Goal: Feedback & Contribution: Submit feedback/report problem

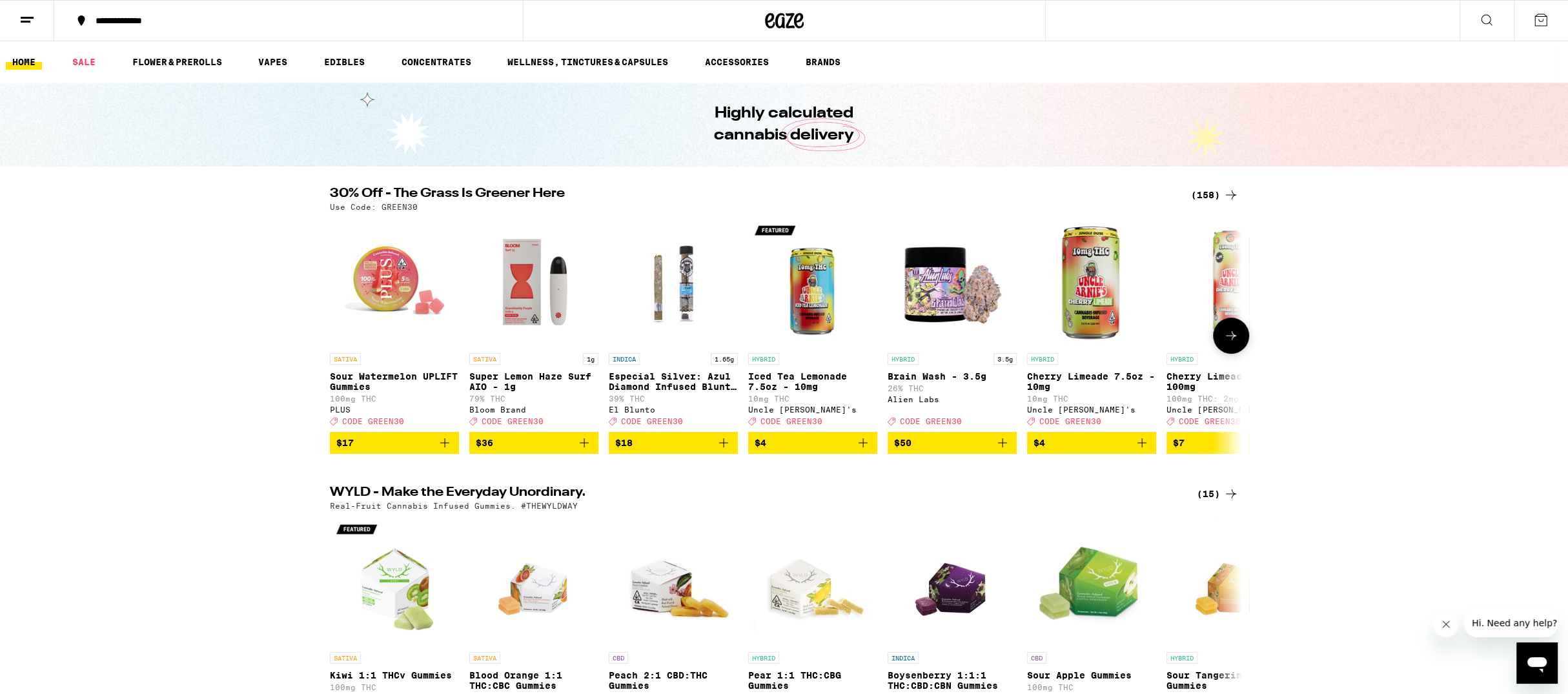
click at [1230, 343] on icon at bounding box center [1230, 335] width 15 height 15
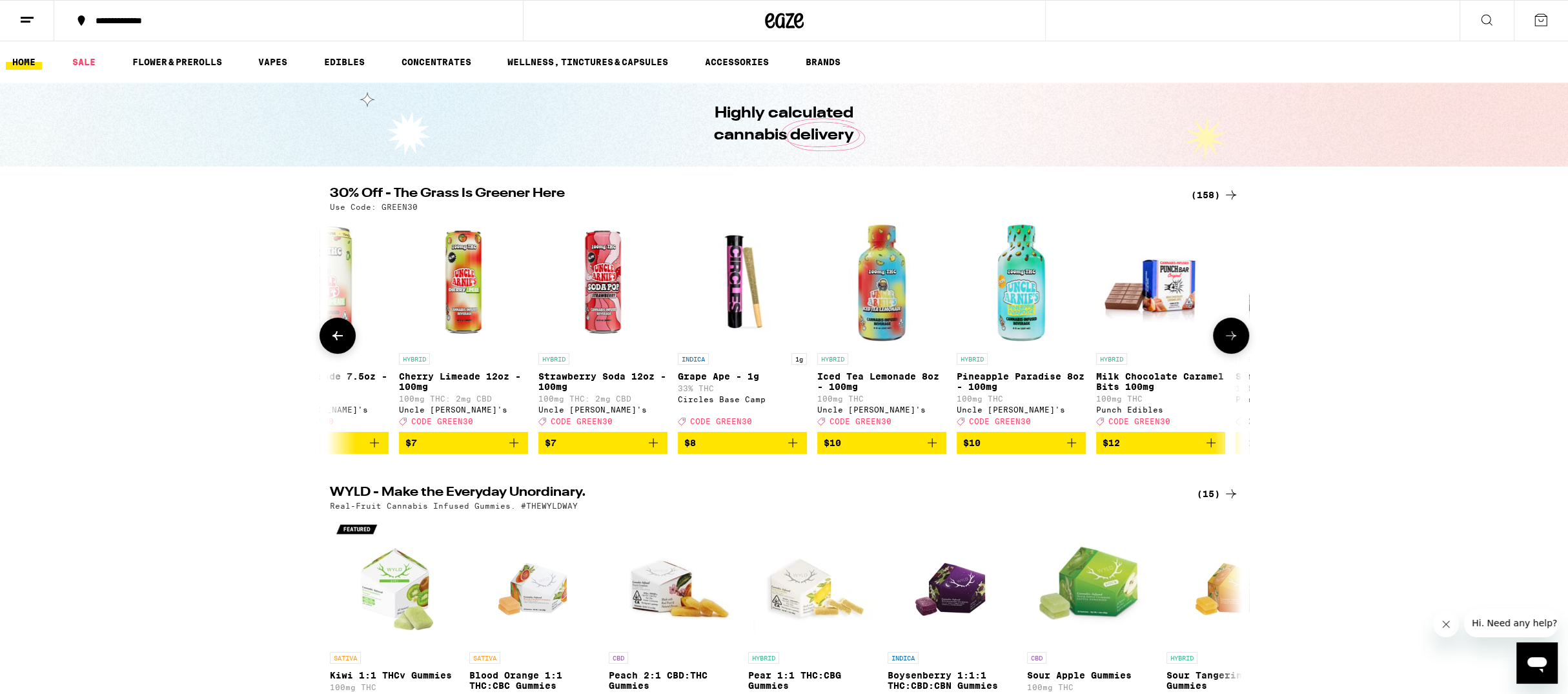
click at [1230, 343] on icon at bounding box center [1230, 335] width 15 height 15
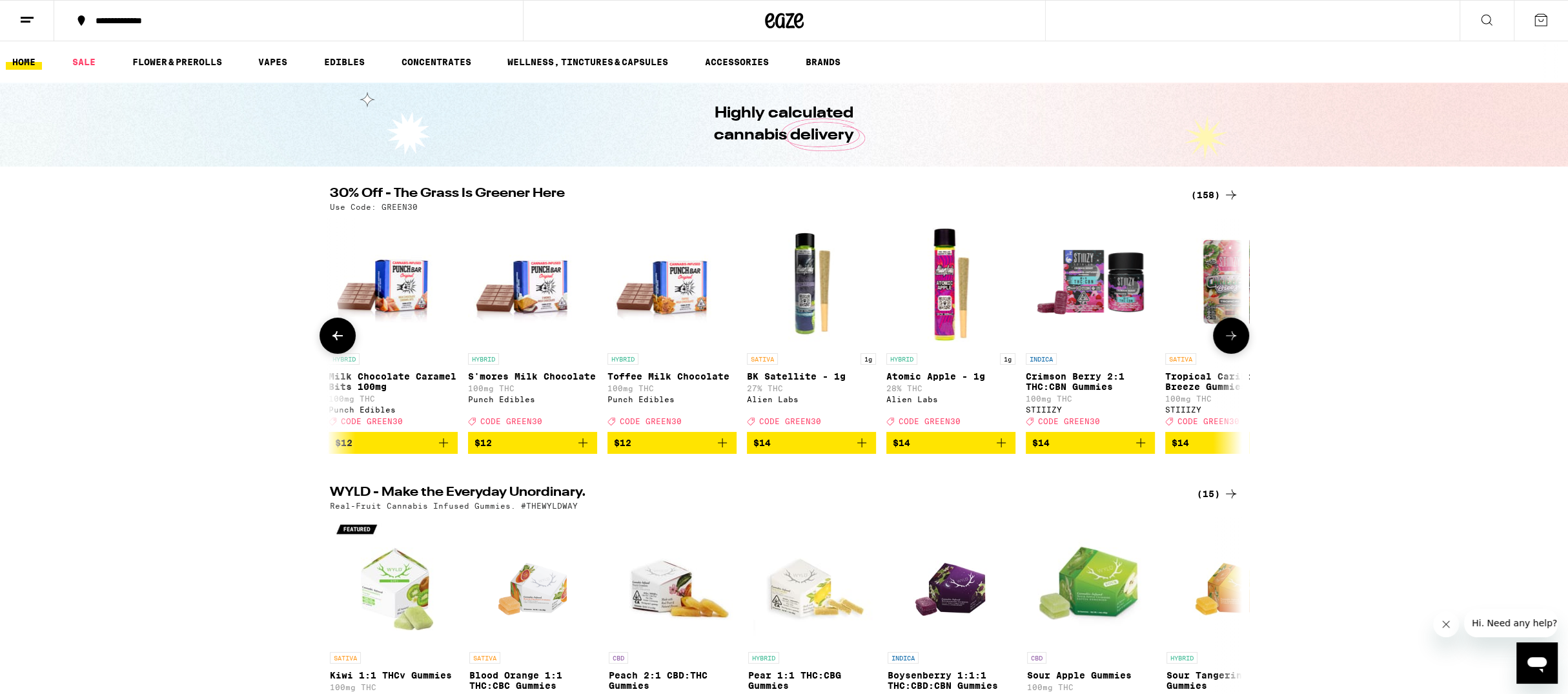
scroll to position [0, 1536]
click at [1230, 343] on icon at bounding box center [1230, 335] width 15 height 15
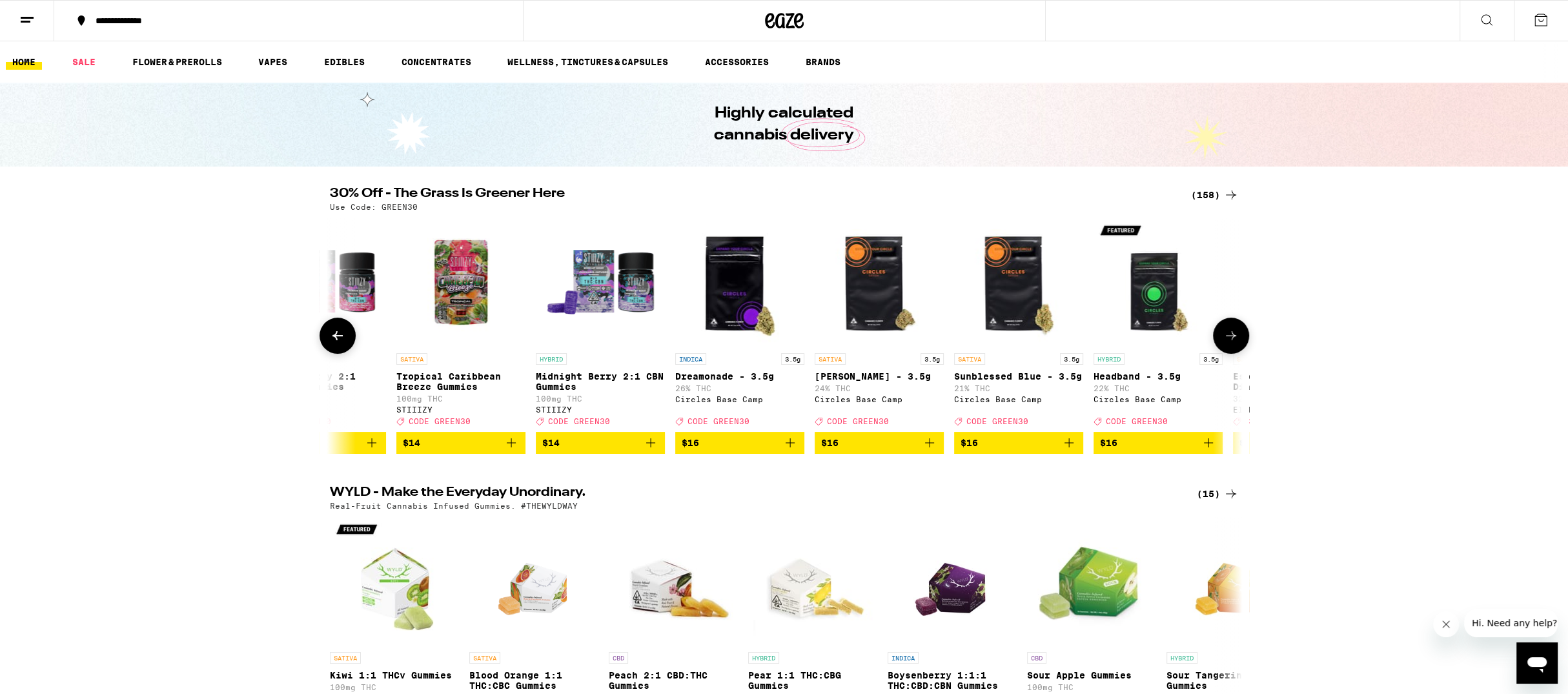
click at [1230, 343] on icon at bounding box center [1230, 335] width 15 height 15
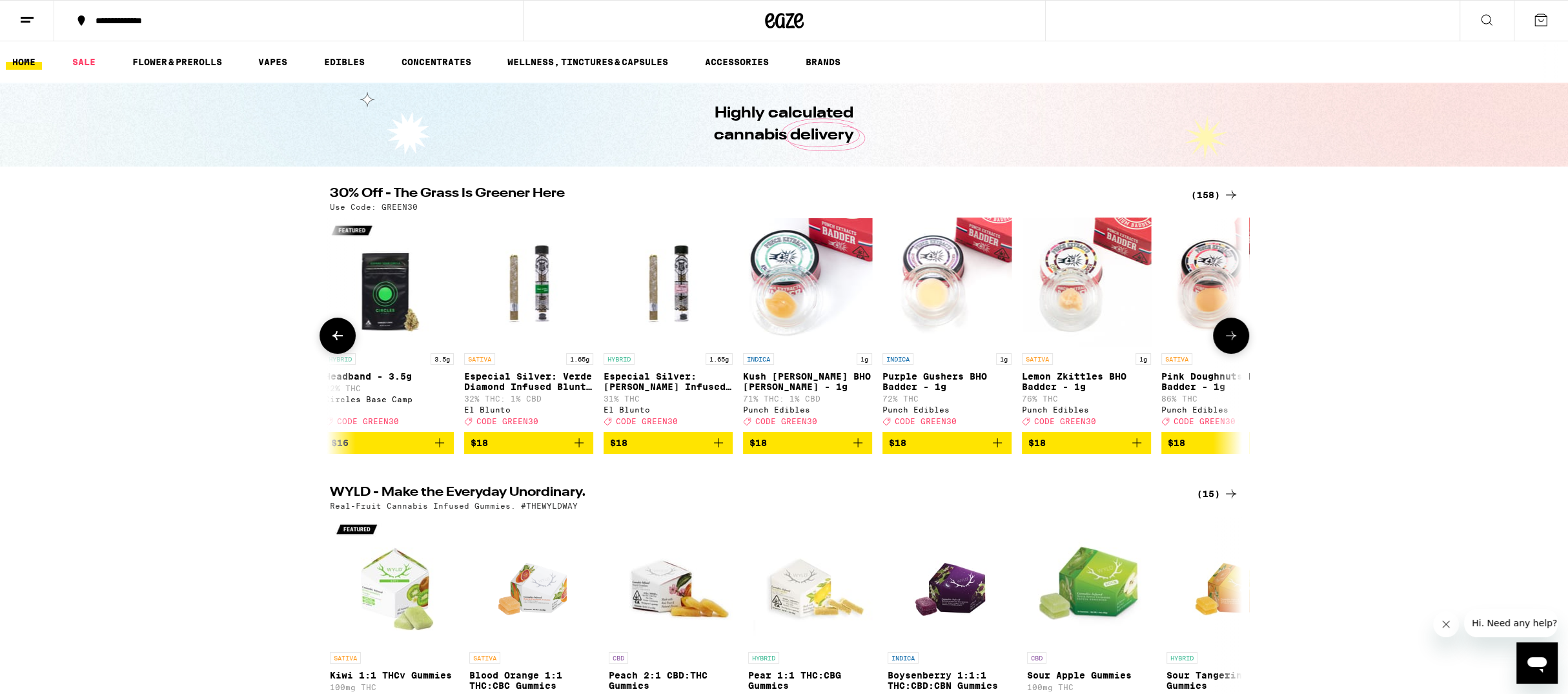
click at [1230, 343] on icon at bounding box center [1230, 335] width 15 height 15
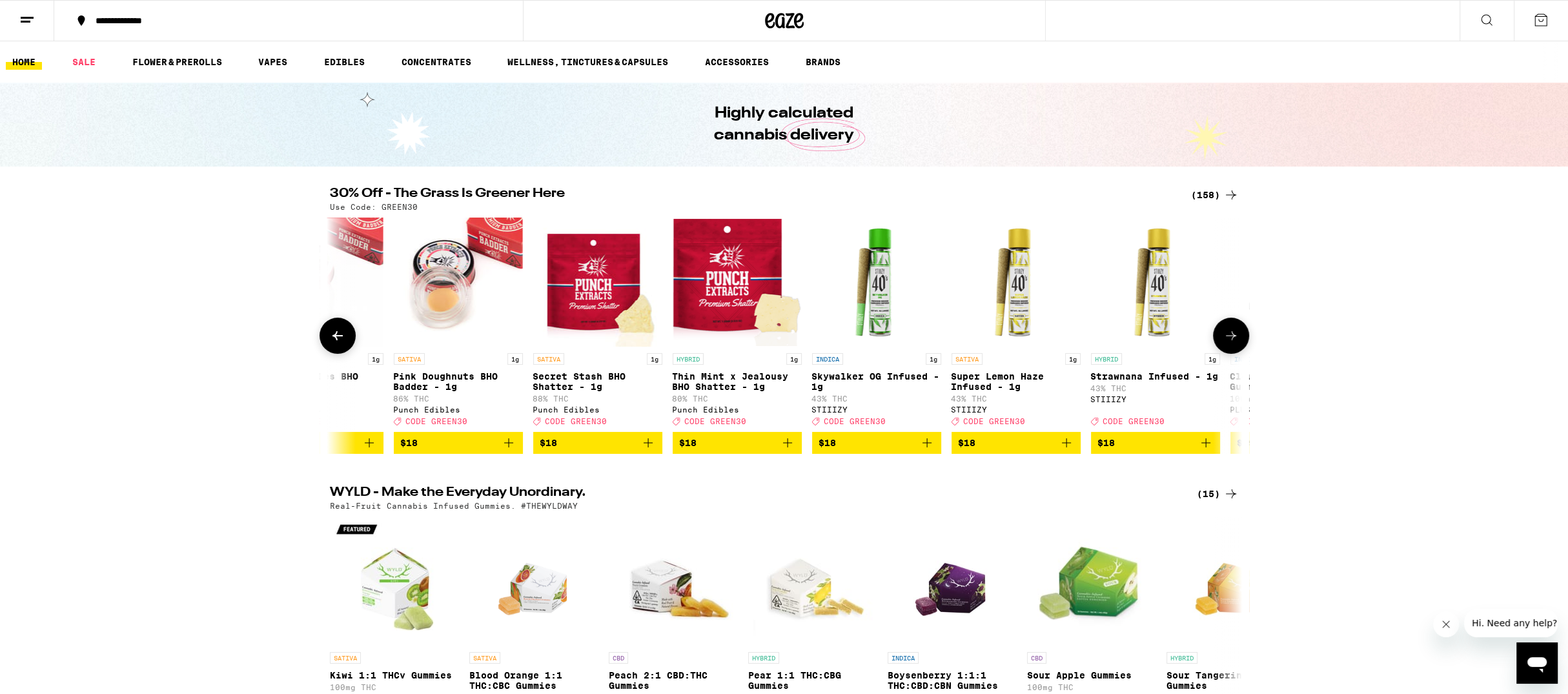
click at [1230, 343] on icon at bounding box center [1230, 335] width 15 height 15
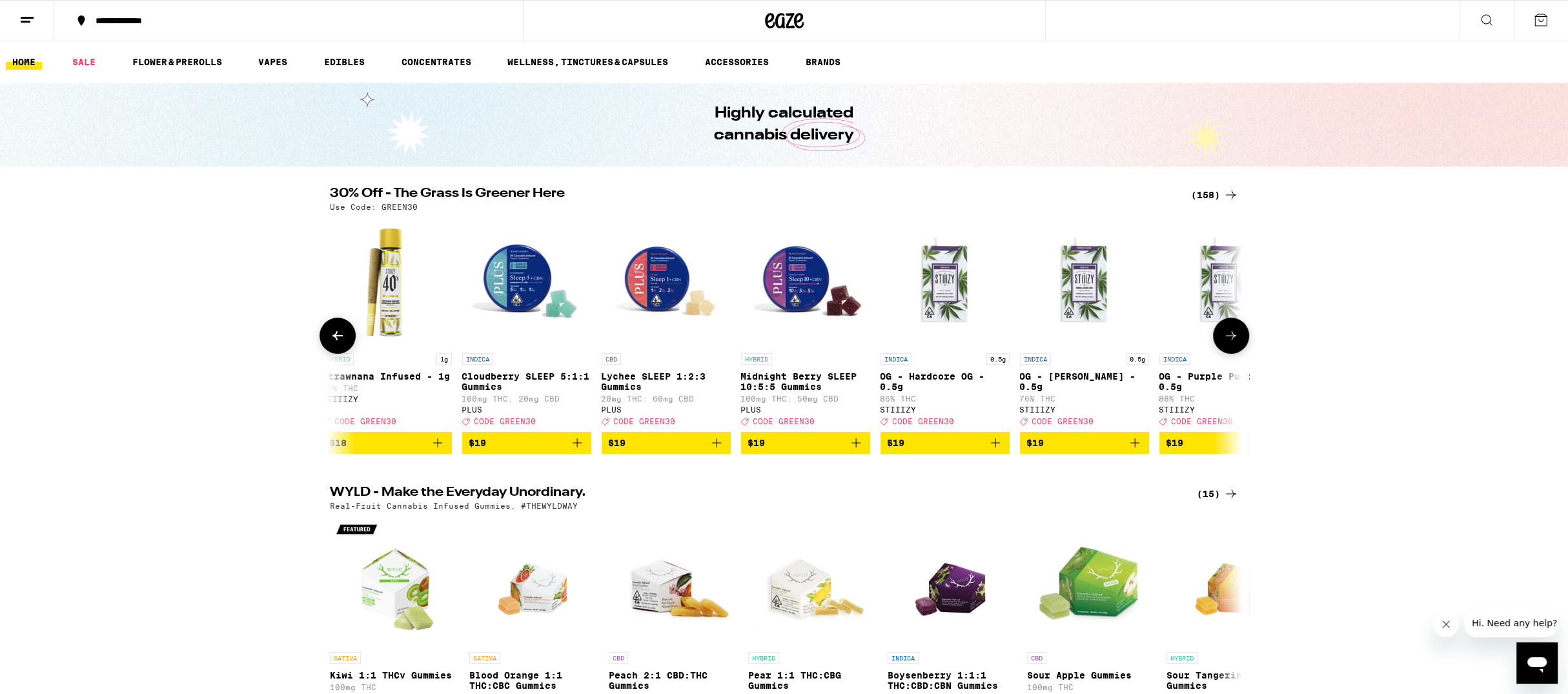
click at [1230, 343] on icon at bounding box center [1230, 335] width 15 height 15
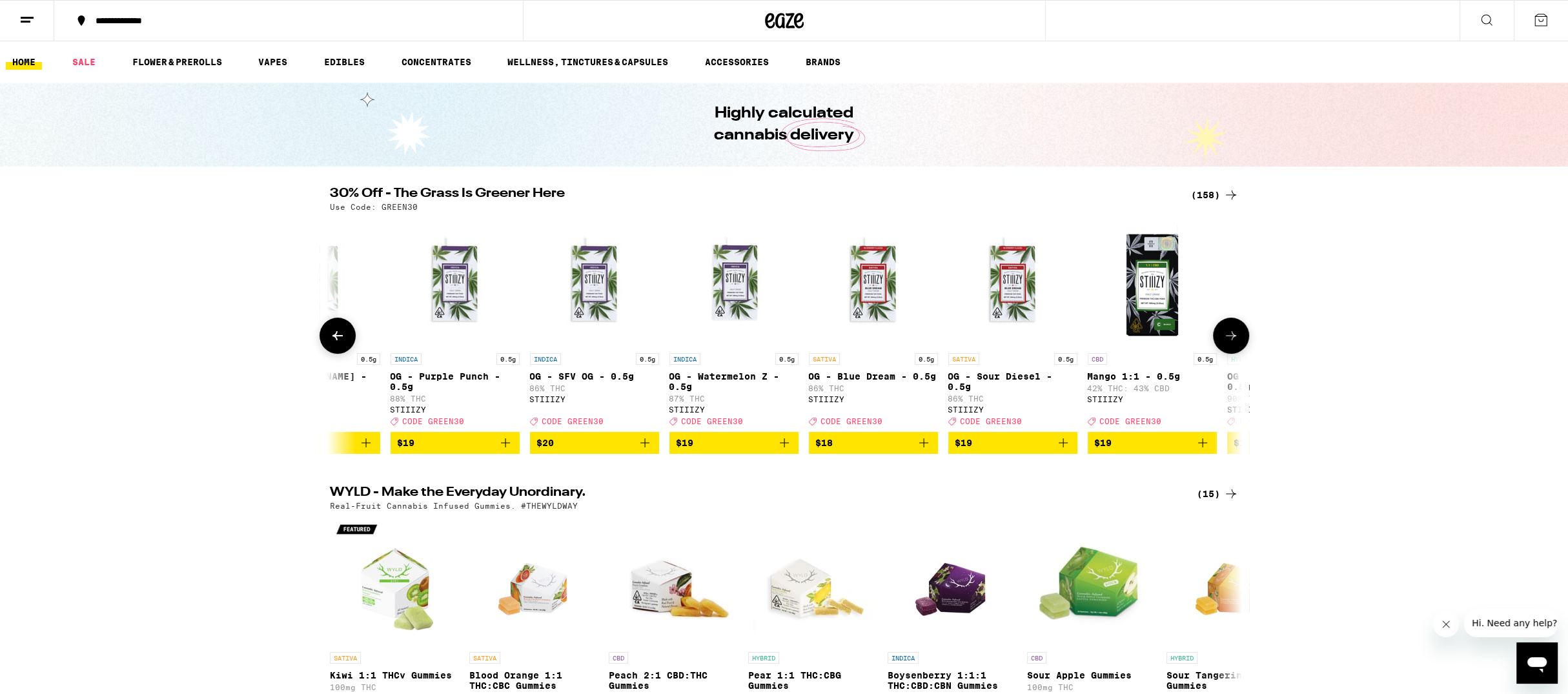
click at [1229, 343] on icon at bounding box center [1230, 335] width 15 height 15
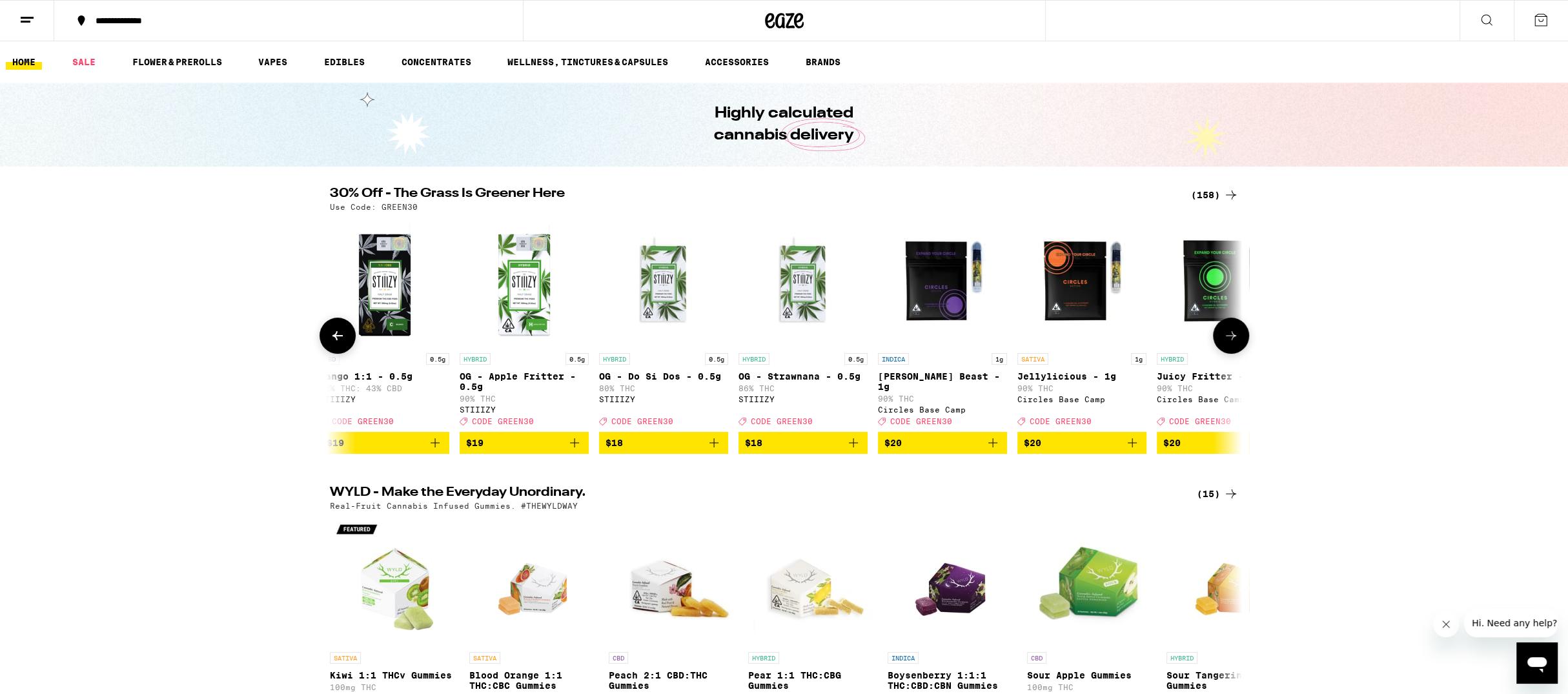
click at [1230, 343] on icon at bounding box center [1230, 335] width 15 height 15
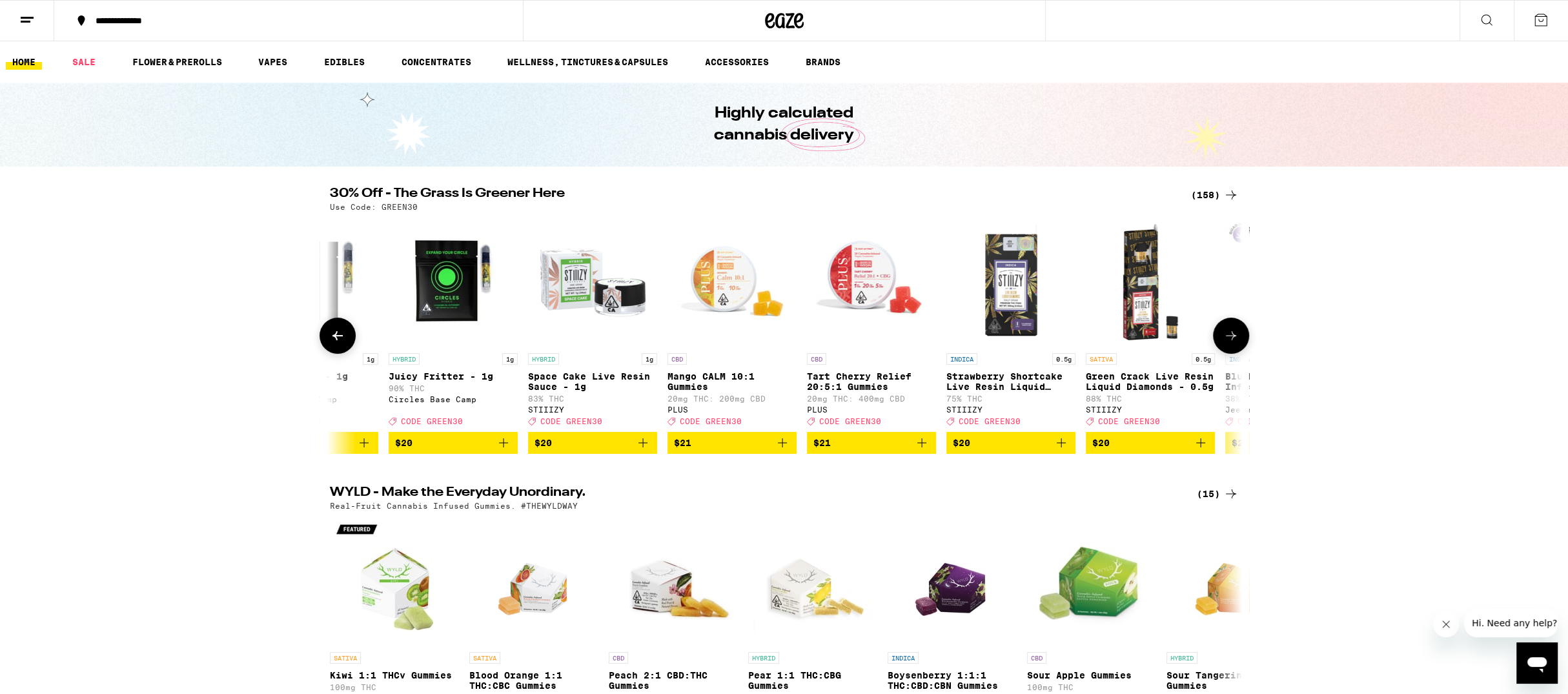
click at [1229, 343] on icon at bounding box center [1230, 335] width 15 height 15
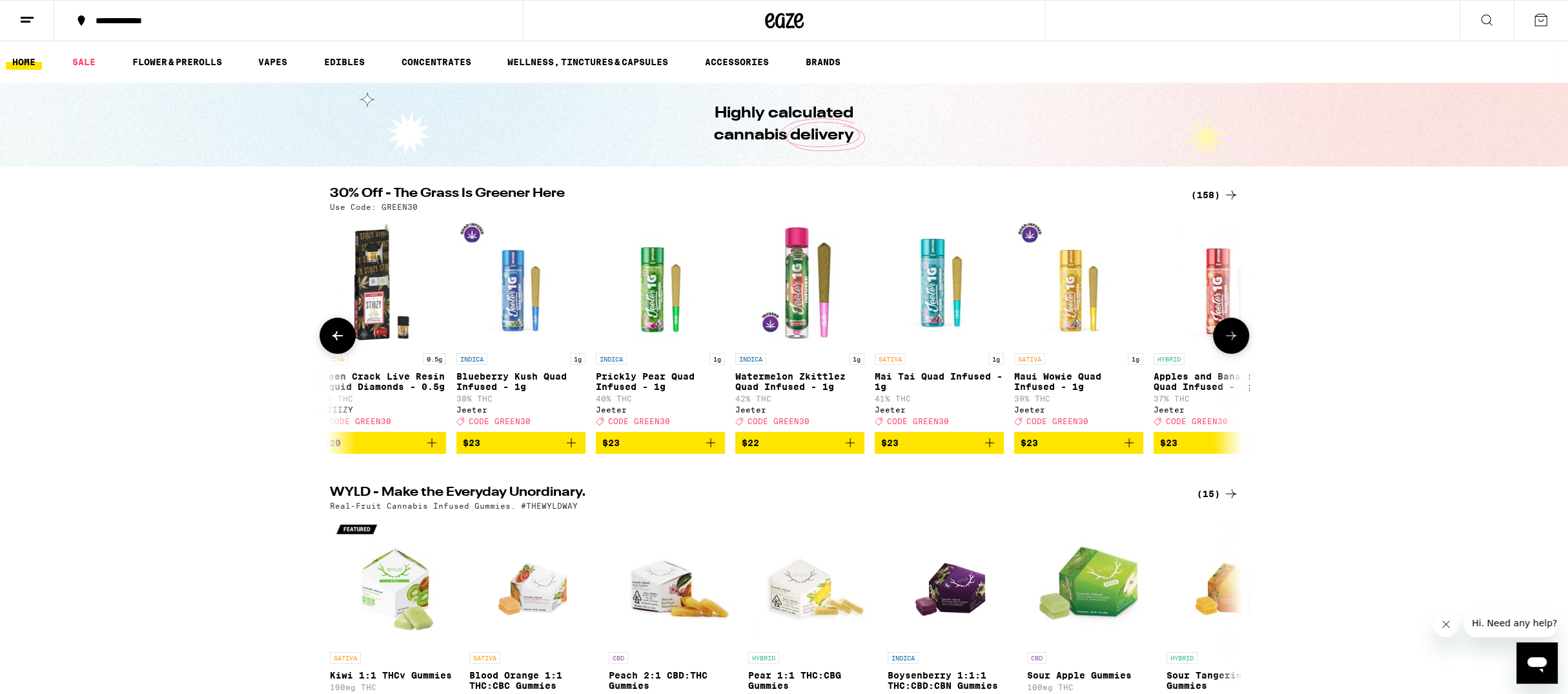
click at [1230, 343] on icon at bounding box center [1230, 335] width 15 height 15
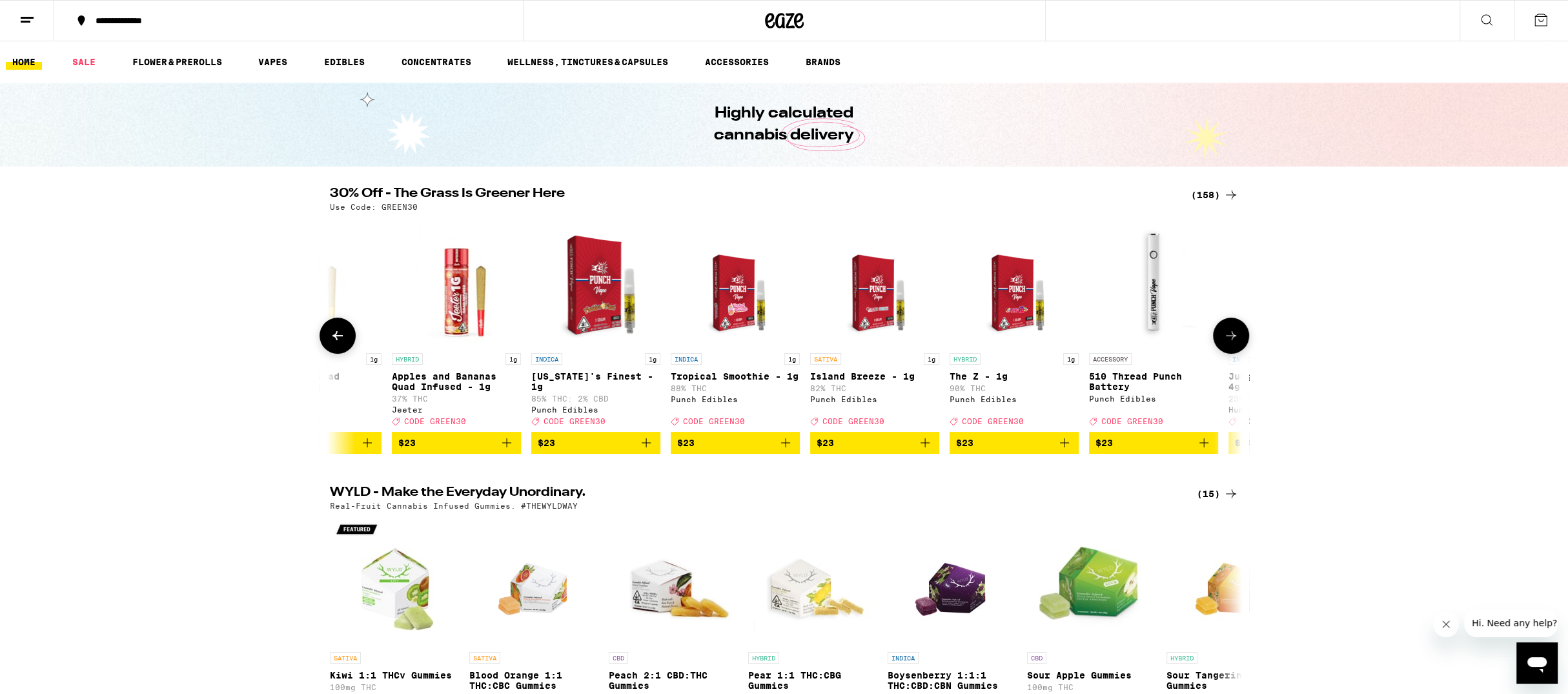
click at [1230, 343] on icon at bounding box center [1230, 335] width 15 height 15
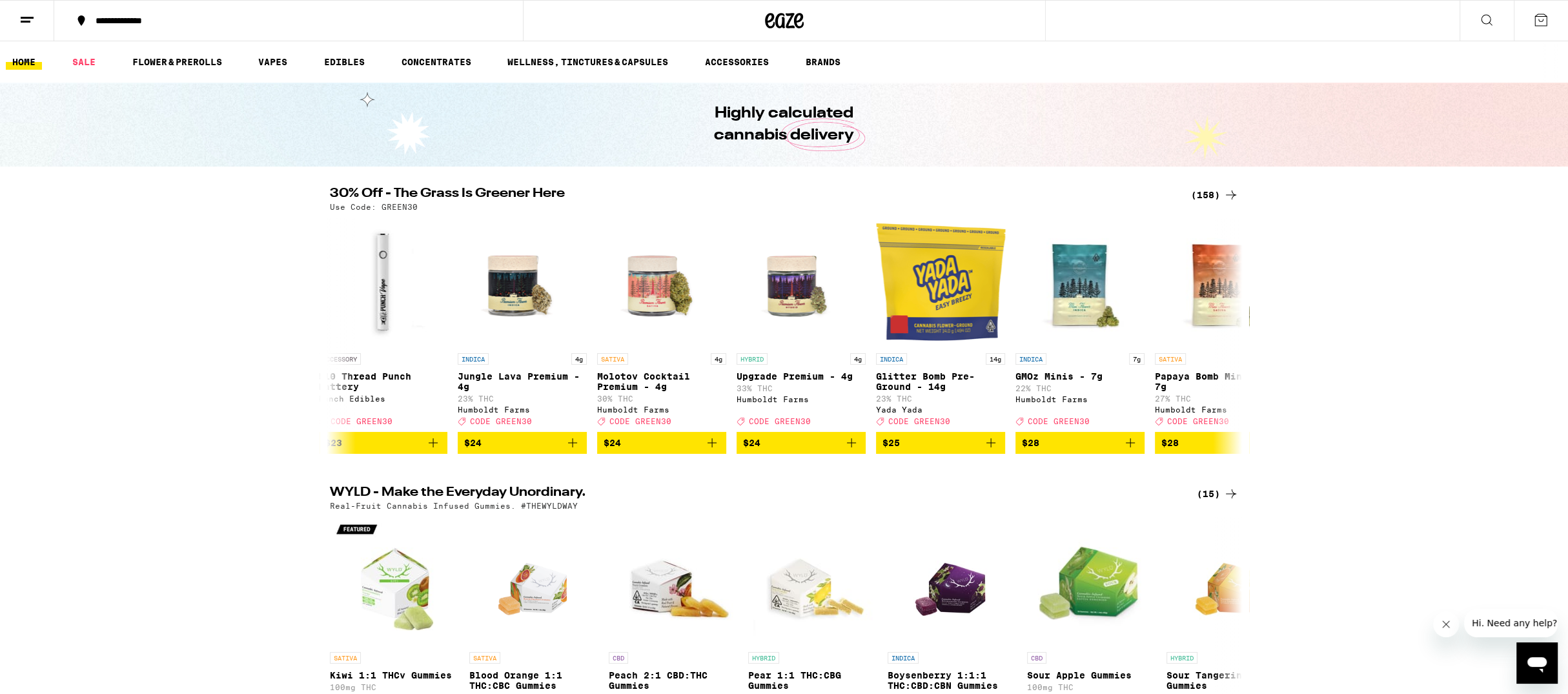
scroll to position [0, 9217]
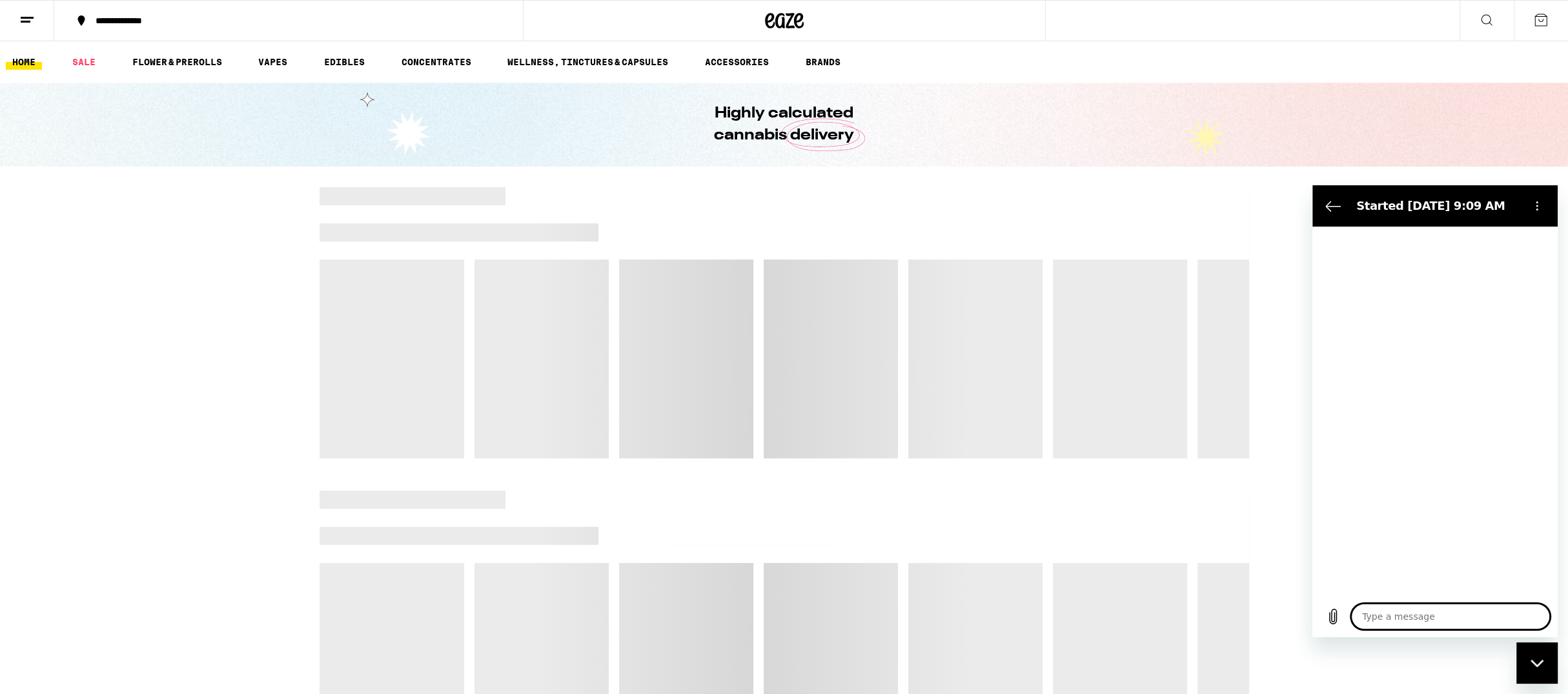
type textarea "x"
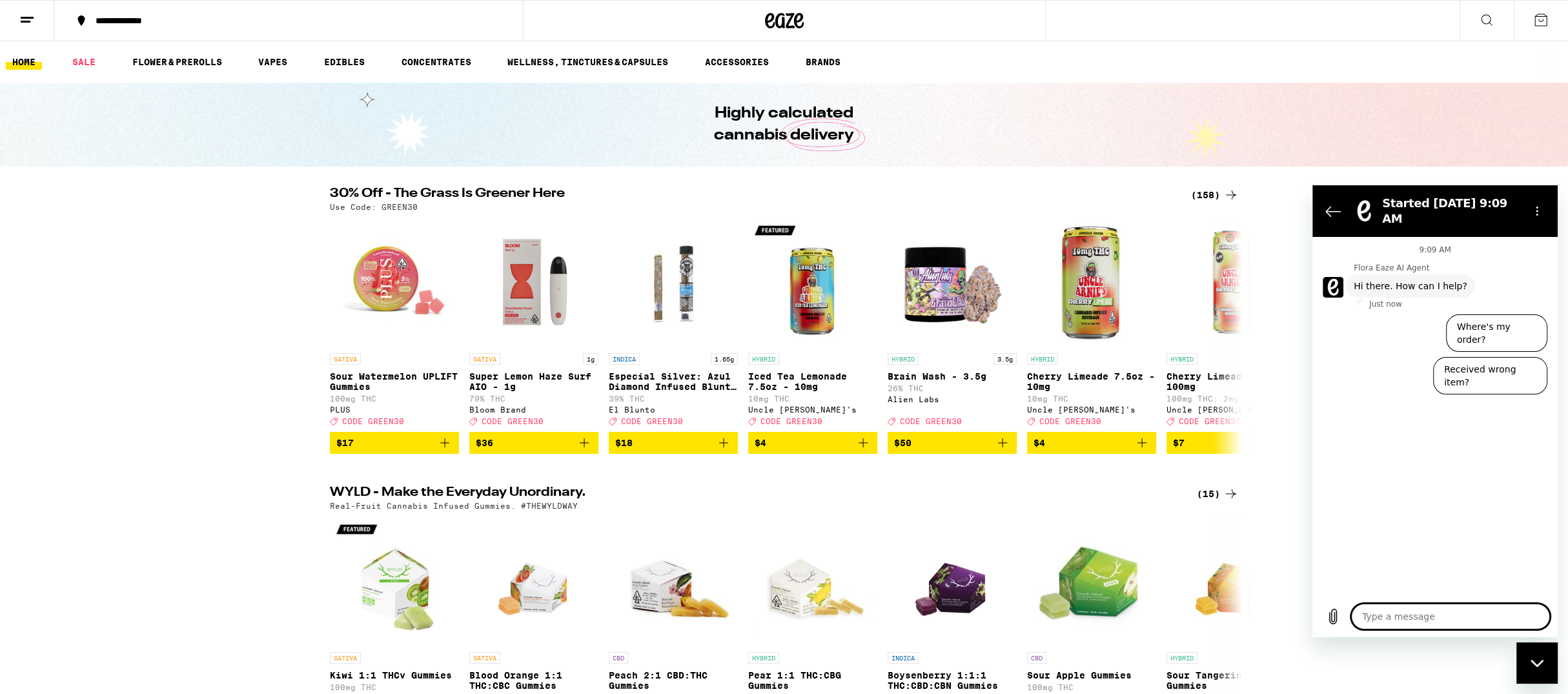
type textarea "H"
type textarea "x"
type textarea "Hi"
type textarea "x"
type textarea "Hi!"
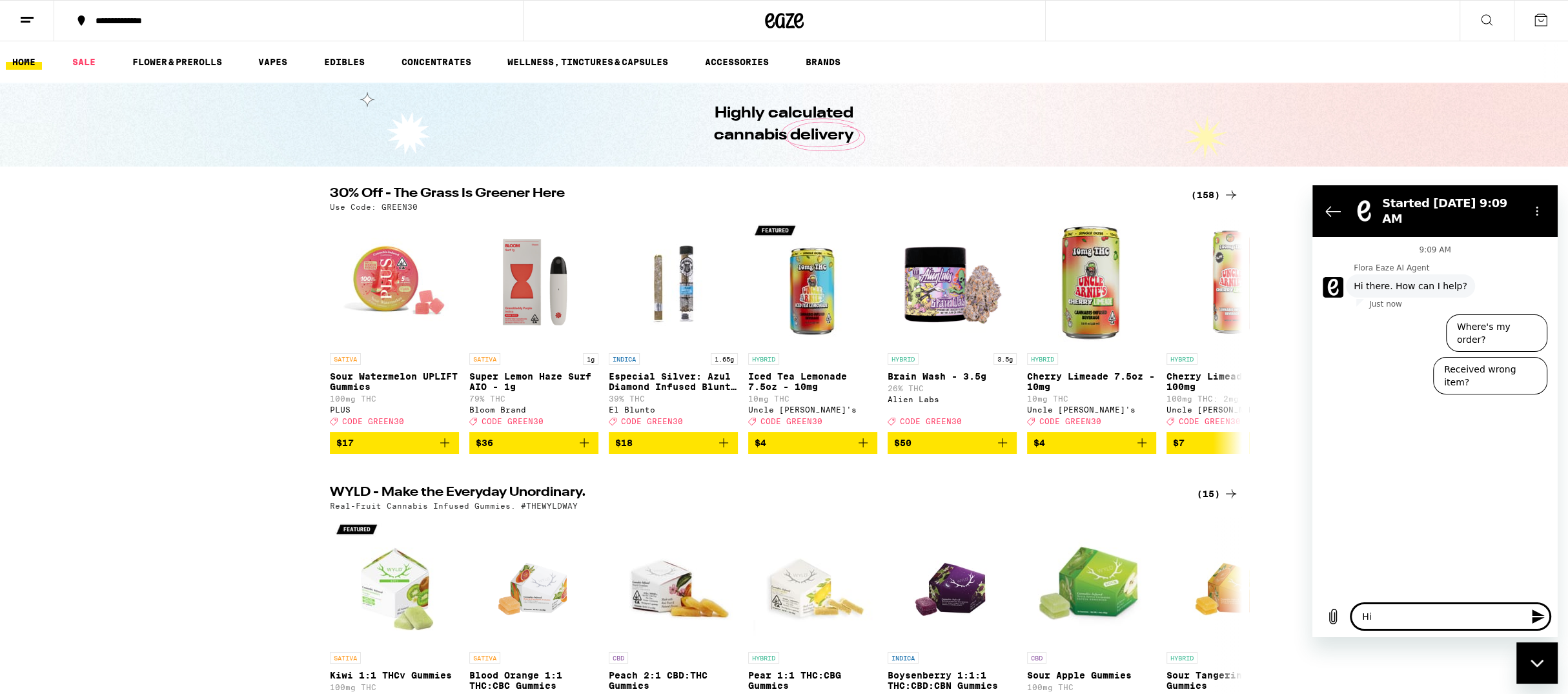
type textarea "x"
type textarea "Hi!"
type textarea "x"
type textarea "Hi! I"
type textarea "x"
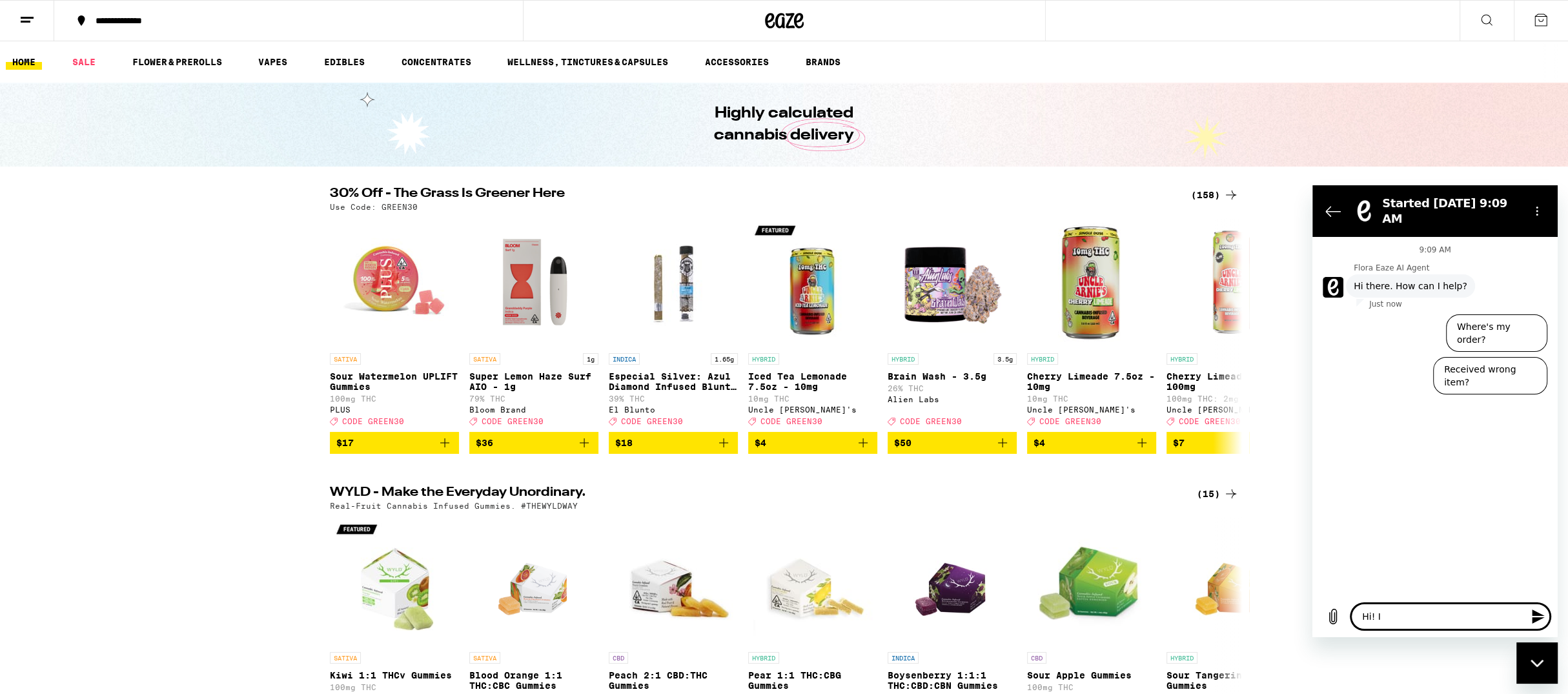
type textarea "Hi! I"
type textarea "x"
type textarea "Hi! I r"
type textarea "x"
type textarea "Hi! I re"
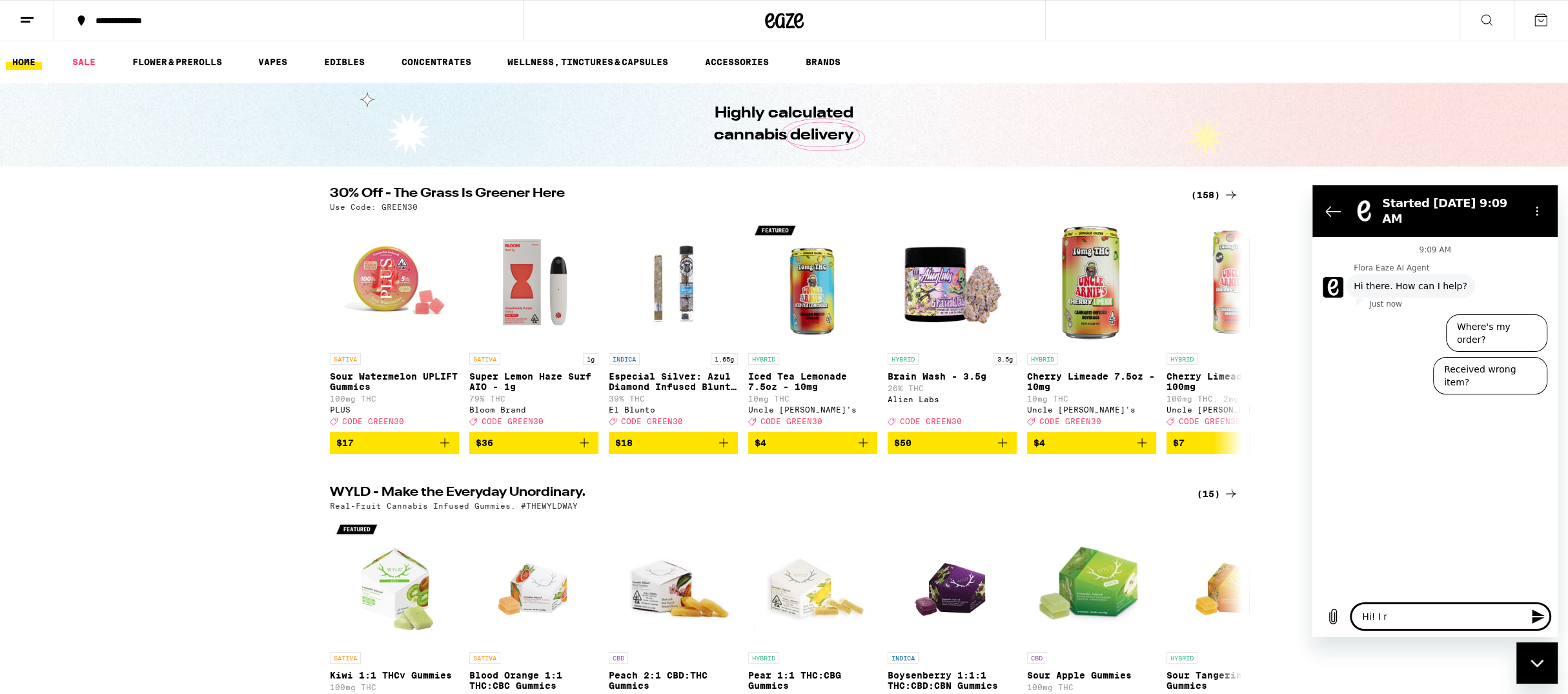
type textarea "x"
type textarea "Hi! I rec"
type textarea "x"
type textarea "Hi! I rece"
type textarea "x"
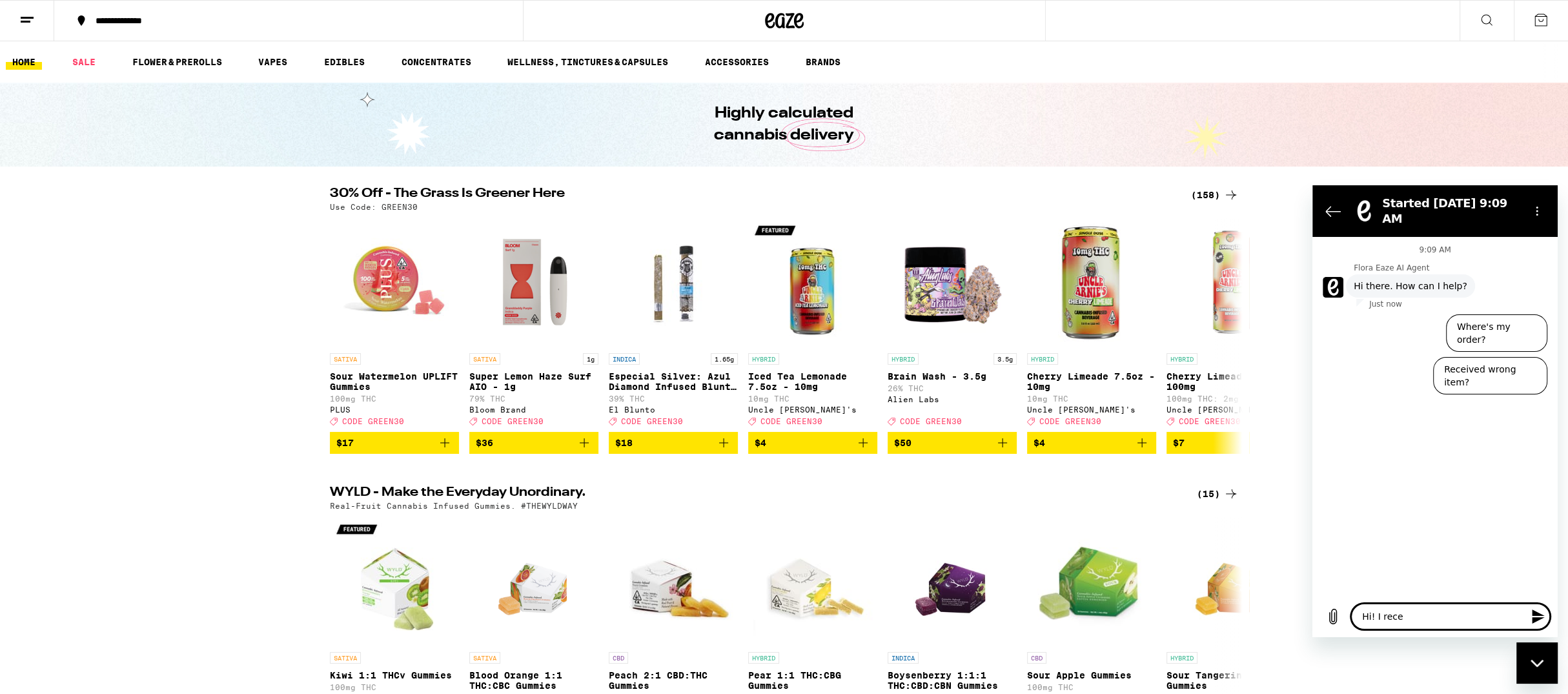
type textarea "Hi! I recen"
type textarea "x"
type textarea "Hi! I recent"
type textarea "x"
type textarea "Hi! I recentl"
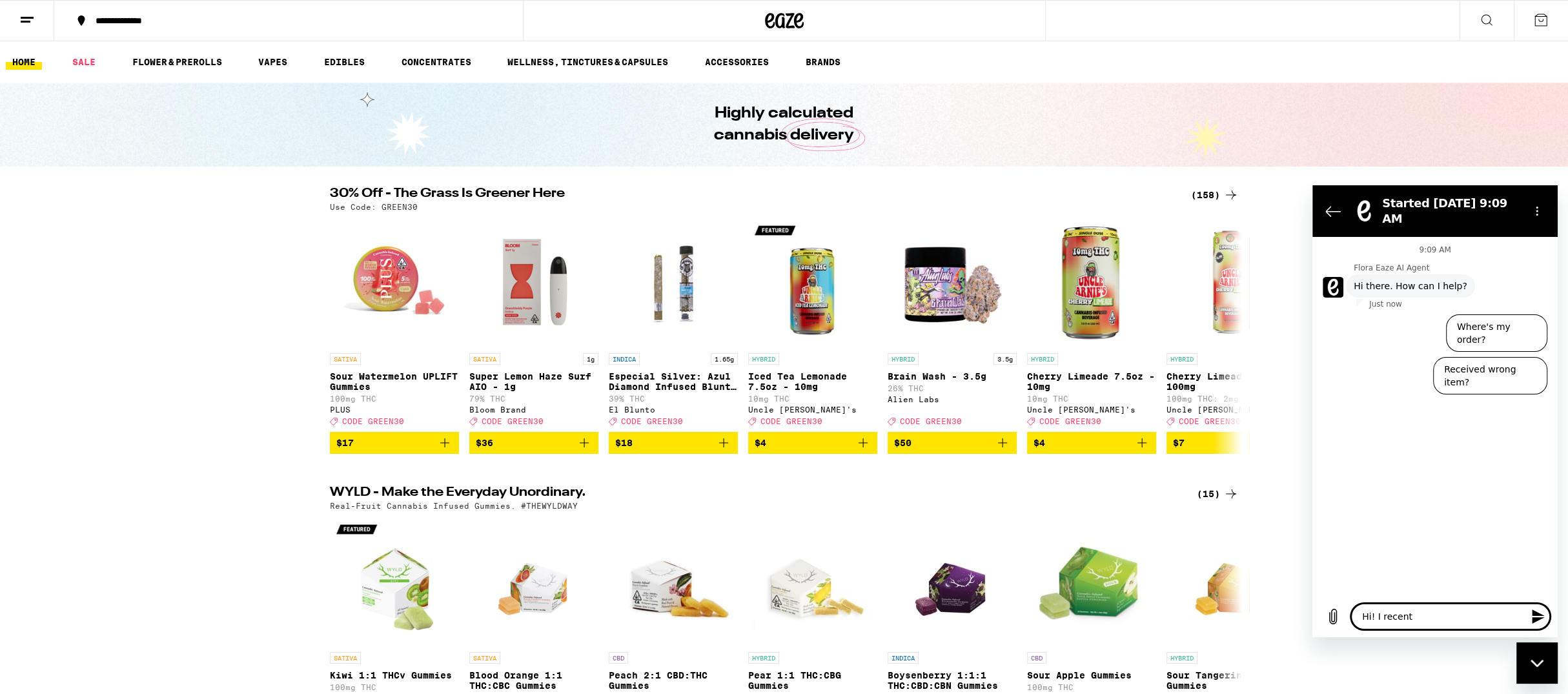
type textarea "x"
type textarea "Hi! I recently"
type textarea "x"
type textarea "Hi! I recently"
type textarea "x"
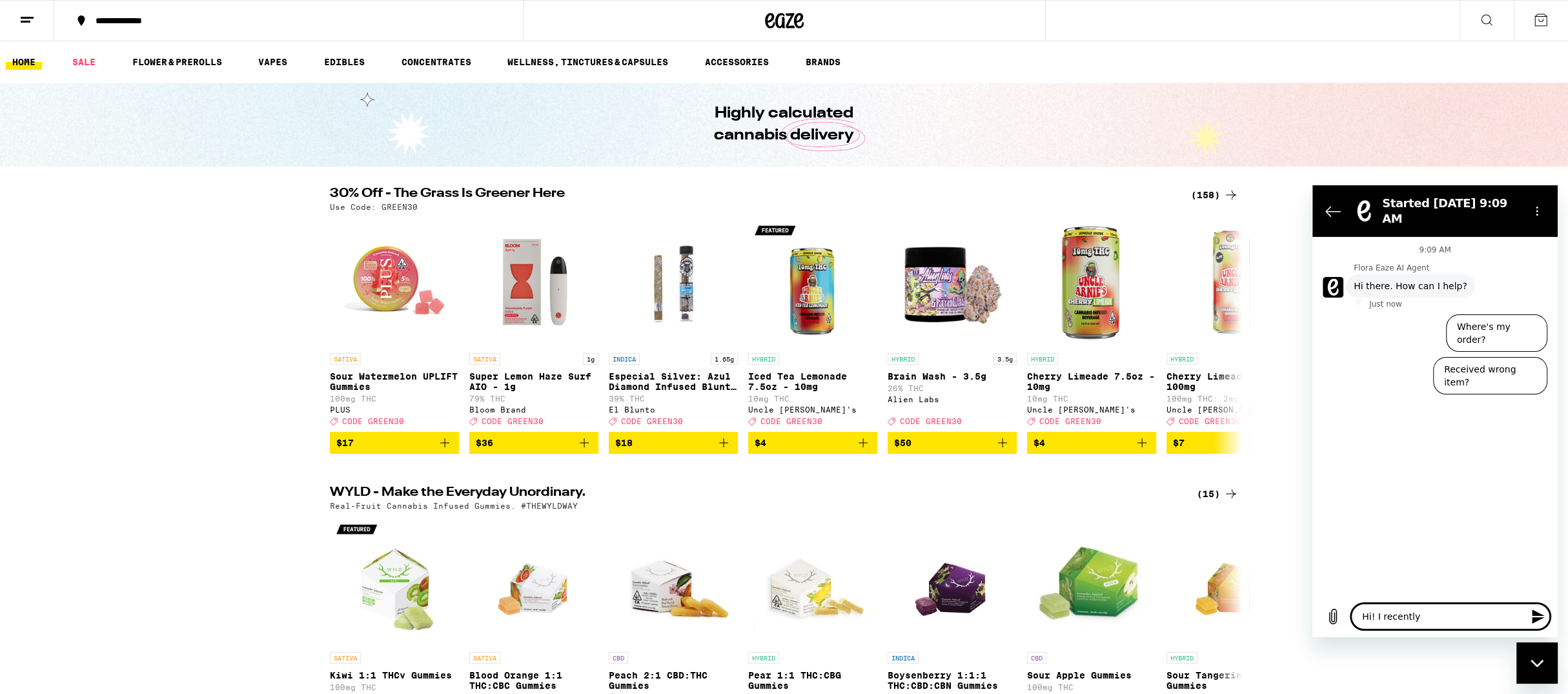
type textarea "Hi! I recently o"
type textarea "x"
type textarea "Hi! I recently or"
type textarea "x"
type textarea "Hi! I recently ord"
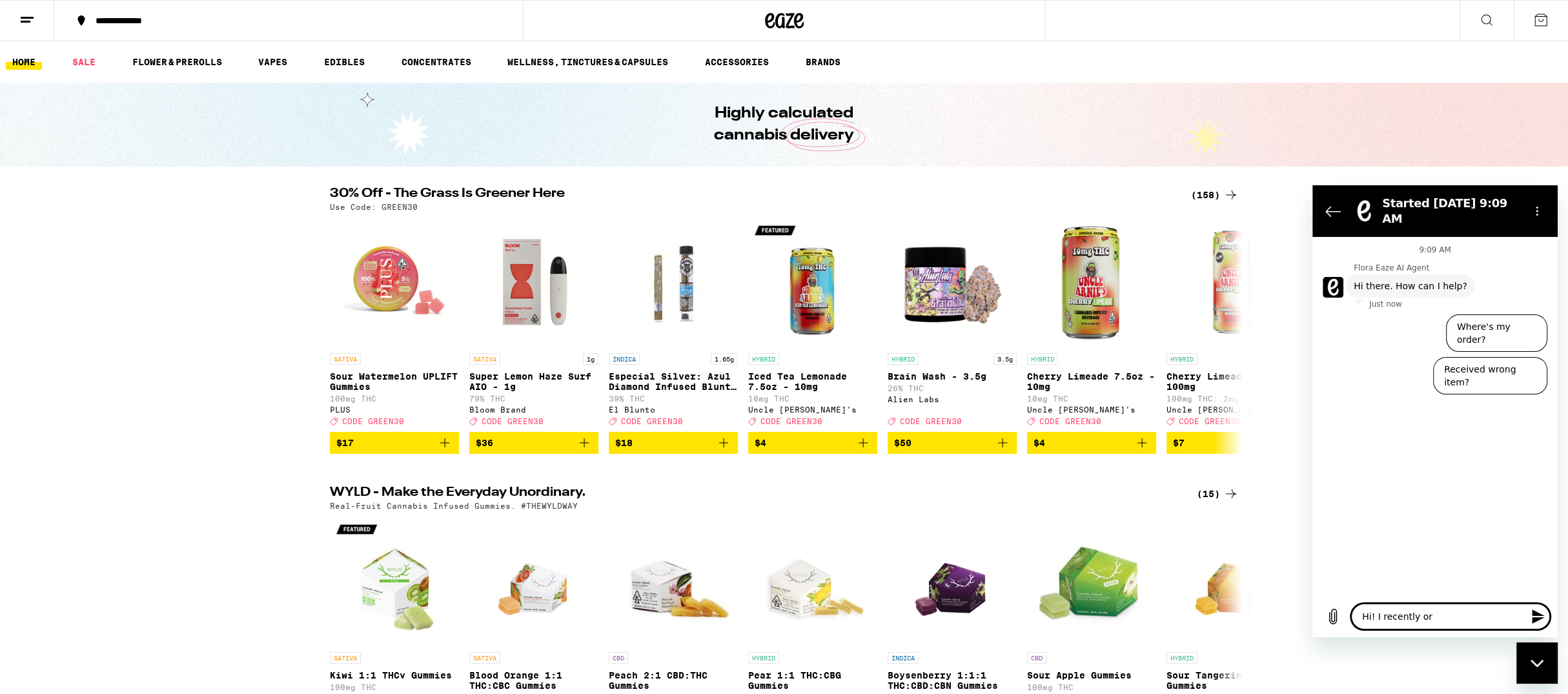
type textarea "x"
type textarea "Hi! I recently orde"
type textarea "x"
type textarea "Hi! I recently order"
type textarea "x"
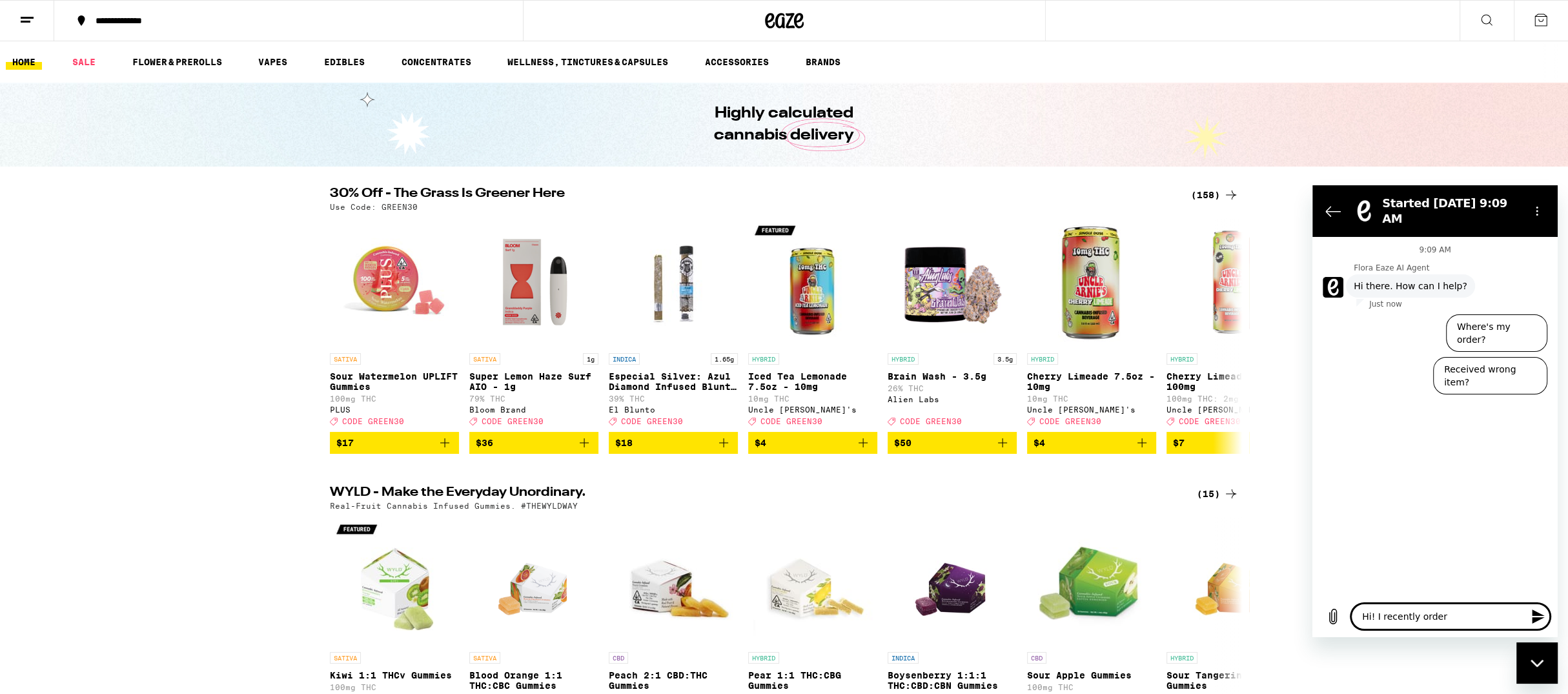
type textarea "Hi! I recently ordere"
type textarea "x"
type textarea "Hi! I recently ordered"
type textarea "x"
type textarea "Hi! I recently ordered"
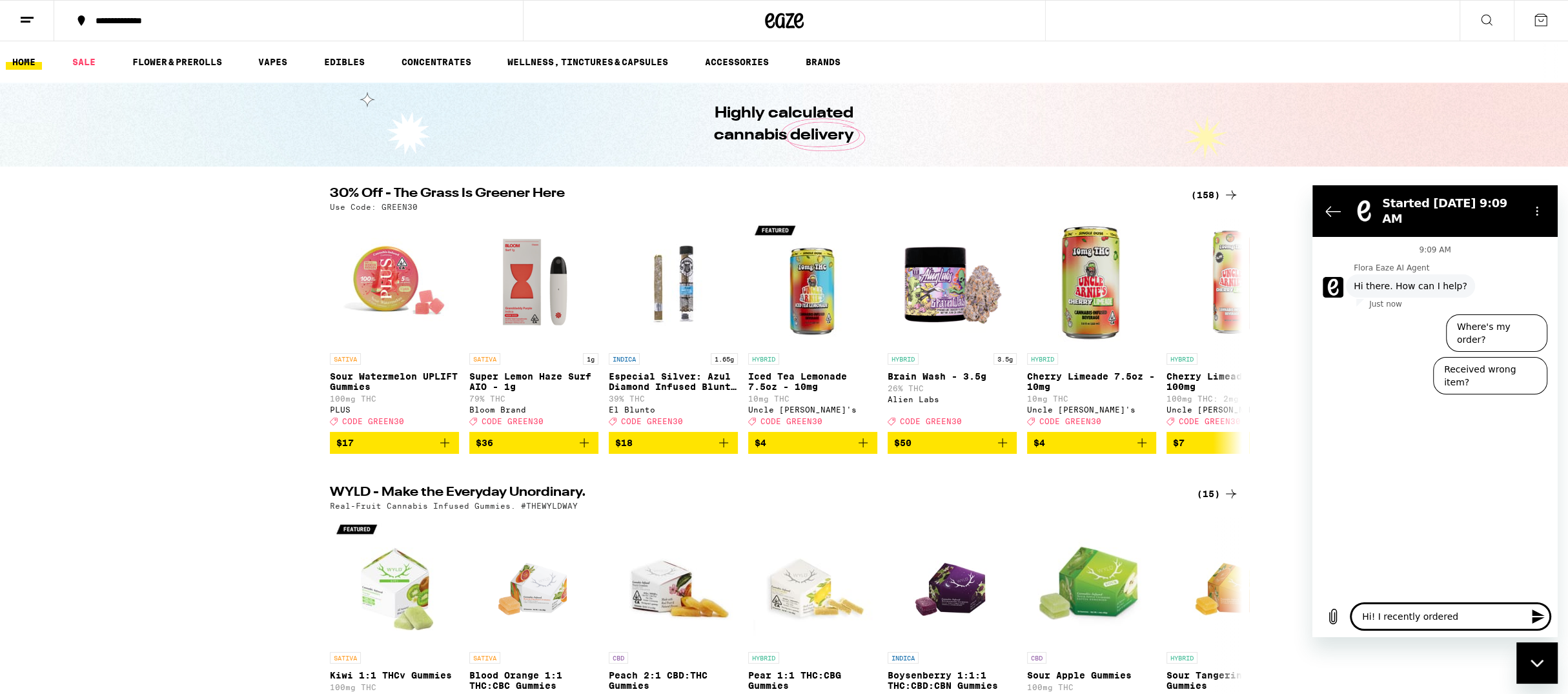
type textarea "x"
type textarea "Hi! I recently ordered f"
type textarea "x"
type textarea "Hi! I recently ordered fr"
type textarea "x"
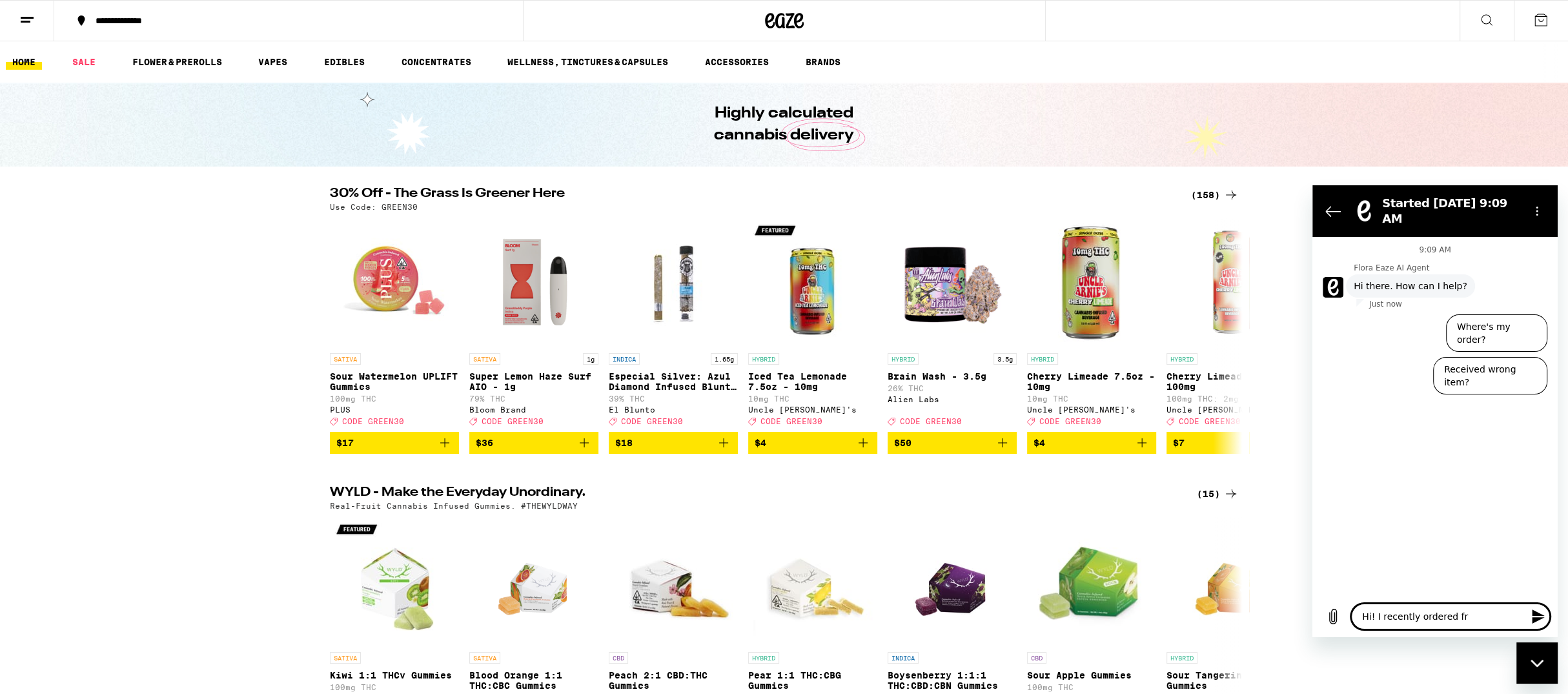
type textarea "Hi! I recently ordered fro"
type textarea "x"
type textarea "Hi! I recently ordered from"
type textarea "x"
type textarea "Hi! I recently ordered from"
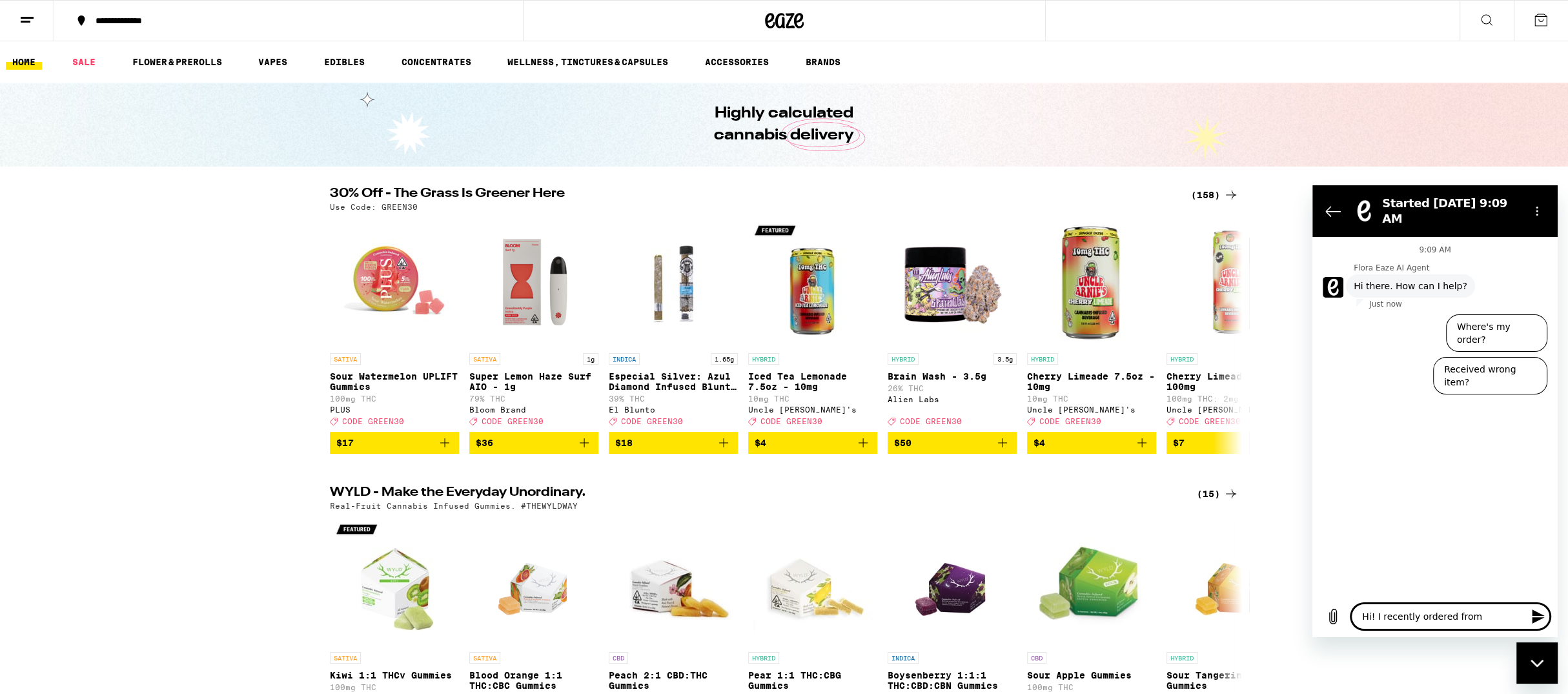
type textarea "x"
type textarea "Hi! I recently ordered from y"
type textarea "x"
type textarea "Hi! I recently ordered from yo"
type textarea "x"
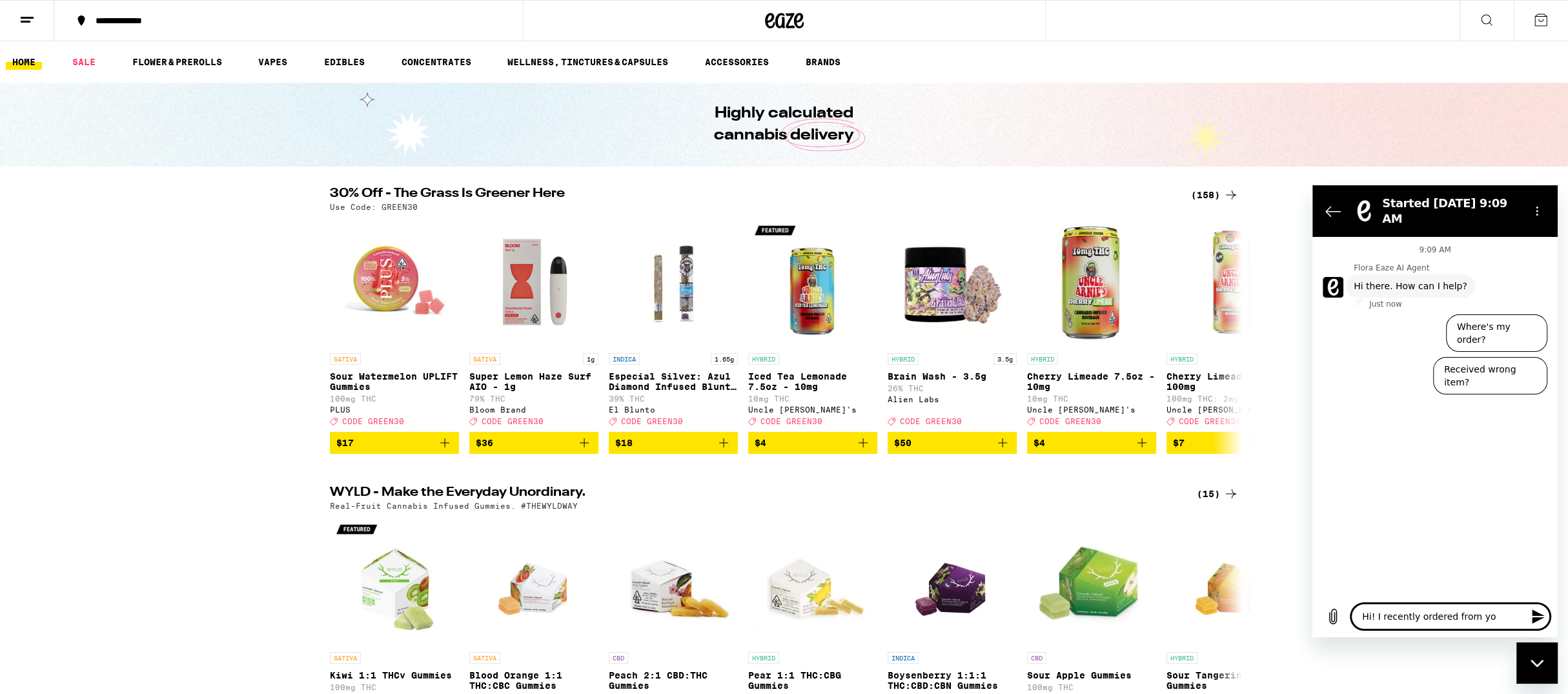
type textarea "Hi! I recently ordered from you"
type textarea "x"
type textarea "Hi! I recently ordered from you"
type textarea "x"
type textarea "Hi! I recently ordered from you a"
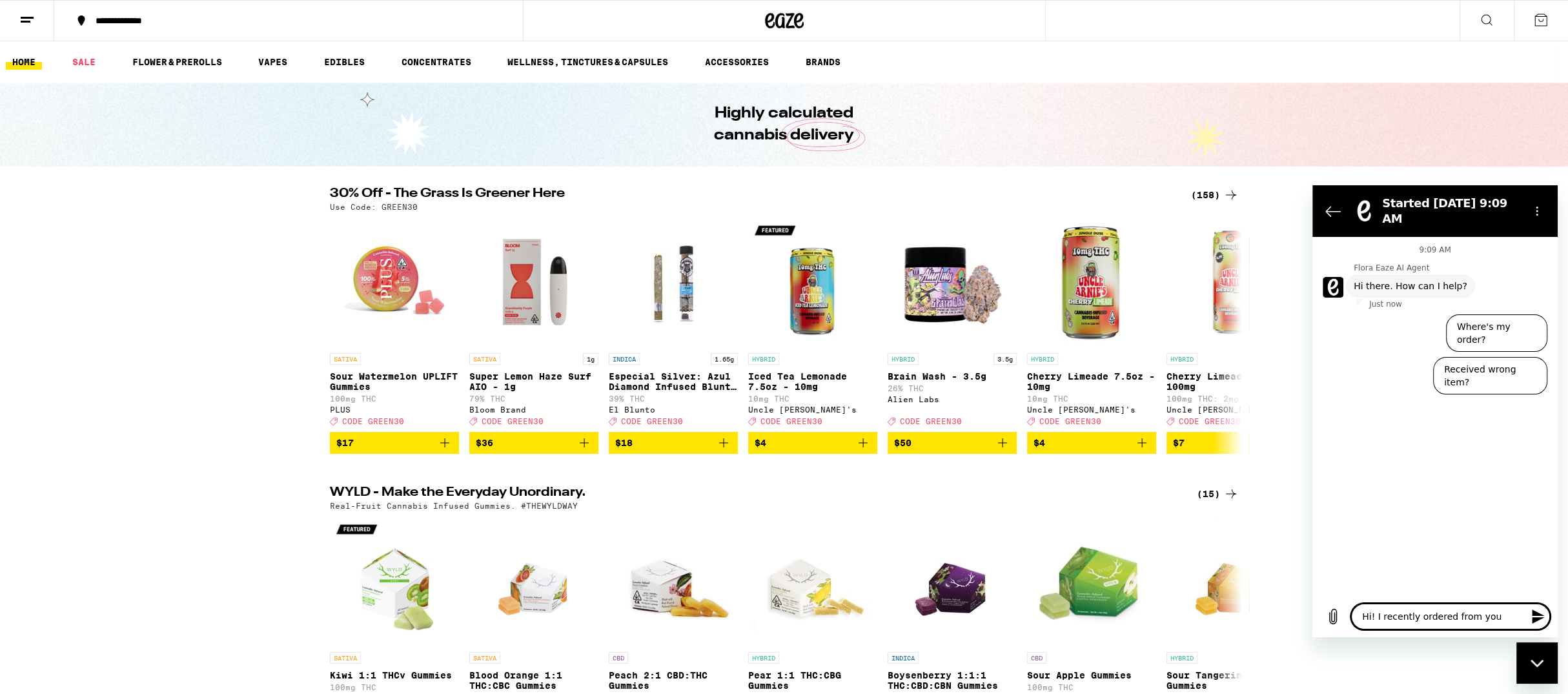
type textarea "x"
type textarea "Hi! I recently ordered from you an"
type textarea "x"
type textarea "Hi! I recently ordered from you and"
type textarea "x"
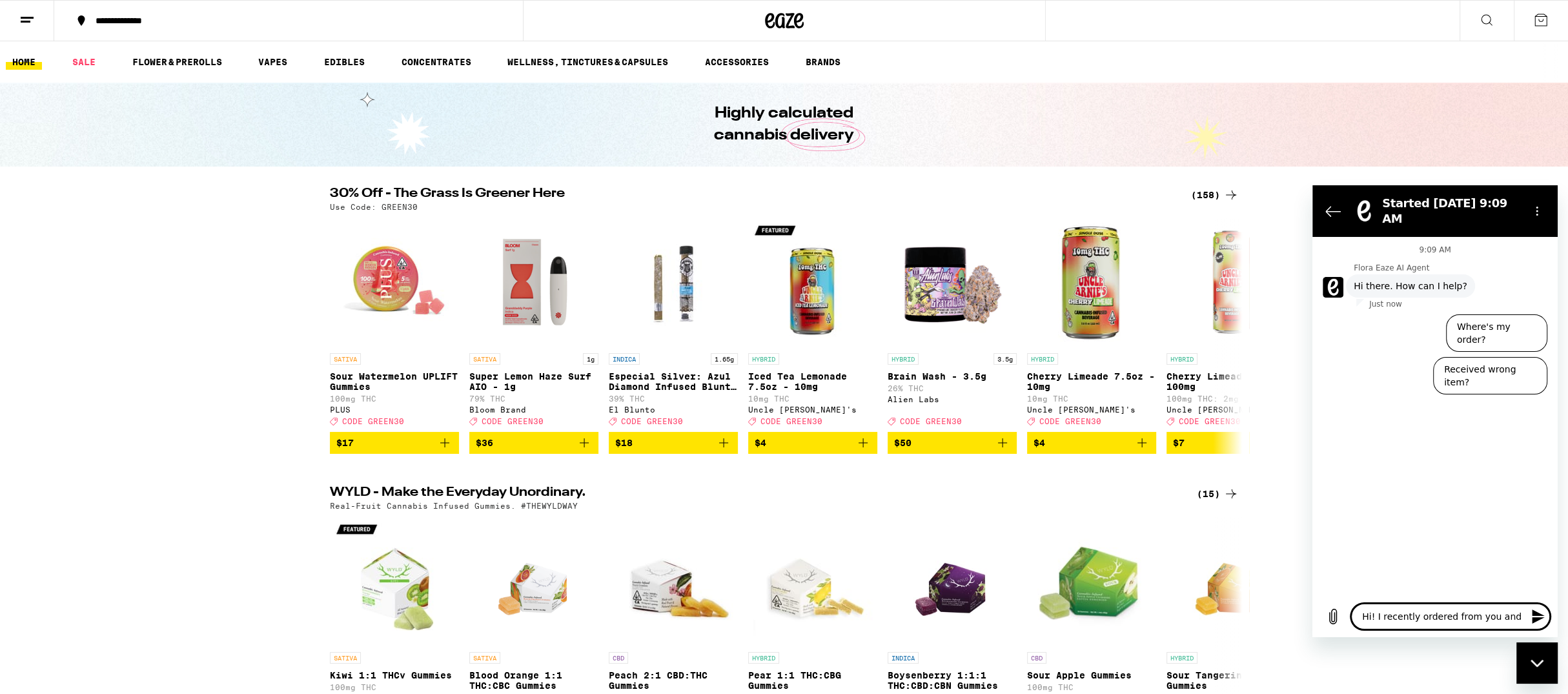
type textarea "Hi! I recently ordered from you and"
type textarea "x"
type textarea "Hi! I recently ordered from you and a"
type textarea "x"
type textarea "Hi! I recently ordered from you and an"
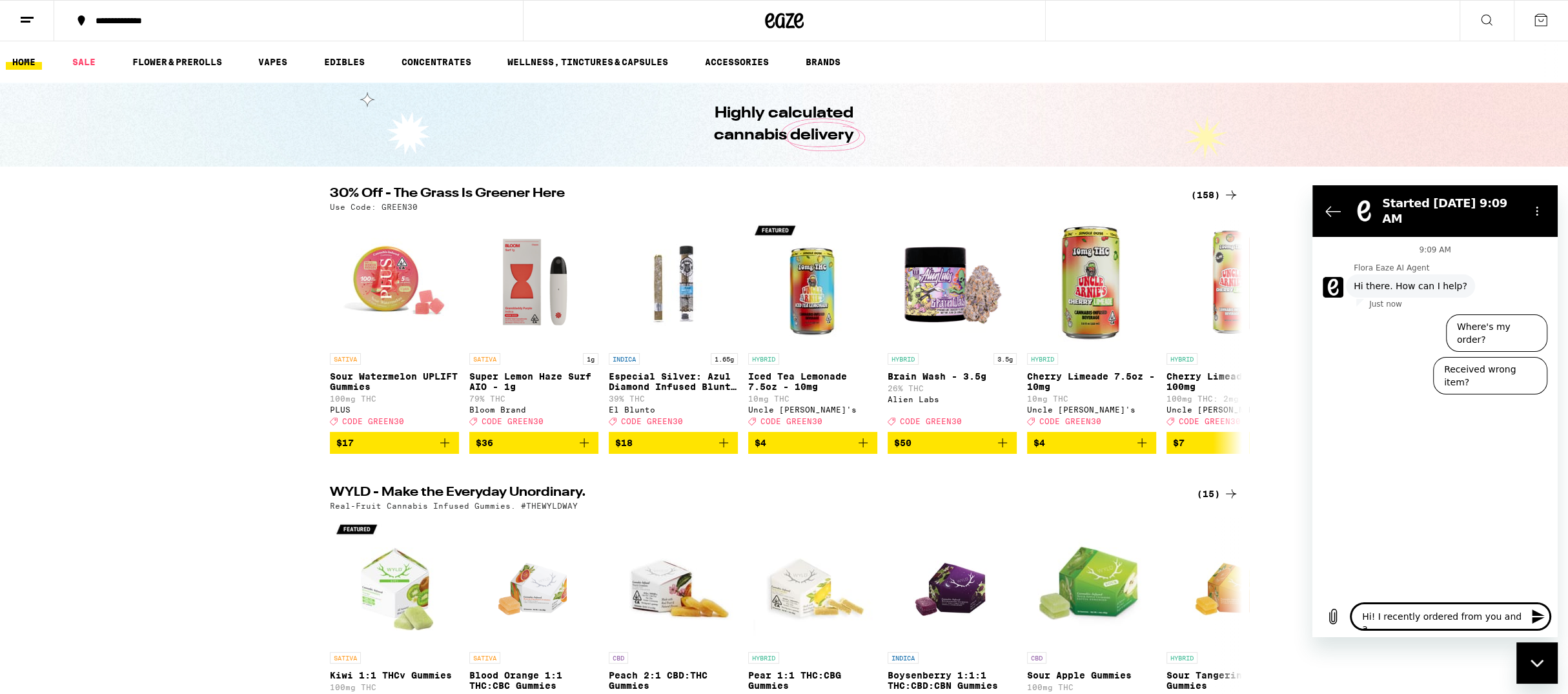
type textarea "x"
type textarea "Hi! I recently ordered from you and a"
type textarea "x"
type textarea "Hi! I recently ordered from you and am"
type textarea "x"
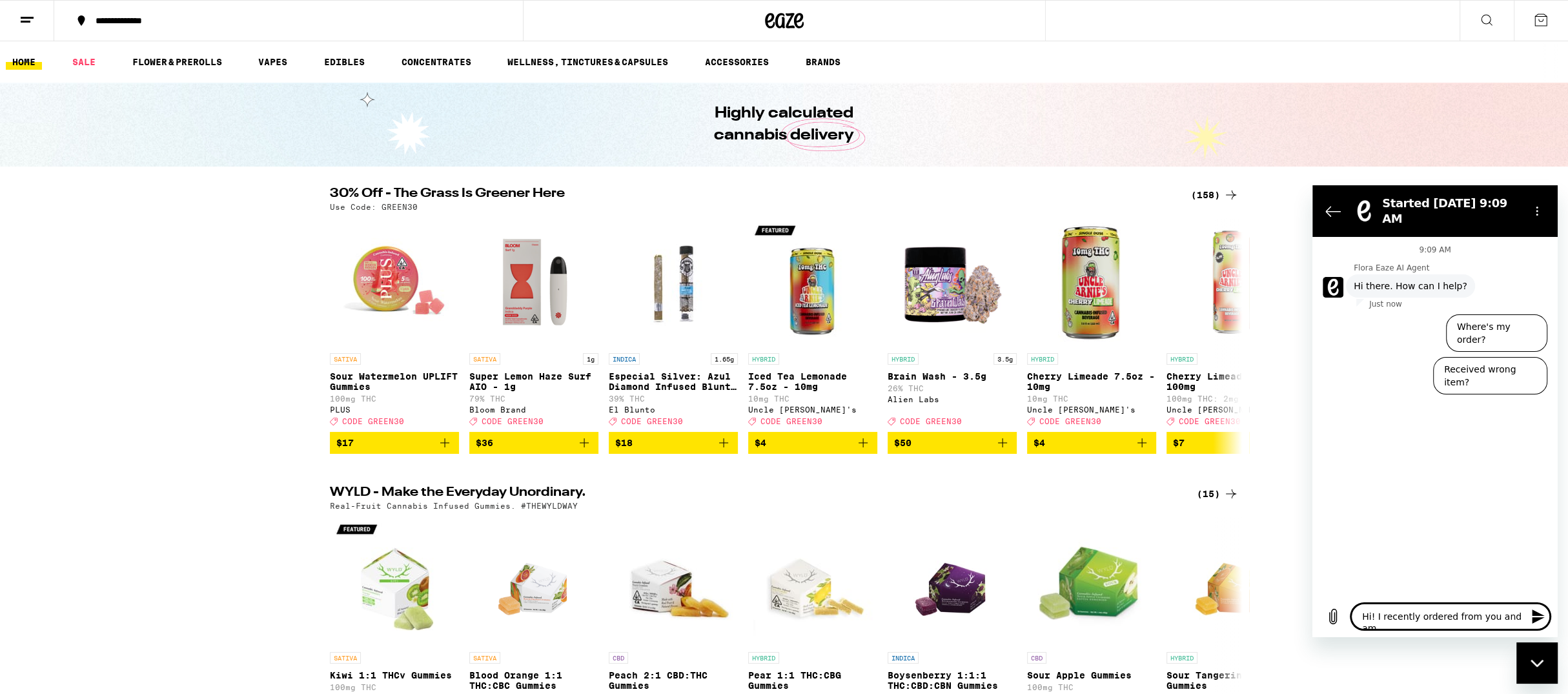
type textarea "Hi! I recently ordered from you and am"
type textarea "x"
type textarea "Hi! I recently ordered from you and am h"
type textarea "x"
type textarea "Hi! I recently ordered from you and am ha"
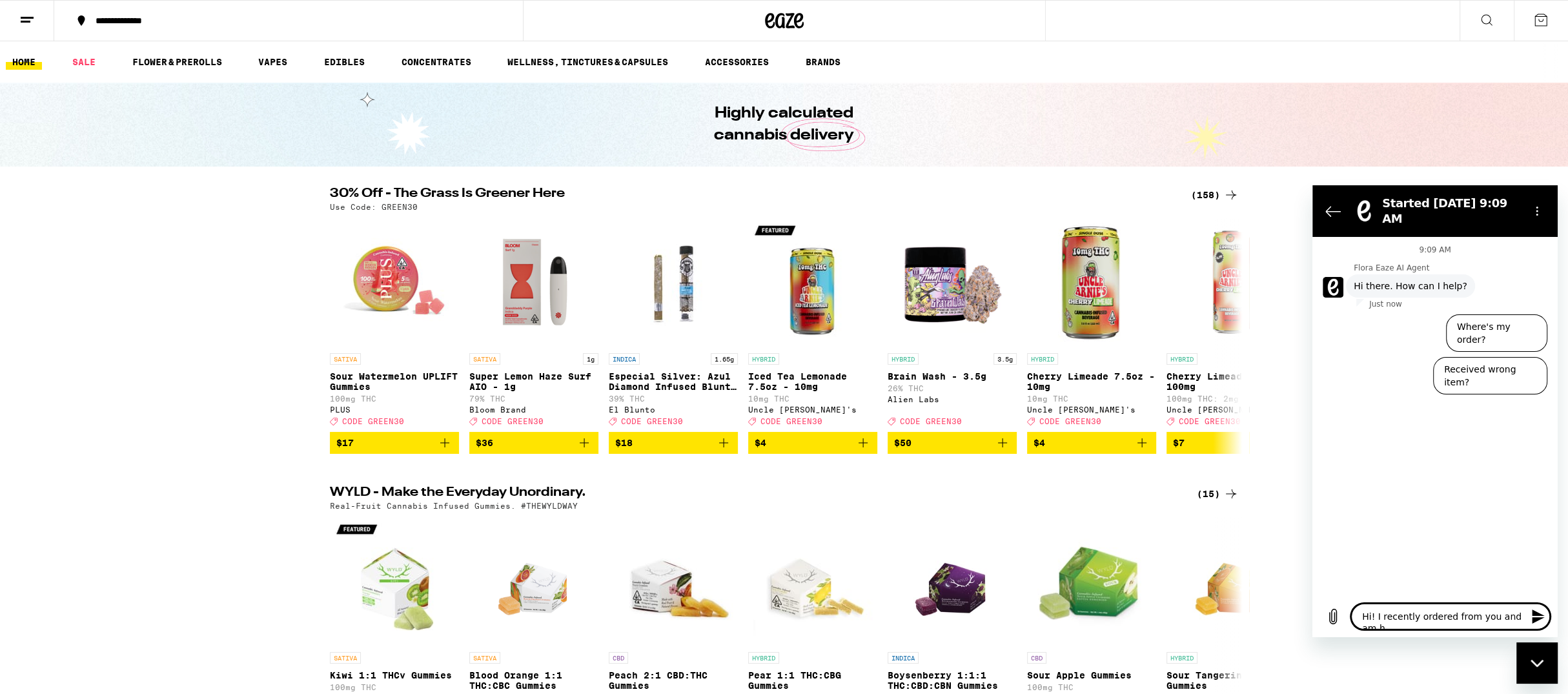
type textarea "x"
type textarea "Hi! I recently ordered from you and am hav"
type textarea "x"
type textarea "Hi! I recently ordered from you and am havi"
type textarea "x"
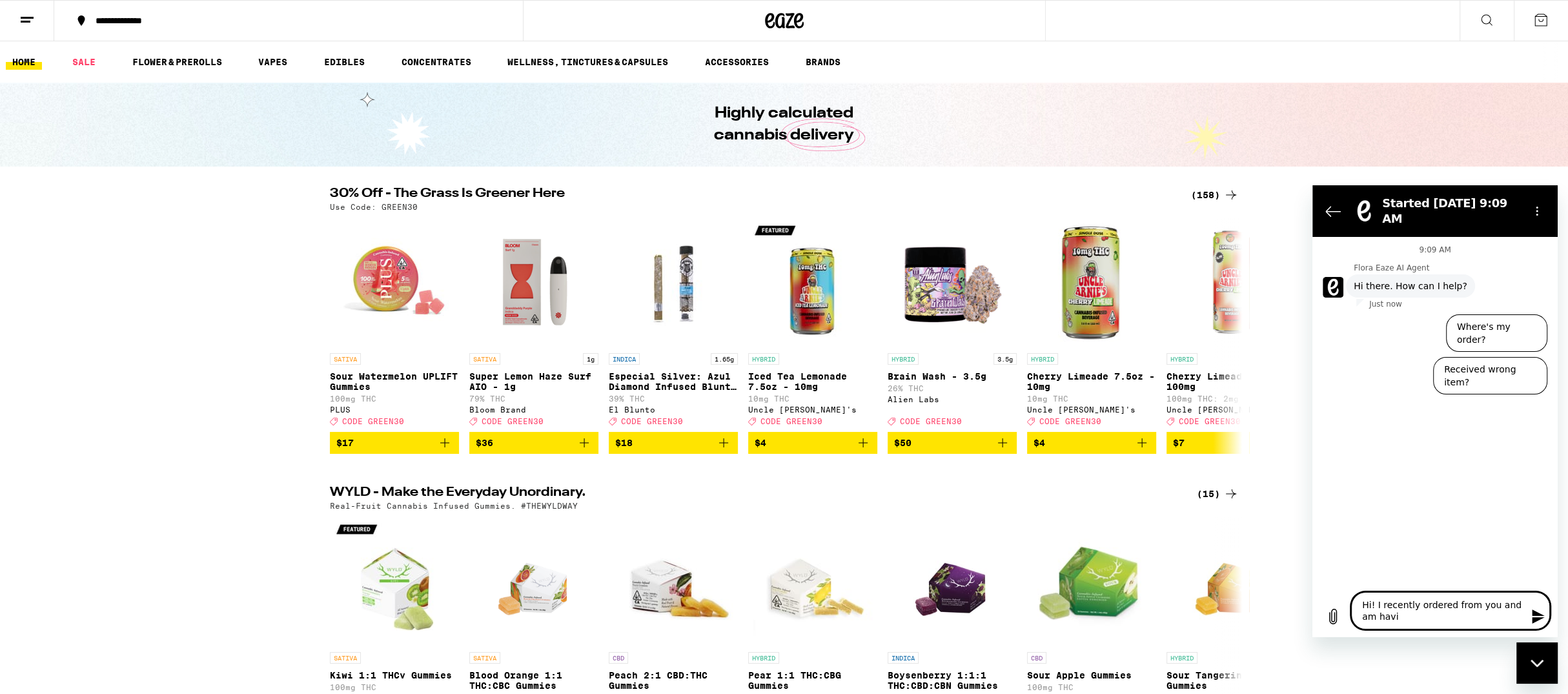
type textarea "Hi! I recently ordered from you and am havin"
type textarea "x"
type textarea "Hi! I recently ordered from you and am having"
type textarea "x"
type textarea "Hi! I recently ordered from you and am having"
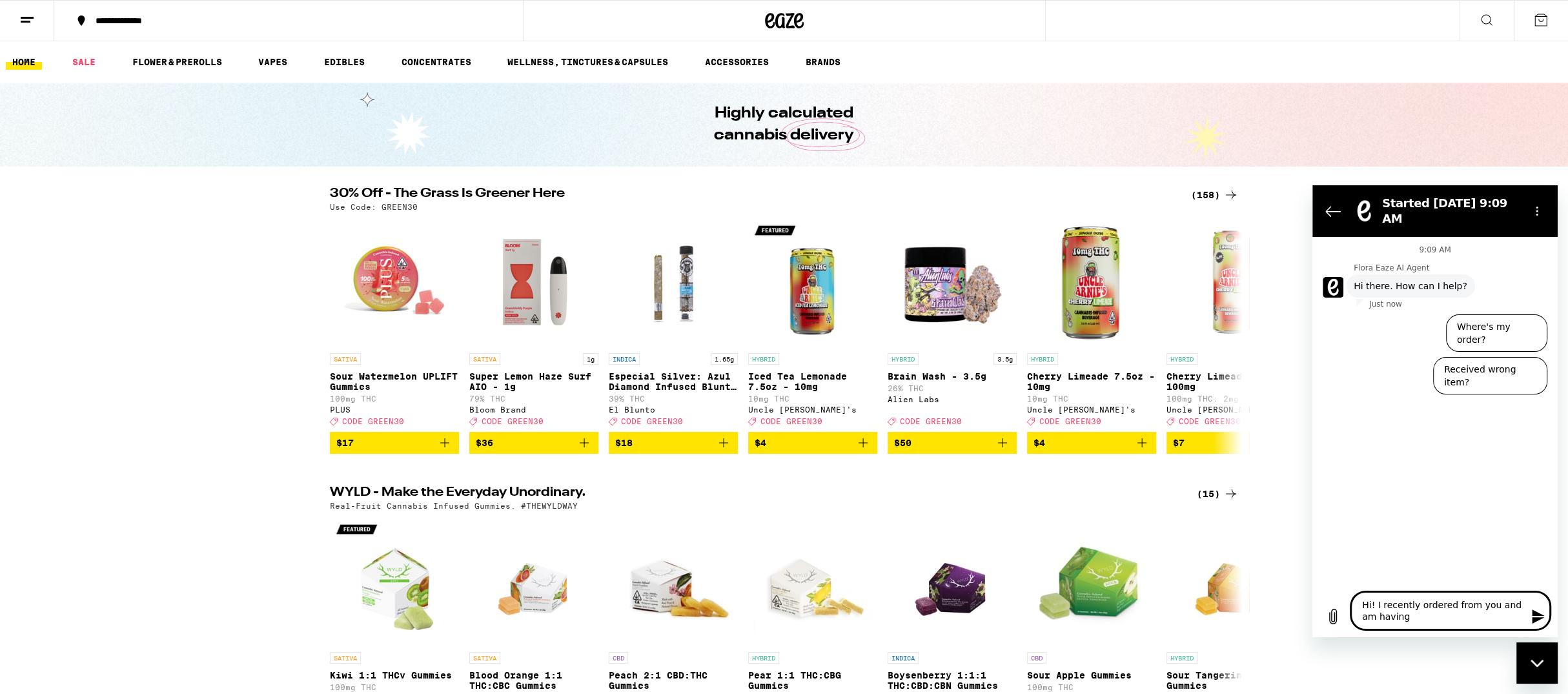
type textarea "x"
type textarea "Hi! I recently ordered from you and am having i"
type textarea "x"
type textarea "Hi! I recently ordered from you and am having is"
type textarea "x"
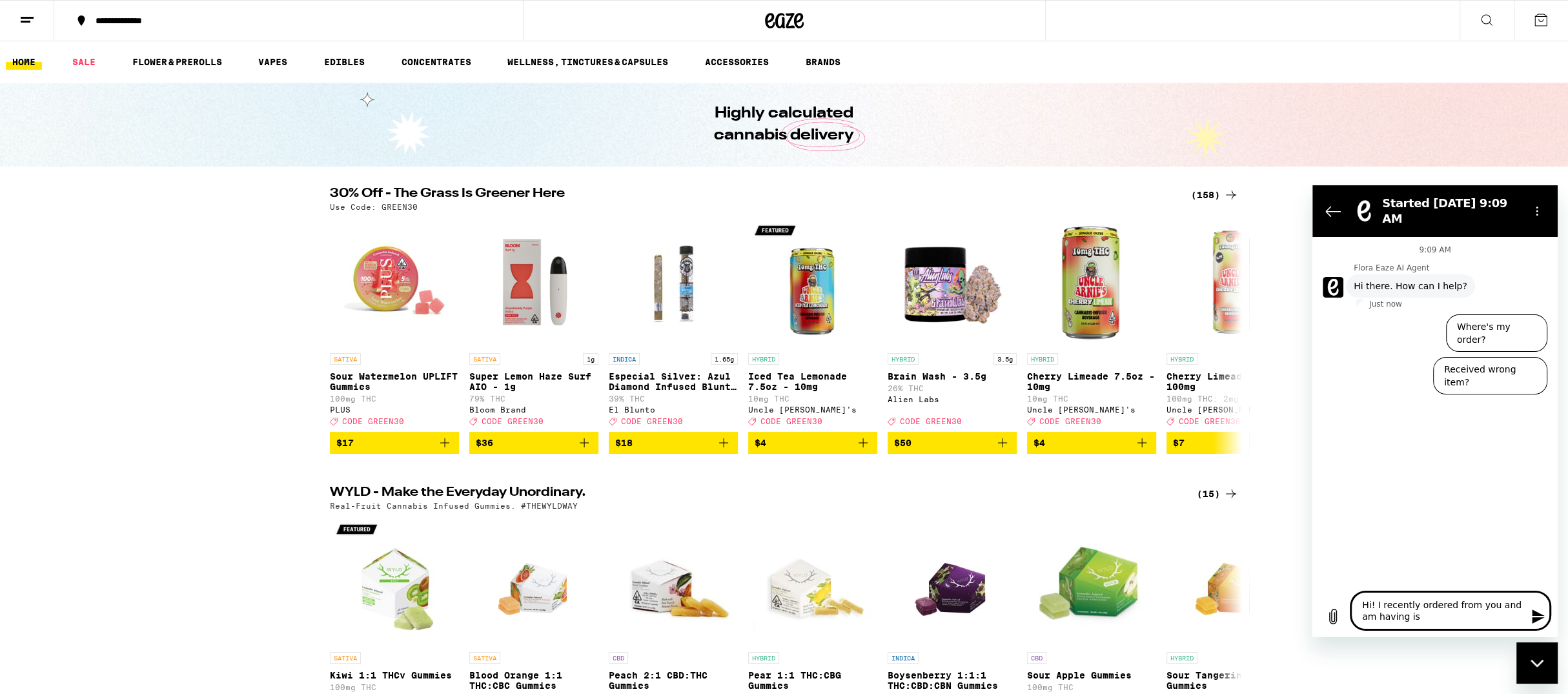
type textarea "Hi! I recently ordered from you and am having iss"
type textarea "x"
type textarea "Hi! I recently ordered from you and am having issu"
type textarea "x"
type textarea "Hi! I recently ordered from you and am having issue"
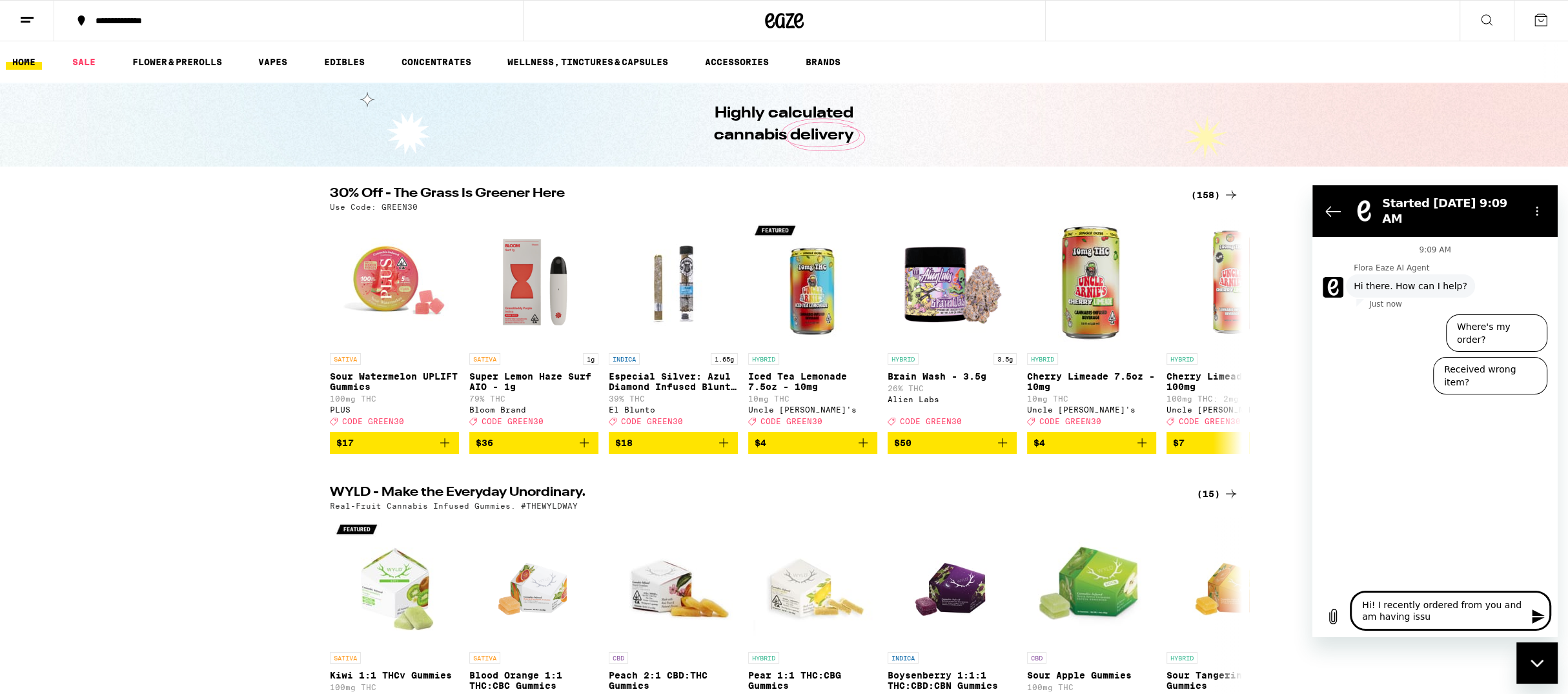
type textarea "x"
type textarea "Hi! I recently ordered from you and am having issues"
type textarea "x"
type textarea "Hi! I recently ordered from you and am having issues"
type textarea "x"
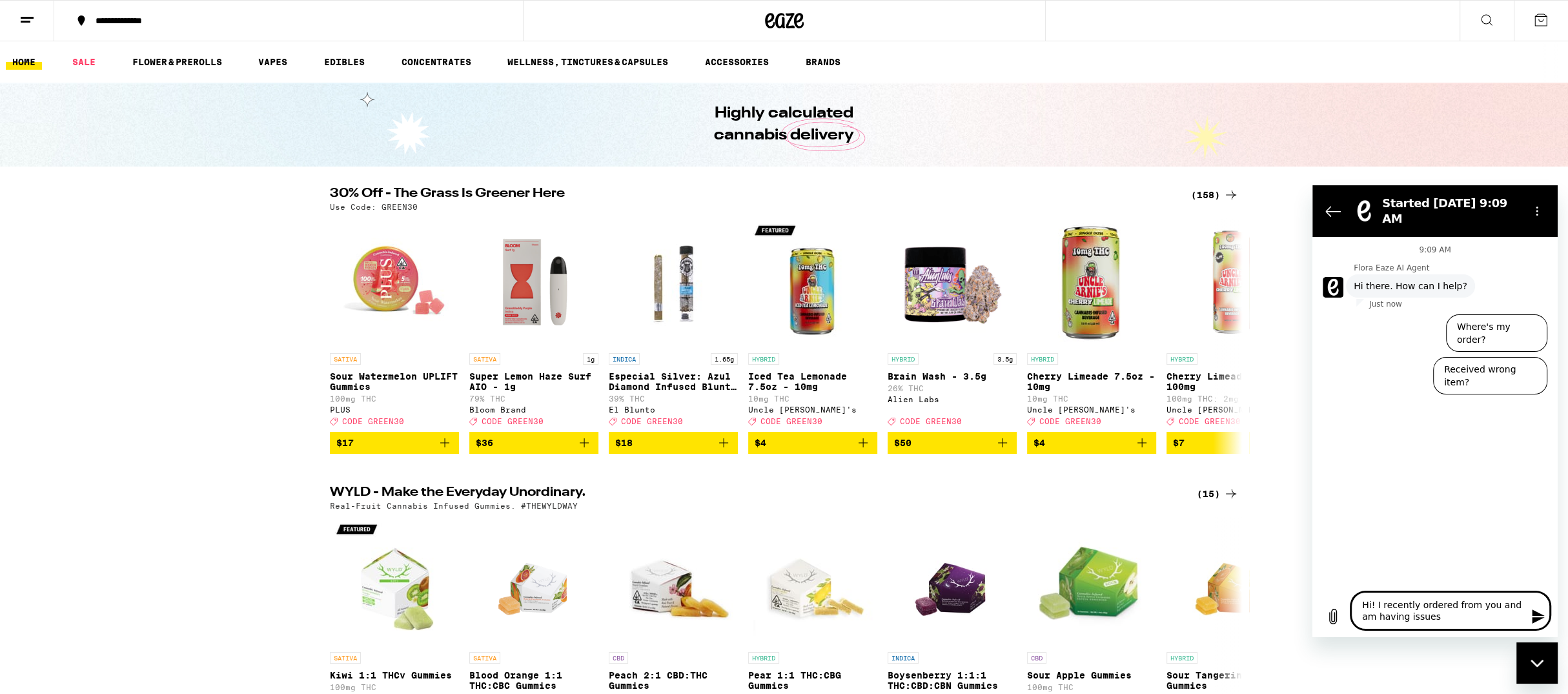
type textarea "Hi! I recently ordered from you and am having issues w"
type textarea "x"
type textarea "Hi! I recently ordered from you and am having issues wi"
type textarea "x"
type textarea "Hi! I recently ordered from you and am having issues wit"
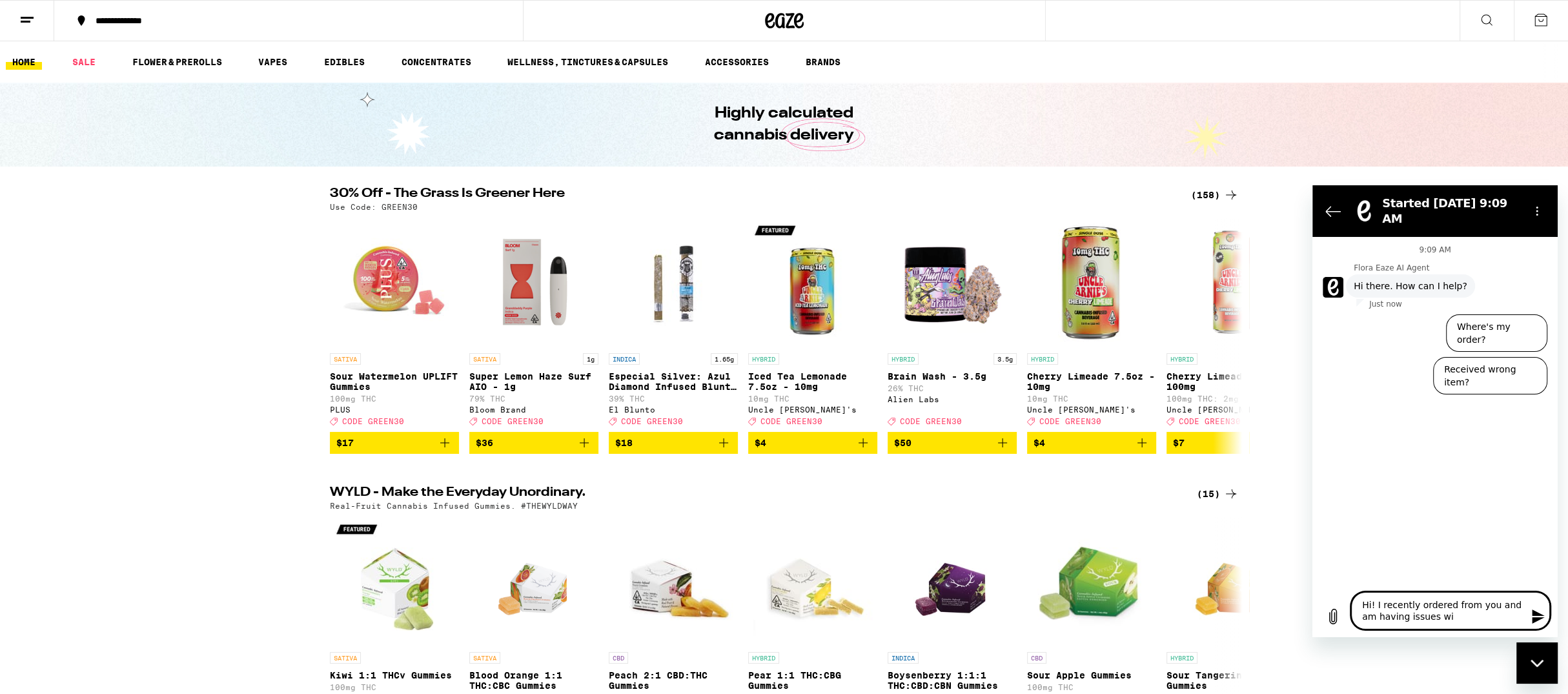
type textarea "x"
type textarea "Hi! I recently ordered from you and am having issues with"
type textarea "x"
type textarea "Hi! I recently ordered from you and am having issues with"
type textarea "x"
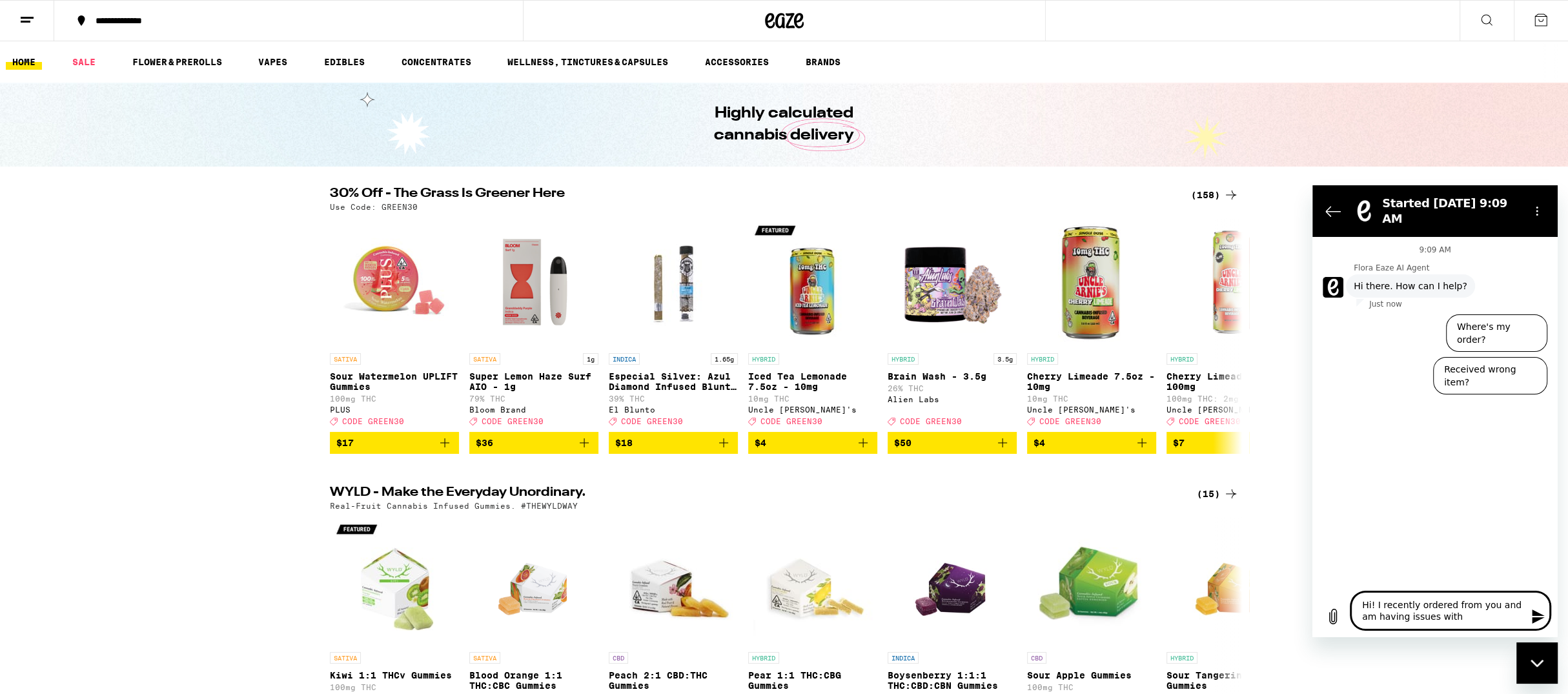
type textarea "Hi! I recently ordered from you and am having issues with b"
type textarea "x"
type textarea "Hi! I recently ordered from you and am having issues with bo"
type textarea "x"
type textarea "Hi! I recently ordered from you and am having issues with bot"
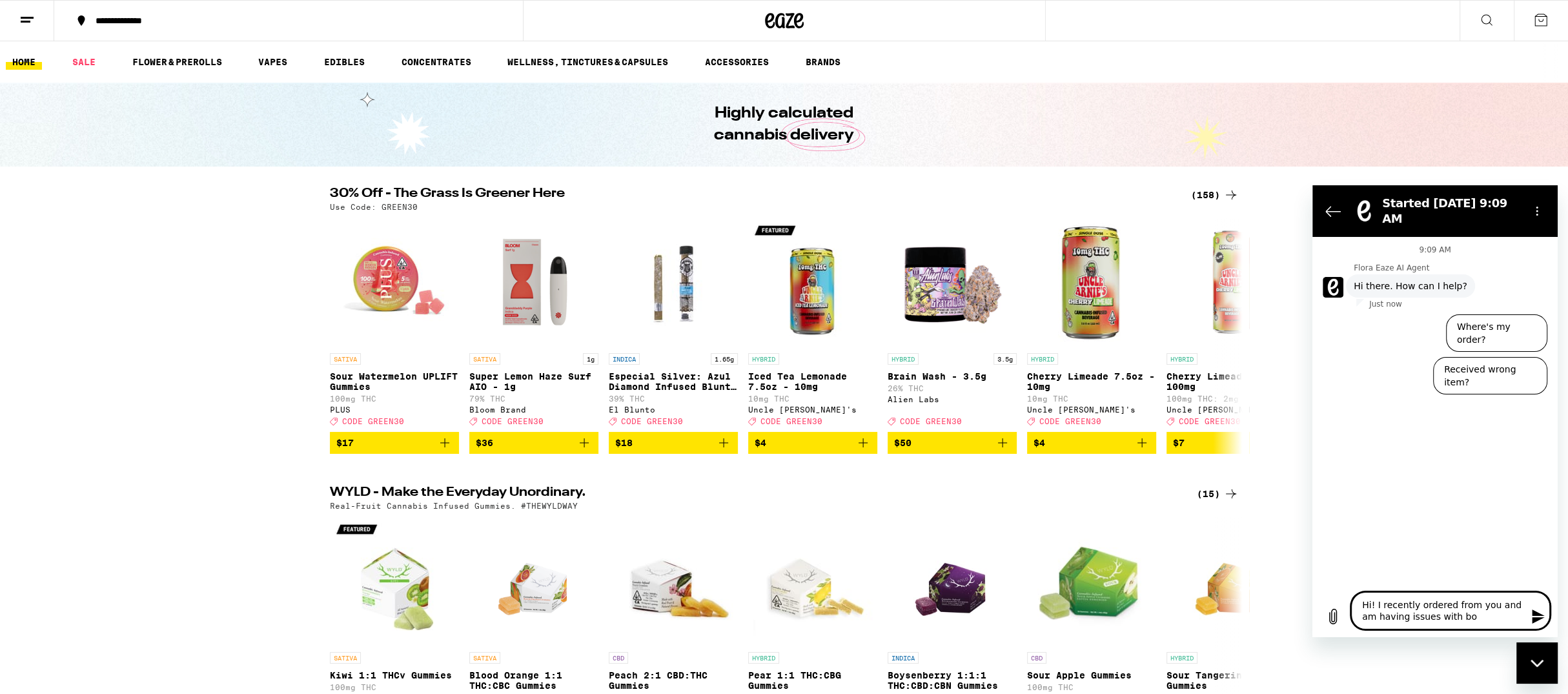
type textarea "x"
type textarea "Hi! I recently ordered from you and am having issues with both"
type textarea "x"
type textarea "Hi! I recently ordered from you and am having issues with both"
type textarea "x"
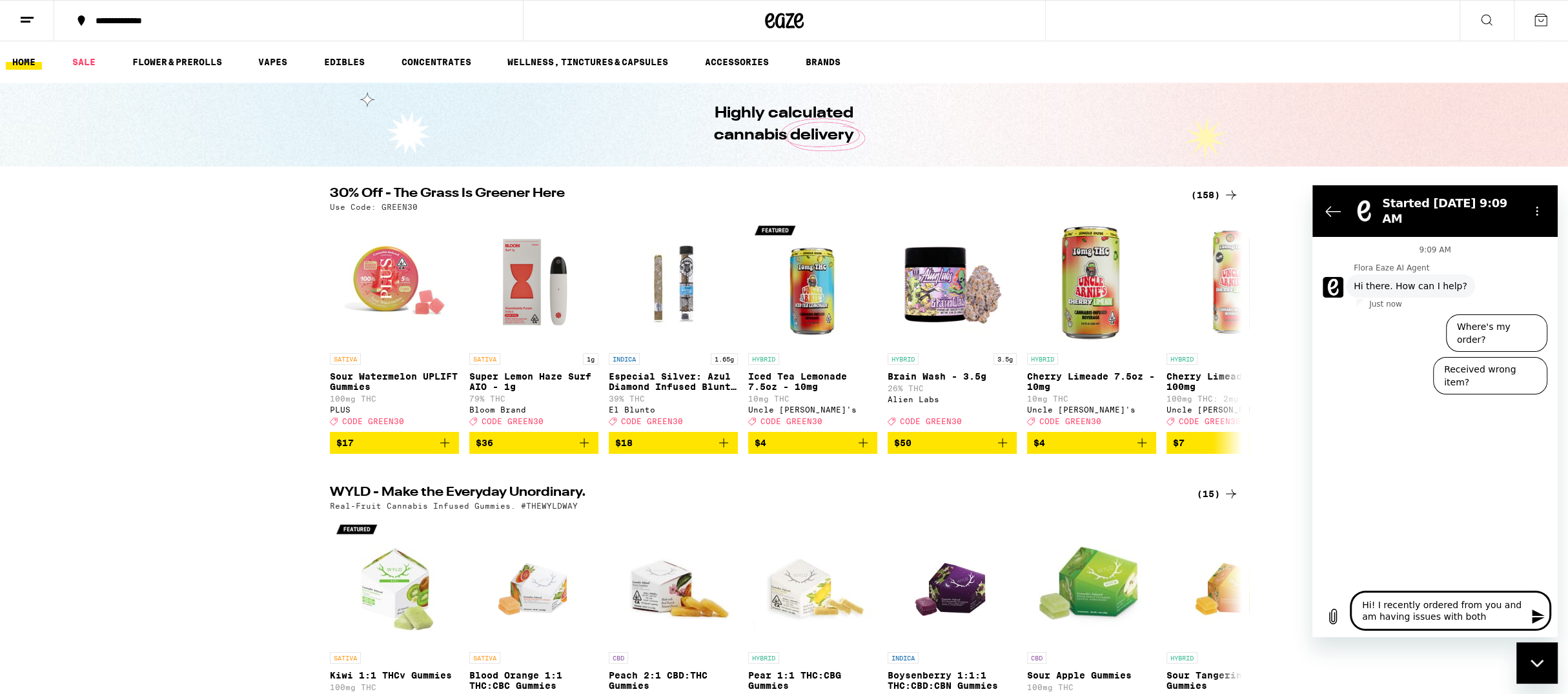
type textarea "Hi! I recently ordered from you and am having issues with both c"
type textarea "x"
type textarea "Hi! I recently ordered from you and am having issues with both ca"
type textarea "x"
type textarea "Hi! I recently ordered from you and am having issues with both car"
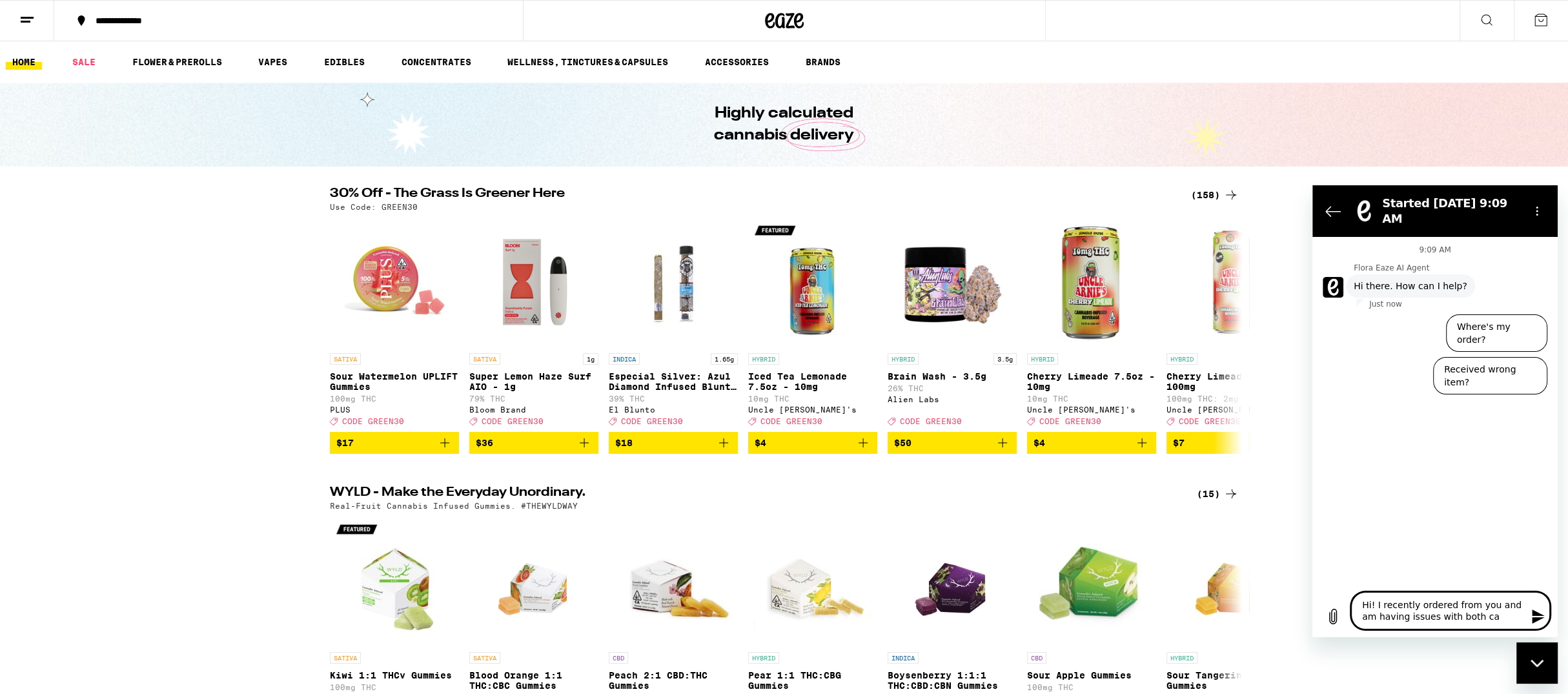
type textarea "x"
type textarea "Hi! I recently ordered from you and am having issues with both cart"
type textarea "x"
type textarea "Hi! I recently ordered from you and am having issues with both cartr"
type textarea "x"
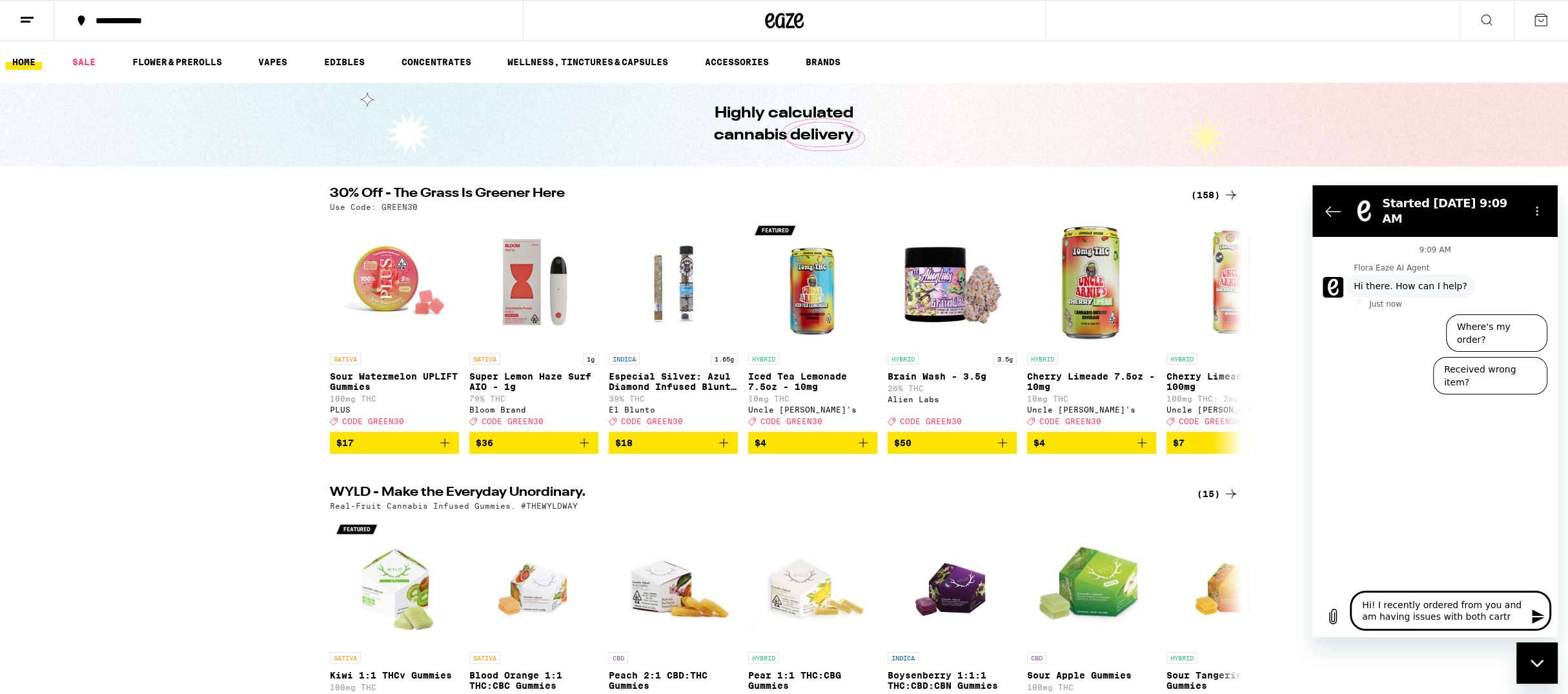
type textarea "Hi! I recently ordered from you and am having issues with both cartri"
type textarea "x"
type textarea "Hi! I recently ordered from you and am having issues with both cartrid"
type textarea "x"
type textarea "Hi! I recently ordered from you and am having issues with both cartridf"
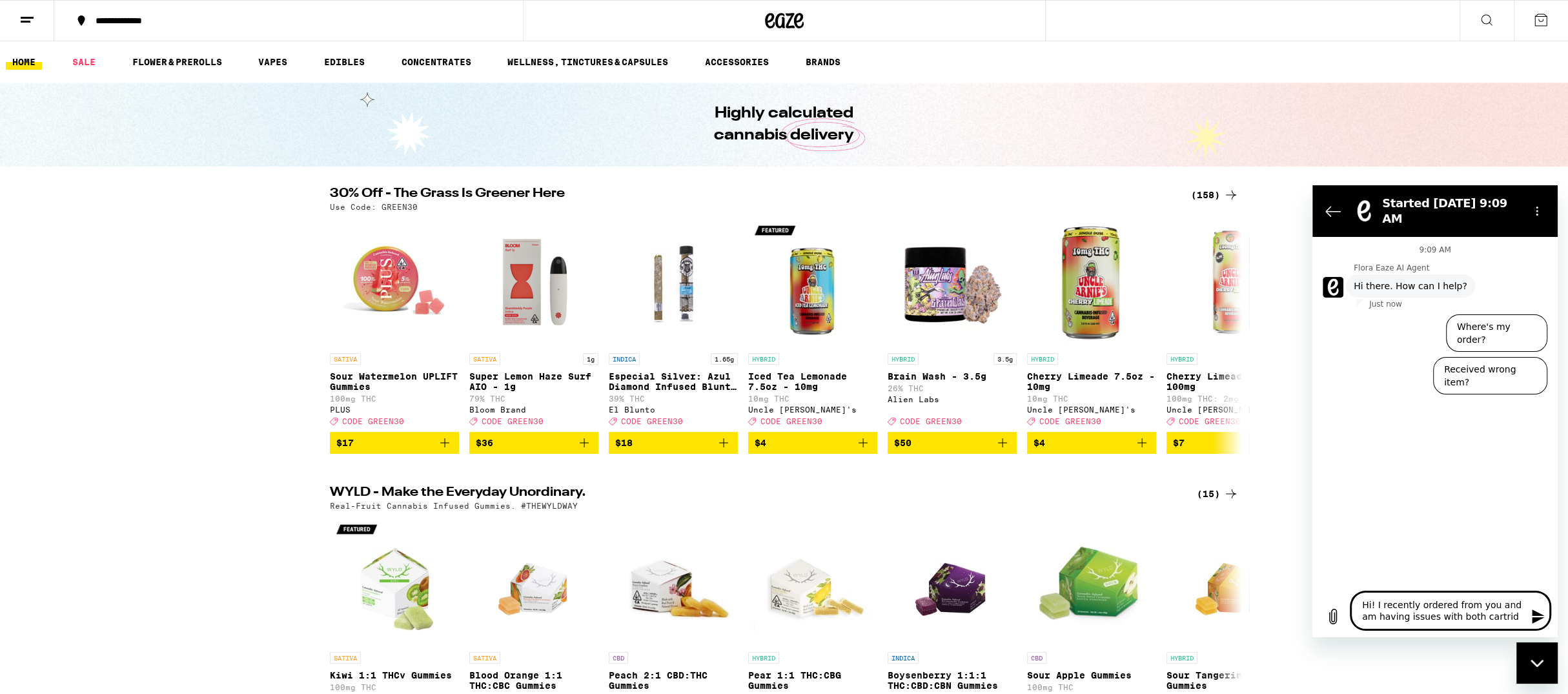
type textarea "x"
type textarea "Hi! I recently ordered from you and am having issues with both cartridfe"
type textarea "x"
type textarea "Hi! I recently ordered from you and am having issues with both cartridfes"
type textarea "x"
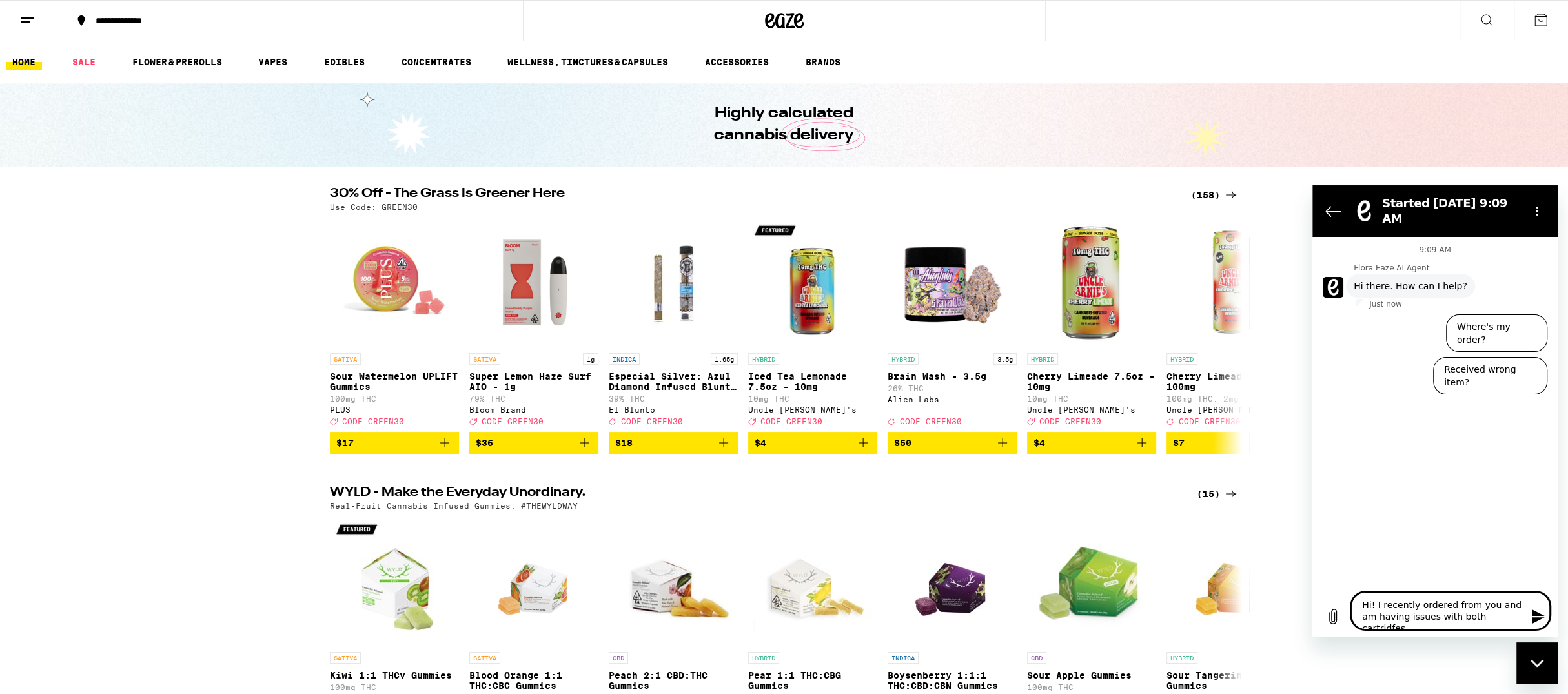
type textarea "Hi! I recently ordered from you and am having issues with both cartridfe"
type textarea "x"
type textarea "Hi! I recently ordered from you and am having issues with both cartridf"
type textarea "x"
type textarea "Hi! I recently ordered from you and am having issues with both cartrid"
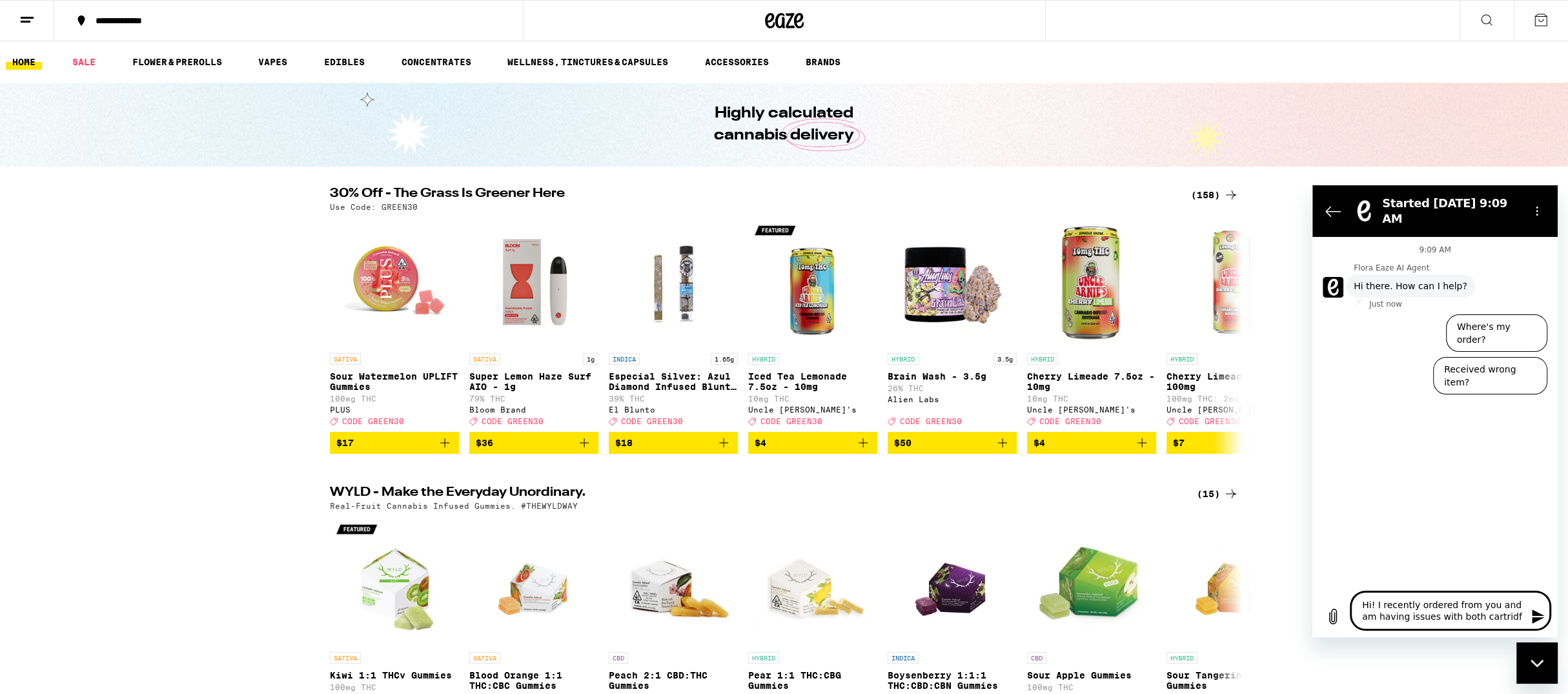
type textarea "x"
type textarea "Hi! I recently ordered from you and am having issues with both cartridg"
type textarea "x"
type textarea "Hi! I recently ordered from you and am having issues with both cartridge"
type textarea "x"
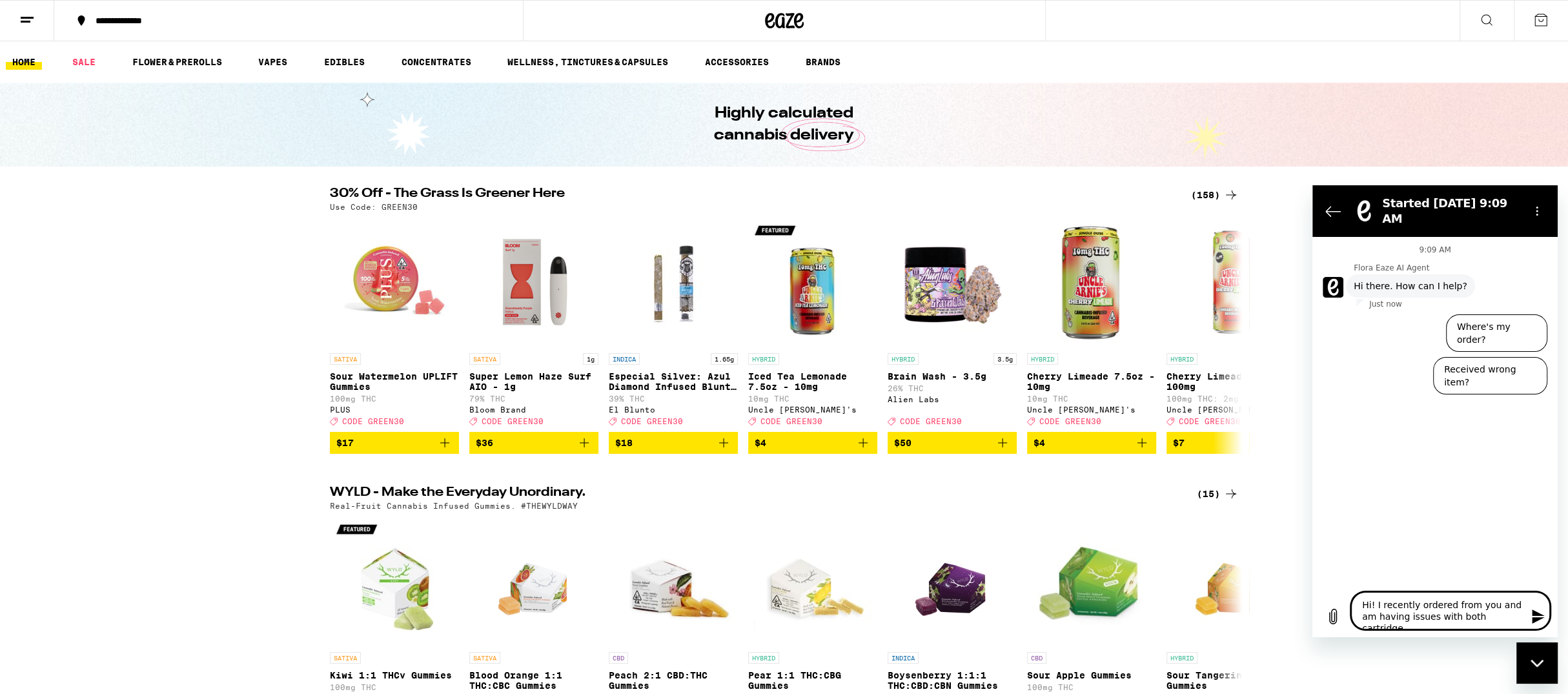
type textarea "Hi! I recently ordered from you and am having issues with both cartridges"
type textarea "x"
type textarea "Hi! I recently ordered from you and am having issues with both cartridges"
type textarea "x"
type textarea "Hi! I recently ordered from you and am having issues with both cartridges d"
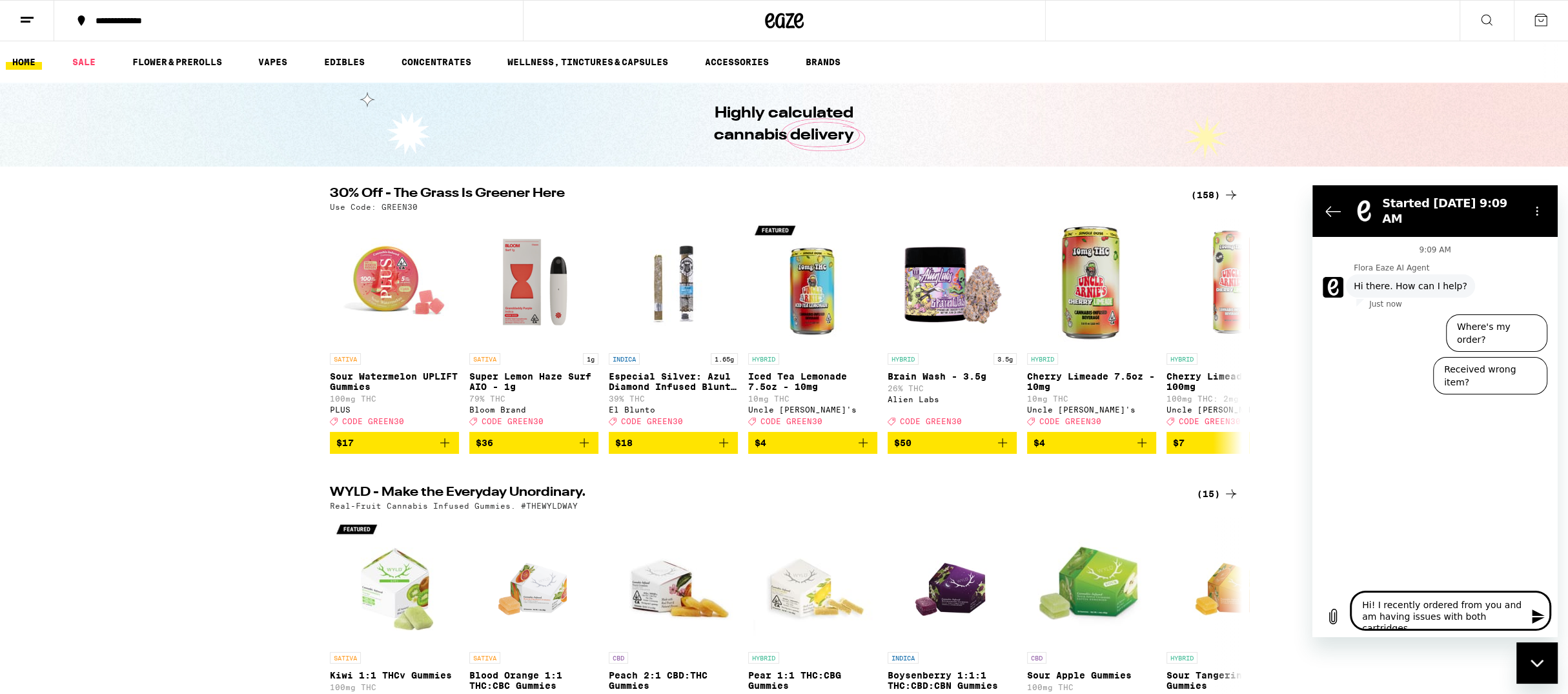
type textarea "x"
type textarea "Hi! I recently ordered from you and am having issues with both cartridges de"
type textarea "x"
type textarea "Hi! I recently ordered from you and am having issues with both cartridges des"
type textarea "x"
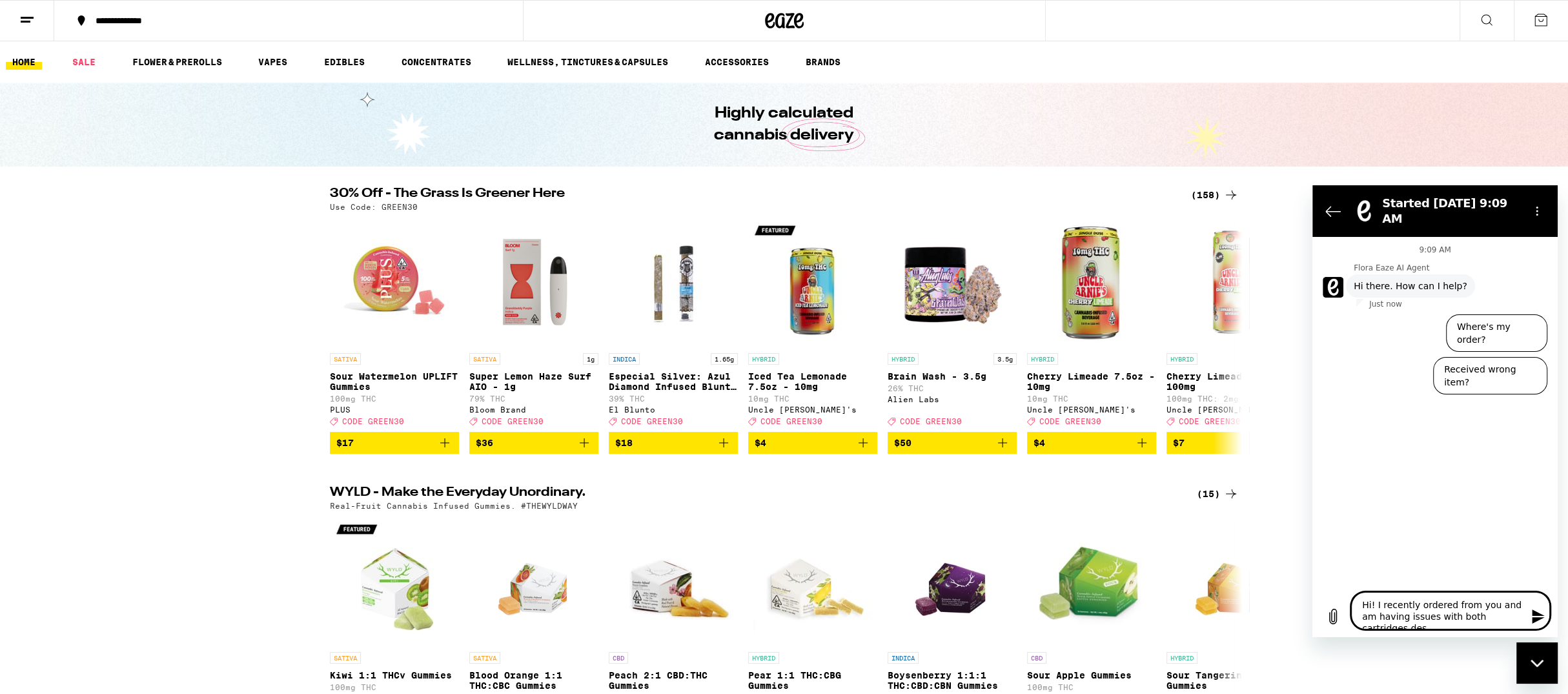
type textarea "Hi! I recently ordered from you and am having issues with both cartridges desp"
type textarea "x"
type textarea "Hi! I recently ordered from you and am having issues with both cartridges despi"
type textarea "x"
type textarea "Hi! I recently ordered from you and am having issues with both cartridges despir"
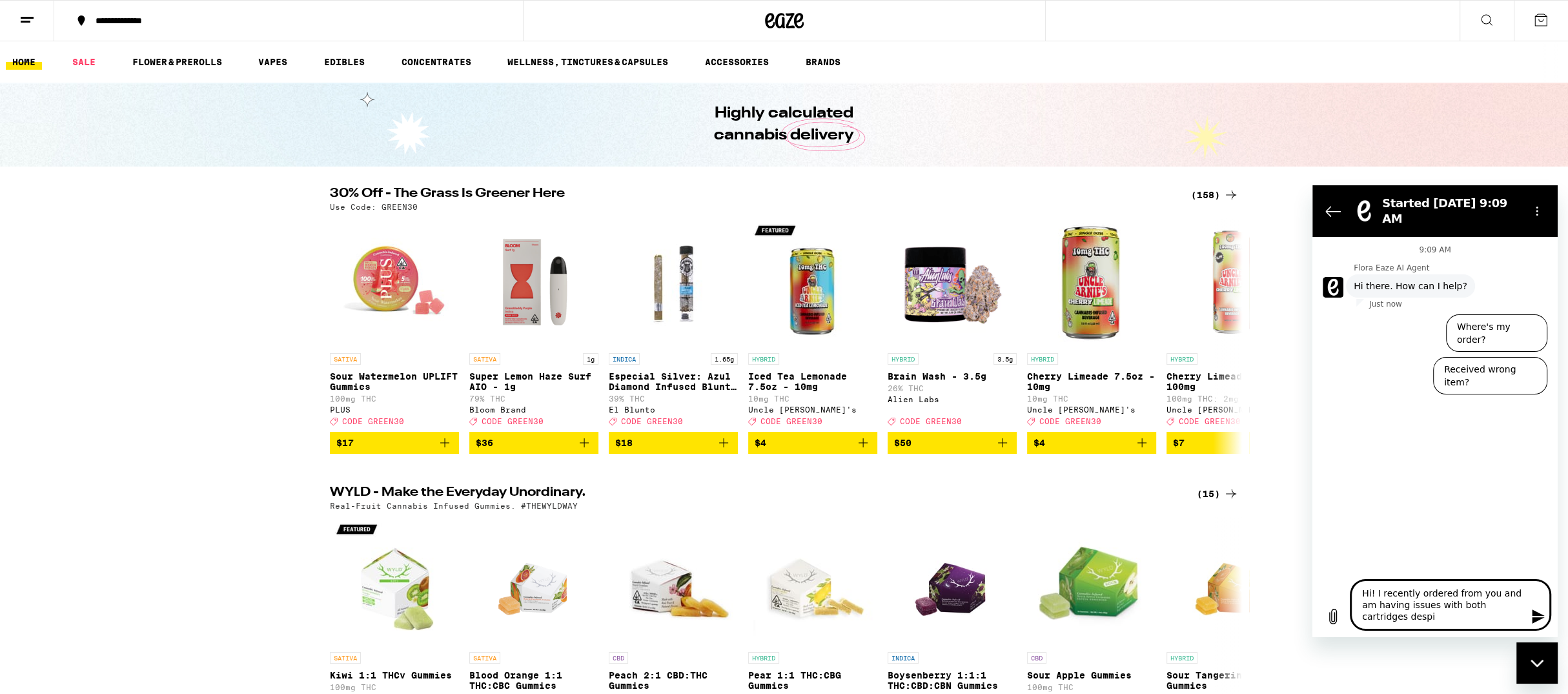
type textarea "x"
type textarea "Hi! I recently ordered from you and am having issues with both cartridges despi…"
type textarea "x"
type textarea "Hi! I recently ordered from you and am having issues with both cartridges despi…"
type textarea "x"
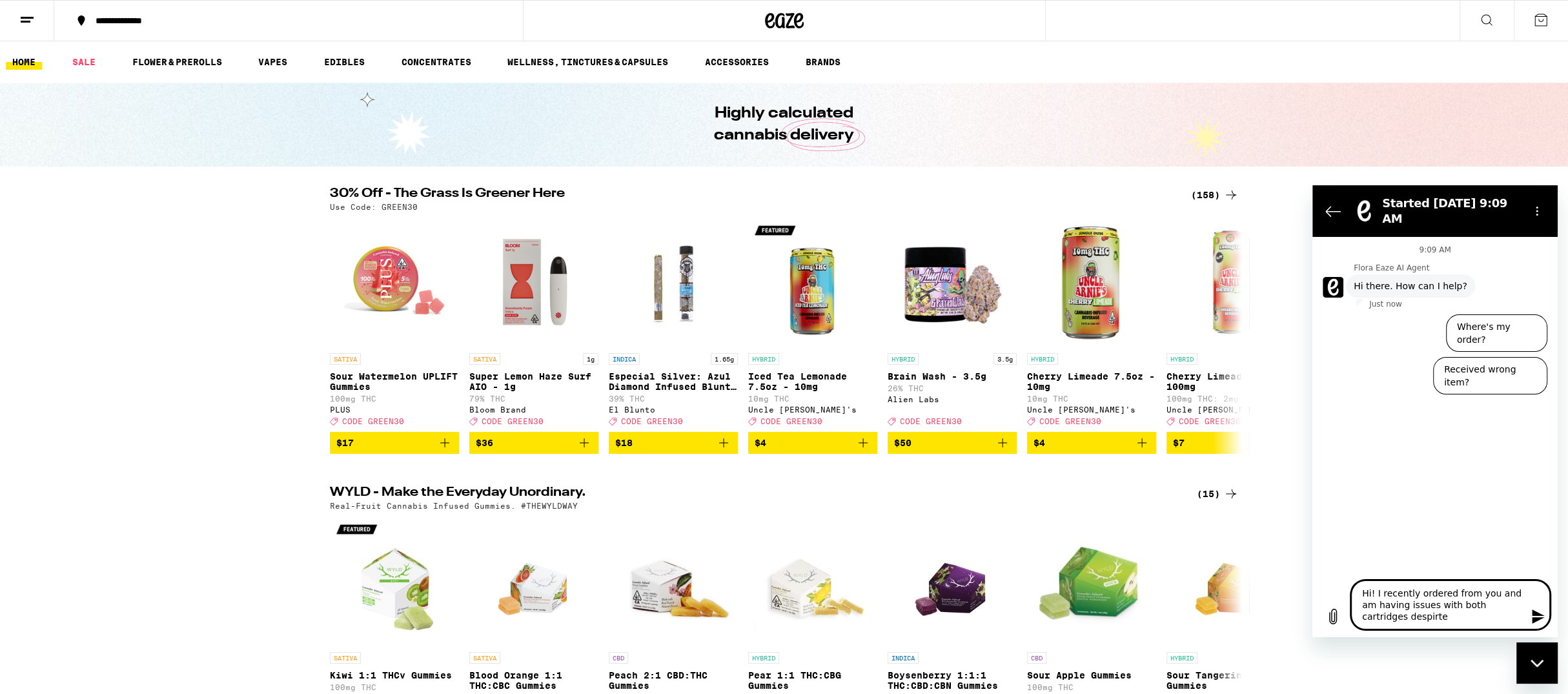
type textarea "Hi! I recently ordered from you and am having issues with both cartridges despi…"
type textarea "x"
type textarea "Hi! I recently ordered from you and am having issues with both cartridges despi…"
type textarea "x"
type textarea "Hi! I recently ordered from you and am having issues with both cartridges despi…"
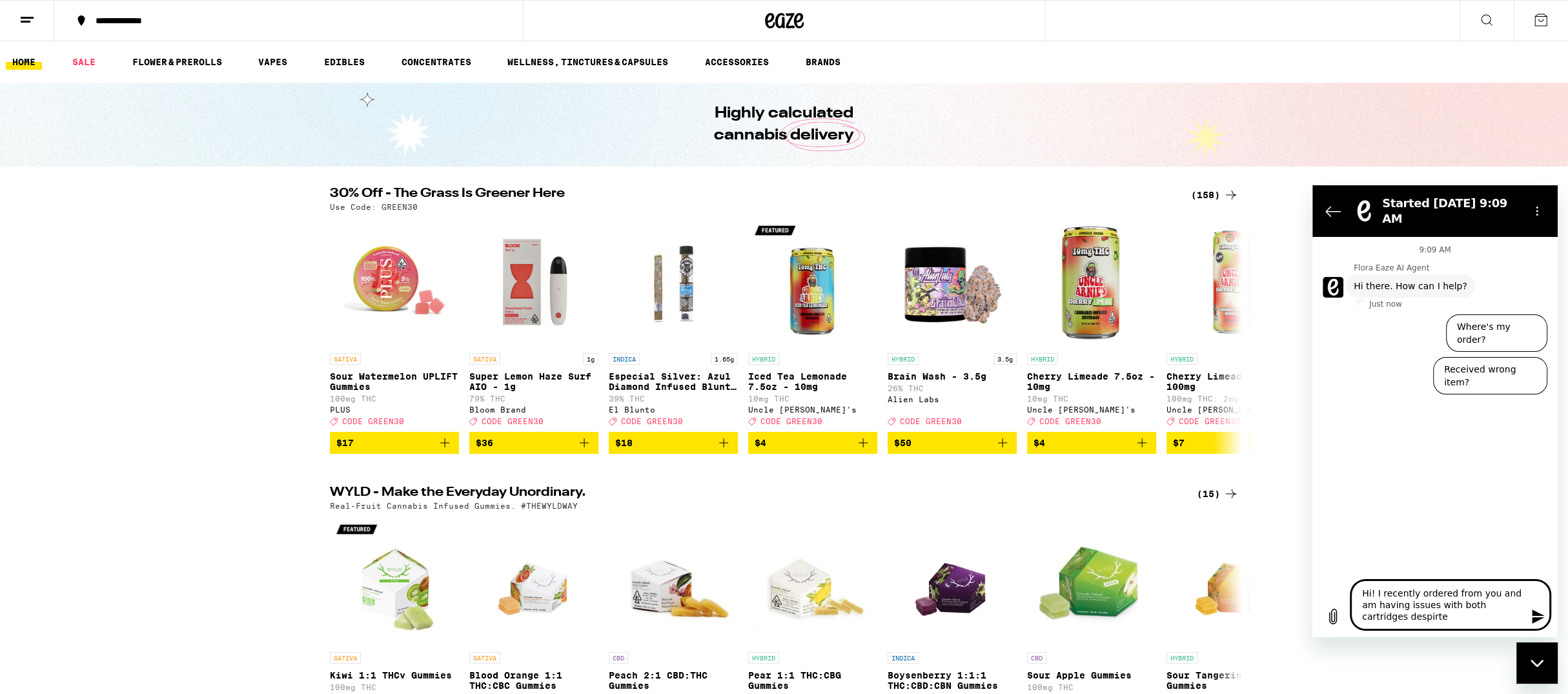
type textarea "x"
type textarea "Hi! I recently ordered from you and am having issues with both cartridges despir"
type textarea "x"
type textarea "Hi! I recently ordered from you and am having issues with both cartridges despi"
type textarea "x"
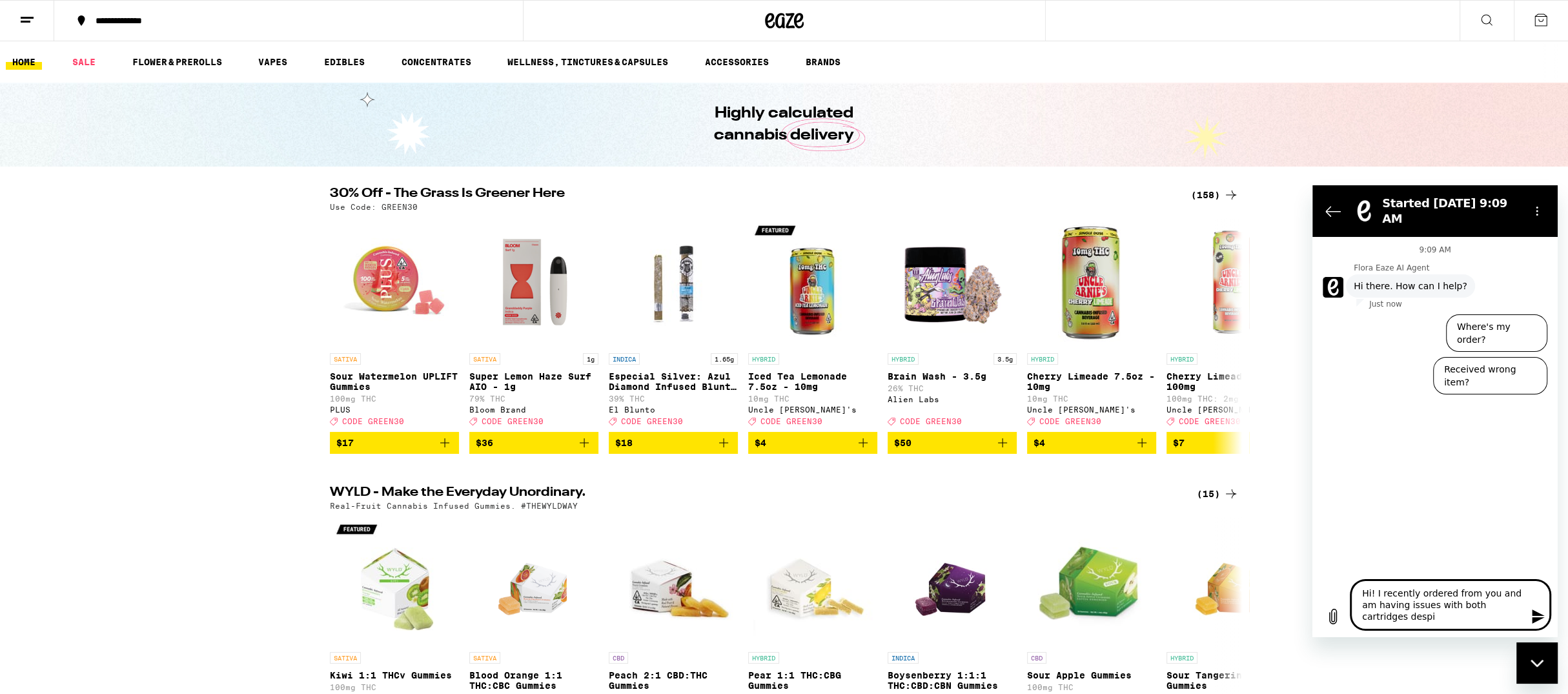
type textarea "Hi! I recently ordered from you and am having issues with both cartridges despit"
type textarea "x"
type textarea "Hi! I recently ordered from you and am having issues with both cartridges despi…"
type textarea "x"
type textarea "Hi! I recently ordered from you and am having issues with both cartridges despi…"
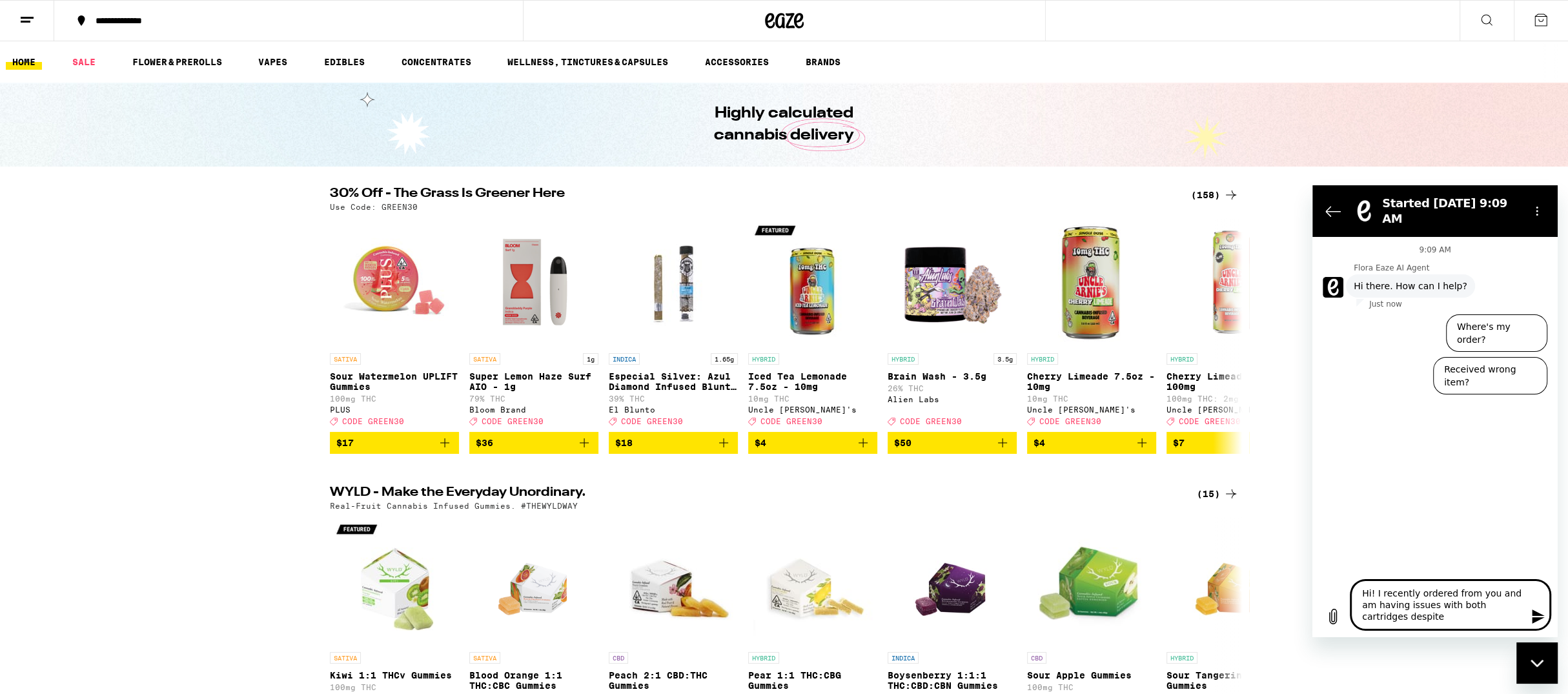
type textarea "x"
type textarea "Hi! I recently ordered from you and am having issues with both cartridges despi…"
type textarea "x"
type textarea "Hi! I recently ordered from you and am having issues with both cartridges despi…"
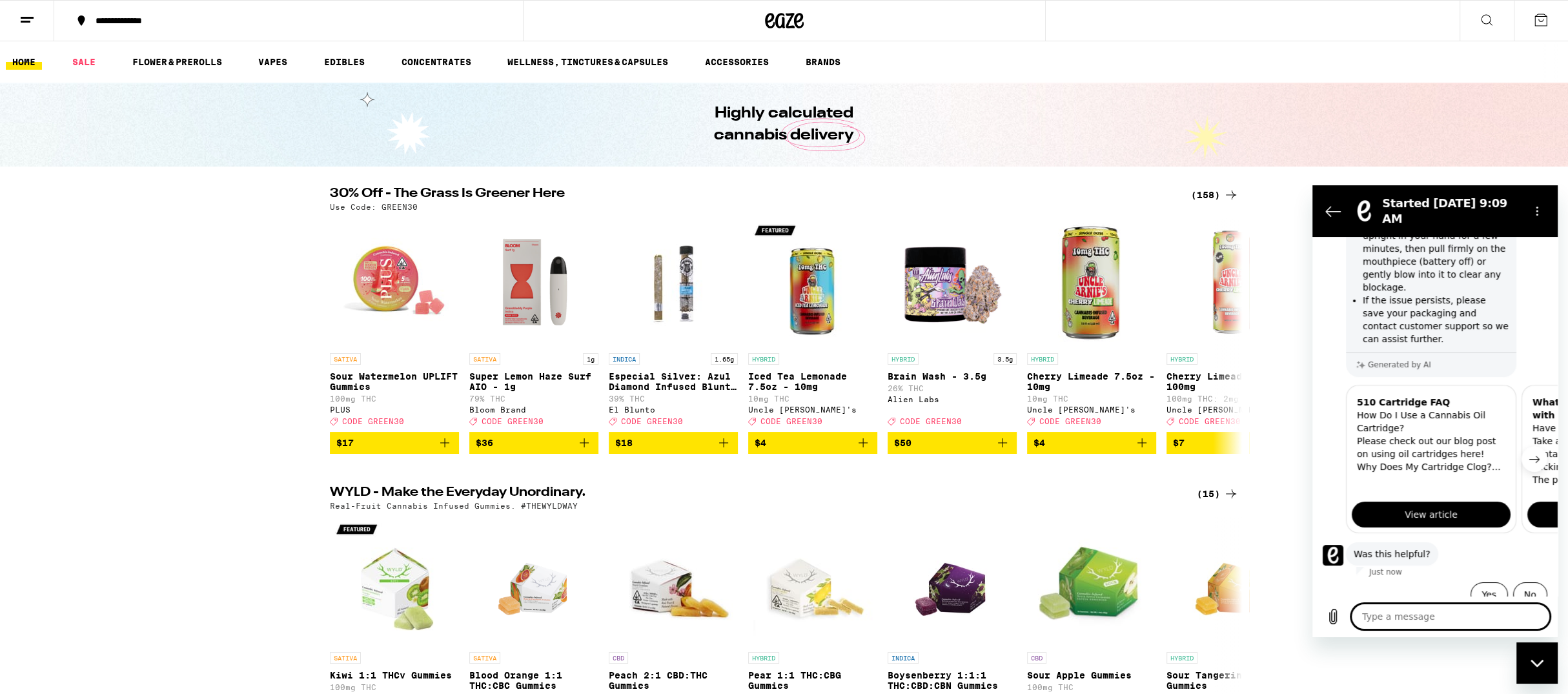
scroll to position [282, 0]
click at [1538, 583] on button "No" at bounding box center [1530, 594] width 34 height 25
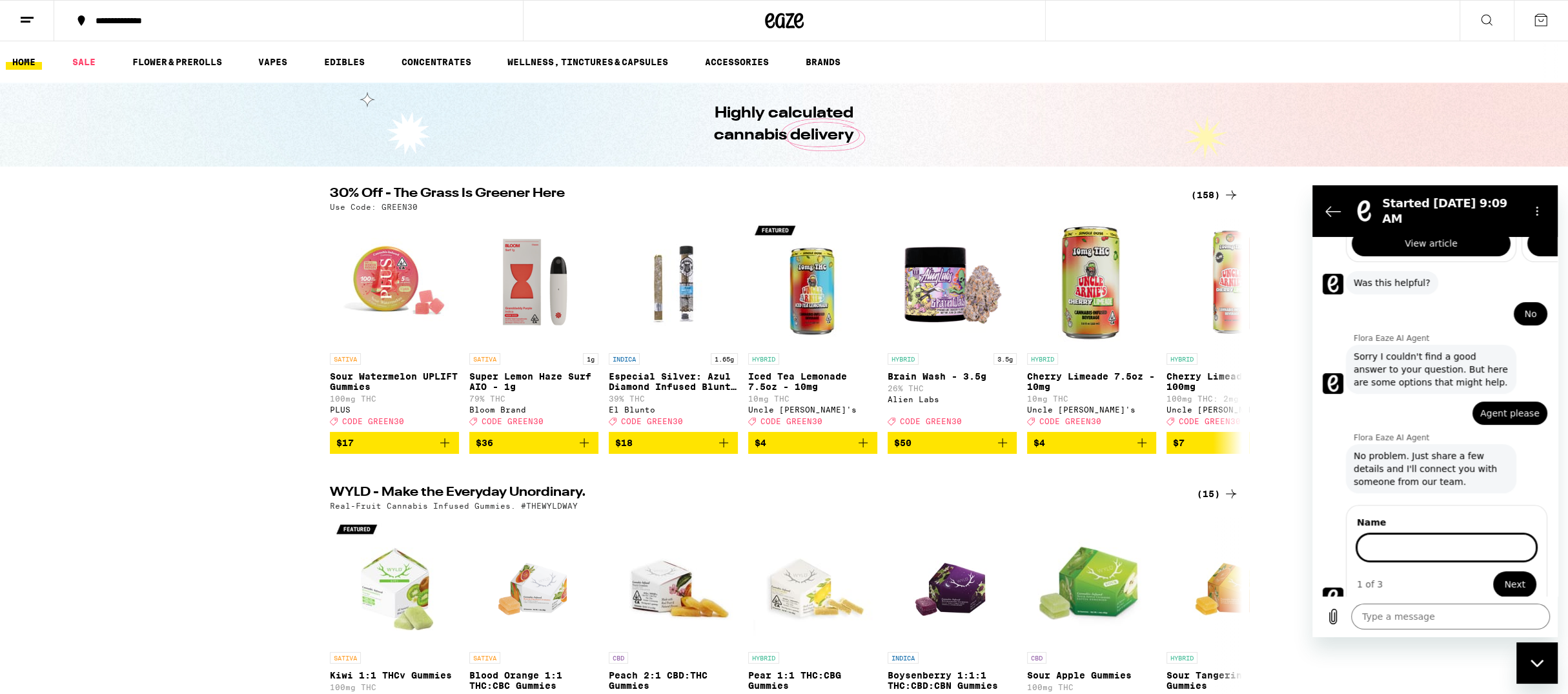
scroll to position [551, 0]
click at [1493, 571] on button "Next" at bounding box center [1515, 584] width 44 height 26
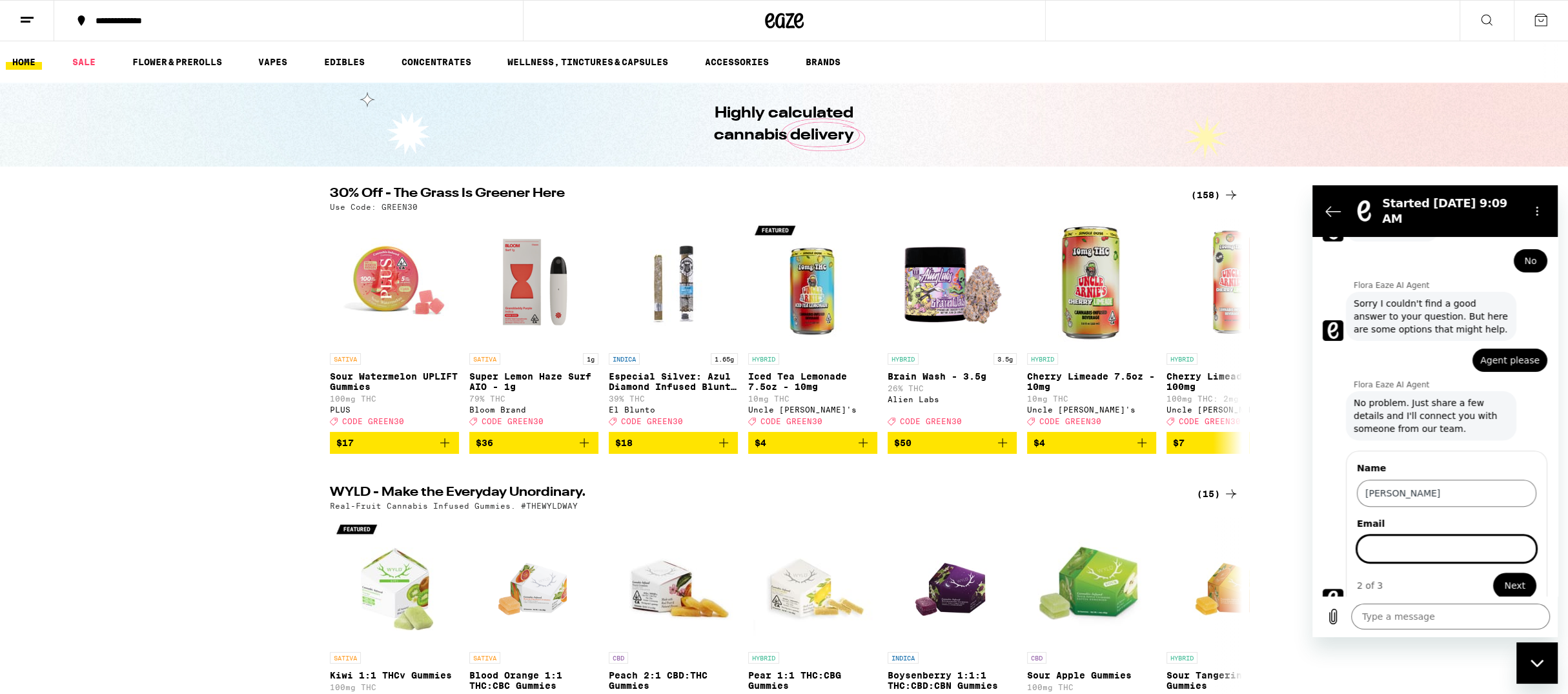
scroll to position [607, 0]
click at [1493, 571] on button "Next" at bounding box center [1515, 584] width 44 height 26
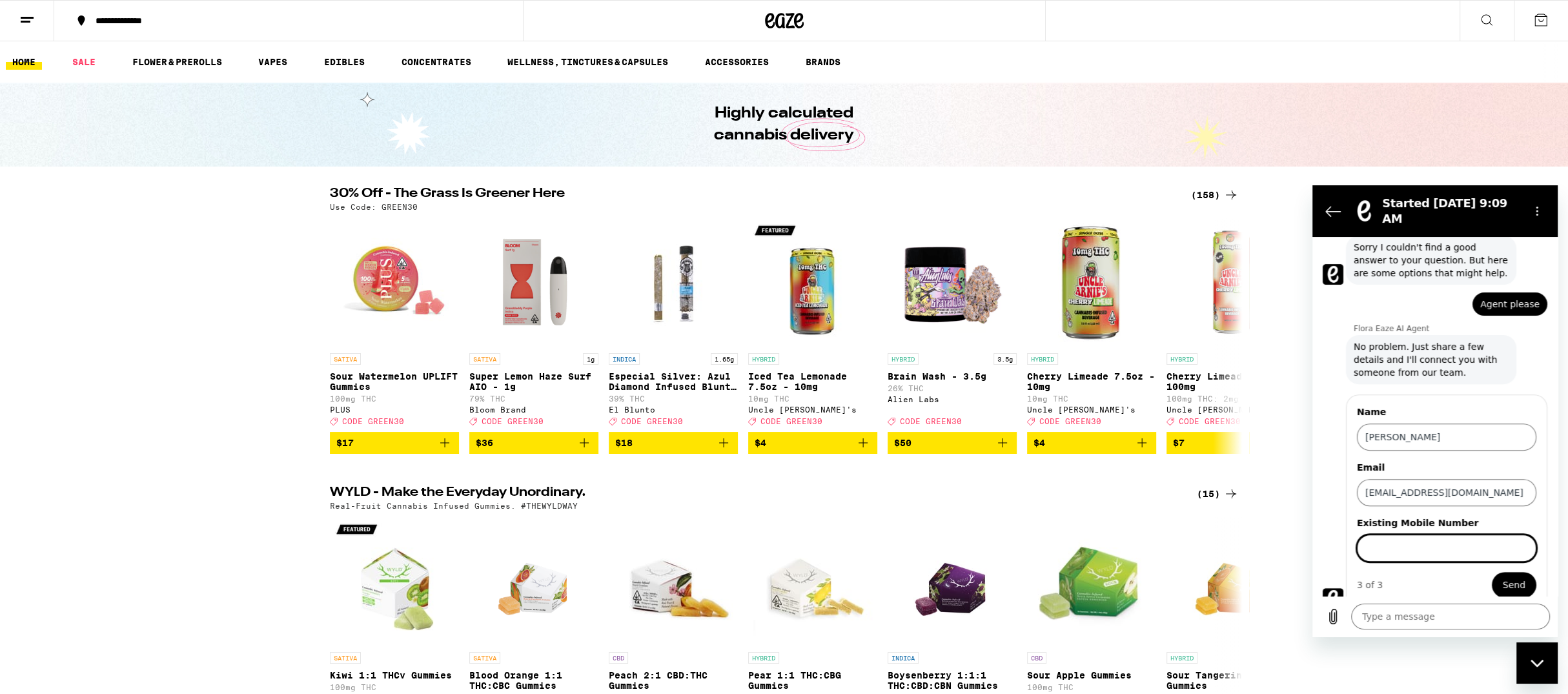
scroll to position [663, 0]
click at [1492, 570] on button "Send" at bounding box center [1514, 583] width 44 height 26
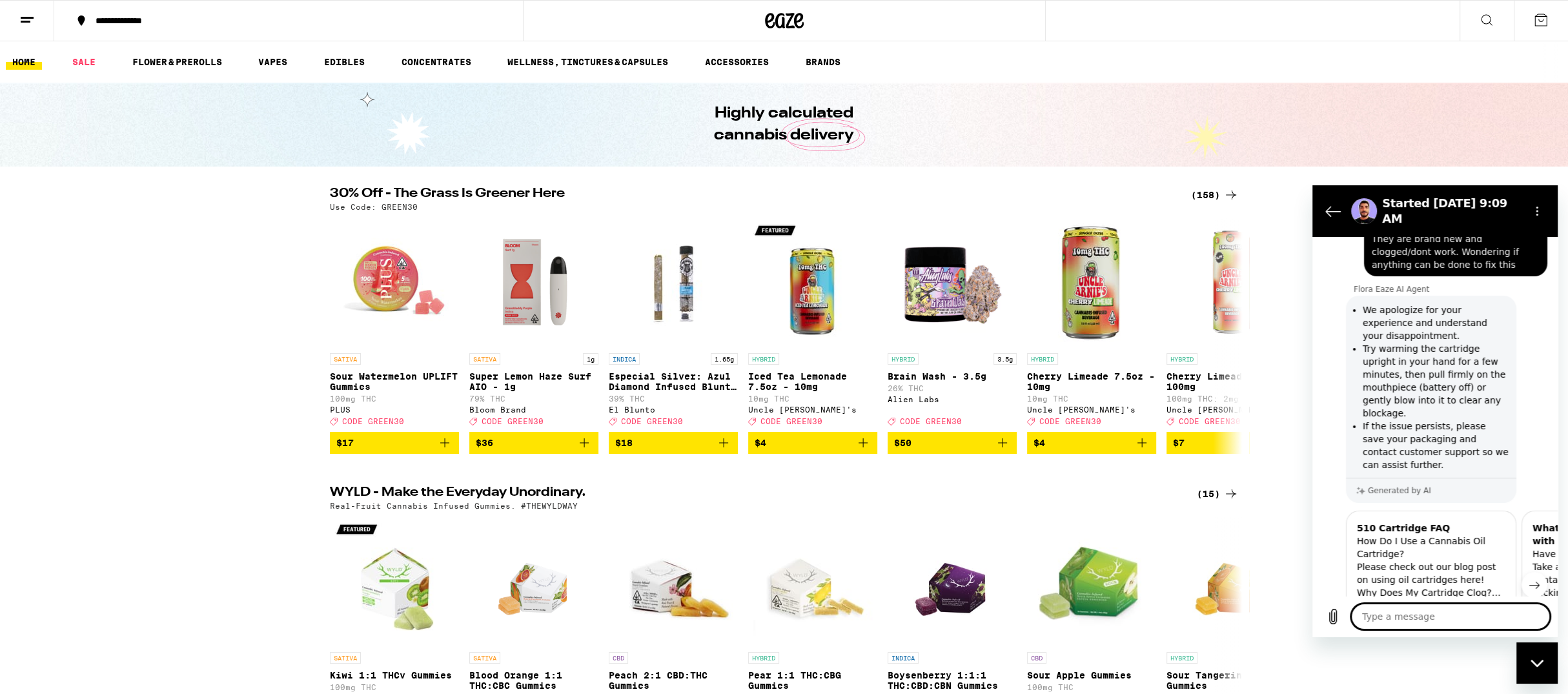
scroll to position [0, 0]
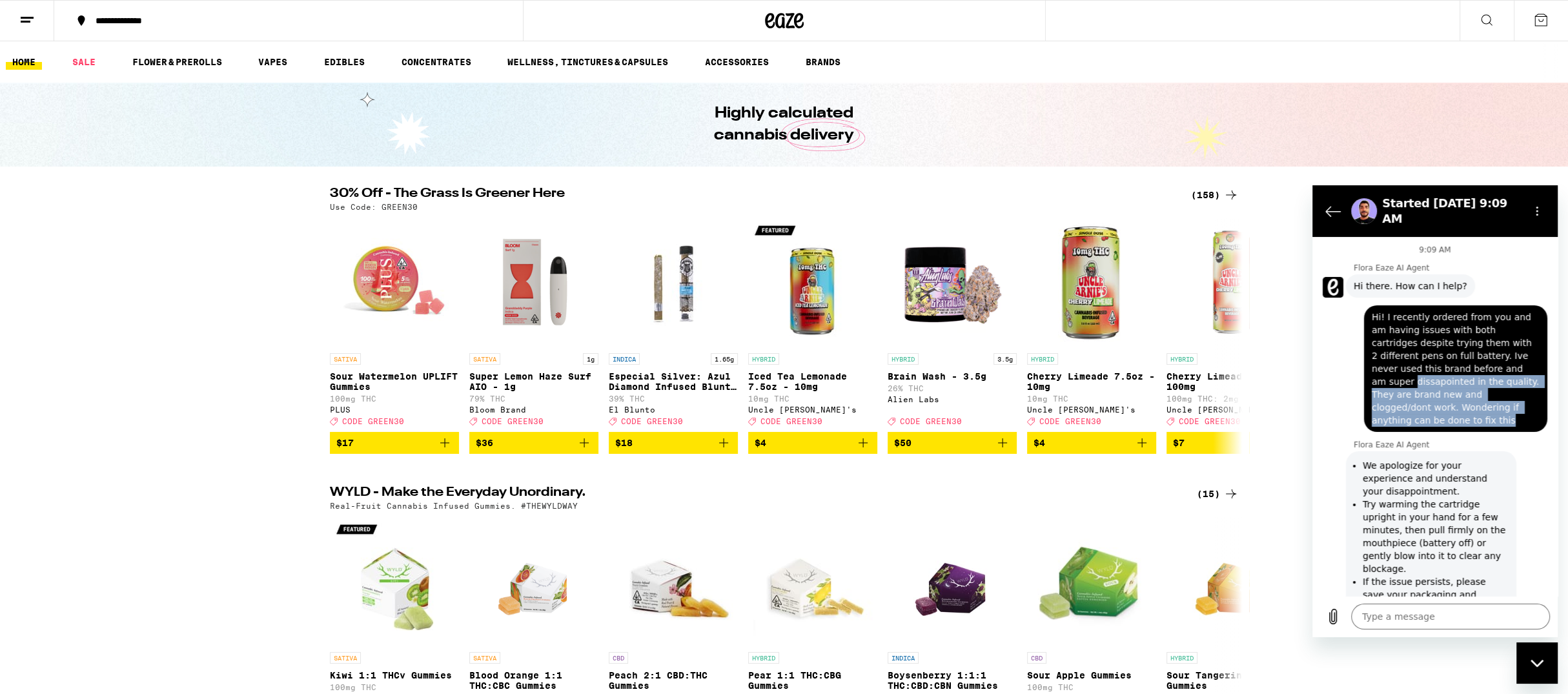
drag, startPoint x: 1480, startPoint y: 416, endPoint x: 1370, endPoint y: 385, distance: 114.3
click at [1365, 384] on div "says: Hi! I recently ordered from you and am having issues with both cartridges…" at bounding box center [1456, 369] width 183 height 126
click at [1428, 409] on span "Hi! I recently ordered from you and am having issues with both cartridges despi…" at bounding box center [1455, 368] width 168 height 116
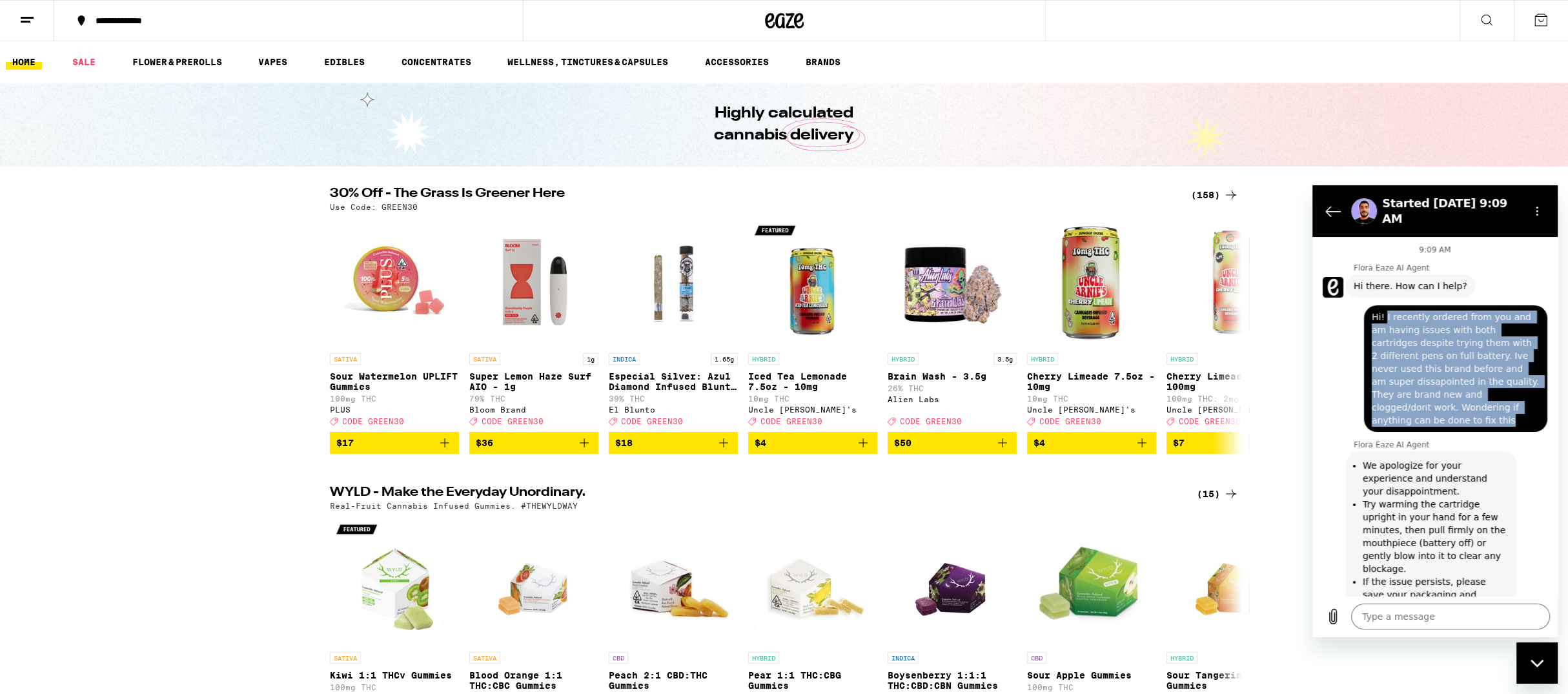
drag, startPoint x: 1421, startPoint y: 423, endPoint x: 1480, endPoint y: 291, distance: 144.6
click at [1386, 318] on span "Hi! I recently ordered from you and am having issues with both cartridges despi…" at bounding box center [1455, 368] width 168 height 116
copy span "I recently ordered from you and am having issues with both cartridges despite t…"
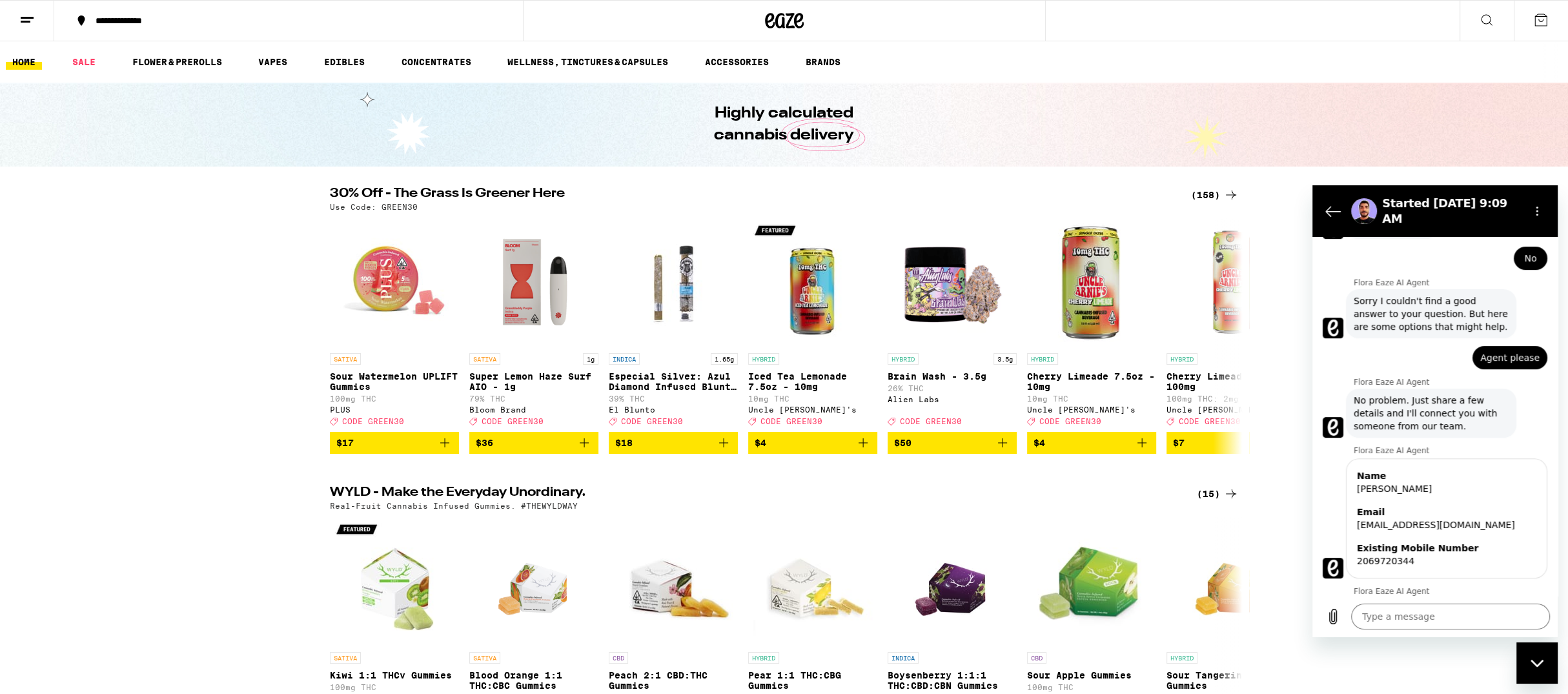
scroll to position [930, 0]
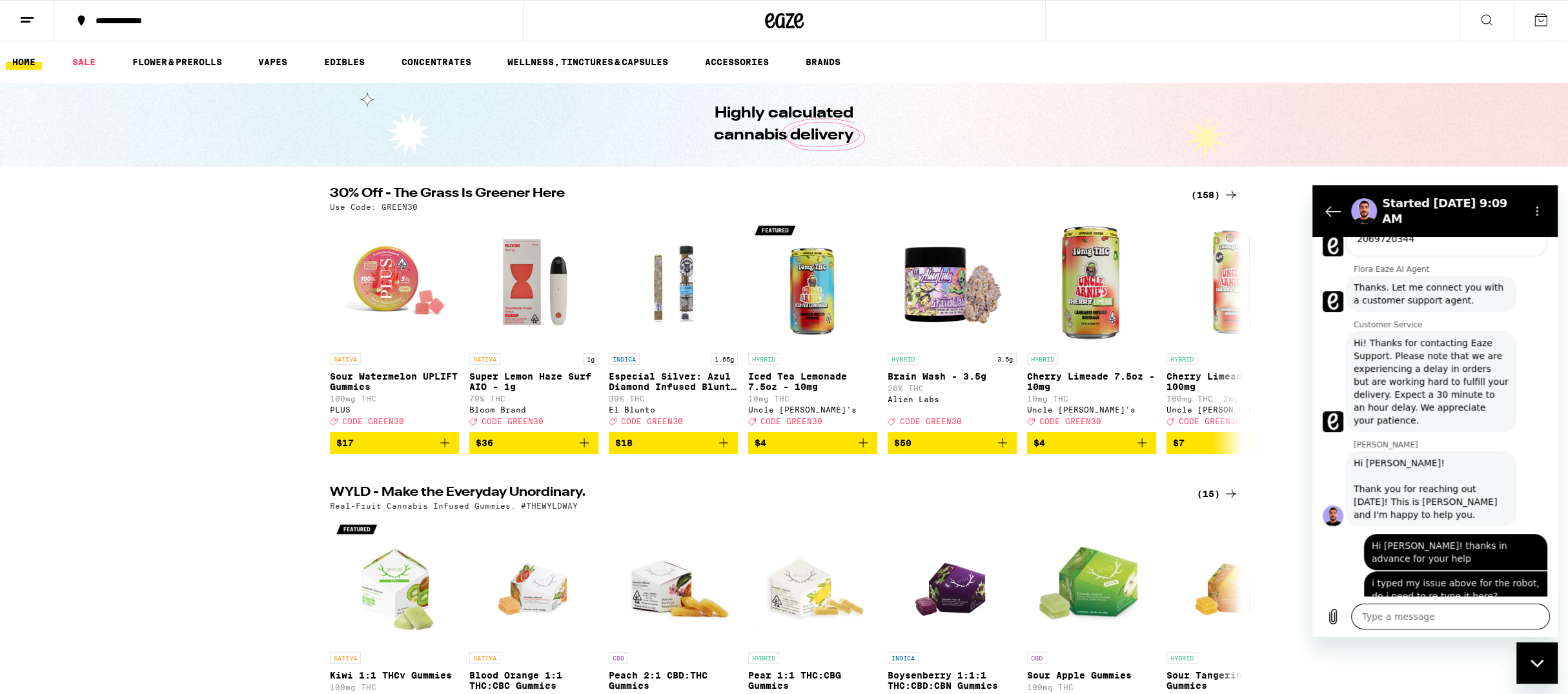
click at [1396, 617] on textarea at bounding box center [1451, 616] width 199 height 26
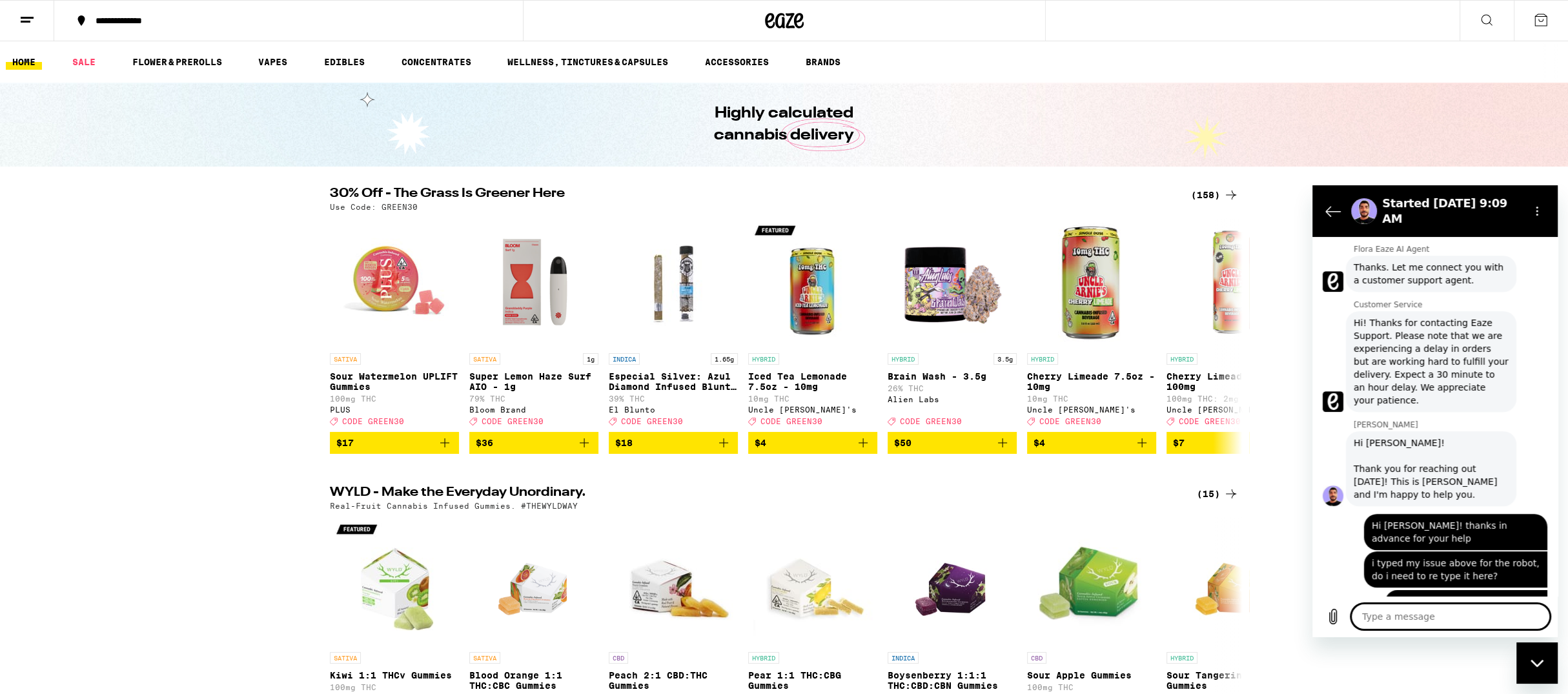
scroll to position [953, 0]
paste textarea "I recently ordered from you and am having issues with both cartridges despite t…"
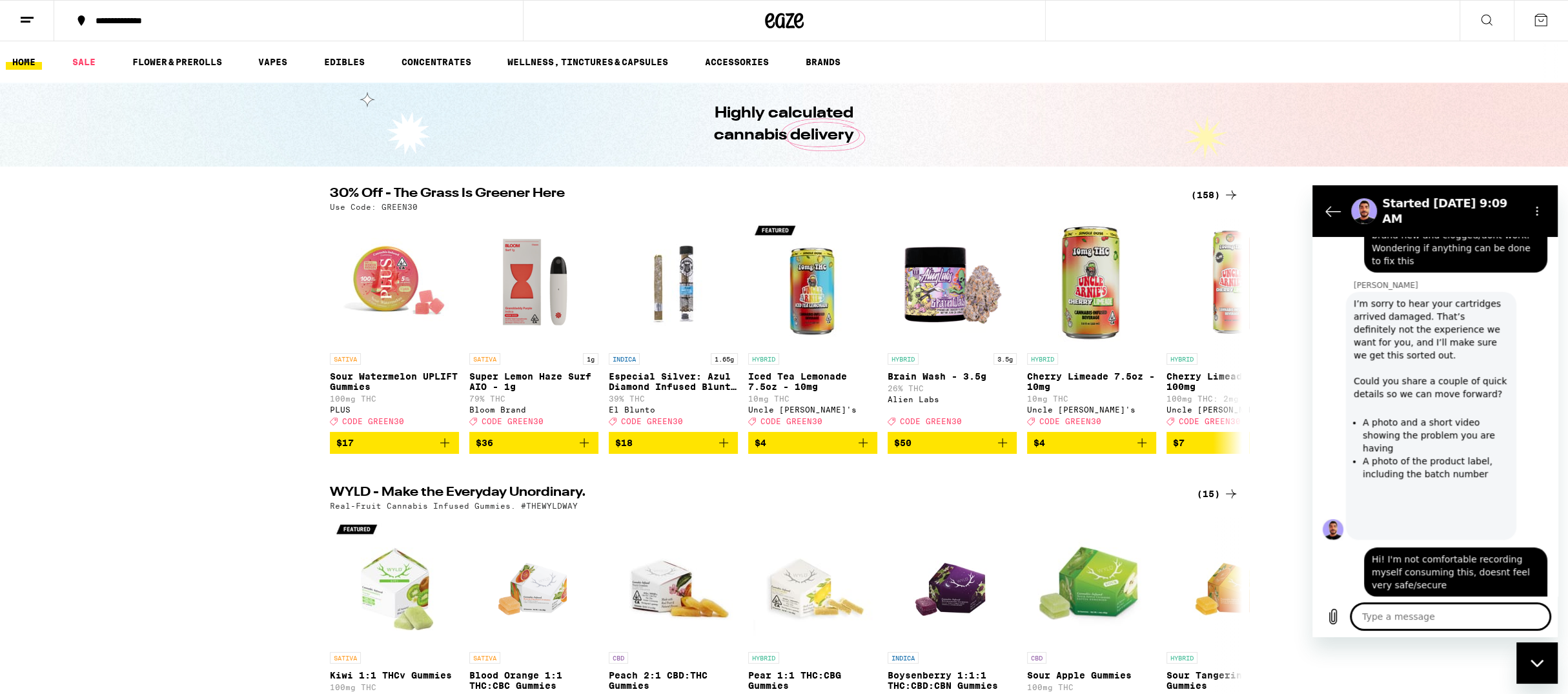
scroll to position [1418, 0]
click at [1428, 620] on textarea "Basically, the carts are clogged as" at bounding box center [1451, 616] width 199 height 26
click at [1430, 619] on textarea "Basically, the carts are clogged as" at bounding box center [1451, 616] width 199 height 26
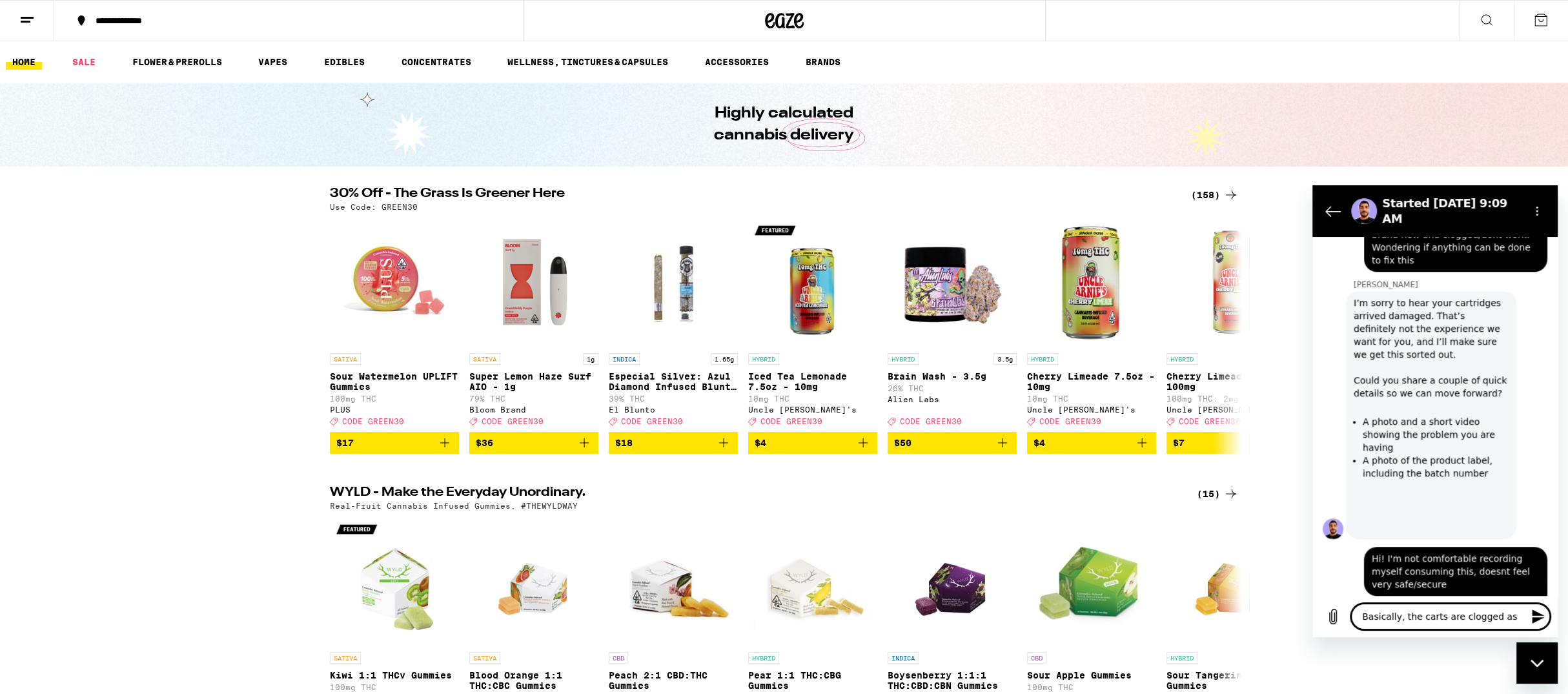
click at [1430, 619] on textarea "Basically, the carts are clogged as" at bounding box center [1451, 616] width 199 height 26
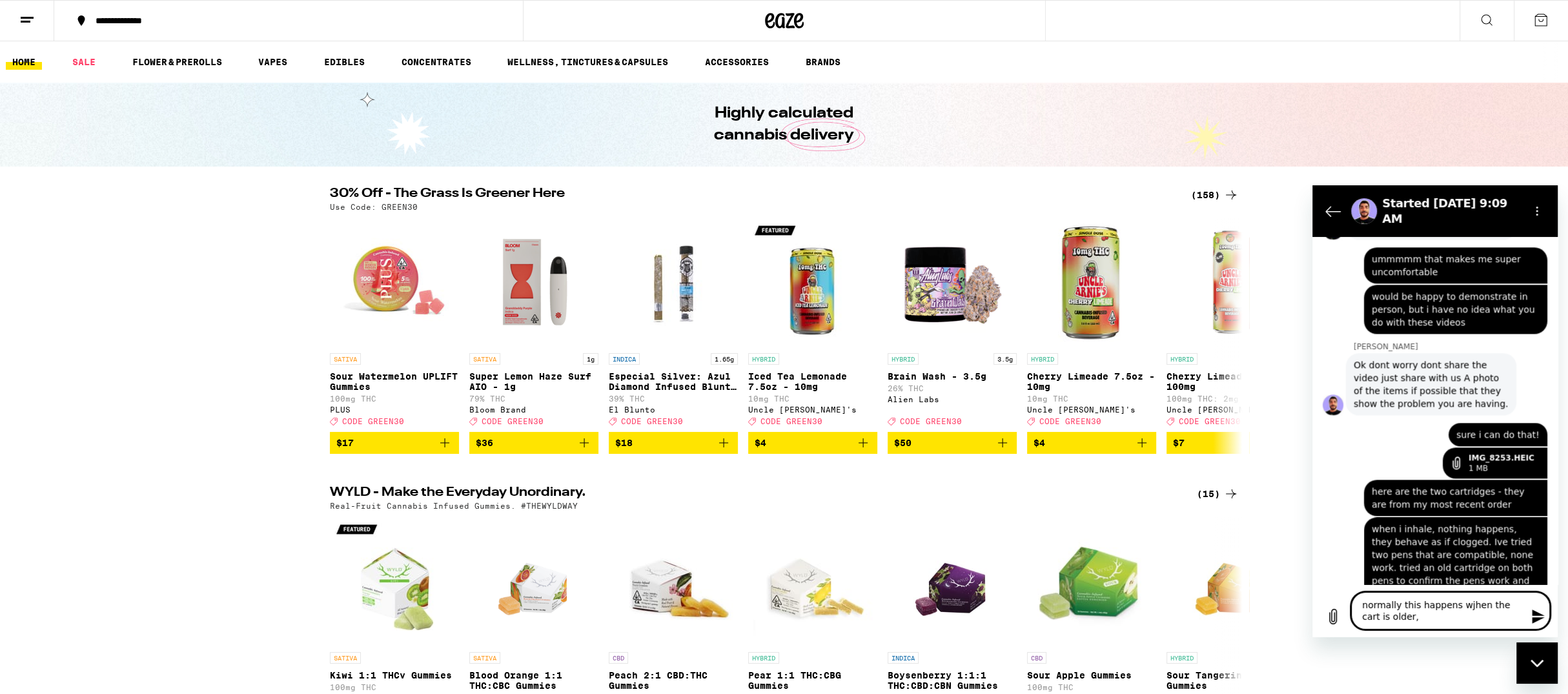
scroll to position [2121, 0]
drag, startPoint x: 1445, startPoint y: 617, endPoint x: 1339, endPoint y: 587, distance: 110.2
click at [1351, 592] on textarea "normally this happens wjhen the cart is older, not whe" at bounding box center [1451, 610] width 199 height 37
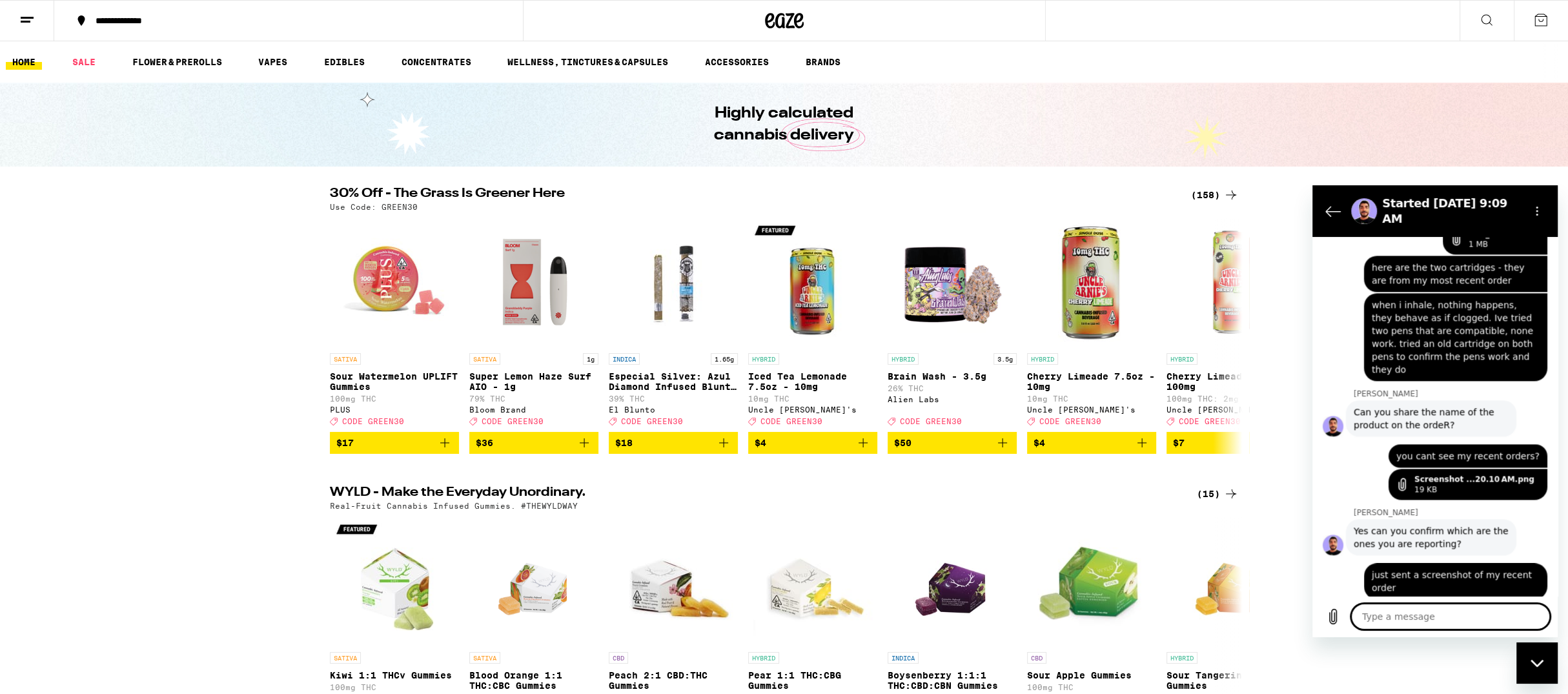
scroll to position [2345, 0]
click at [1261, 416] on div "30% Off - The Grass Is Greener Here (158) Use Code: GREEN30 SATIVA Sour Waterme…" at bounding box center [784, 321] width 1568 height 267
click at [1407, 614] on textarea at bounding box center [1451, 616] width 199 height 26
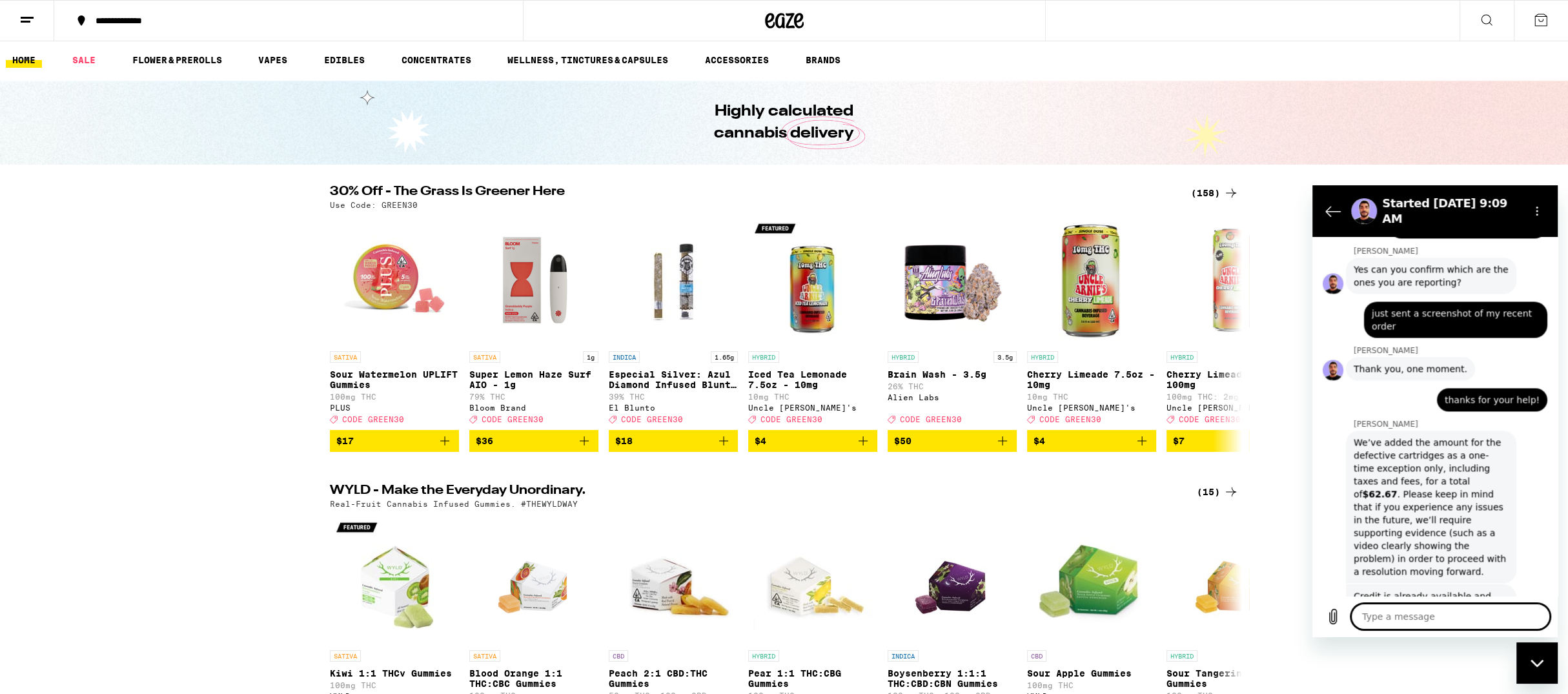
scroll to position [2593, 0]
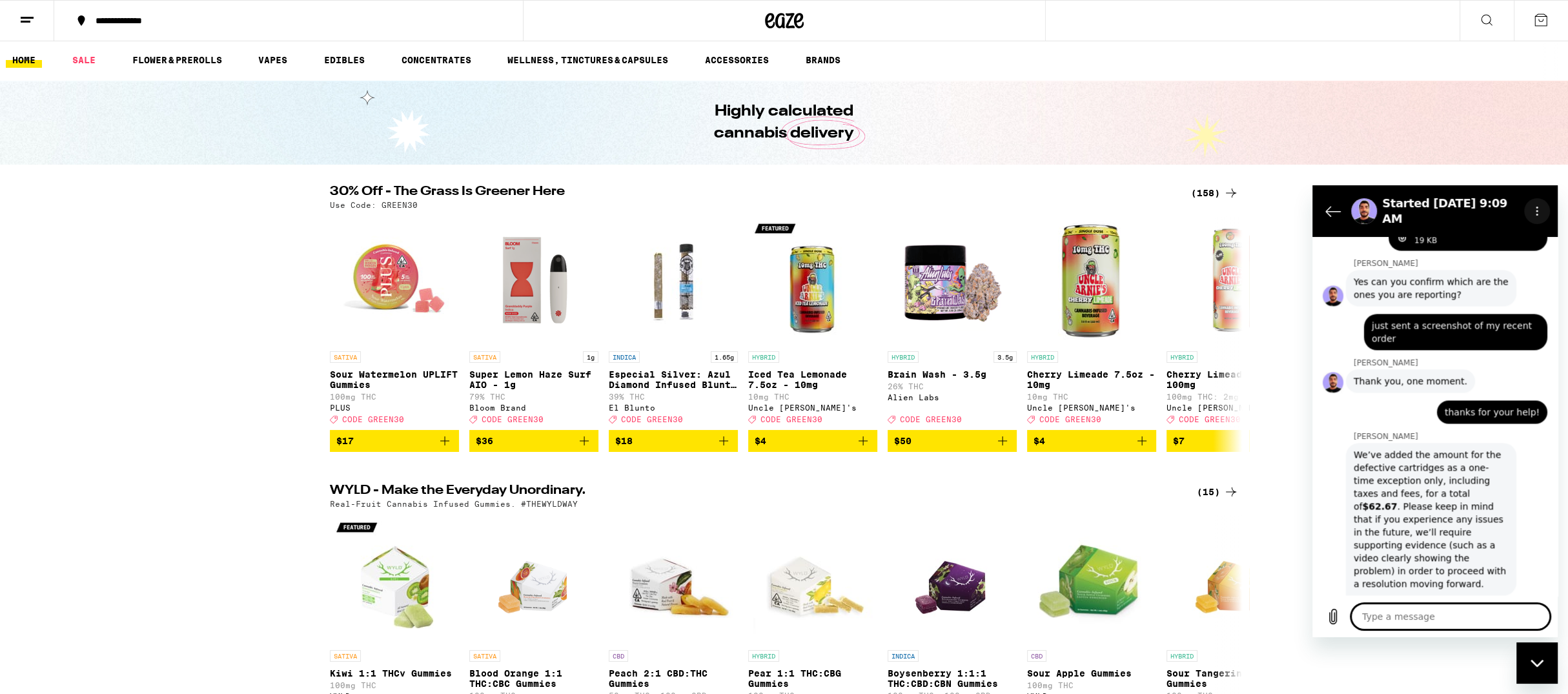
click at [1539, 207] on icon "Options menu" at bounding box center [1537, 211] width 11 height 11
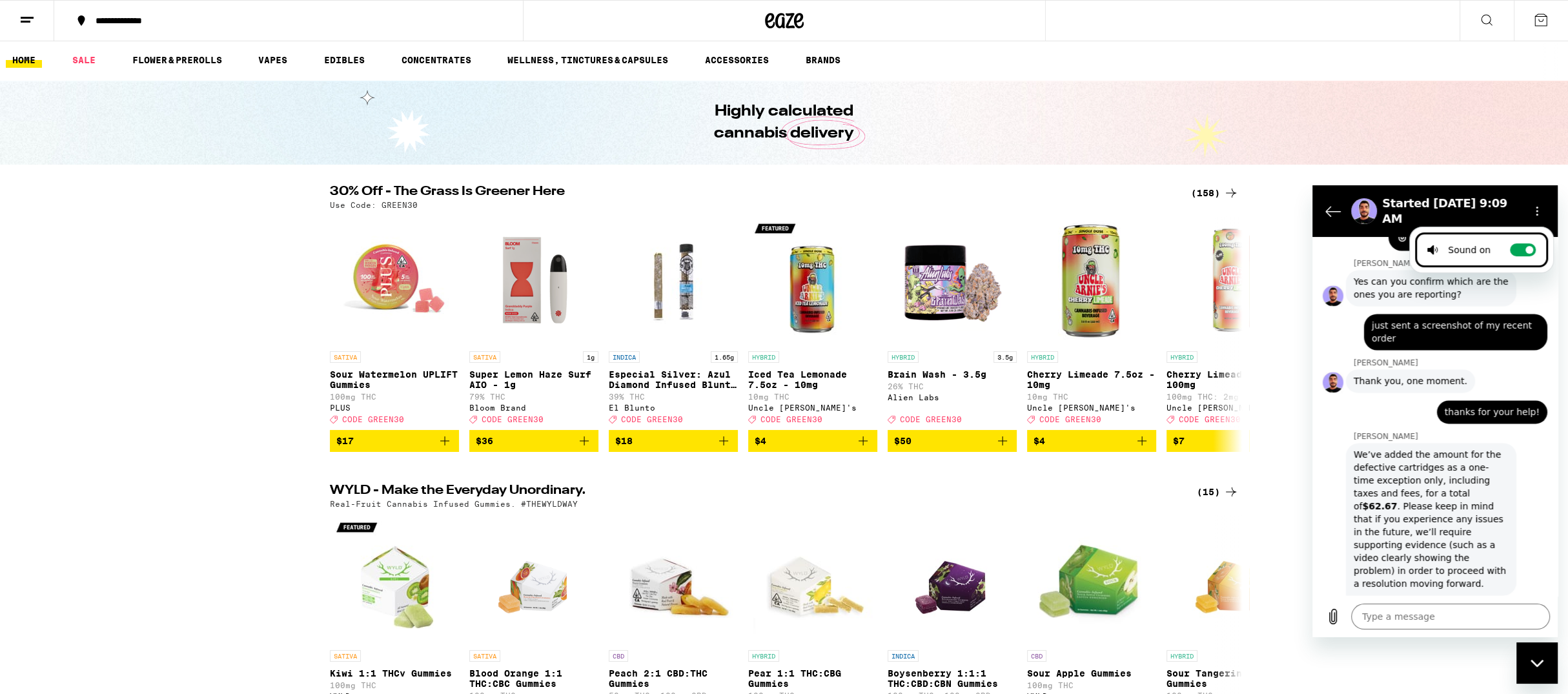
click at [1499, 448] on div "We’ve added the amount for the defective cartridges as a one-time exception onl…" at bounding box center [1431, 519] width 155 height 142
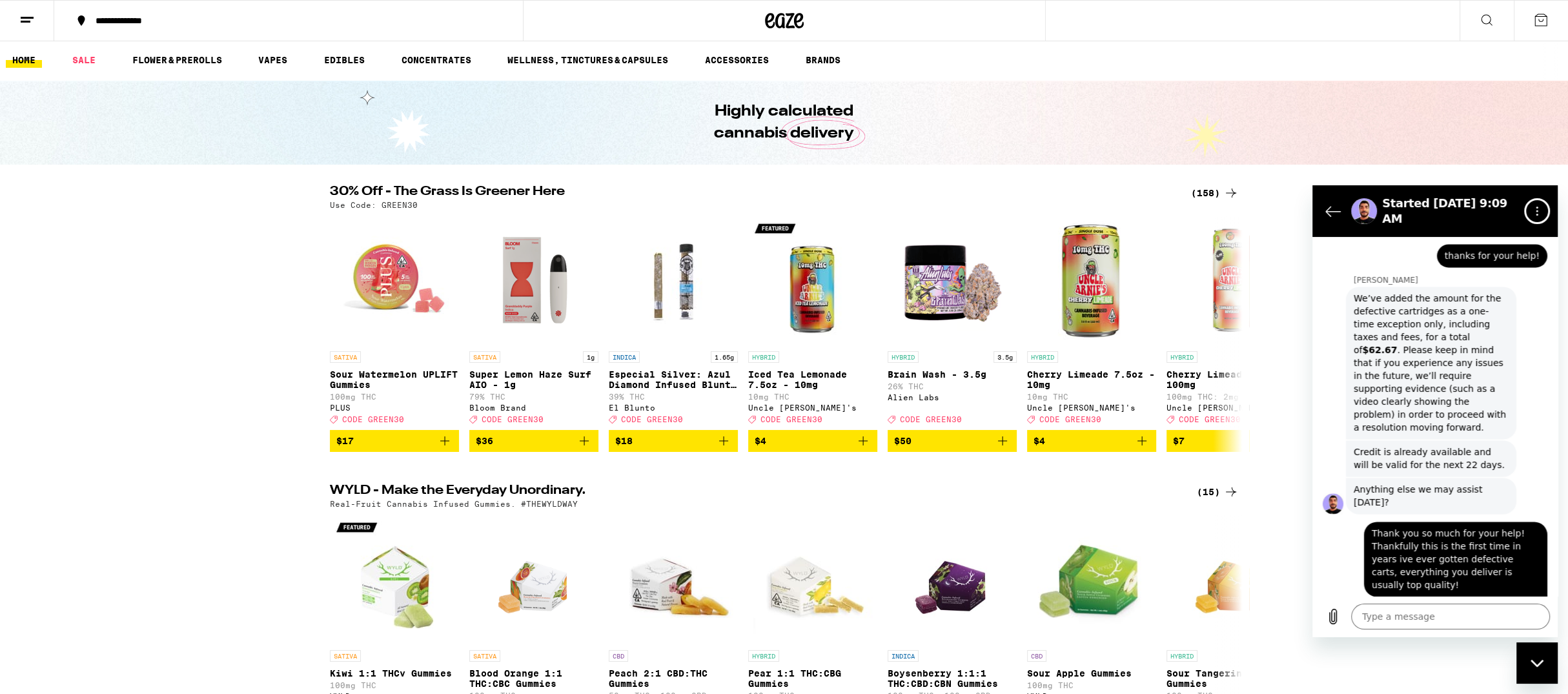
scroll to position [2760, 0]
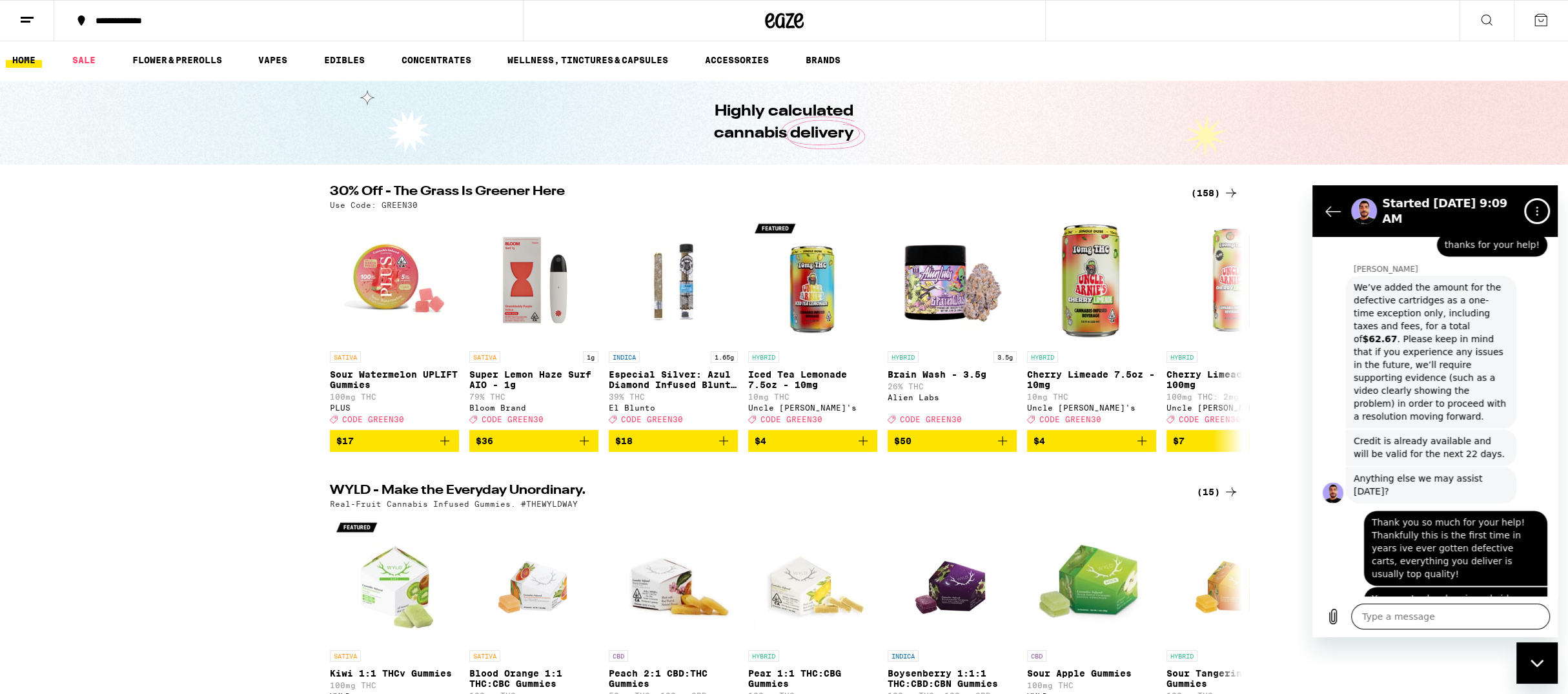
click at [1474, 626] on textarea at bounding box center [1451, 616] width 199 height 26
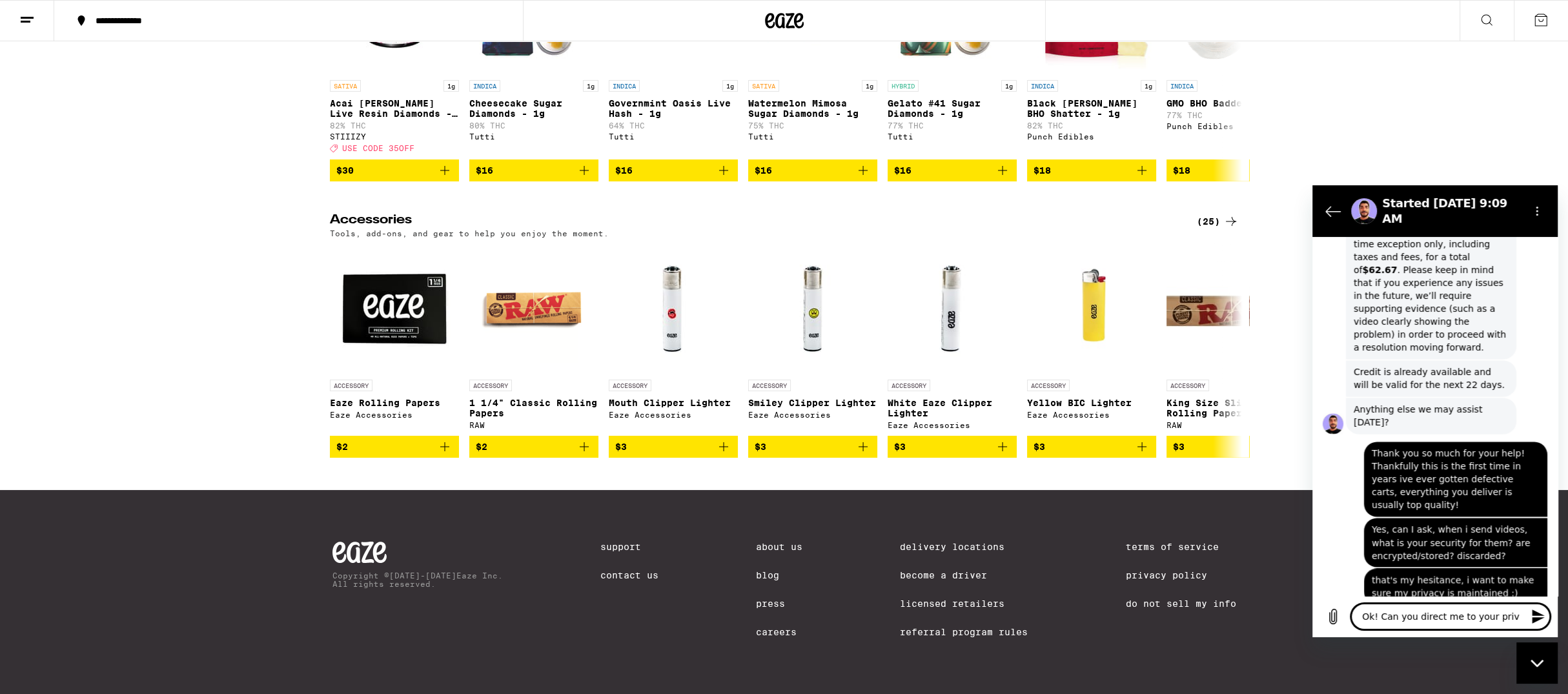
scroll to position [6266, 0]
click at [1378, 615] on textarea "Ok! Can you direct me to your priv" at bounding box center [1451, 616] width 199 height 26
drag, startPoint x: 1467, startPoint y: 619, endPoint x: 1436, endPoint y: 605, distance: 34.0
click at [1436, 605] on textarea "Ok! SO i just have to take your word on it i suppose. Can you direct me to your…" at bounding box center [1451, 604] width 199 height 49
click at [1394, 605] on textarea "Ok! SO i just have to take your word on it i suppose." at bounding box center [1451, 610] width 199 height 37
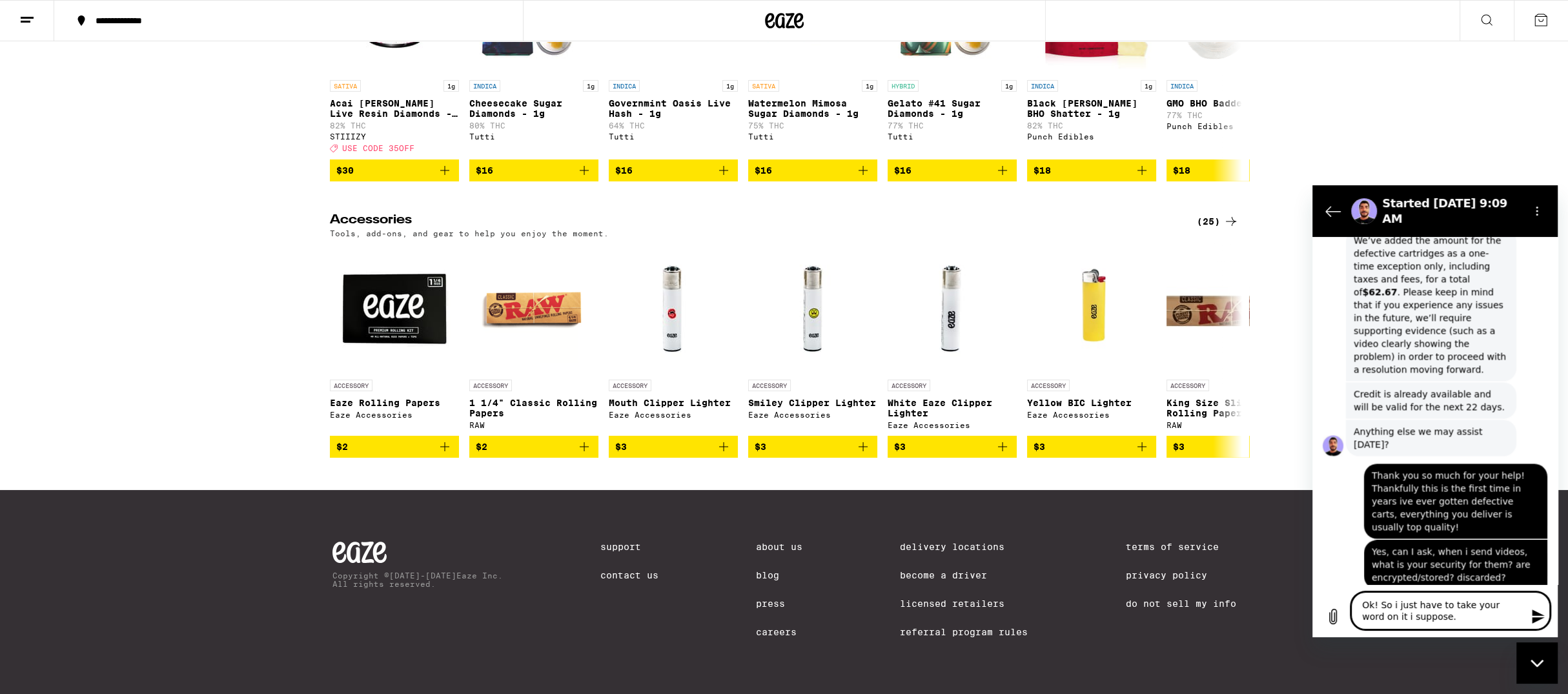
scroll to position [2840, 0]
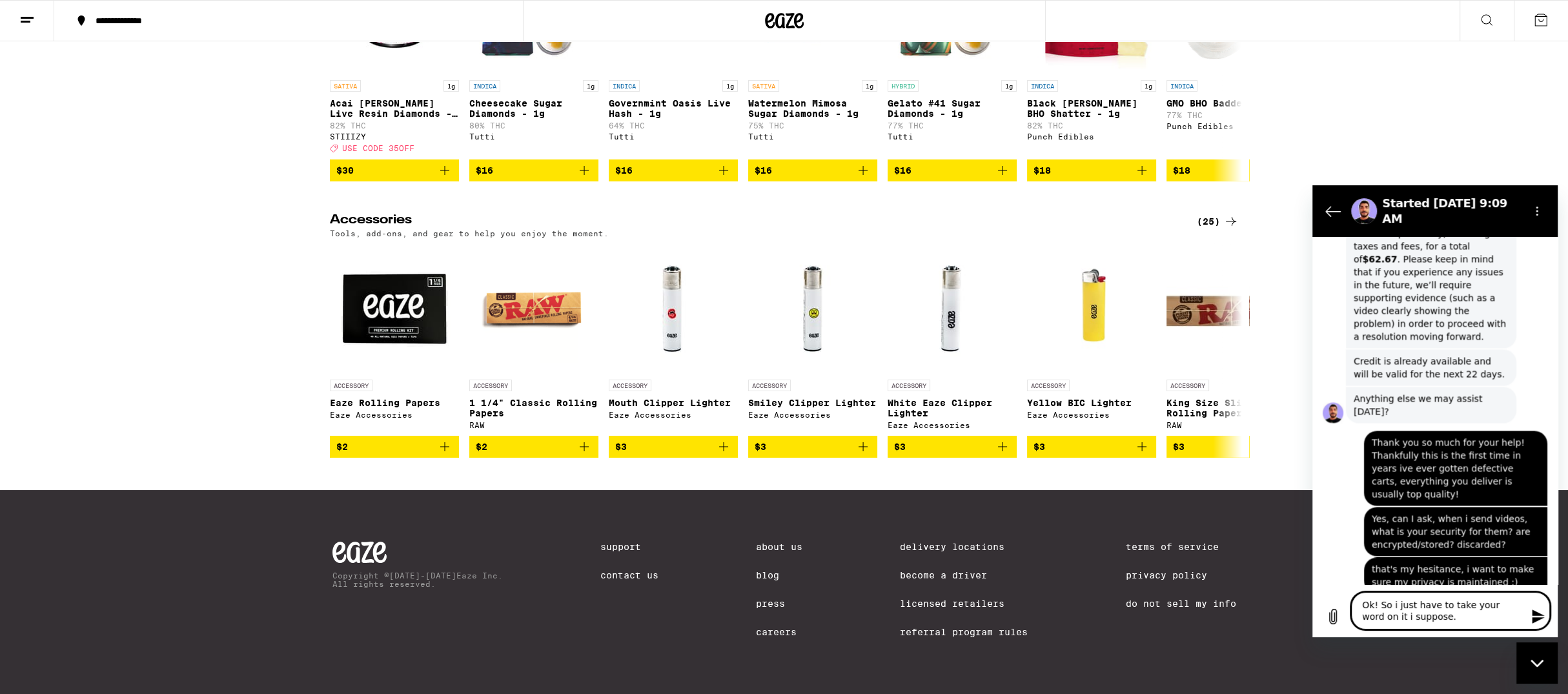
click at [1443, 624] on textarea "Ok! So i just have to take your word on it i suppose." at bounding box center [1451, 610] width 199 height 37
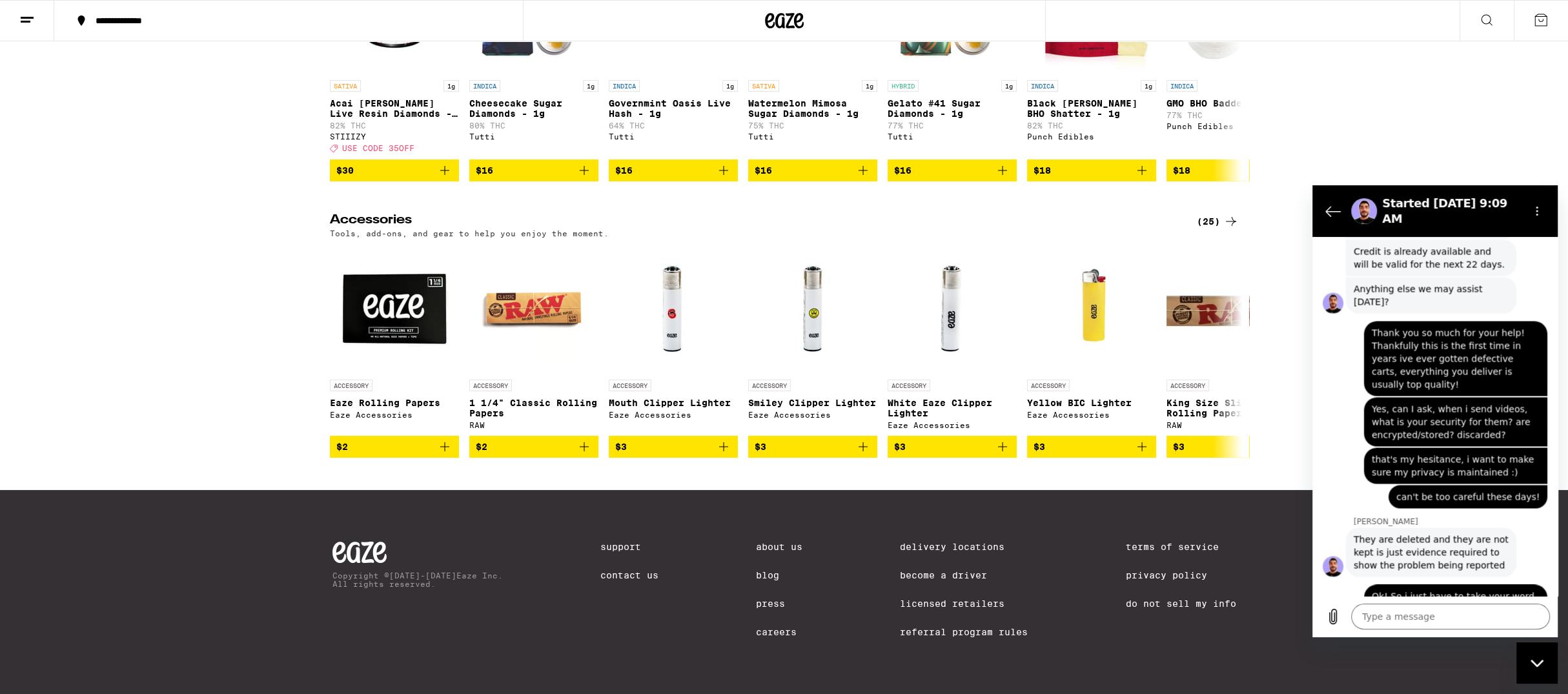
scroll to position [2954, 0]
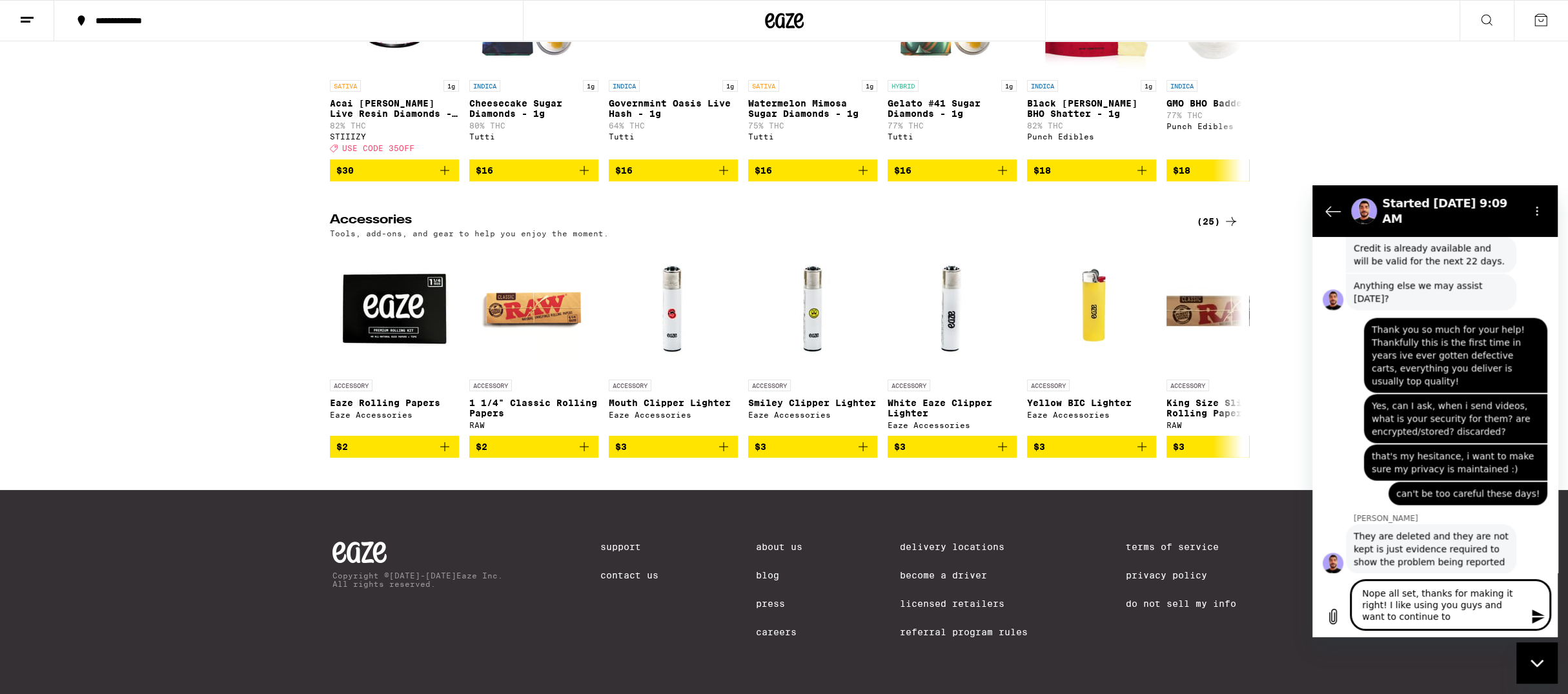
drag, startPoint x: 1426, startPoint y: 611, endPoint x: 1428, endPoint y: 603, distance: 8.2
click at [1388, 602] on textarea "Nope all set, thanks for making it right! I like using you guys and want to con…" at bounding box center [1451, 604] width 199 height 49
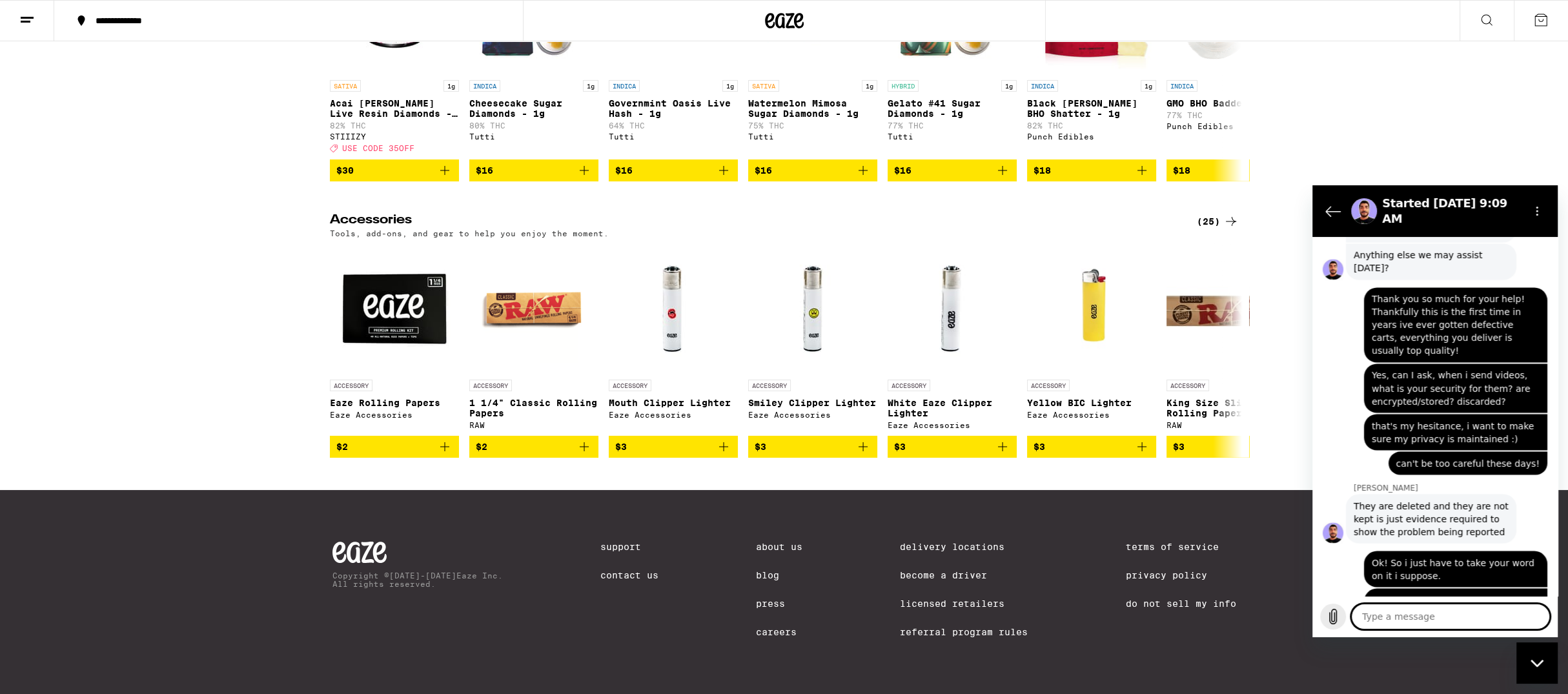
scroll to position [2984, 0]
click at [1335, 617] on icon "Upload file" at bounding box center [1332, 616] width 15 height 15
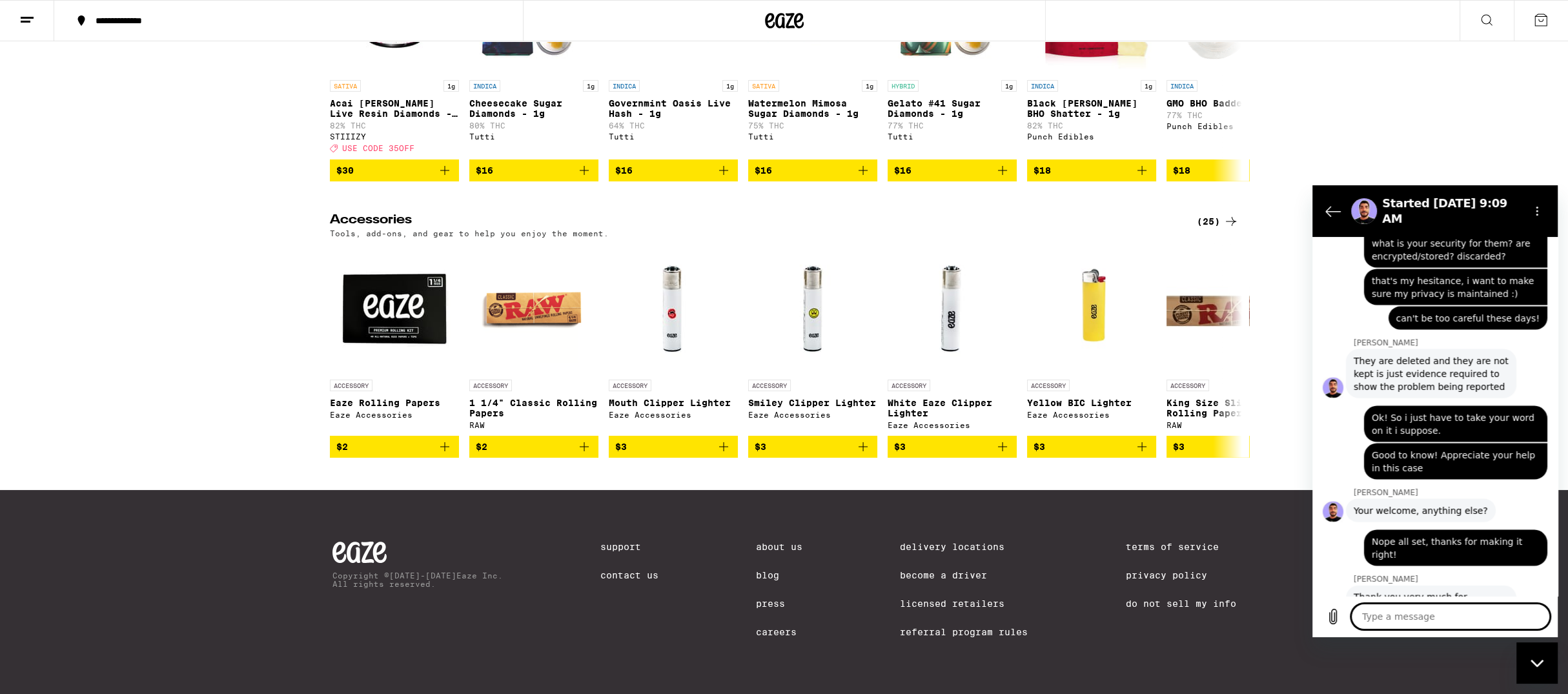
scroll to position [3130, 0]
click at [1544, 211] on button "Options menu" at bounding box center [1537, 211] width 26 height 26
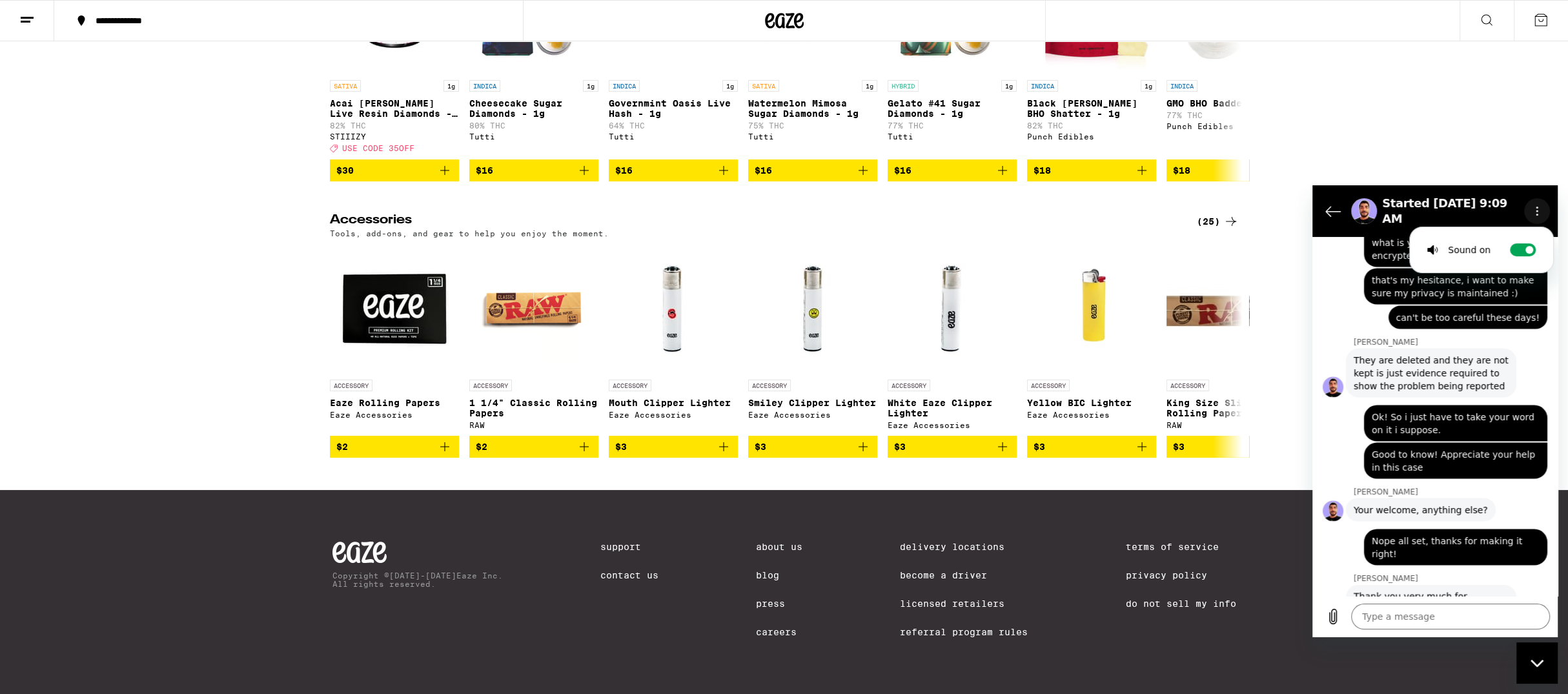
click at [1543, 211] on button "Options menu" at bounding box center [1537, 211] width 26 height 26
click at [1326, 213] on icon "Back to the conversation list" at bounding box center [1332, 211] width 15 height 15
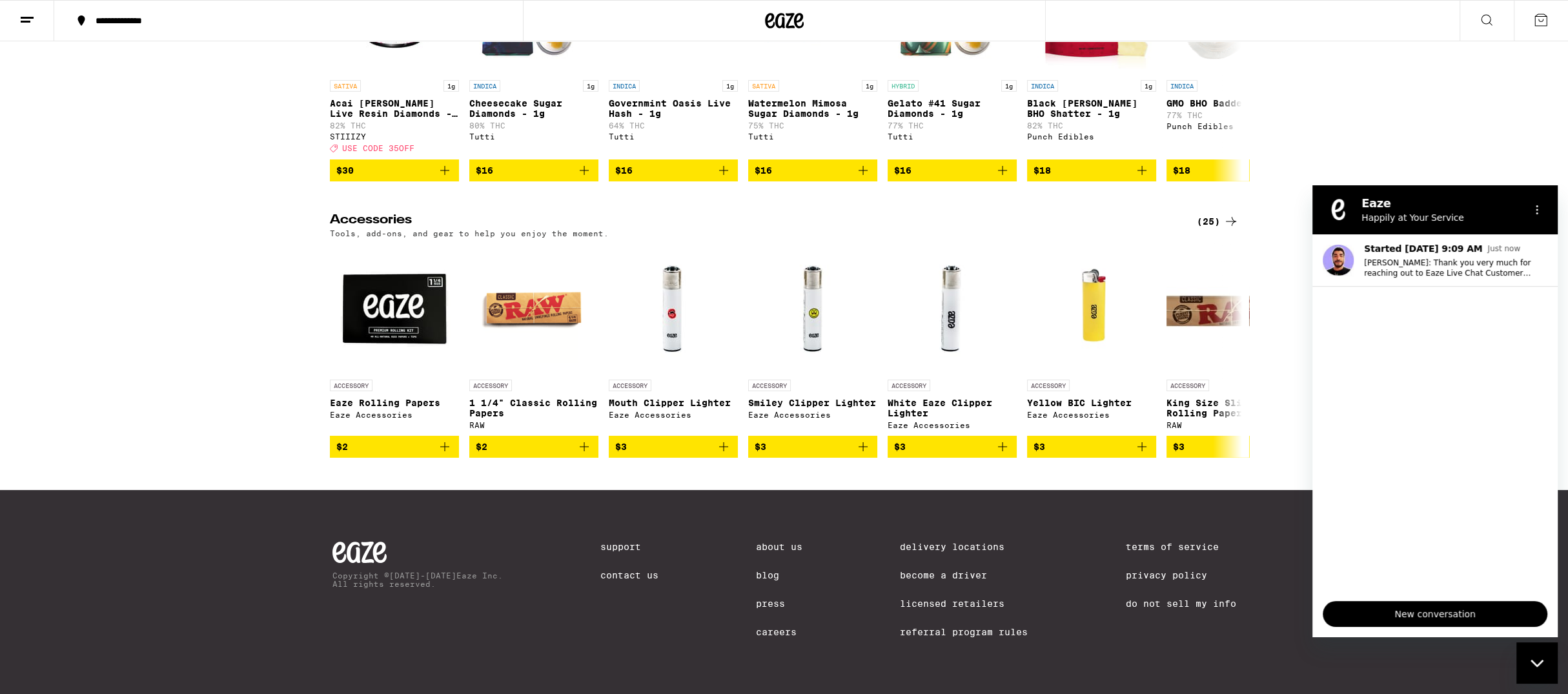
click at [1439, 116] on div "Concentrates (59) Highly potent cannabis extracts — favored by advanced custome…" at bounding box center [784, 47] width 1568 height 267
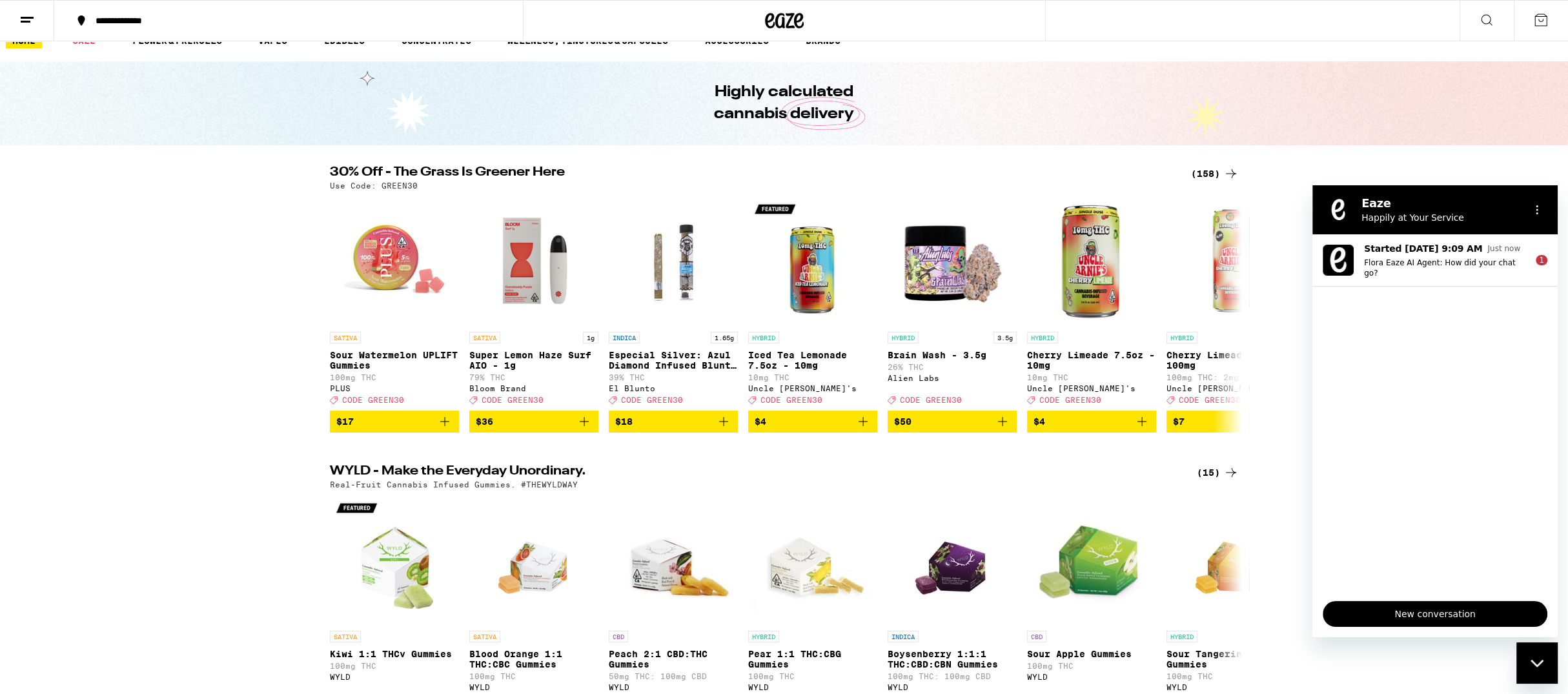
scroll to position [0, 0]
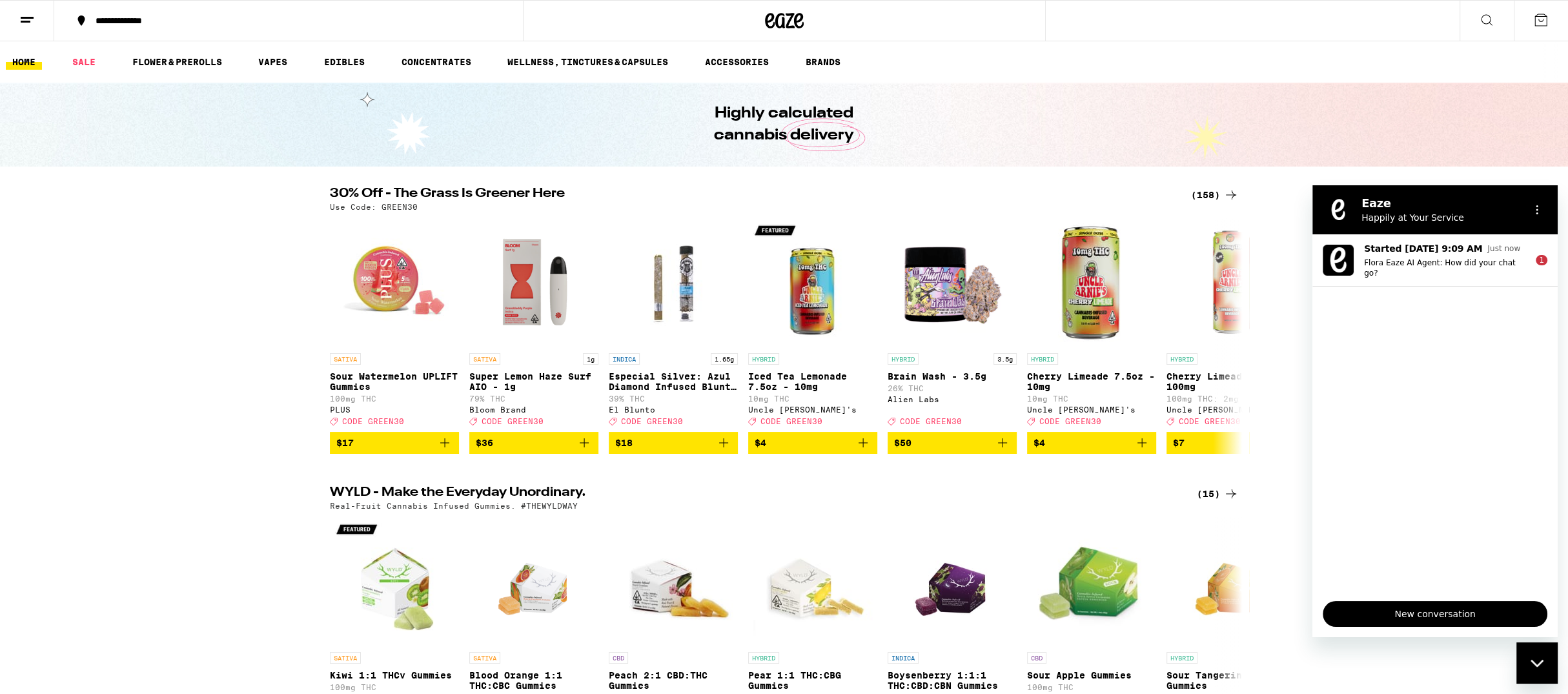
click at [1226, 197] on icon at bounding box center [1230, 195] width 15 height 15
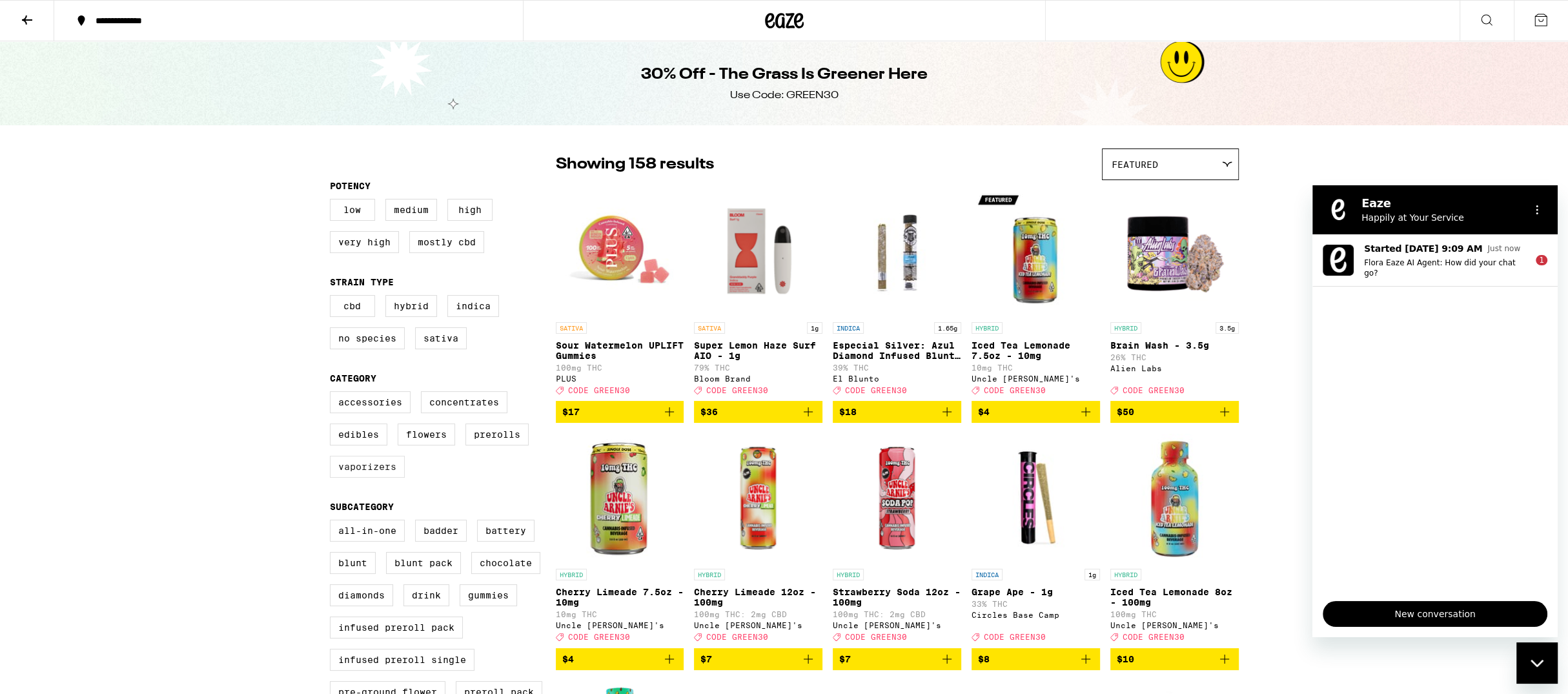
click at [364, 477] on label "Vaporizers" at bounding box center [367, 467] width 75 height 22
click at [333, 394] on input "Vaporizers" at bounding box center [332, 393] width 1 height 1
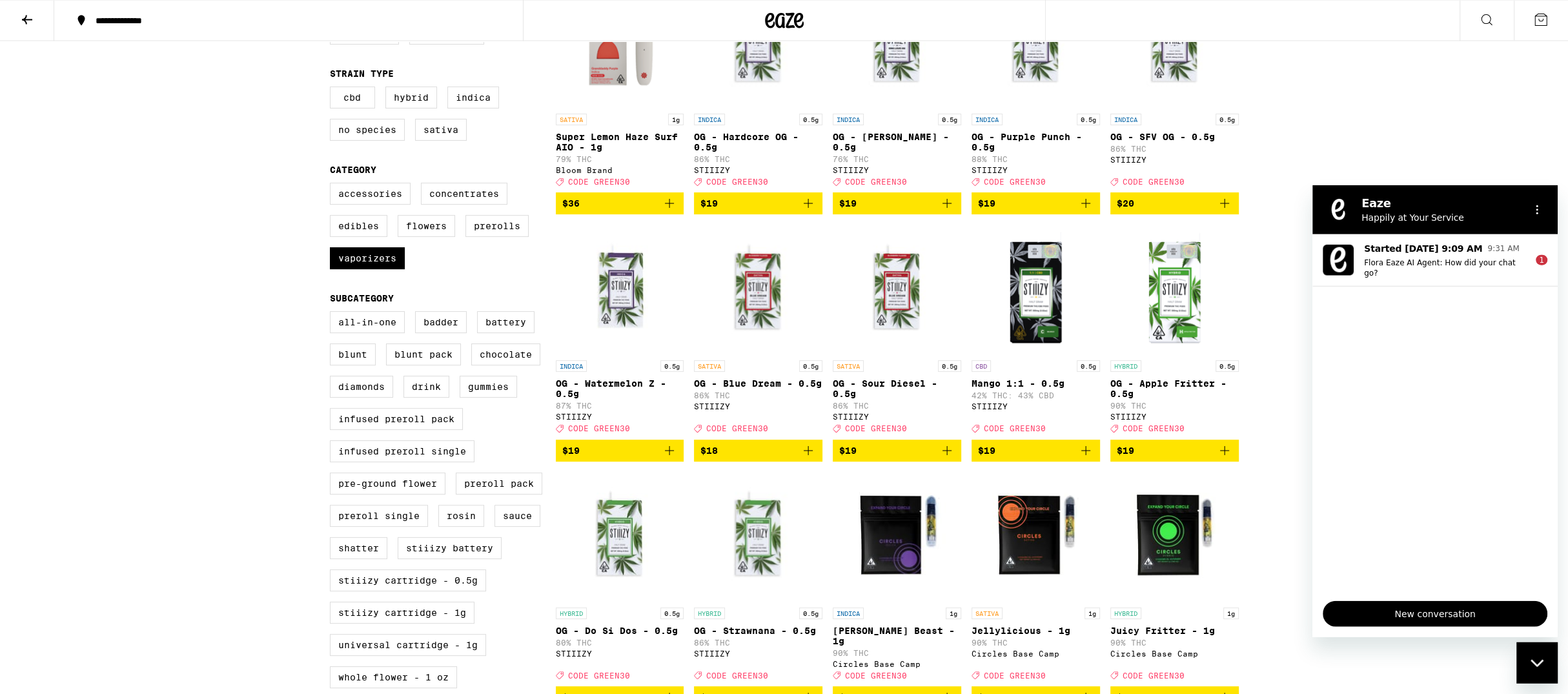
scroll to position [41, 0]
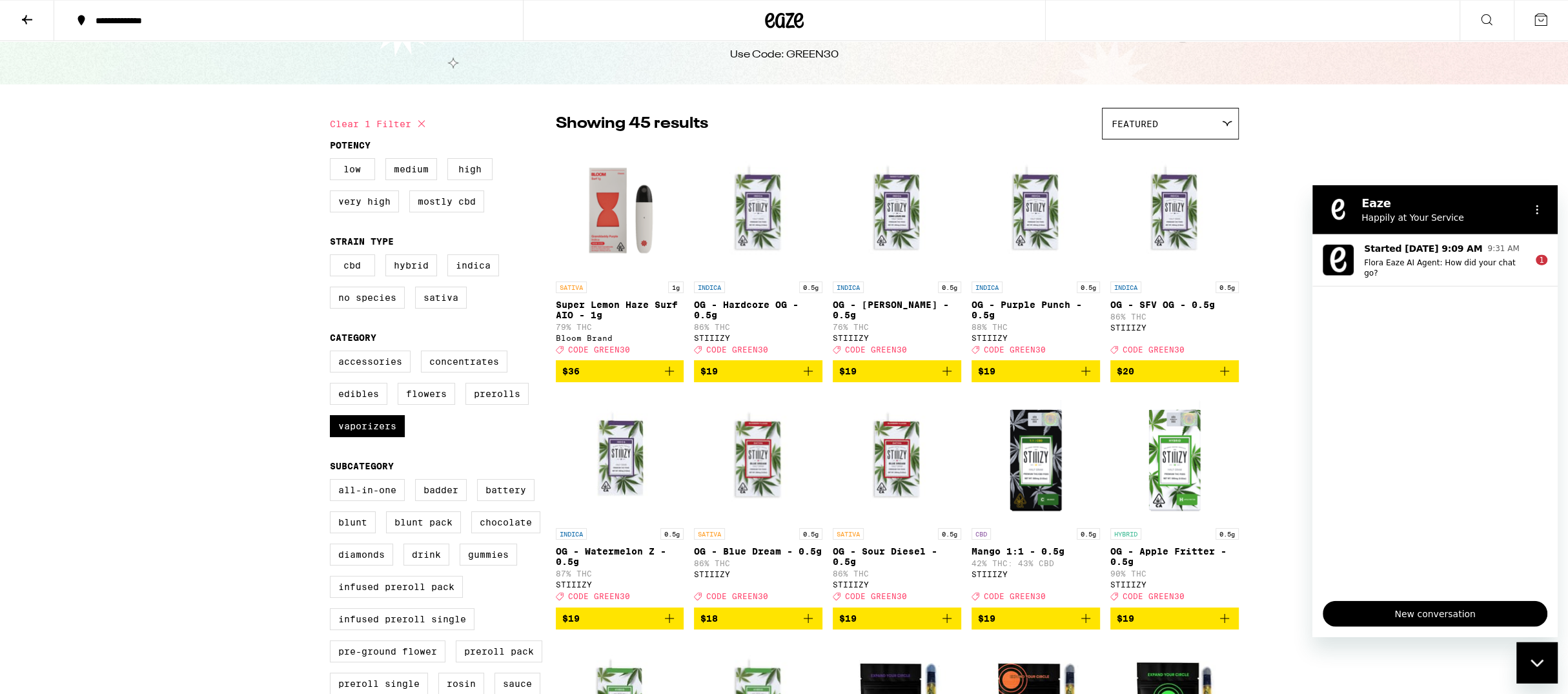
click at [783, 19] on icon at bounding box center [785, 20] width 20 height 15
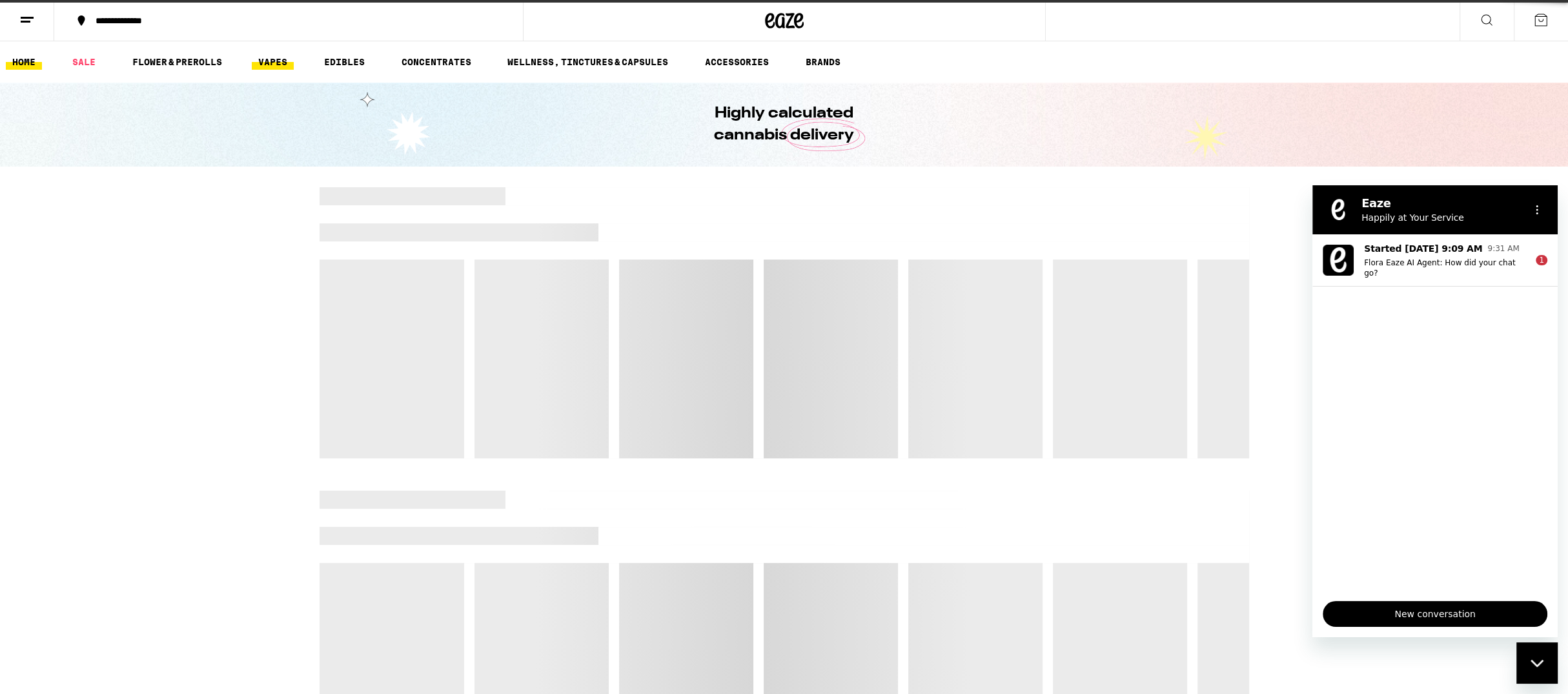
click at [283, 60] on link "VAPES" at bounding box center [272, 61] width 42 height 15
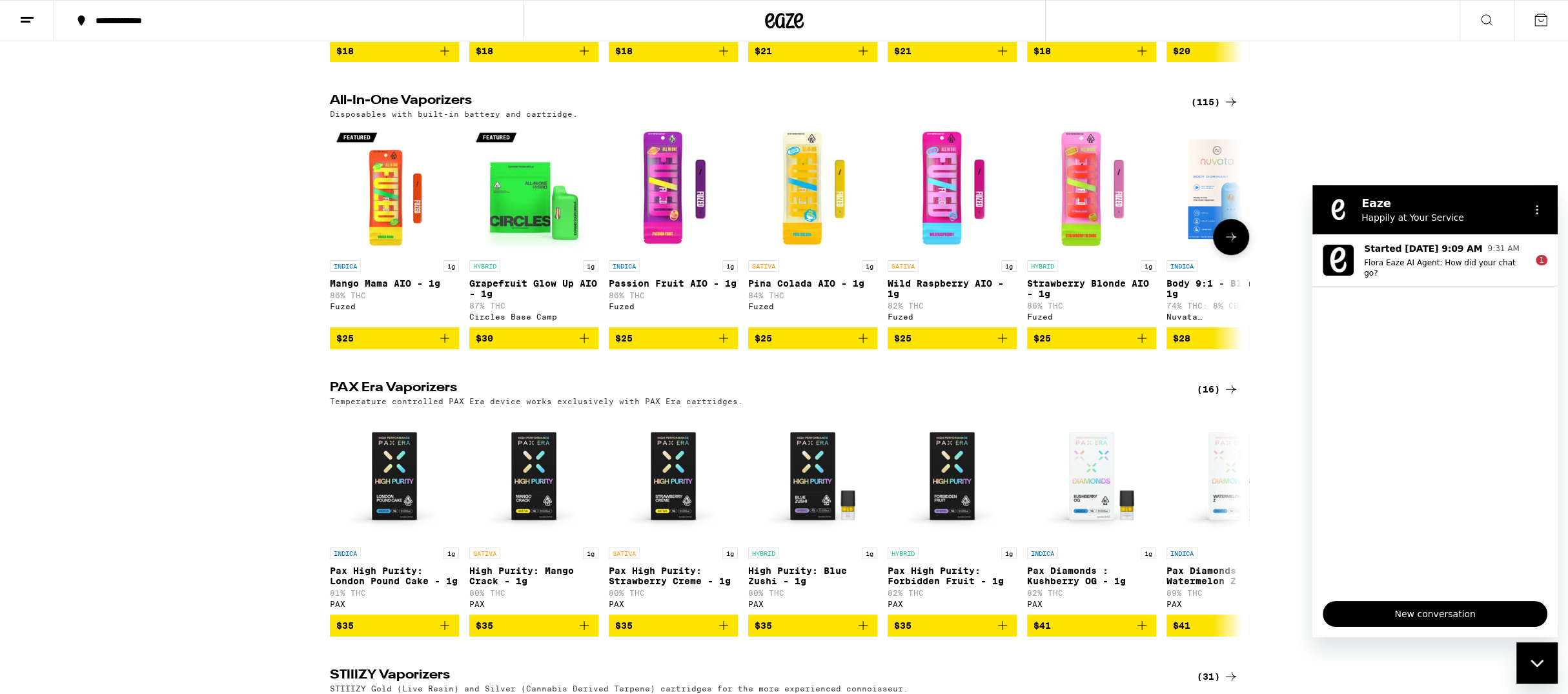
scroll to position [657, 0]
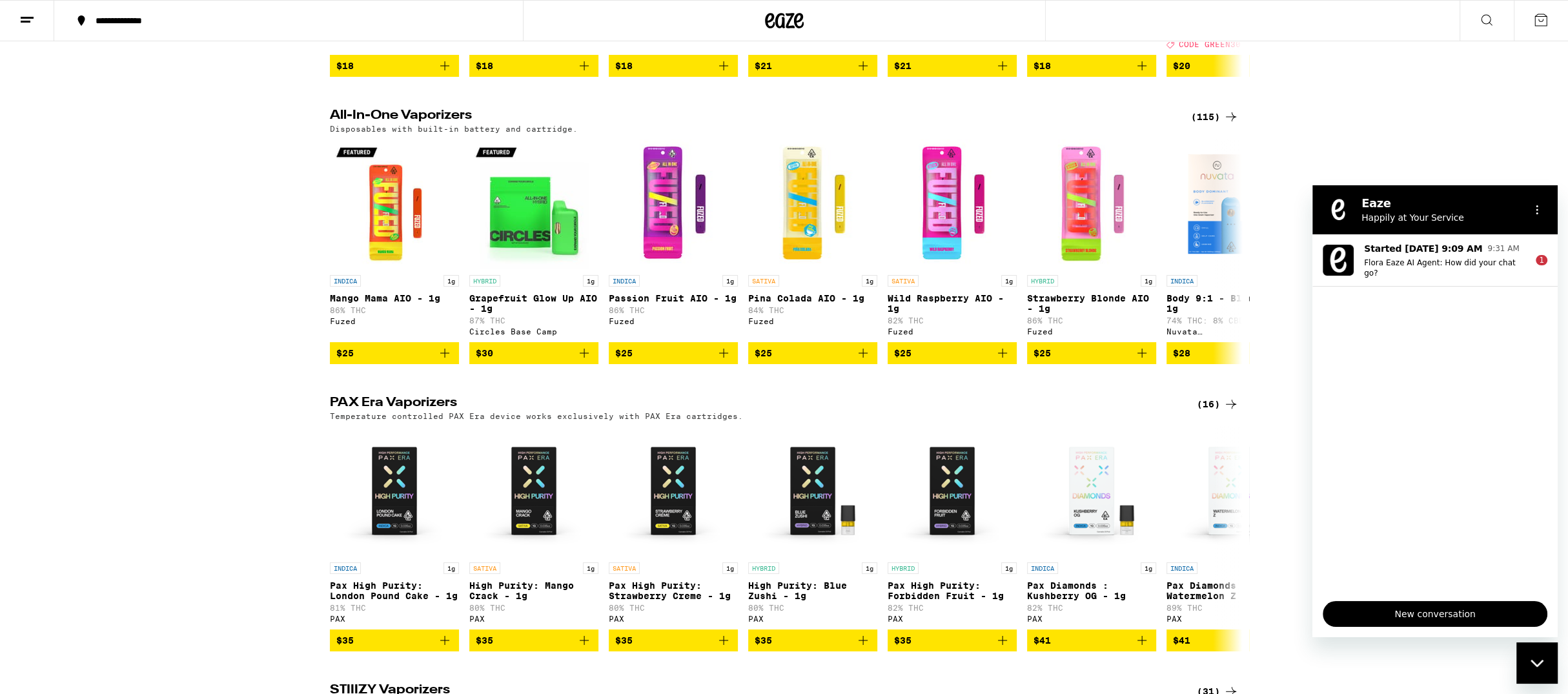
click at [1215, 133] on div "Disposables with built-in battery and cartridge." at bounding box center [784, 128] width 909 height 8
click at [1217, 124] on div "(115)" at bounding box center [1215, 116] width 48 height 15
click at [1544, 658] on div "Close messaging window" at bounding box center [1538, 663] width 39 height 39
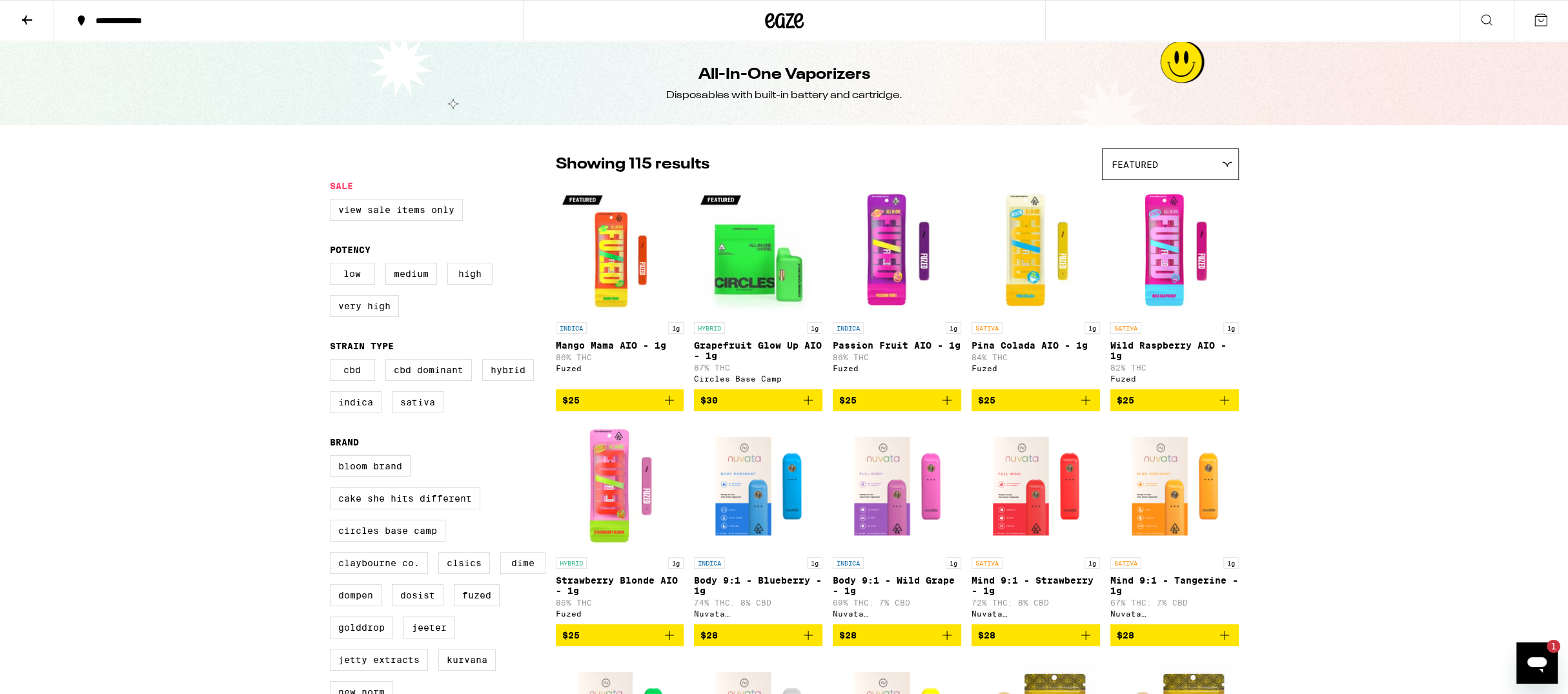
click at [768, 4] on div at bounding box center [784, 20] width 523 height 41
click at [770, 16] on icon at bounding box center [785, 20] width 39 height 23
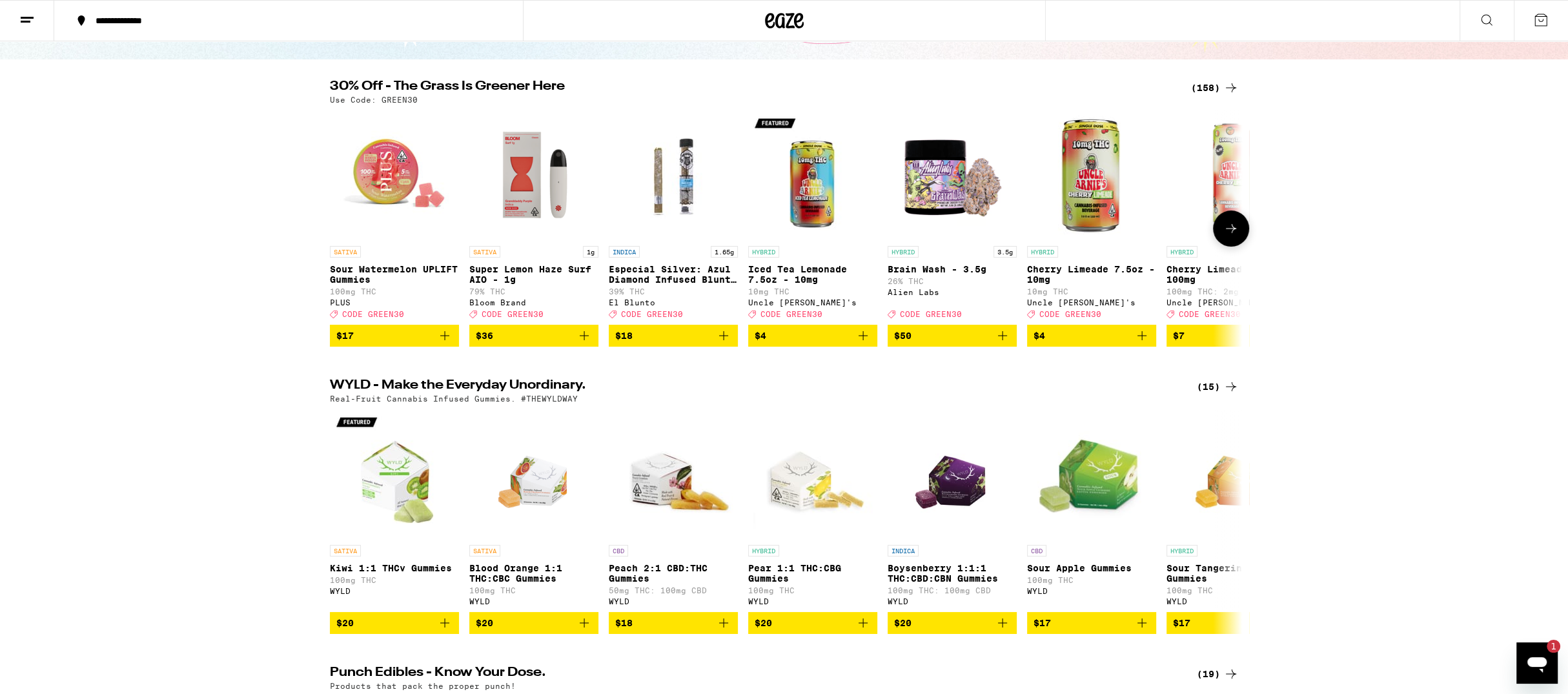
scroll to position [89, 0]
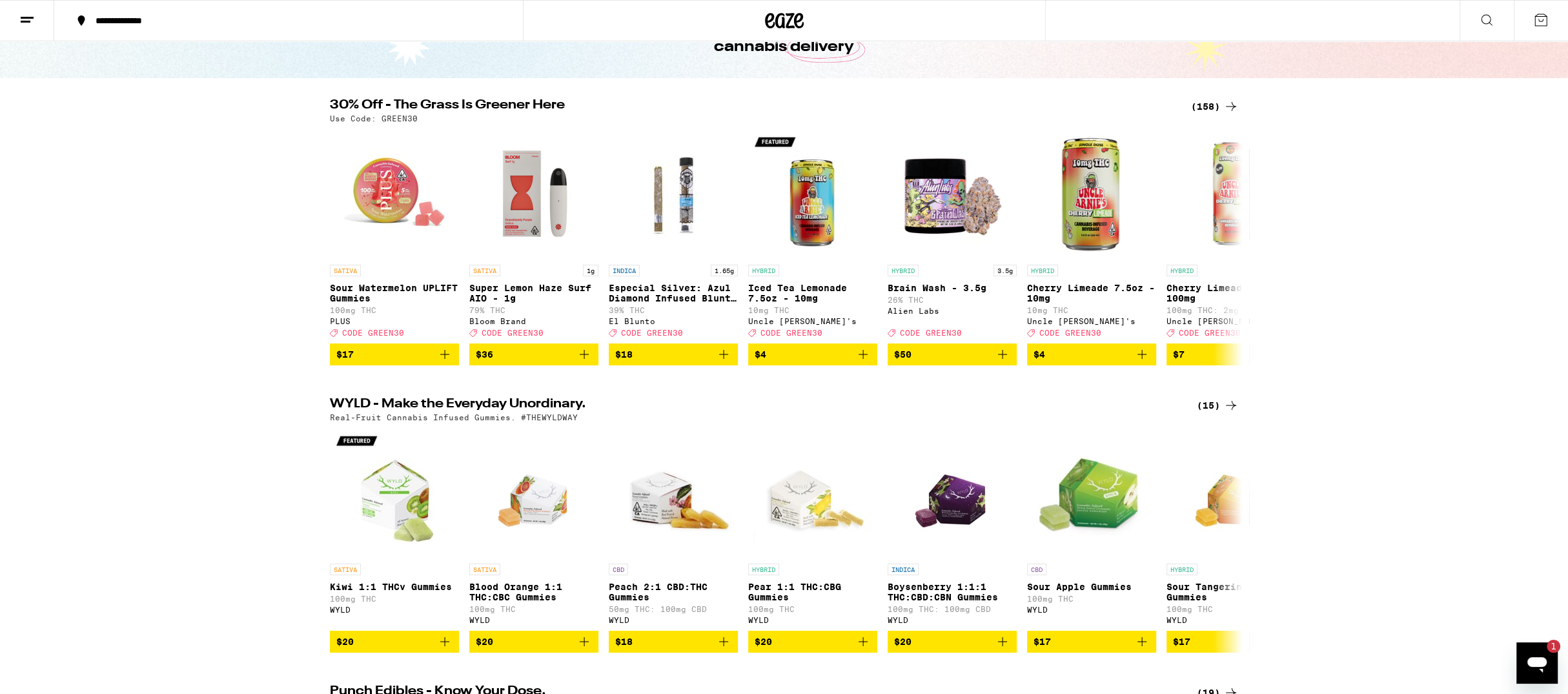
click at [1196, 113] on div "(158)" at bounding box center [1215, 106] width 48 height 15
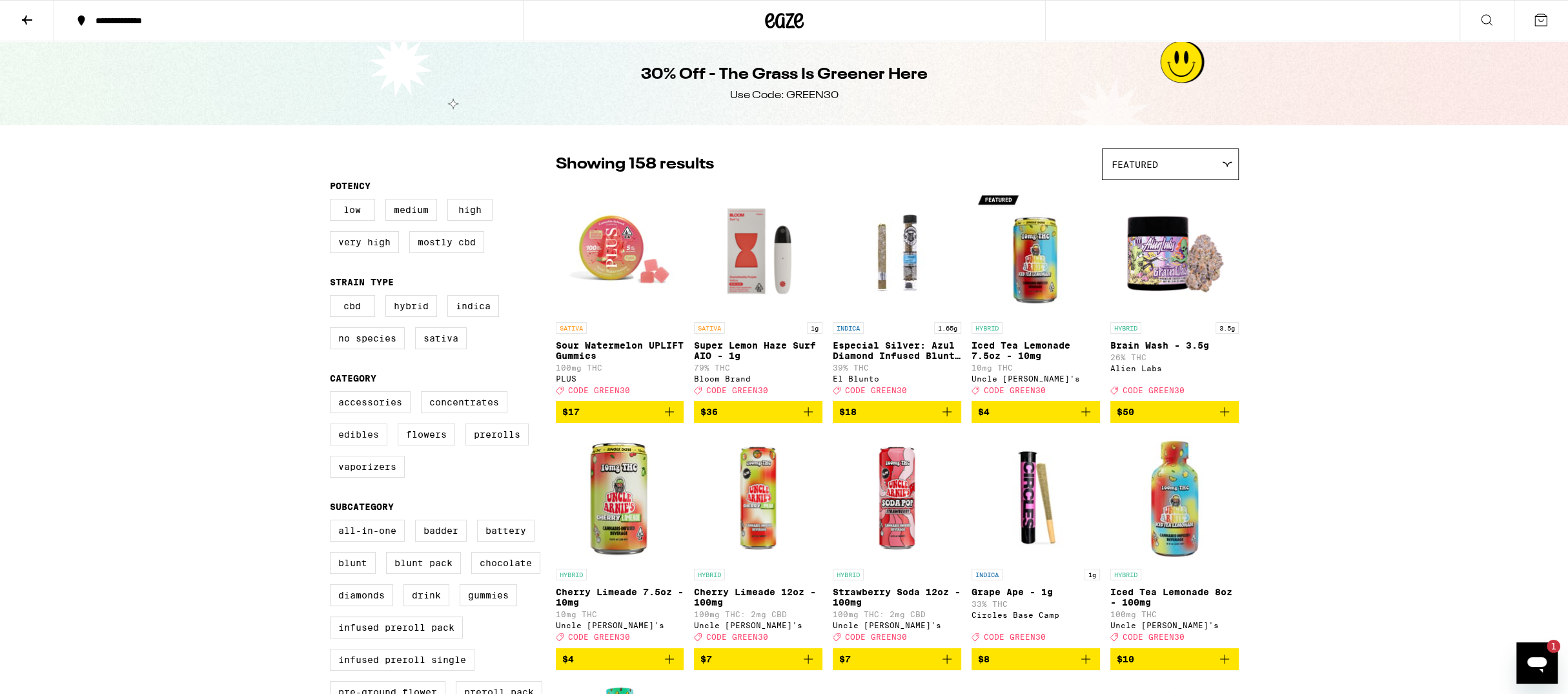
click at [366, 445] on label "Edibles" at bounding box center [358, 434] width 58 height 22
click at [333, 394] on input "Edibles" at bounding box center [332, 393] width 1 height 1
click at [791, 18] on icon at bounding box center [785, 20] width 20 height 15
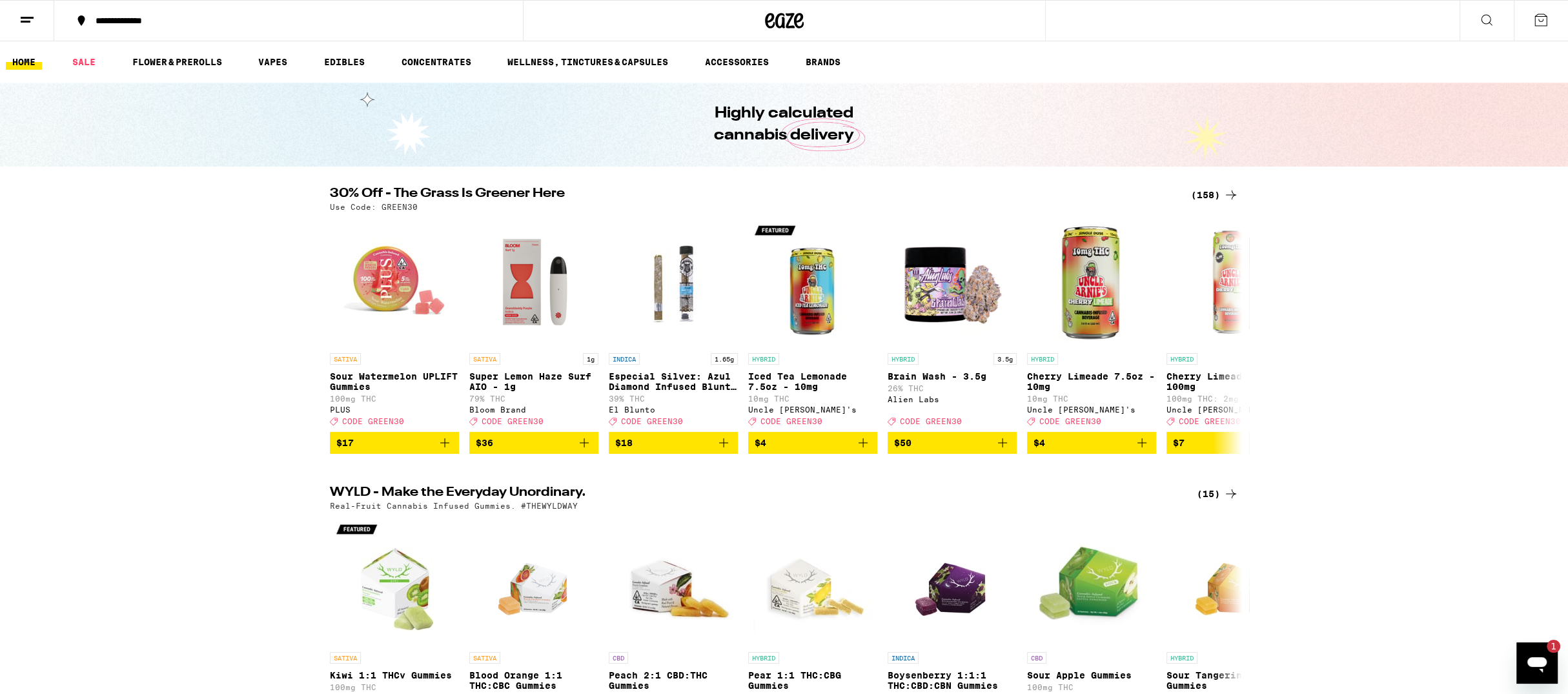
click at [18, 17] on button at bounding box center [27, 21] width 54 height 41
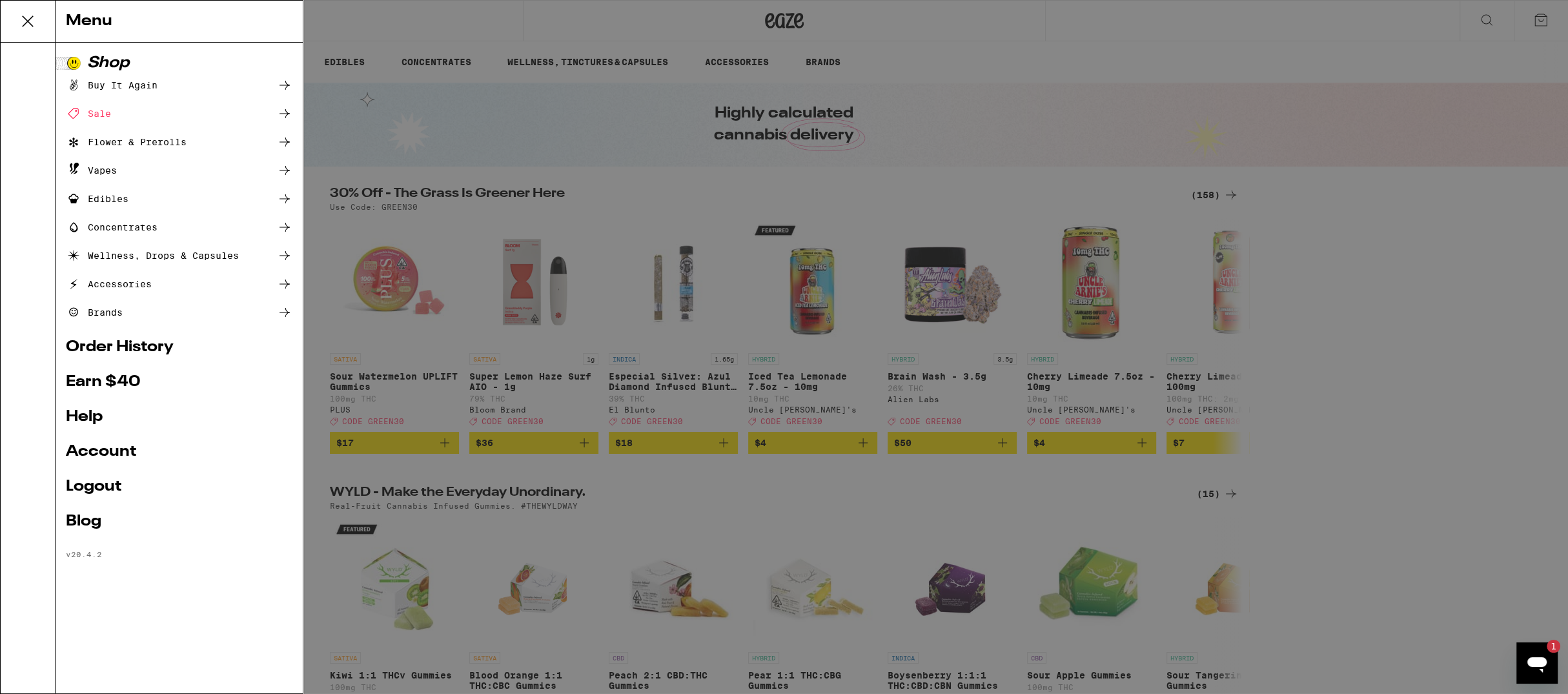
click at [136, 88] on div "Buy It Again" at bounding box center [111, 84] width 92 height 15
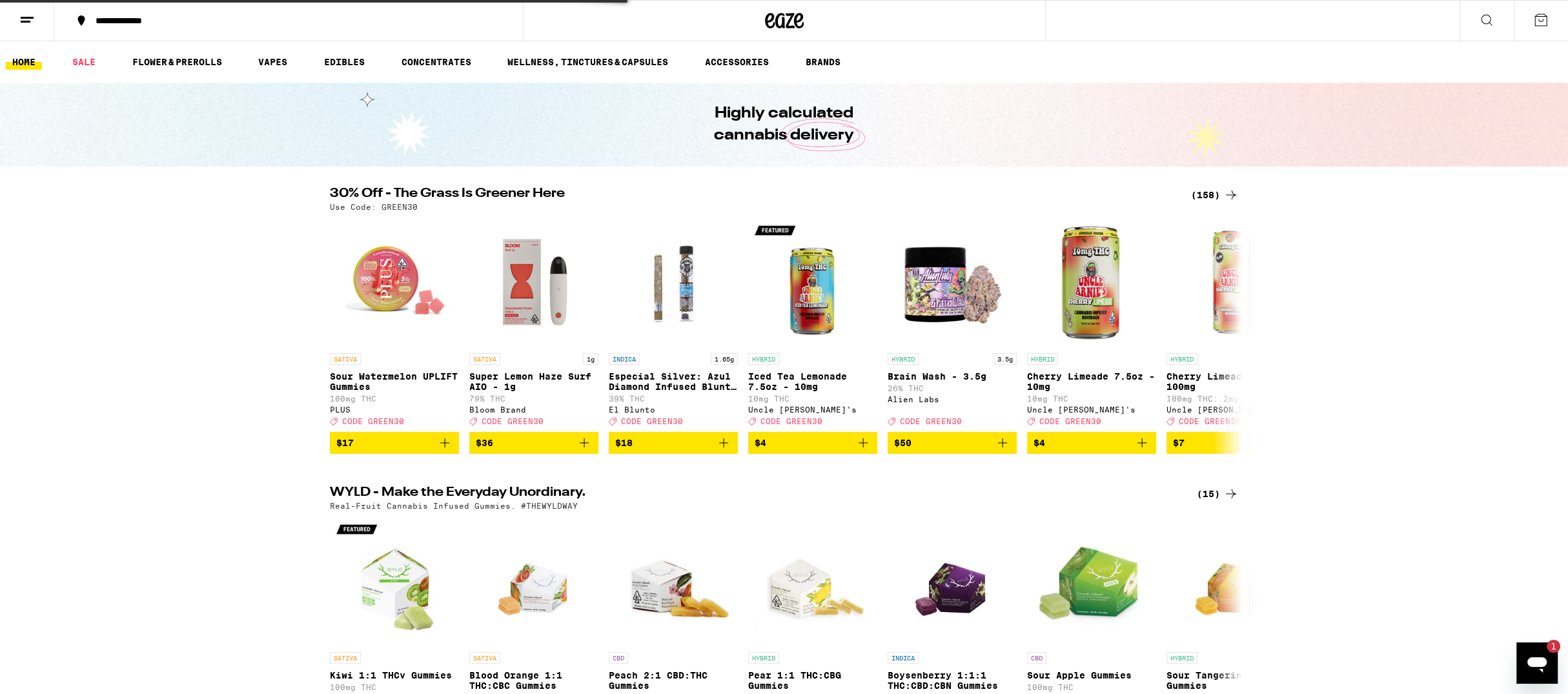
scroll to position [2, 0]
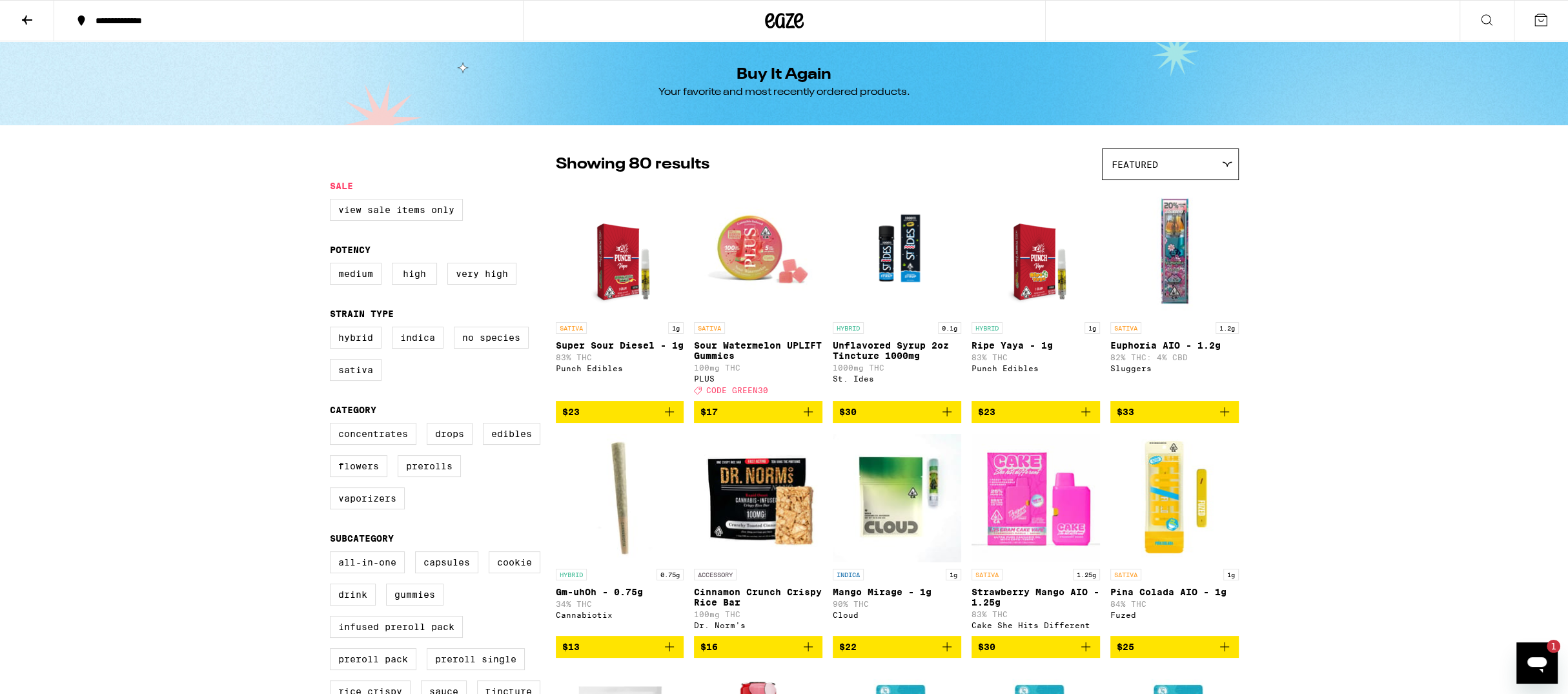
click at [768, 19] on icon at bounding box center [785, 20] width 39 height 23
click at [768, 20] on icon at bounding box center [785, 20] width 39 height 23
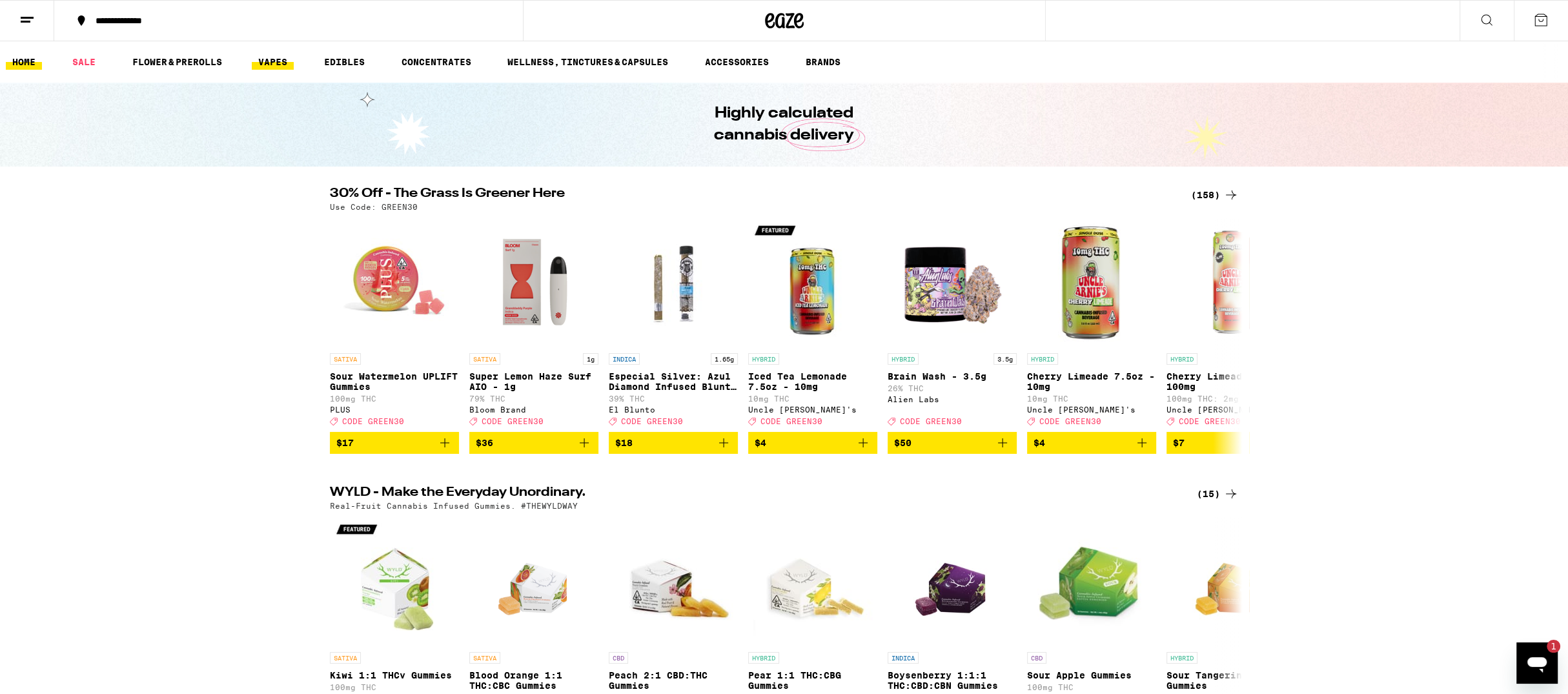
click at [289, 58] on link "VAPES" at bounding box center [272, 61] width 42 height 15
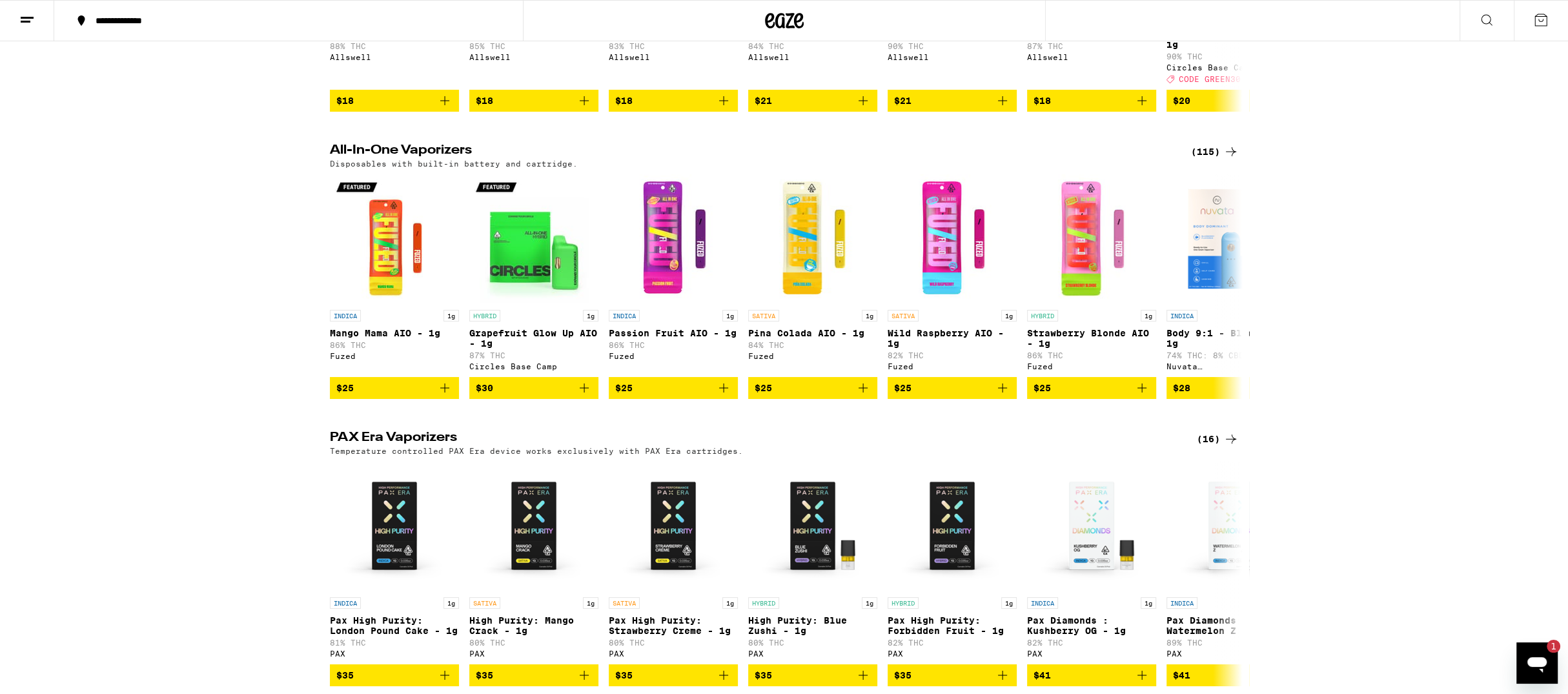
scroll to position [622, 0]
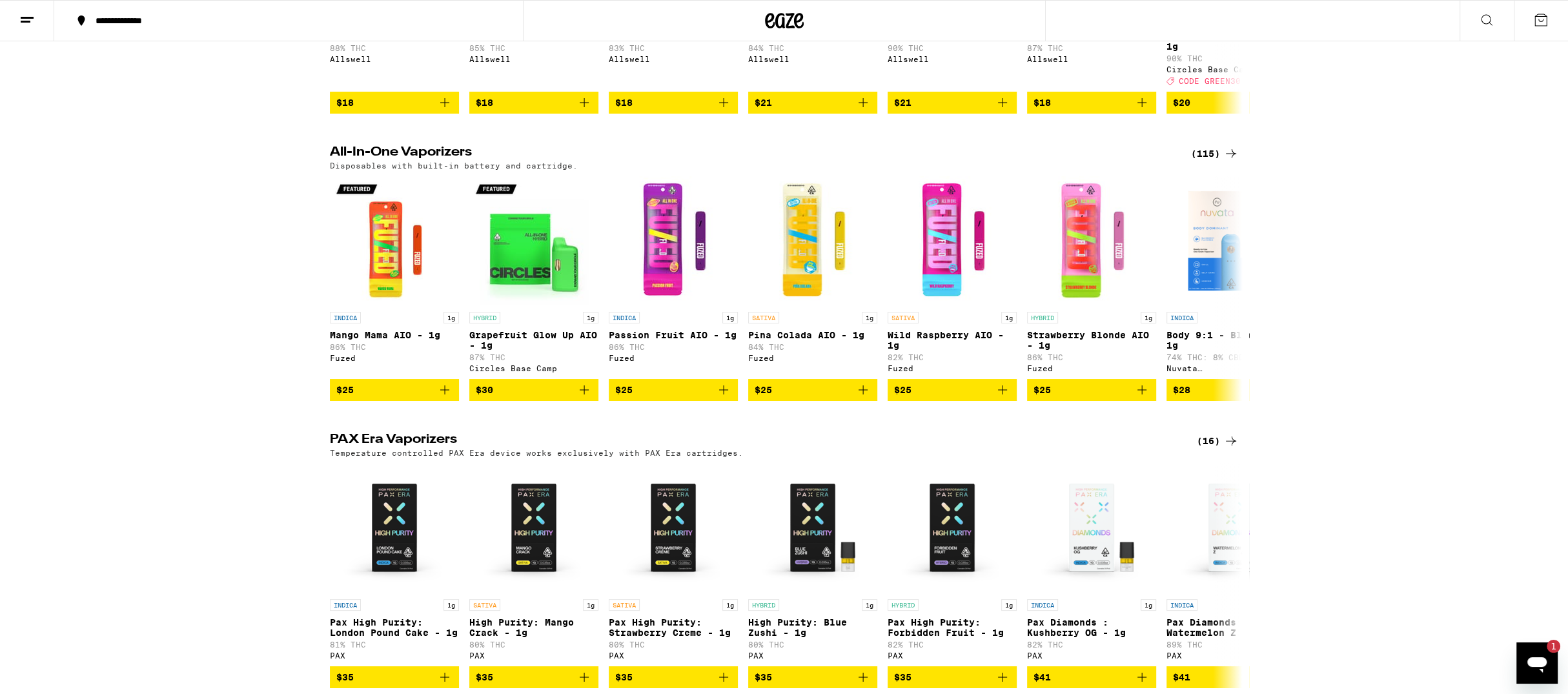
click at [1216, 162] on div "(115)" at bounding box center [1215, 153] width 48 height 15
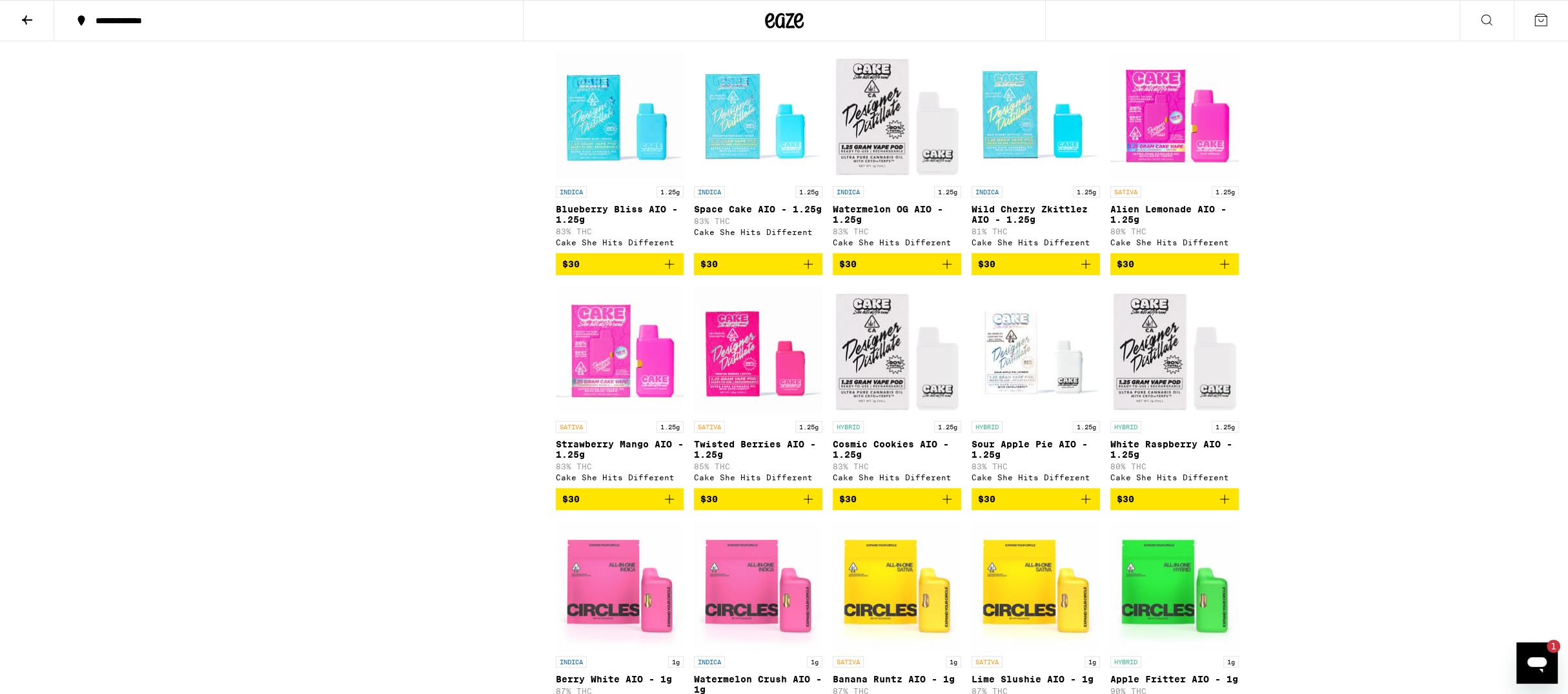
scroll to position [1075, 0]
click at [1228, 272] on icon "Add to bag" at bounding box center [1224, 264] width 15 height 15
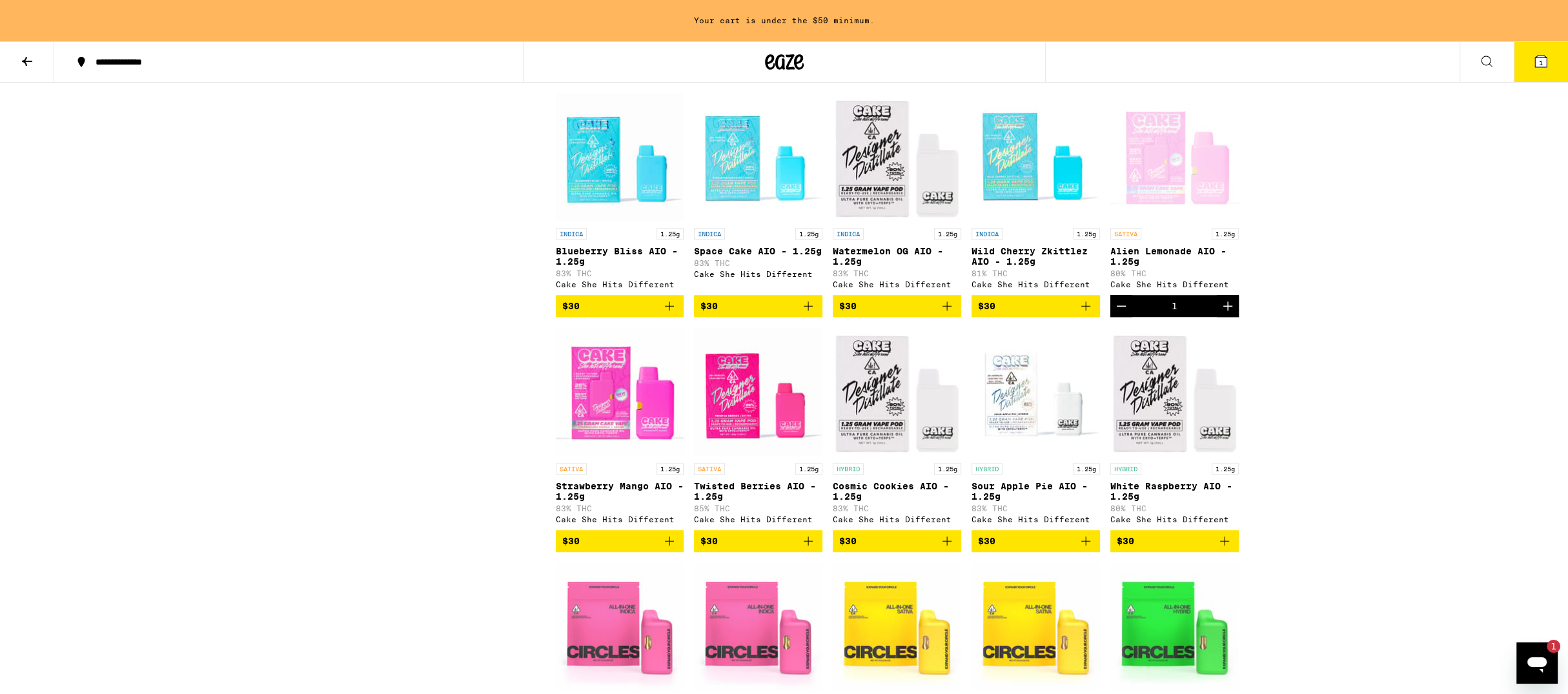
scroll to position [1116, 0]
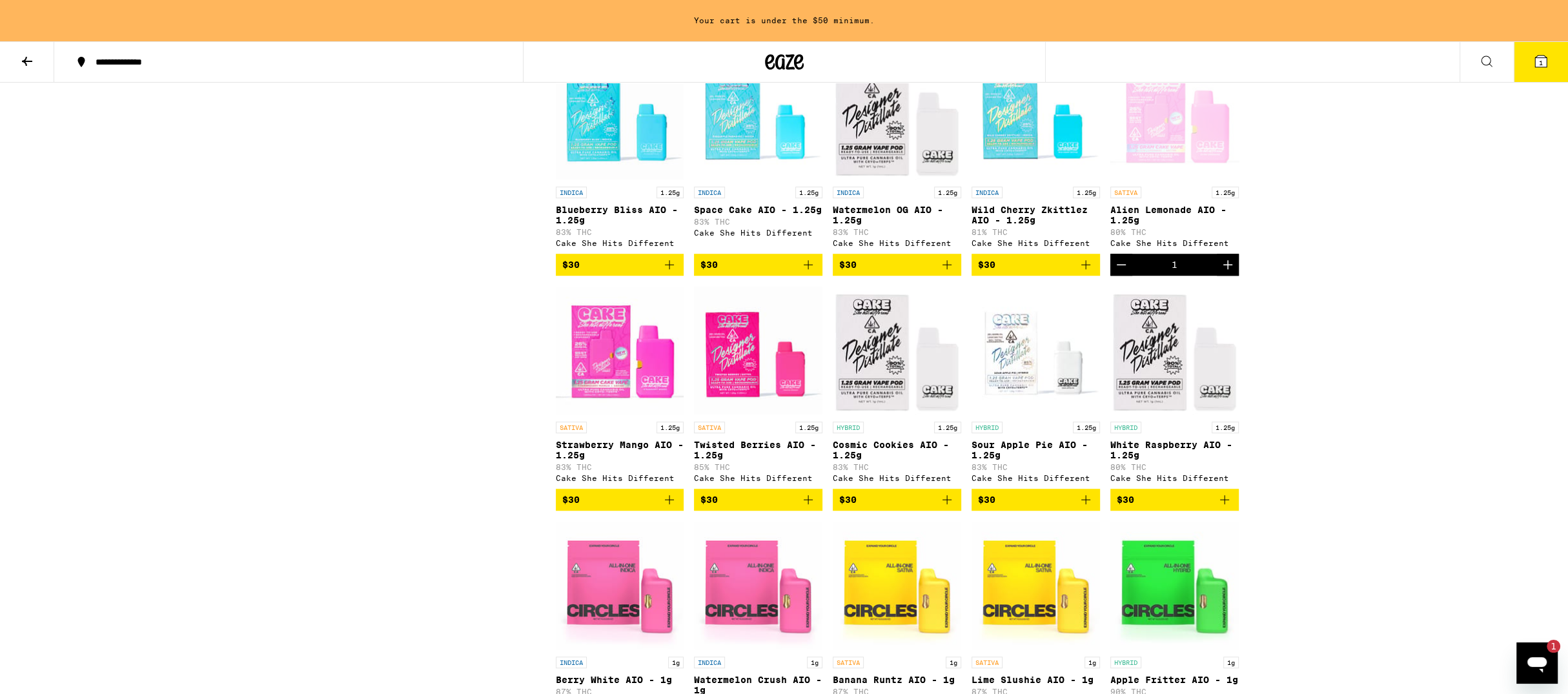
click at [1088, 507] on icon "Add to bag" at bounding box center [1085, 499] width 15 height 15
click at [1534, 61] on icon at bounding box center [1540, 60] width 15 height 15
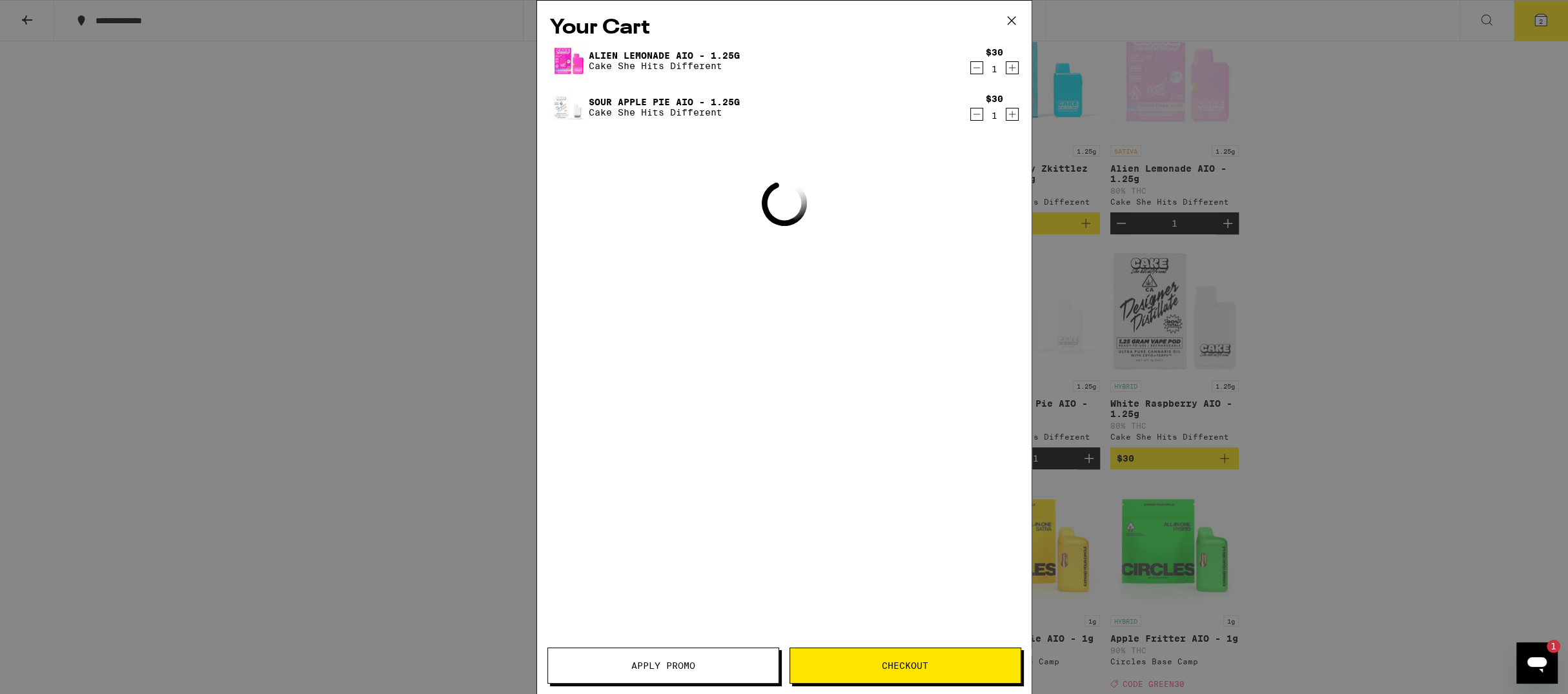
scroll to position [1075, 0]
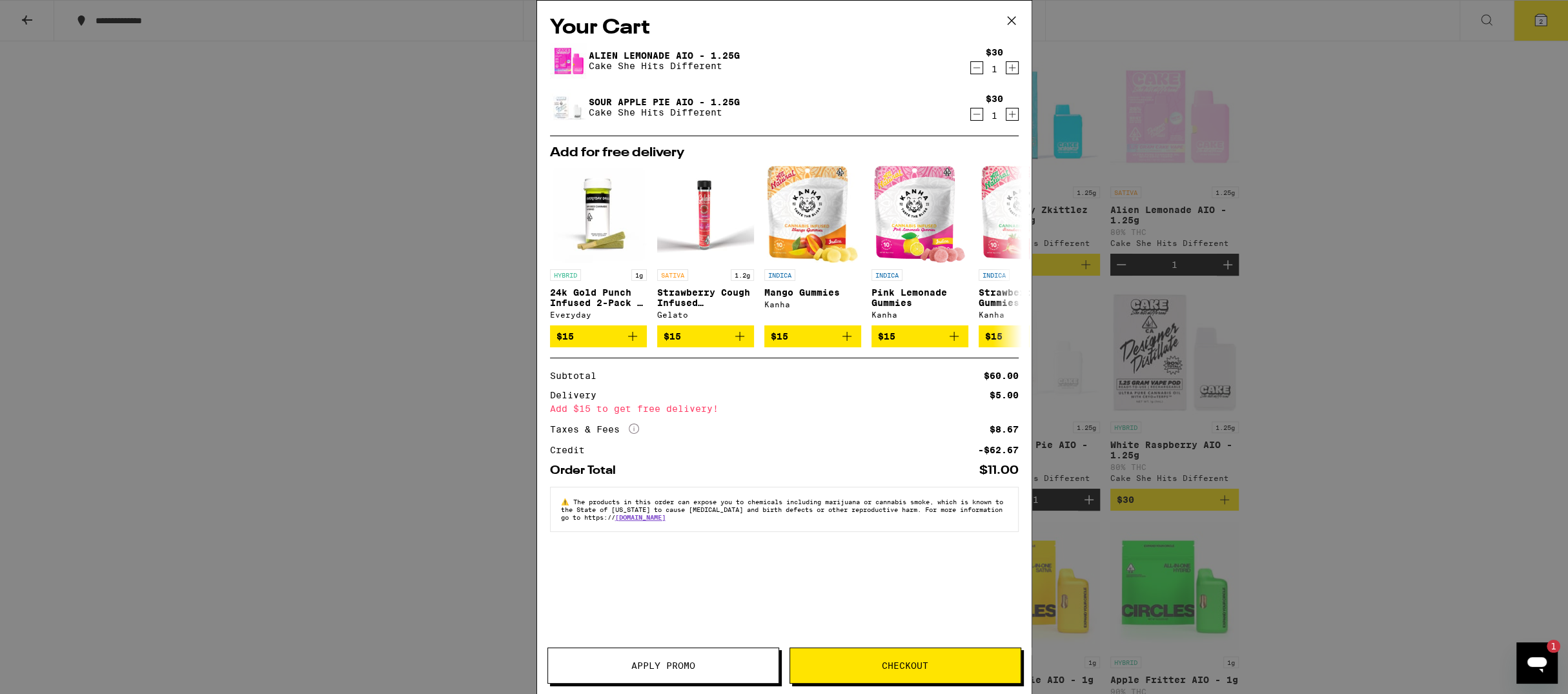
click at [680, 661] on span "Apply Promo" at bounding box center [663, 666] width 64 height 9
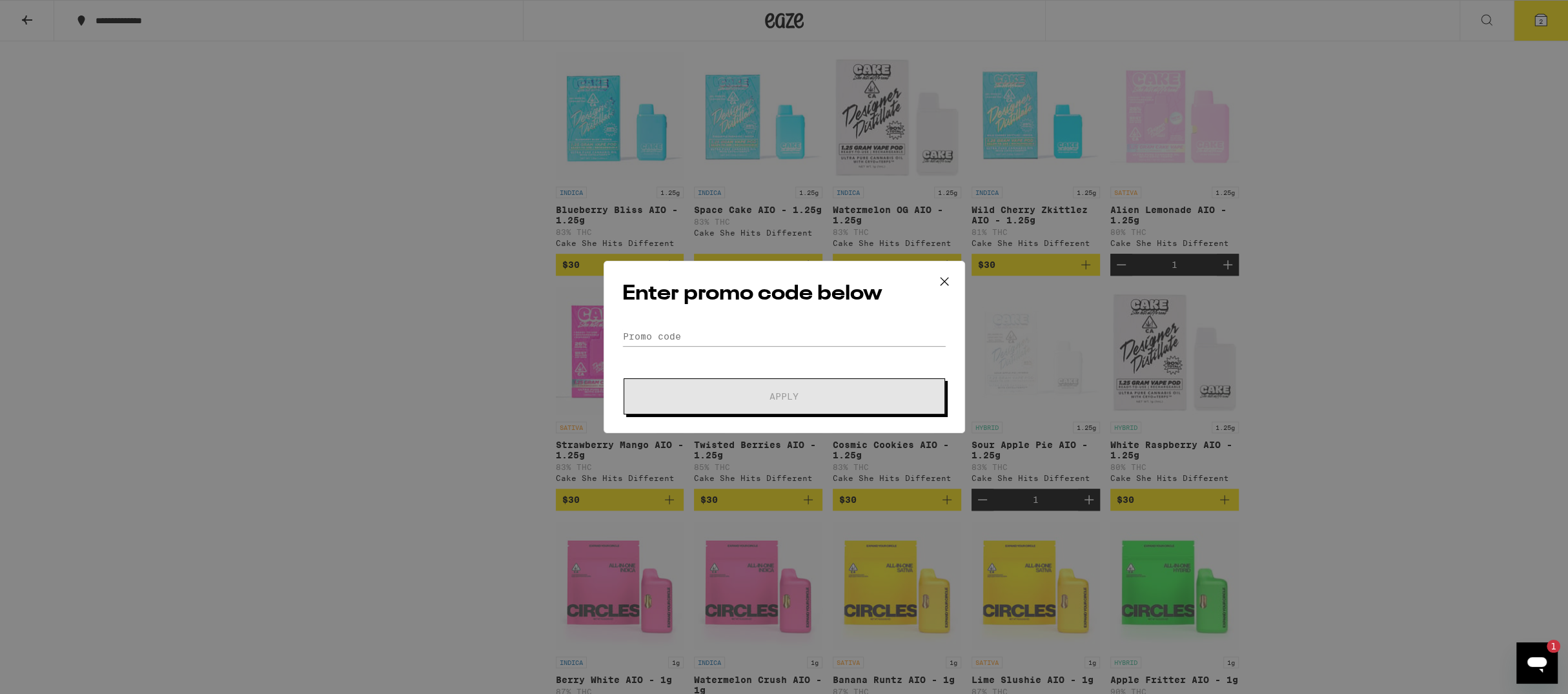
drag, startPoint x: 675, startPoint y: 324, endPoint x: 672, endPoint y: 333, distance: 9.5
click at [674, 324] on div "Enter promo code below Promo Code Apply" at bounding box center [784, 347] width 362 height 172
click at [671, 336] on input "Promo Code" at bounding box center [784, 337] width 324 height 20
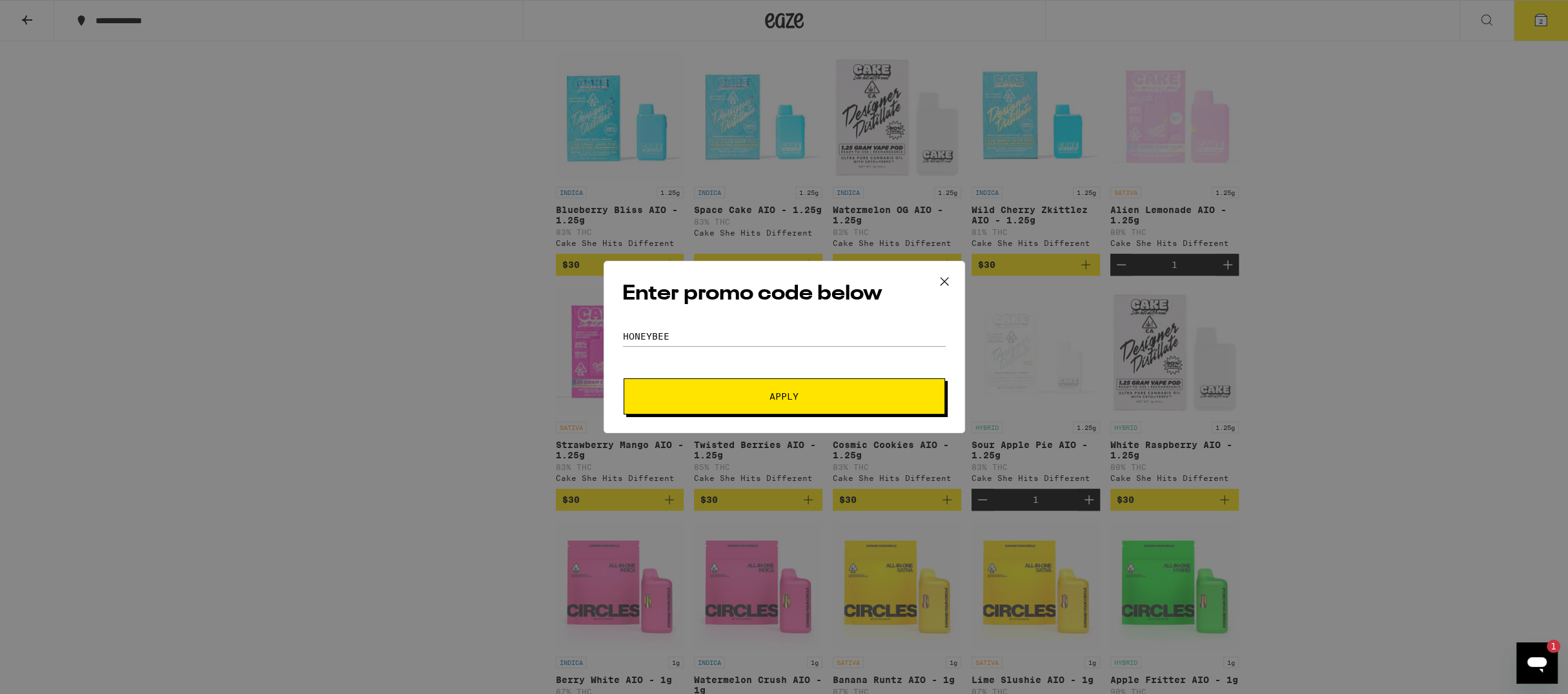
click at [743, 399] on span "Apply" at bounding box center [784, 396] width 232 height 9
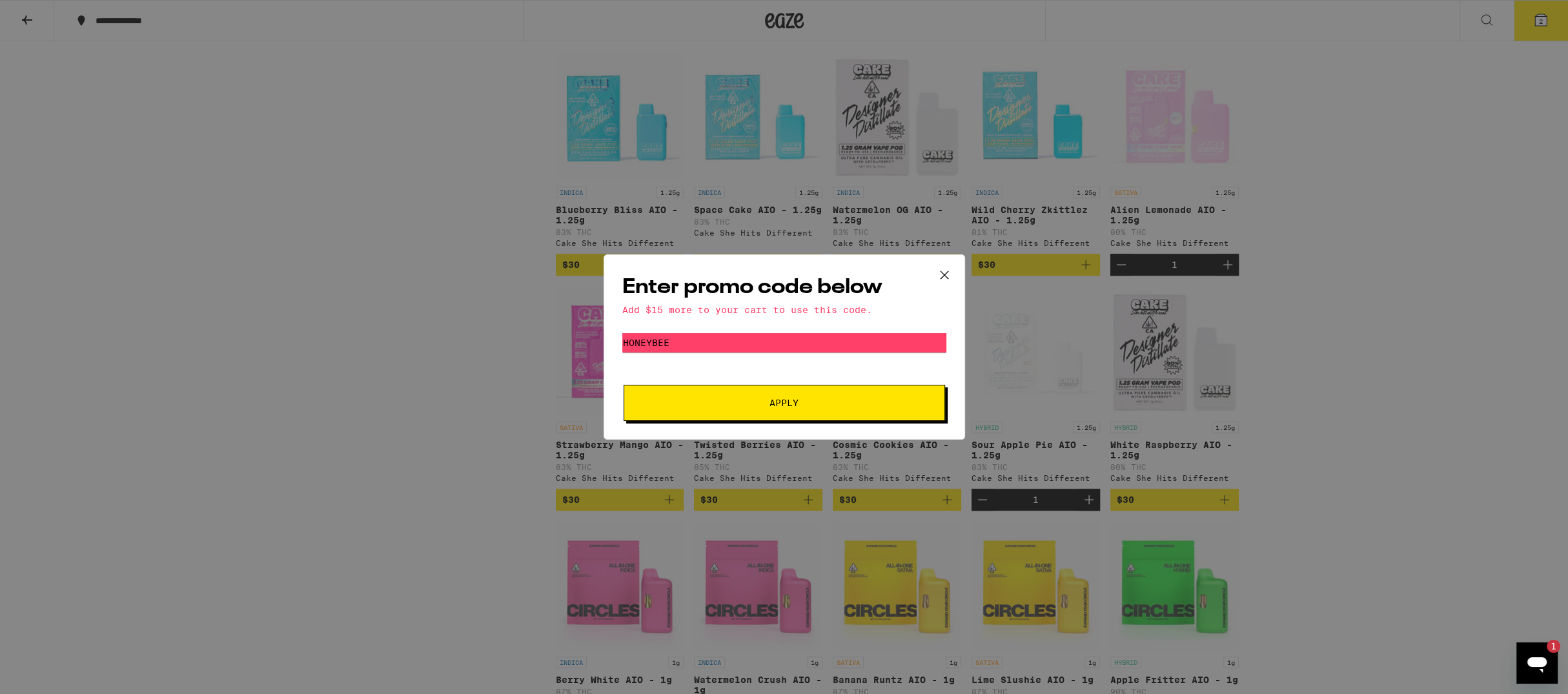
click at [949, 272] on icon at bounding box center [945, 275] width 20 height 20
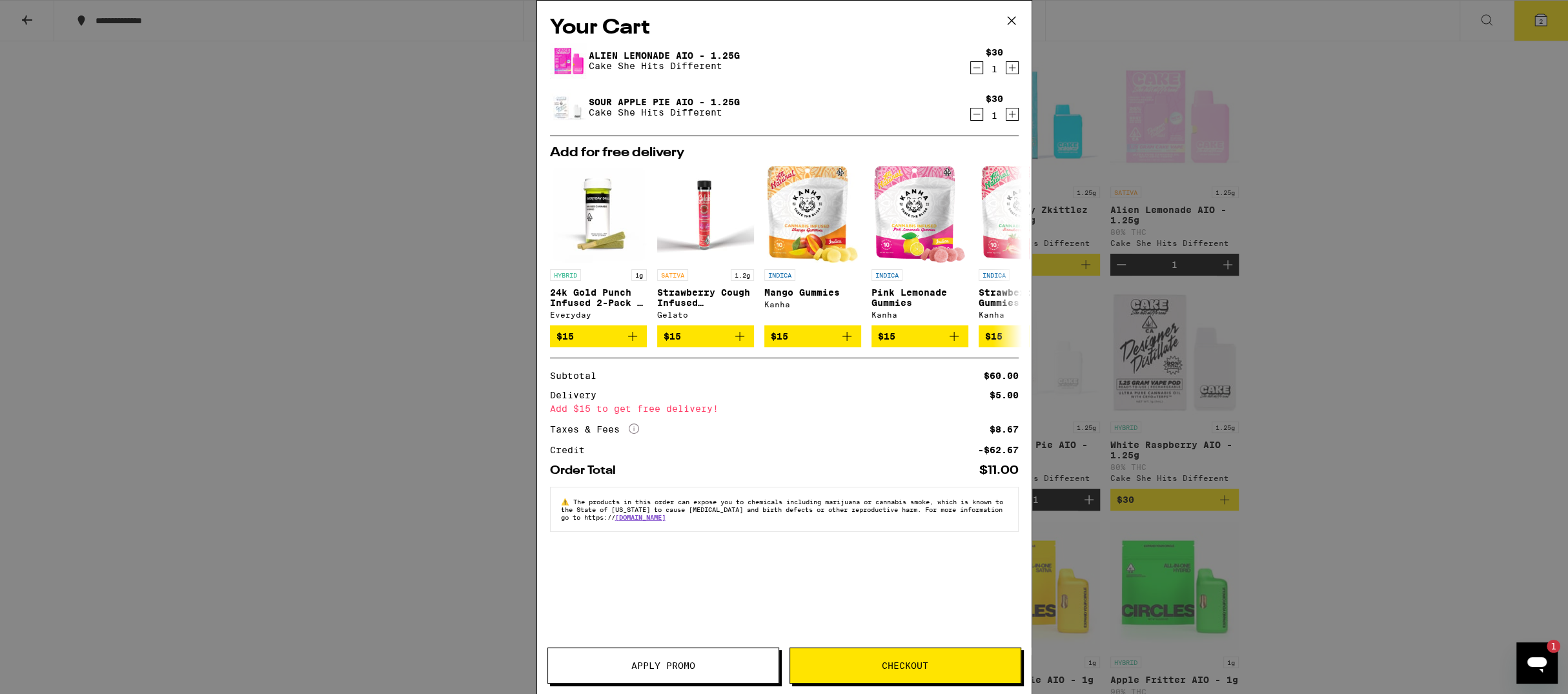
click at [1013, 22] on icon at bounding box center [1012, 20] width 20 height 20
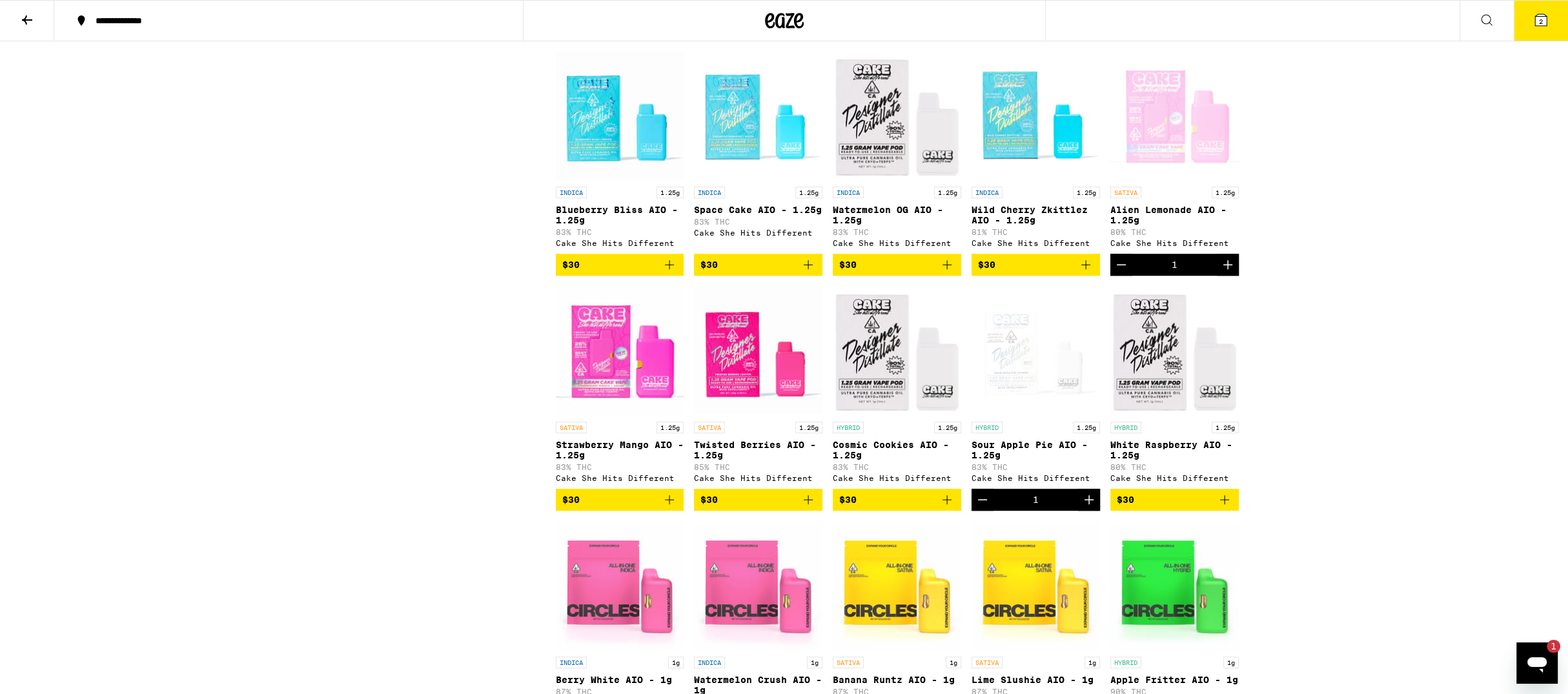
click at [778, 18] on icon at bounding box center [785, 20] width 20 height 15
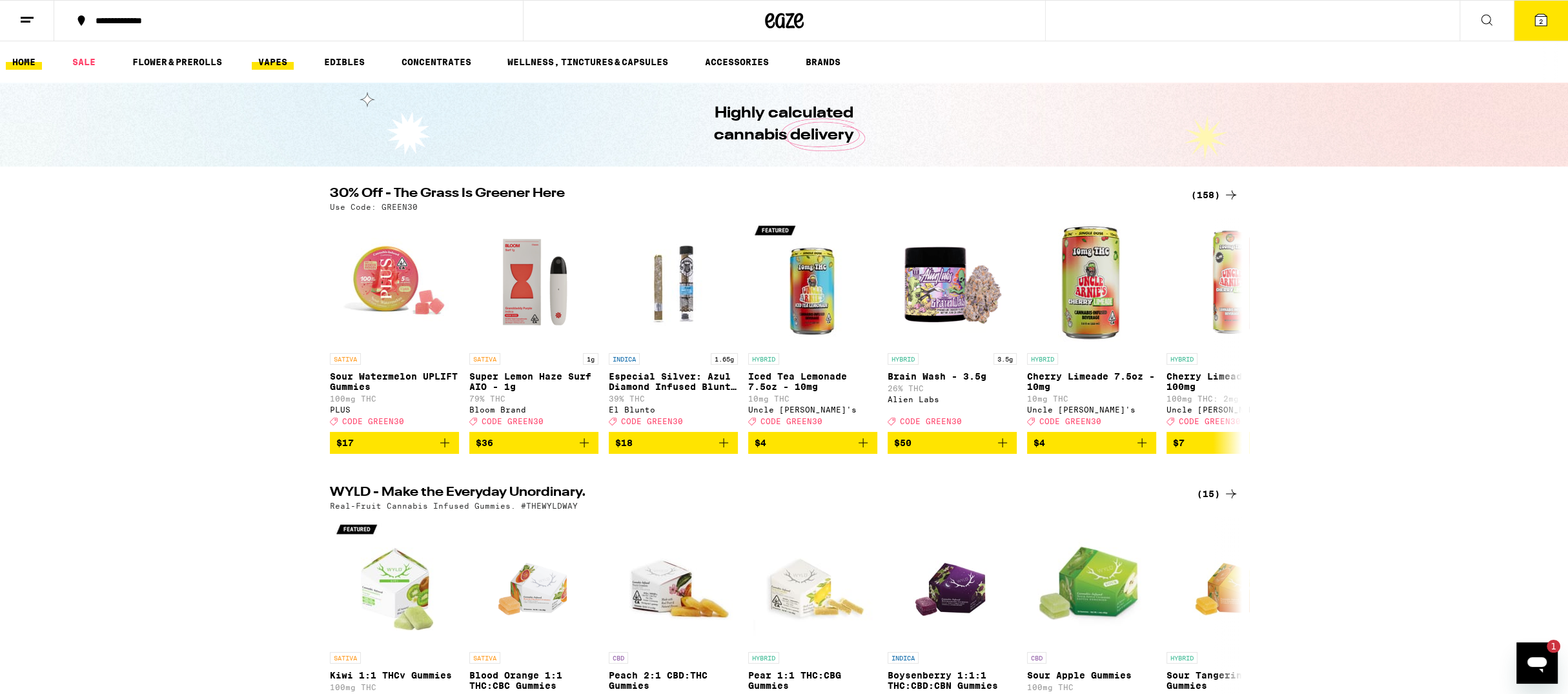
click at [268, 63] on link "VAPES" at bounding box center [272, 61] width 42 height 15
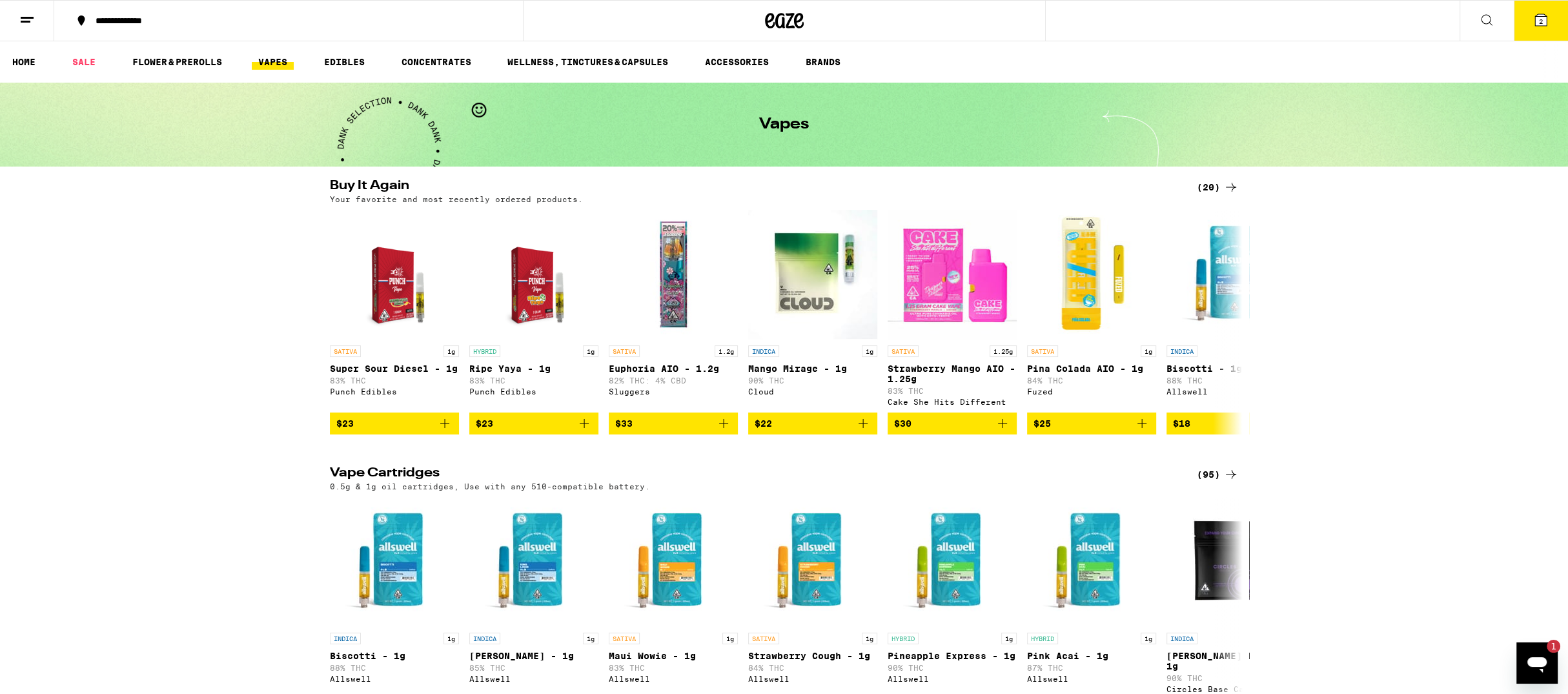
click at [1209, 187] on div "(20)" at bounding box center [1218, 187] width 42 height 15
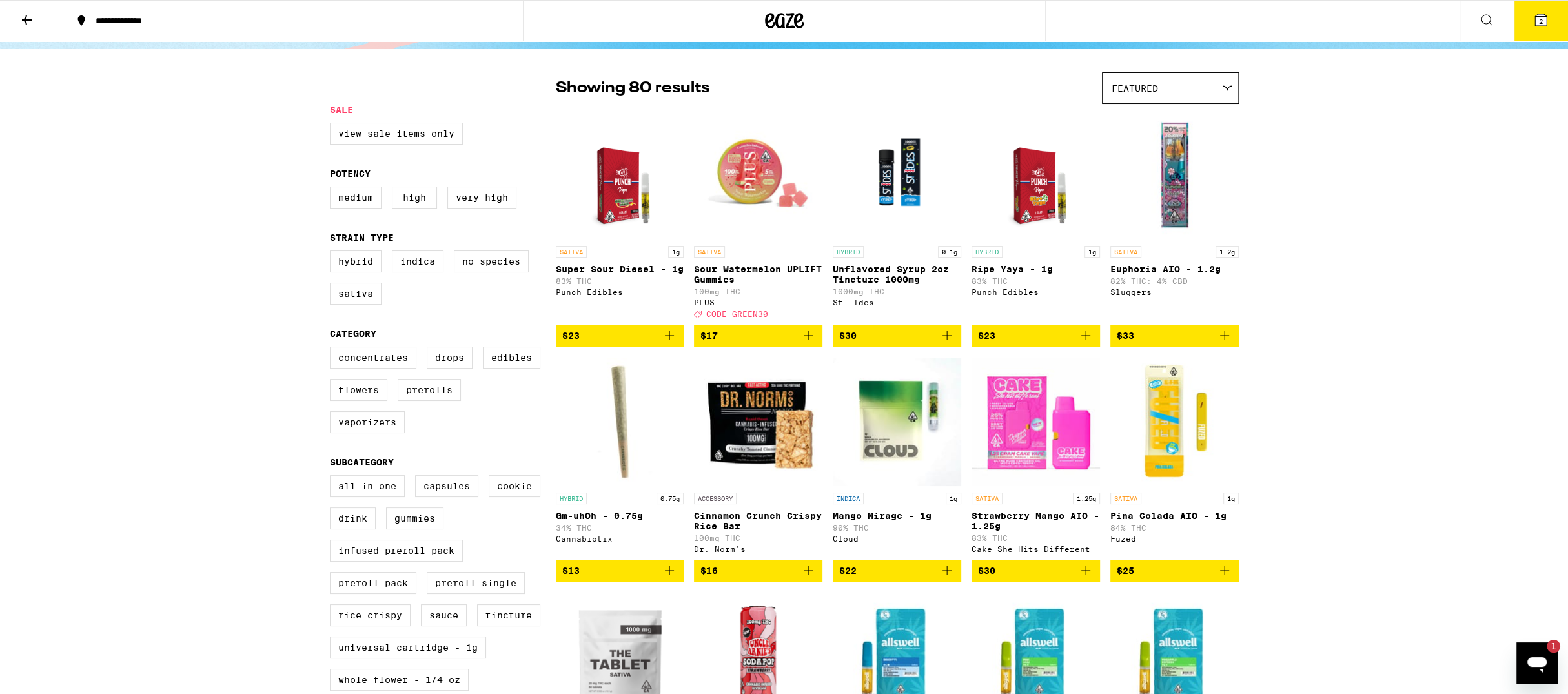
scroll to position [72, 0]
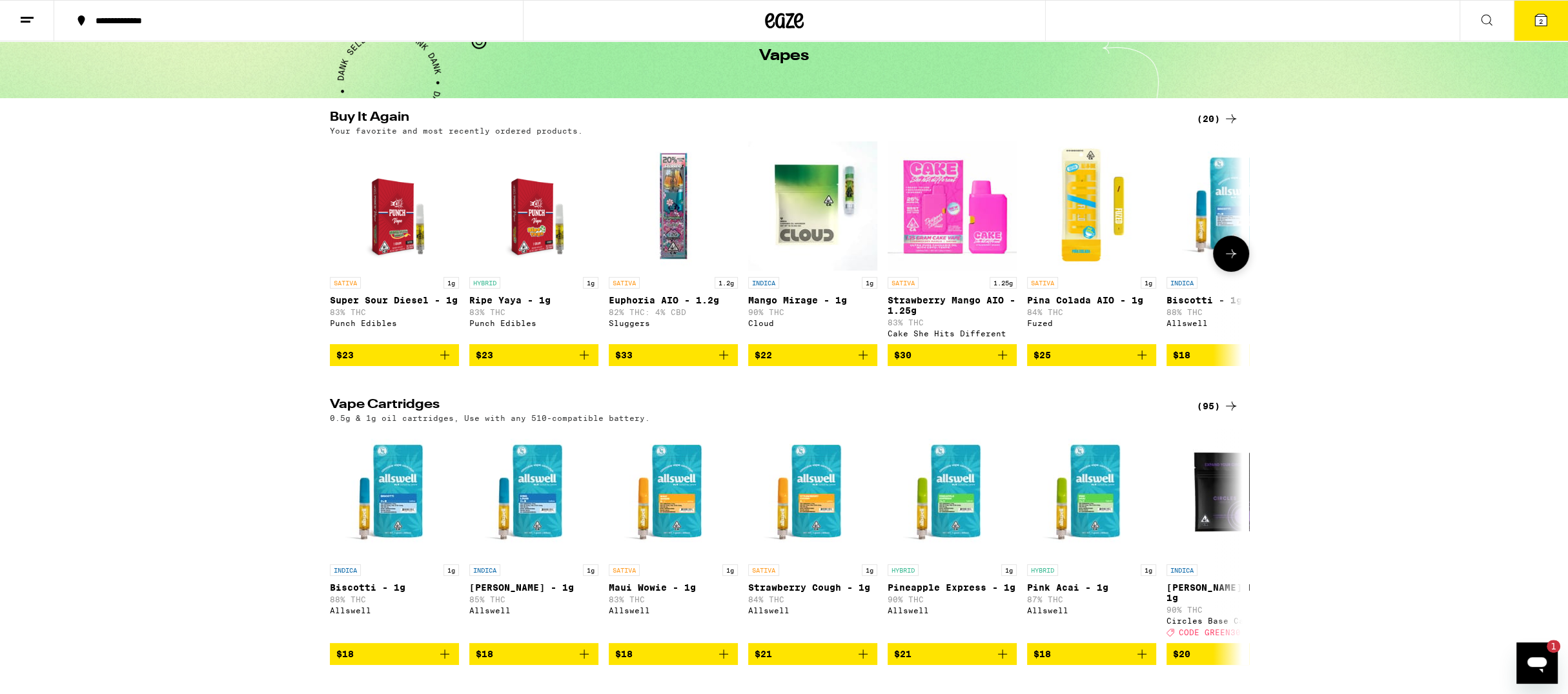
scroll to position [13, 0]
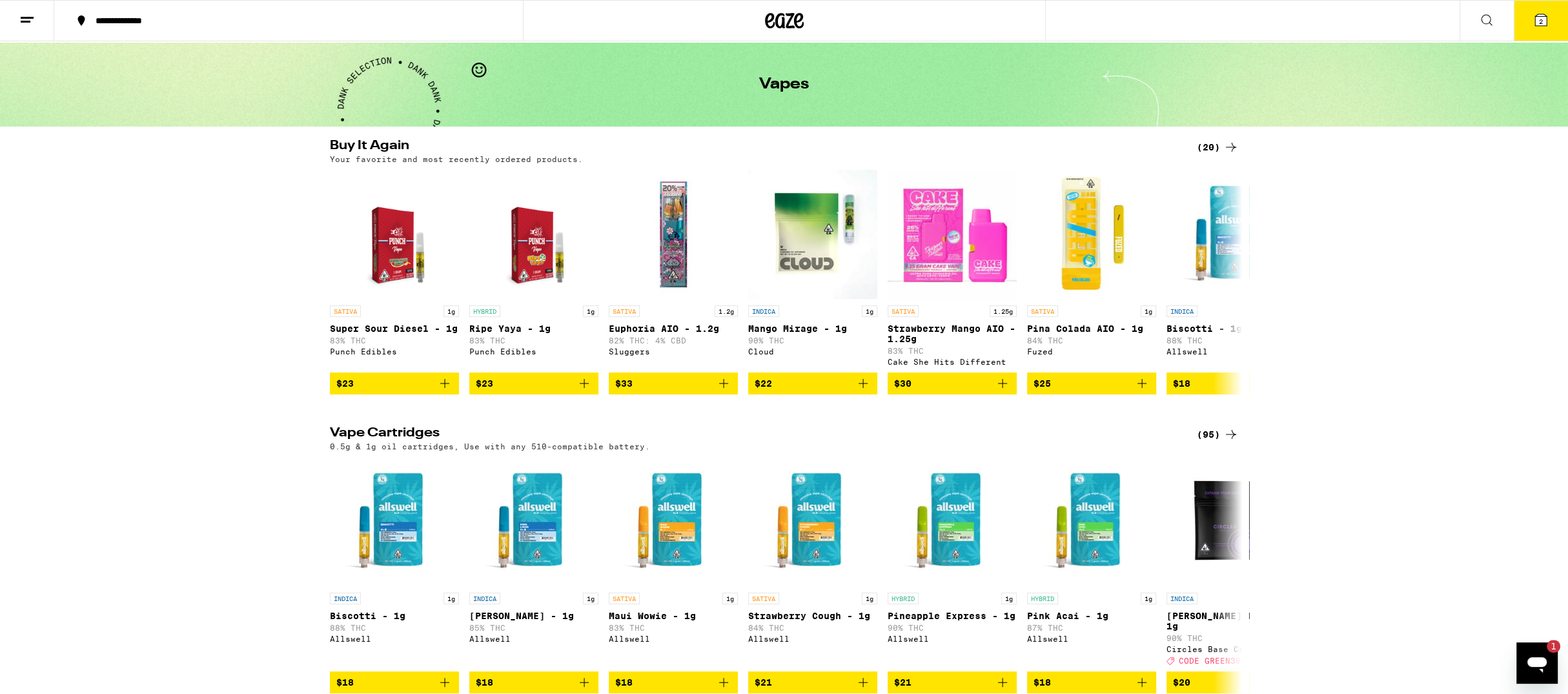
click at [1221, 440] on div "(95)" at bounding box center [1218, 435] width 42 height 15
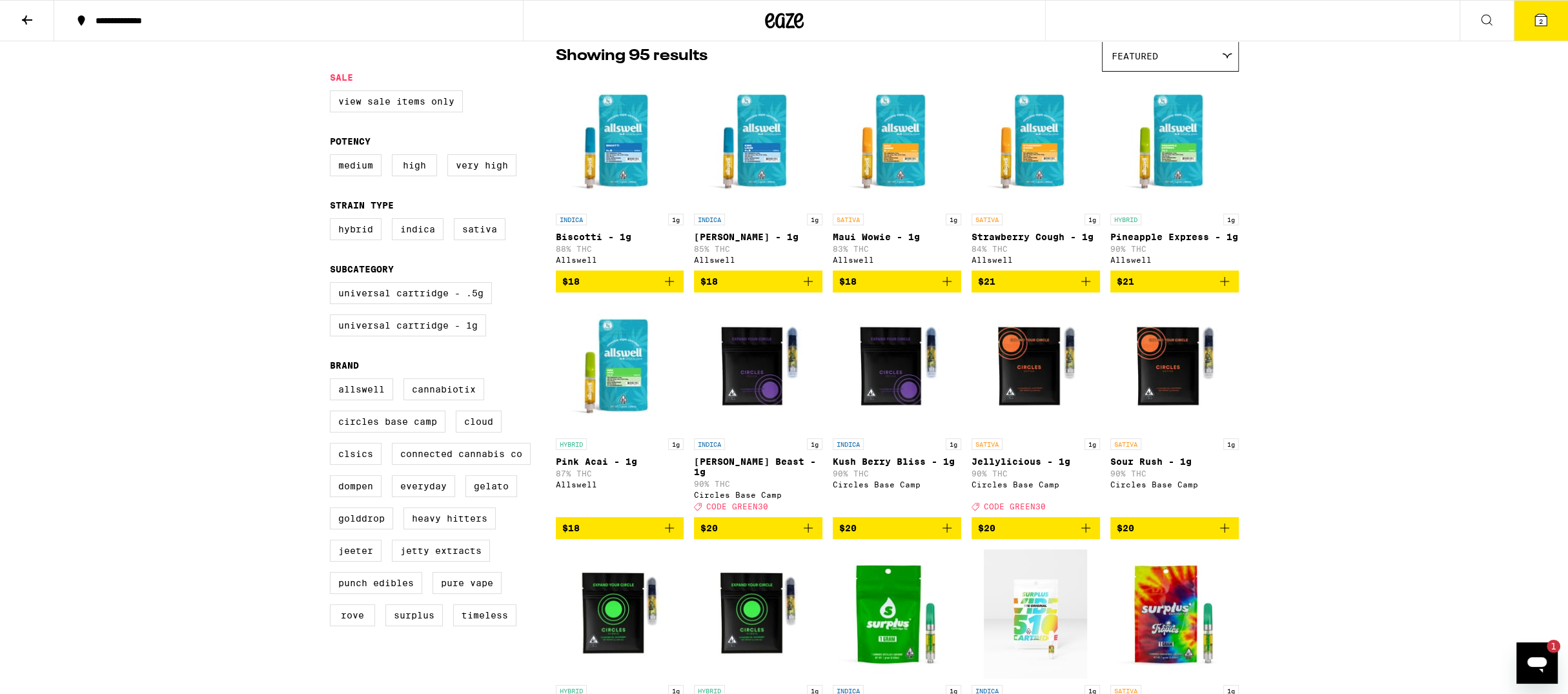
scroll to position [108, 0]
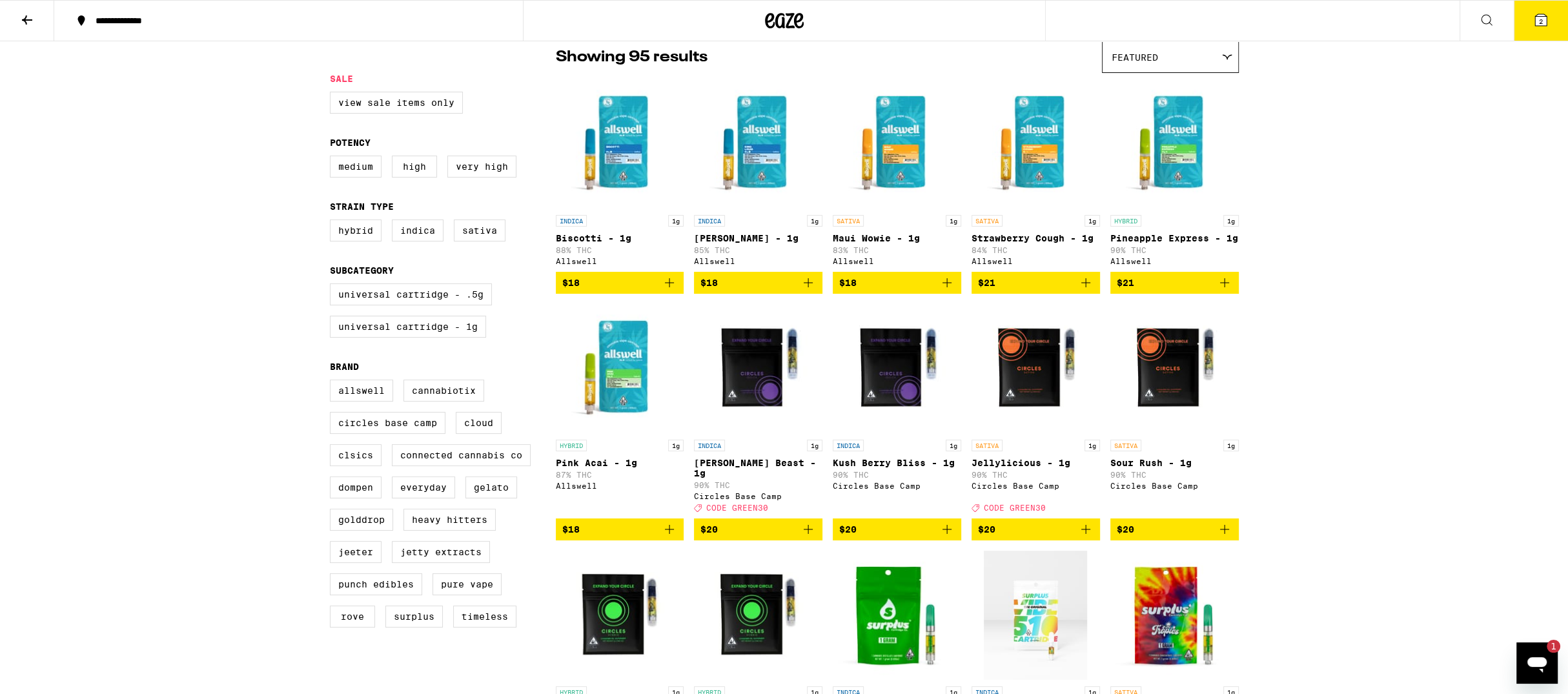
click at [1231, 293] on button "$21" at bounding box center [1174, 283] width 129 height 22
click at [1534, 28] on button "3" at bounding box center [1540, 20] width 54 height 40
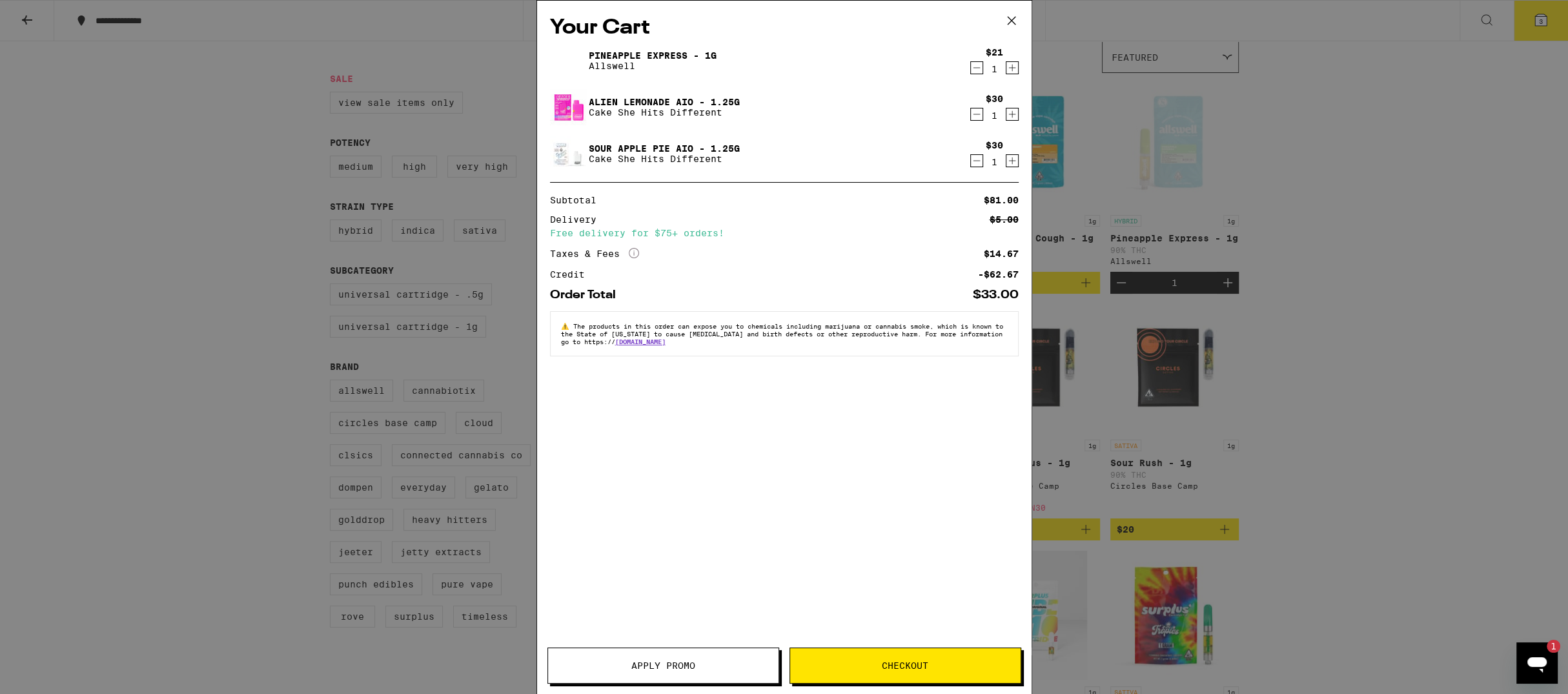
click at [665, 673] on button "Apply Promo" at bounding box center [663, 665] width 232 height 36
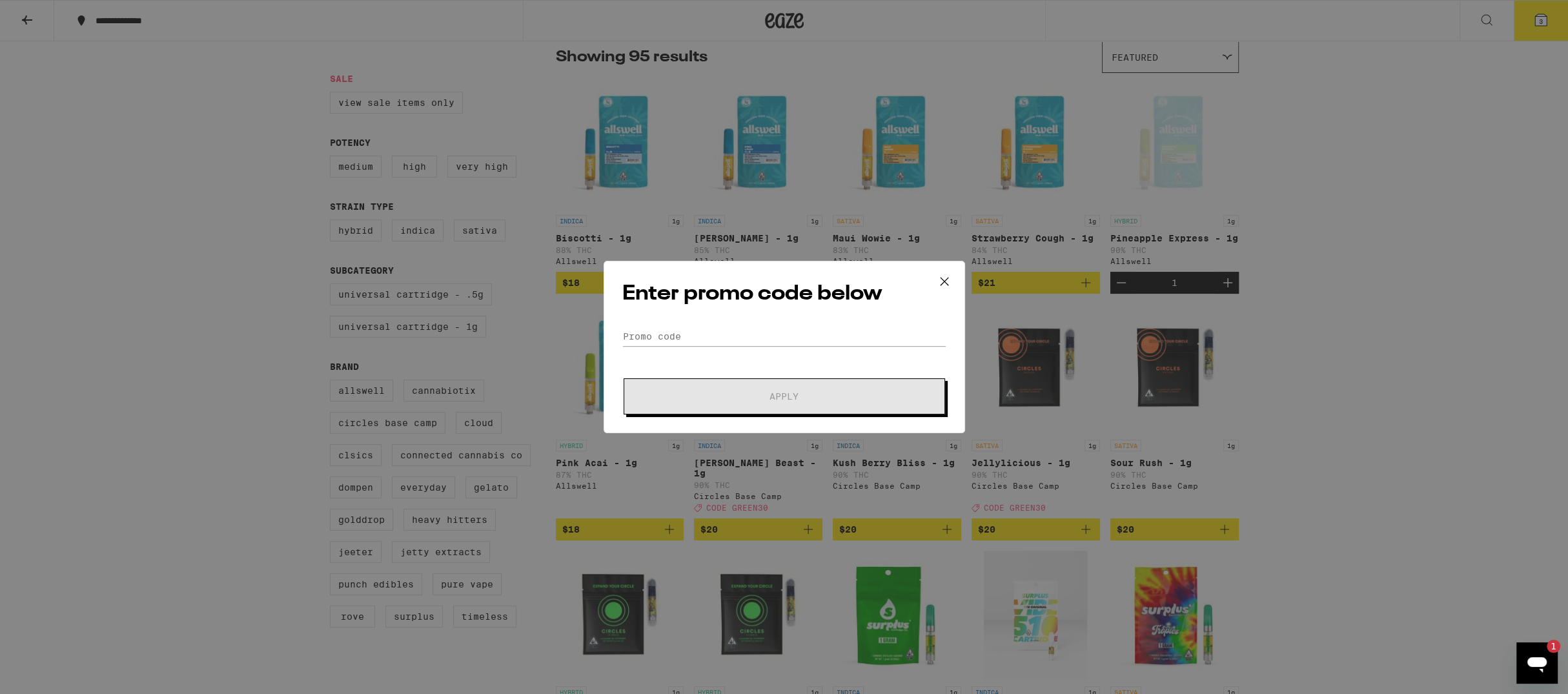
scroll to position [91, 0]
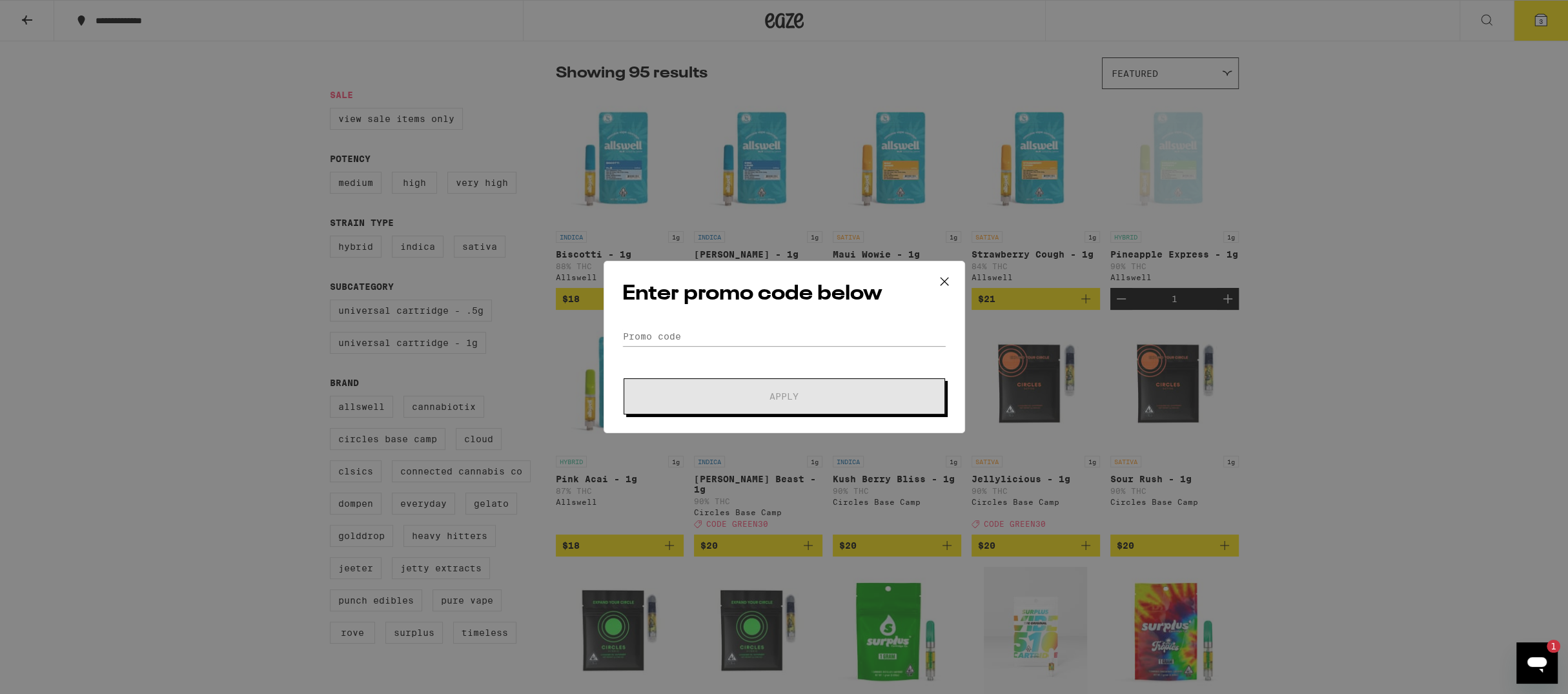
drag, startPoint x: 638, startPoint y: 350, endPoint x: 645, endPoint y: 339, distance: 13.0
click at [638, 348] on form "Promo Code Apply" at bounding box center [784, 371] width 324 height 88
click at [645, 335] on input "Promo Code" at bounding box center [784, 337] width 324 height 20
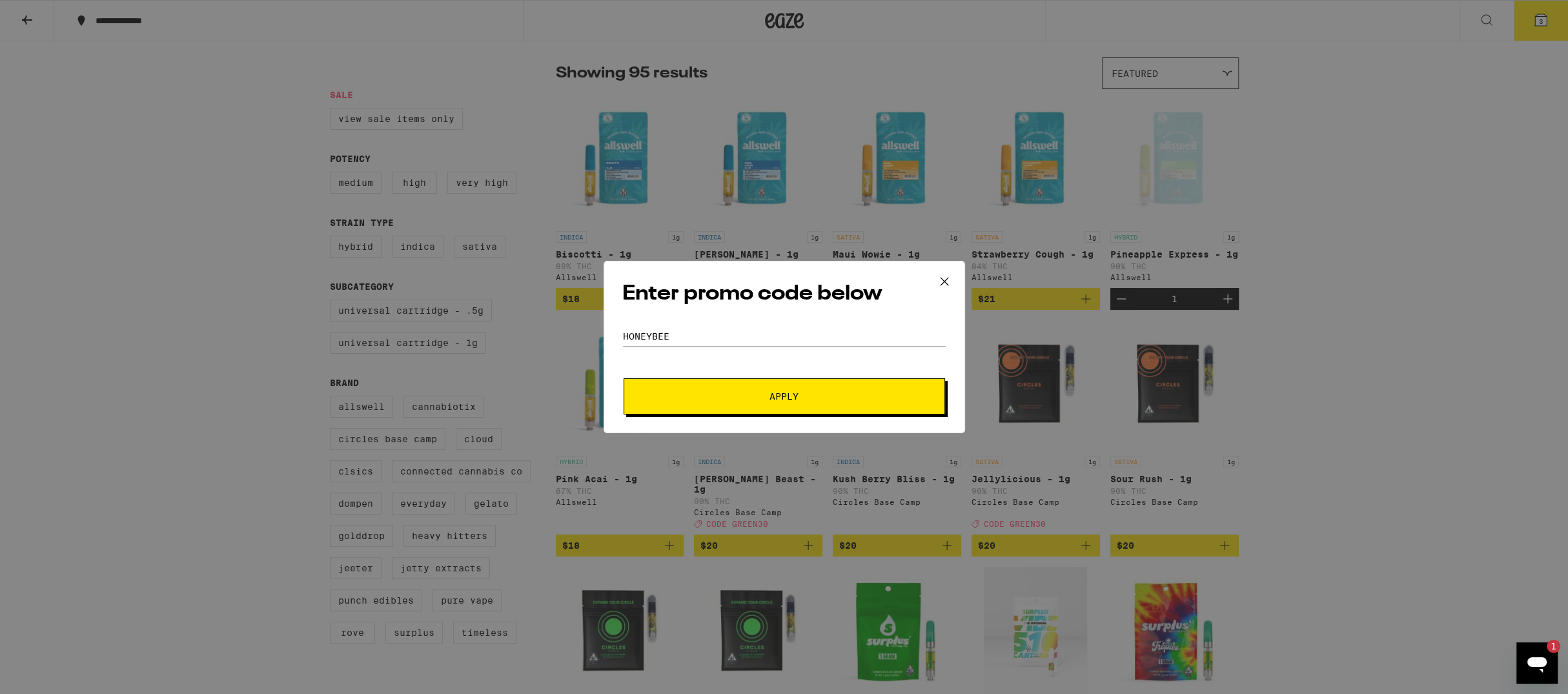
click at [681, 385] on button "Apply" at bounding box center [785, 396] width 322 height 36
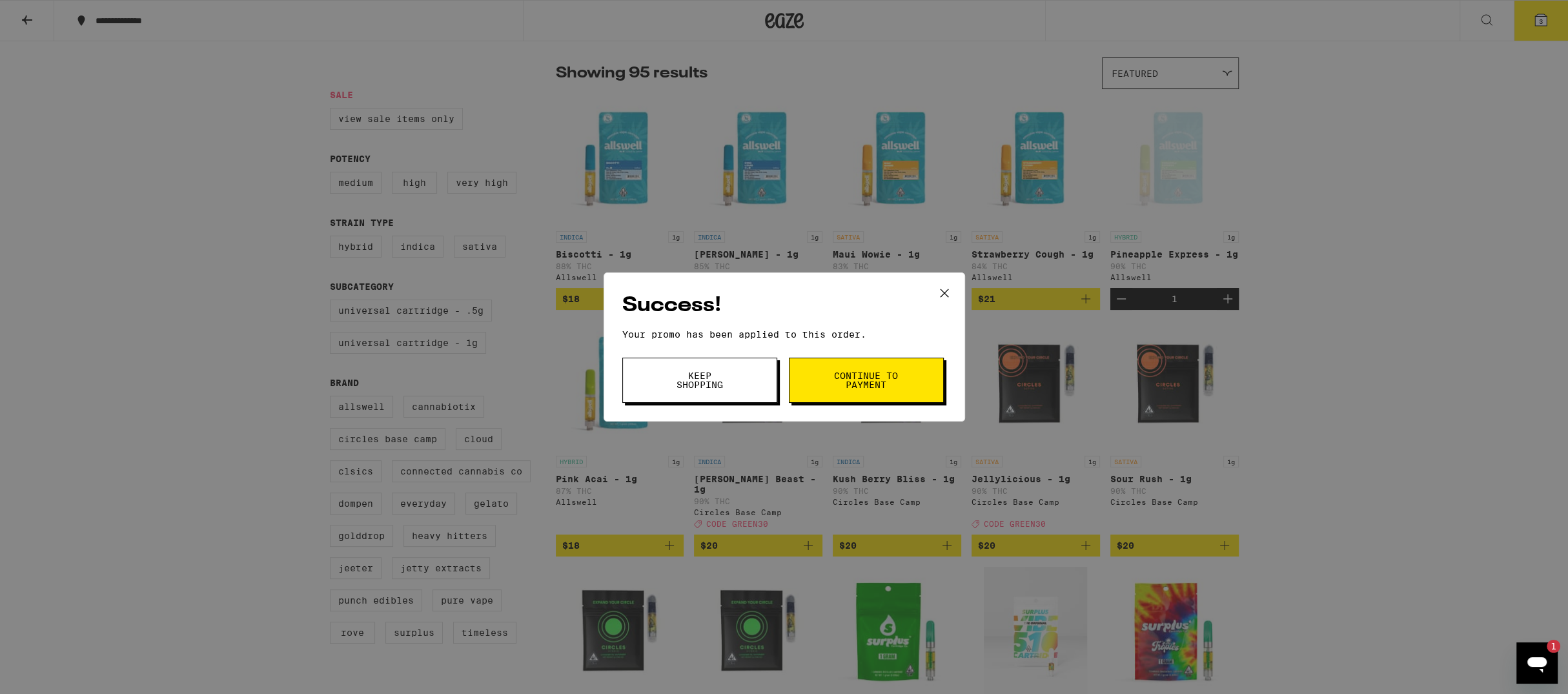
click at [661, 388] on button "Keep Shopping" at bounding box center [700, 379] width 155 height 45
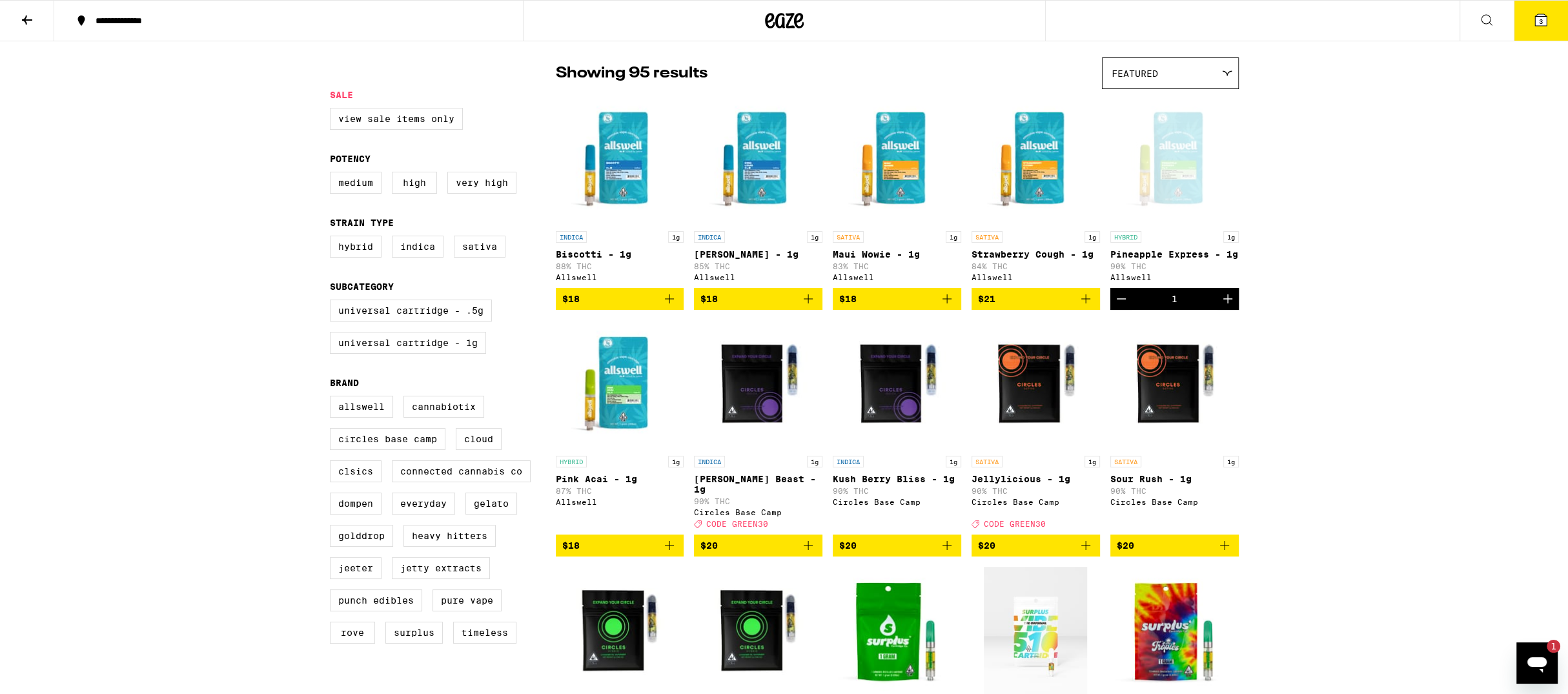
click at [1541, 25] on span "3" at bounding box center [1540, 21] width 4 height 8
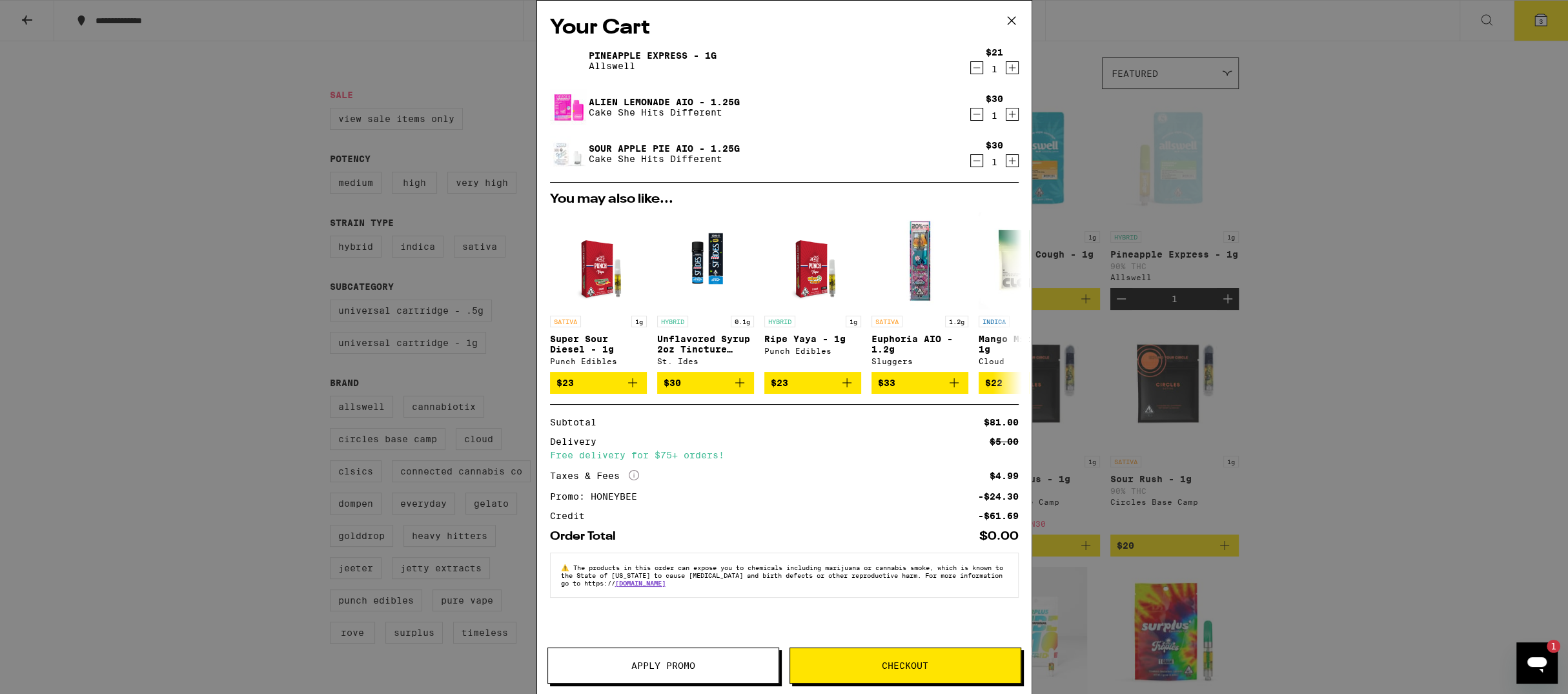
click at [186, 119] on div "Your Cart Pineapple Express - 1g Allswell $21 1 Alien Lemonade AIO - 1.25g Cake…" at bounding box center [784, 347] width 1568 height 694
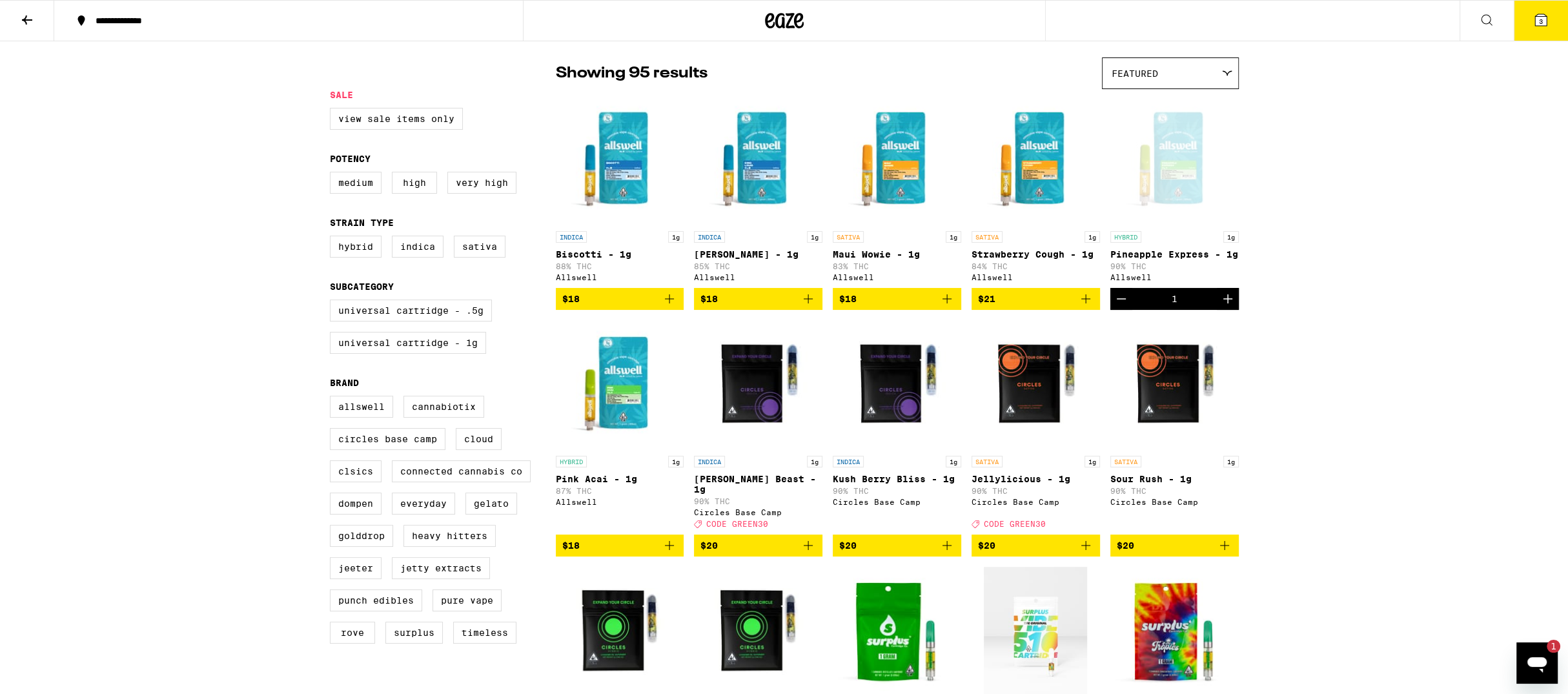
click at [19, 16] on button at bounding box center [27, 21] width 54 height 41
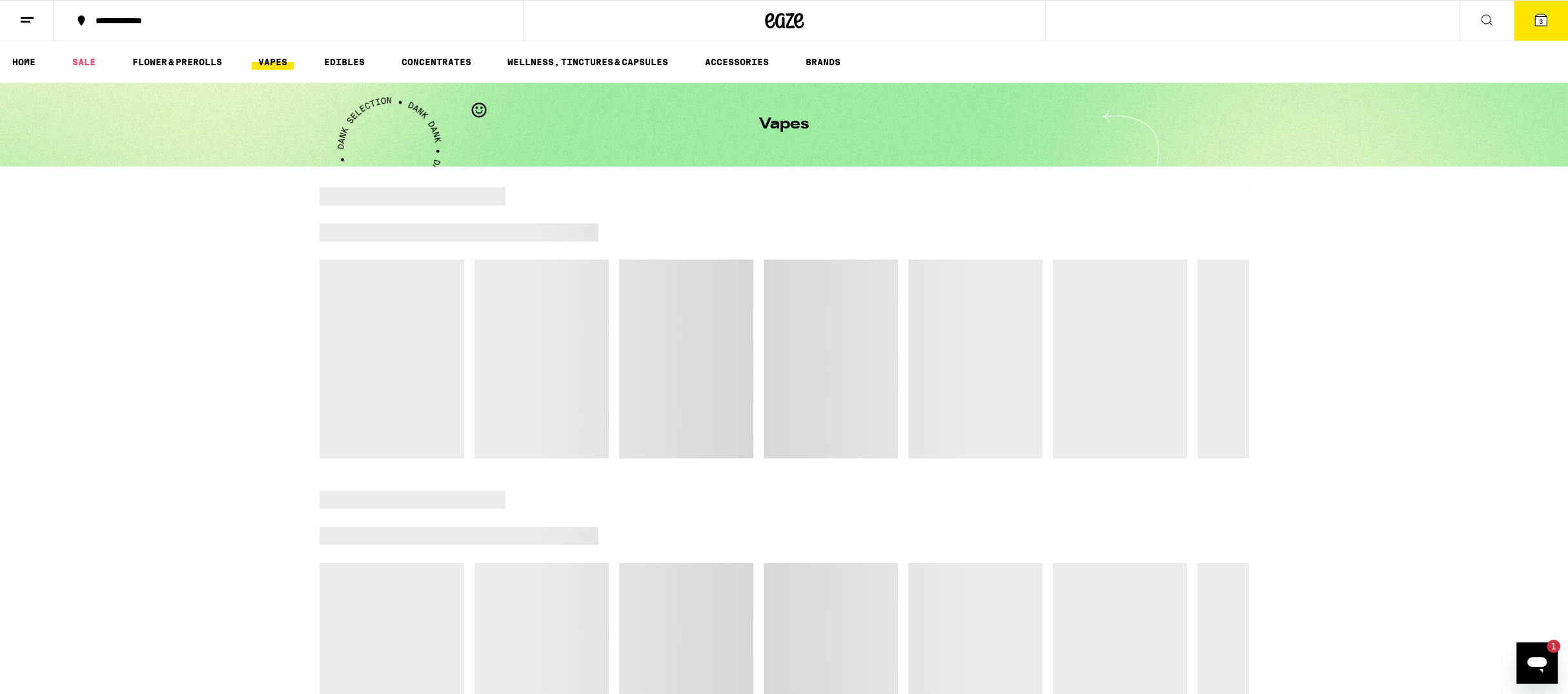
click at [25, 21] on line at bounding box center [25, 21] width 10 height 0
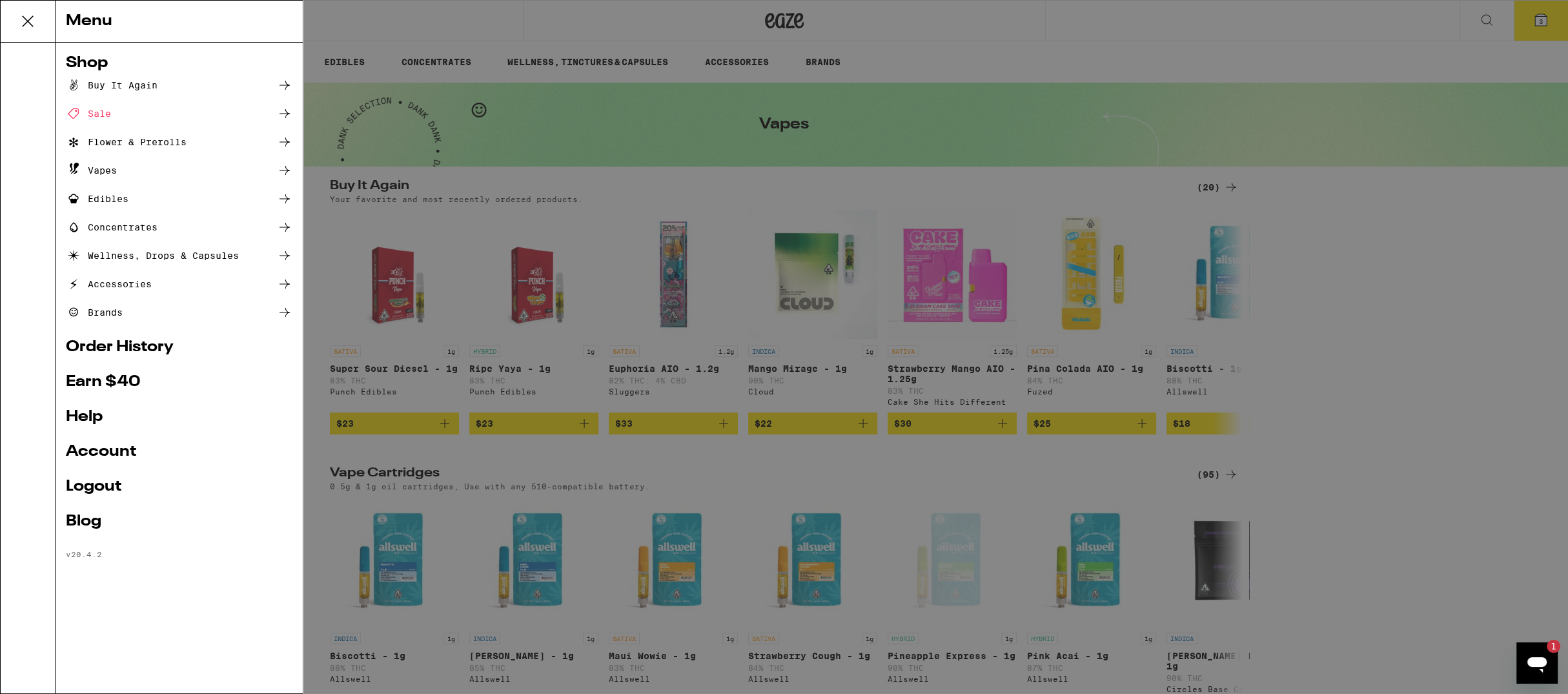
click at [117, 485] on link "Logout" at bounding box center [179, 486] width 227 height 15
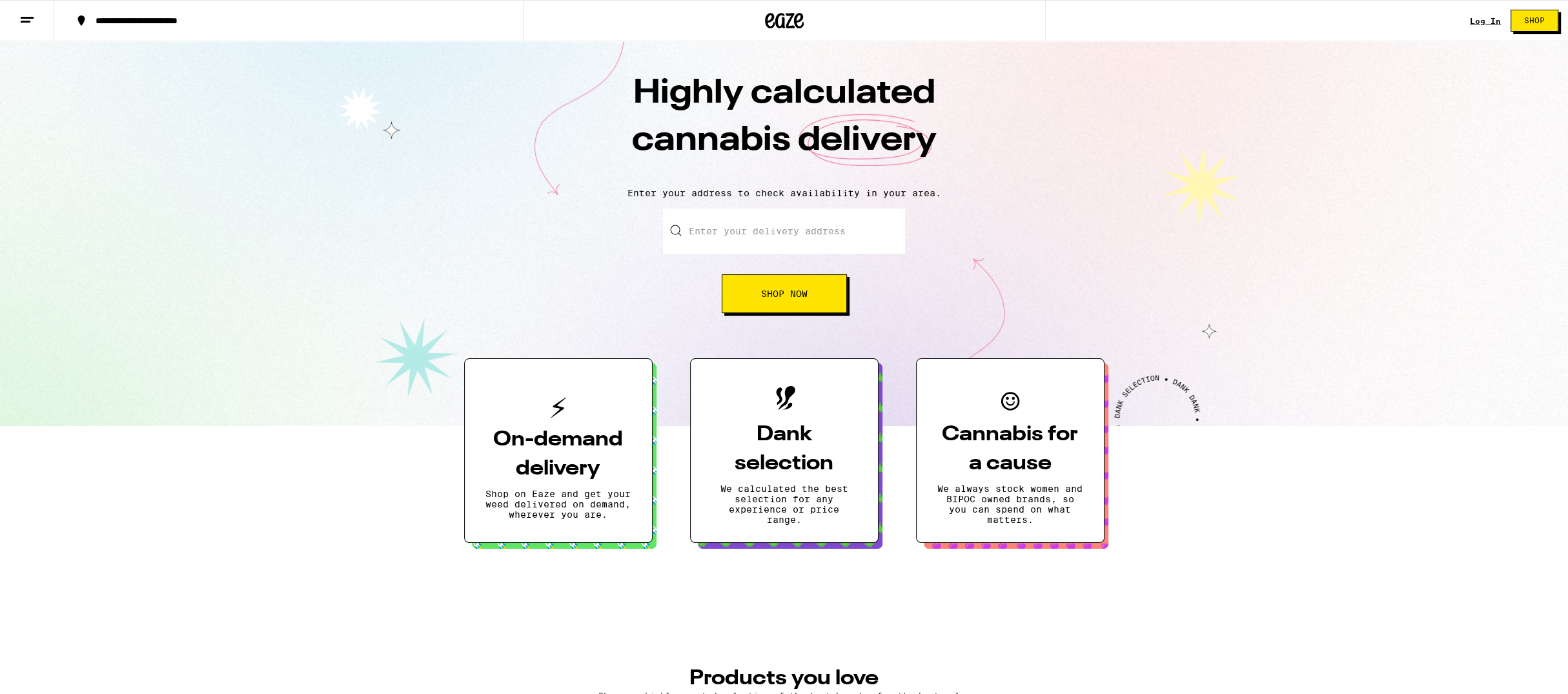
click at [1487, 24] on link "Log In" at bounding box center [1485, 20] width 31 height 8
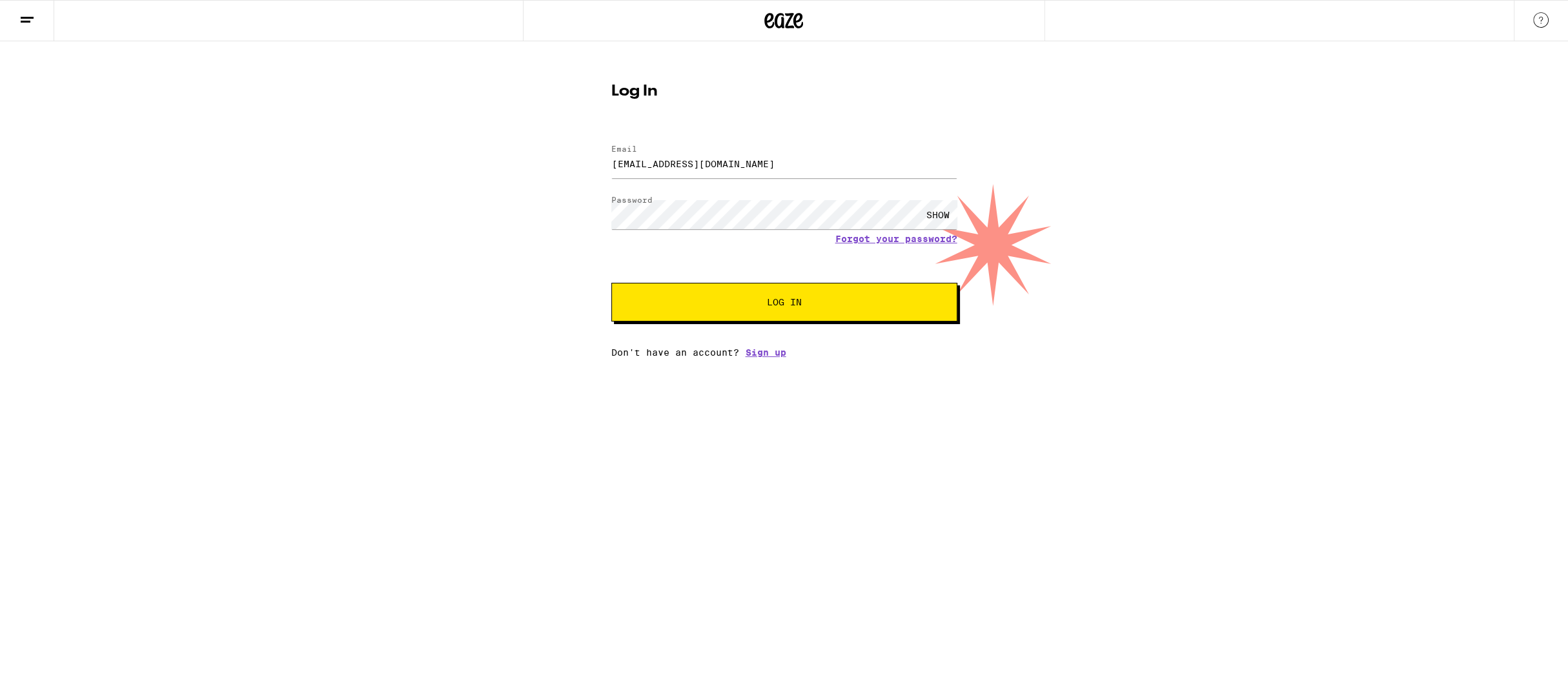
drag, startPoint x: 945, startPoint y: 324, endPoint x: 943, endPoint y: 317, distance: 7.3
click at [945, 323] on div "Email Email [EMAIL_ADDRESS][DOMAIN_NAME] Password Password SHOW Forgot your pas…" at bounding box center [784, 244] width 346 height 226
click at [931, 310] on button "Log In" at bounding box center [784, 302] width 346 height 39
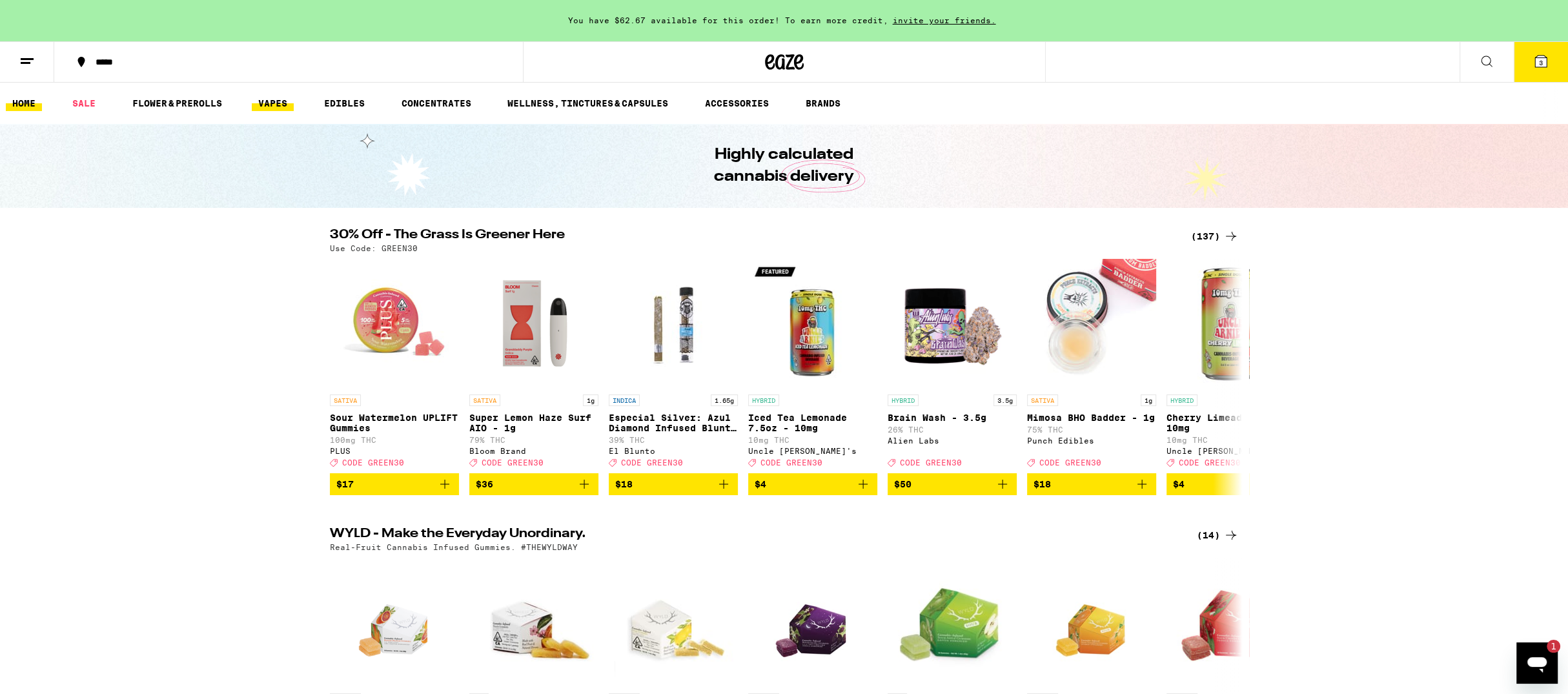
click at [291, 109] on link "VAPES" at bounding box center [272, 102] width 42 height 15
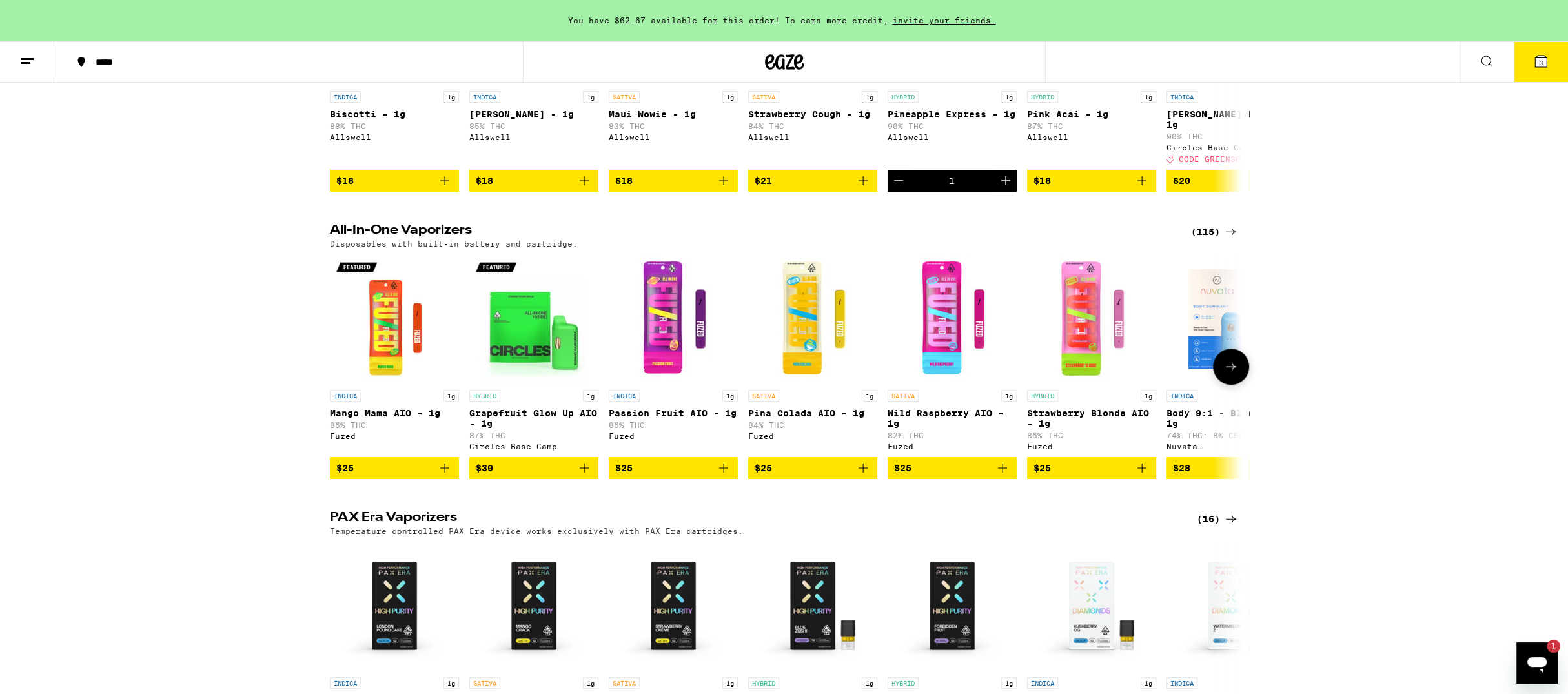
scroll to position [584, 0]
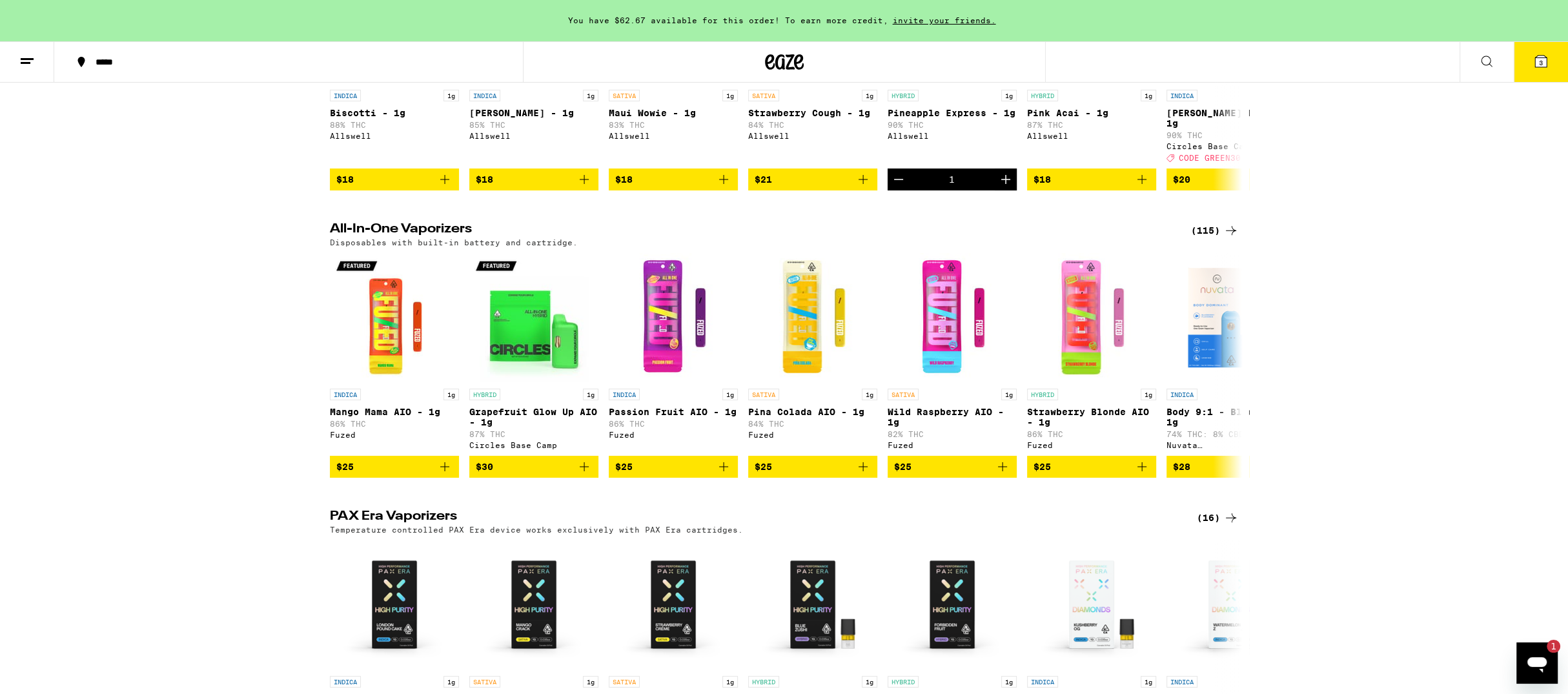
click at [1217, 238] on div "(115)" at bounding box center [1215, 230] width 48 height 15
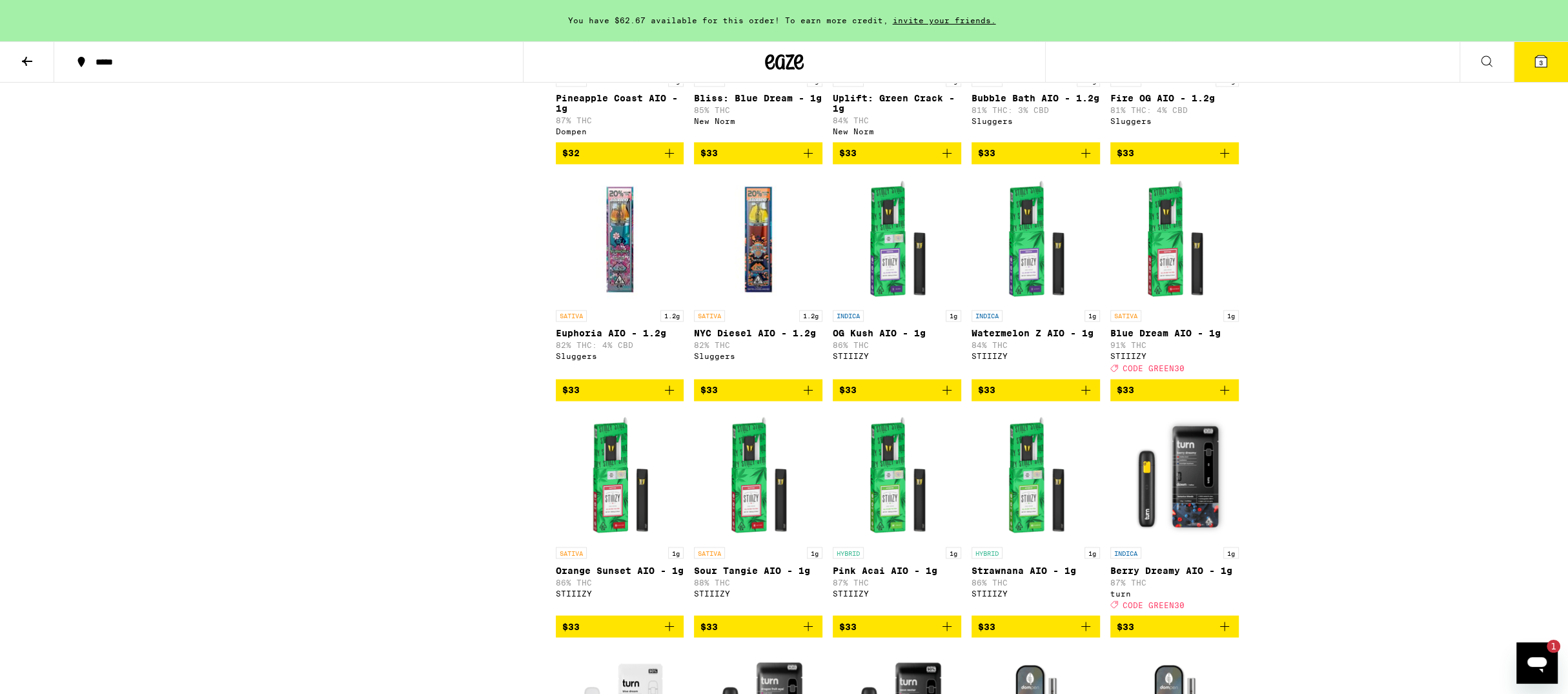
scroll to position [2647, 0]
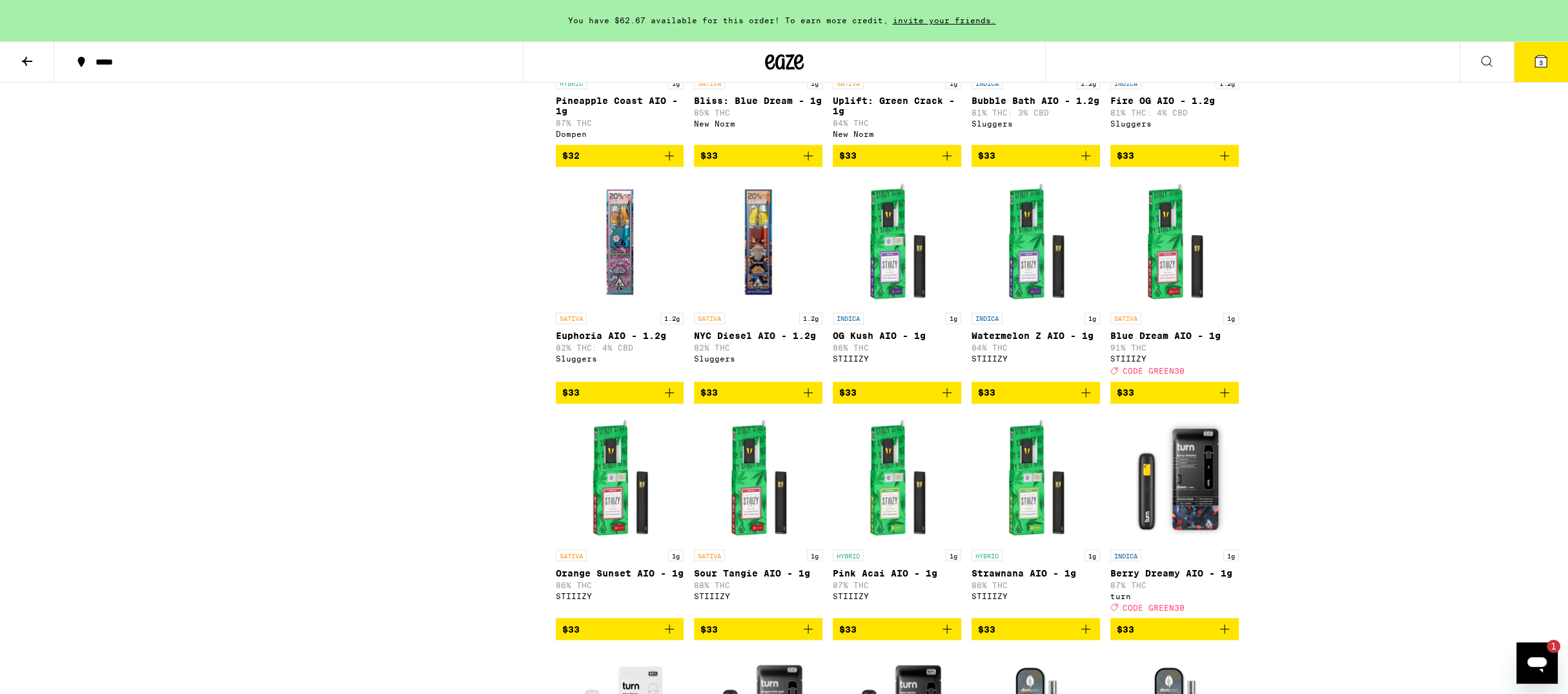
click at [614, 306] on img "Open page for Euphoria AIO - 1.2g from Sluggers" at bounding box center [620, 241] width 129 height 129
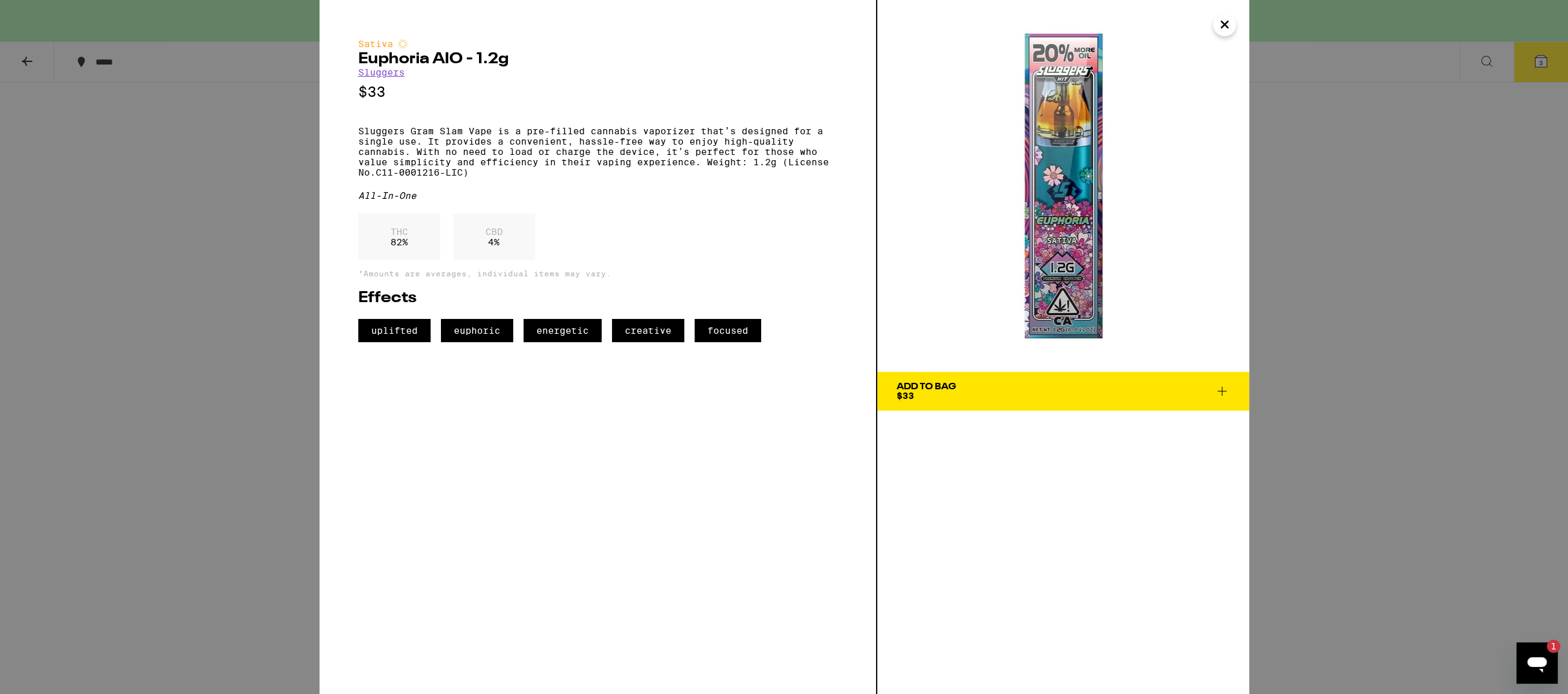
click at [379, 77] on link "Sluggers" at bounding box center [381, 73] width 46 height 11
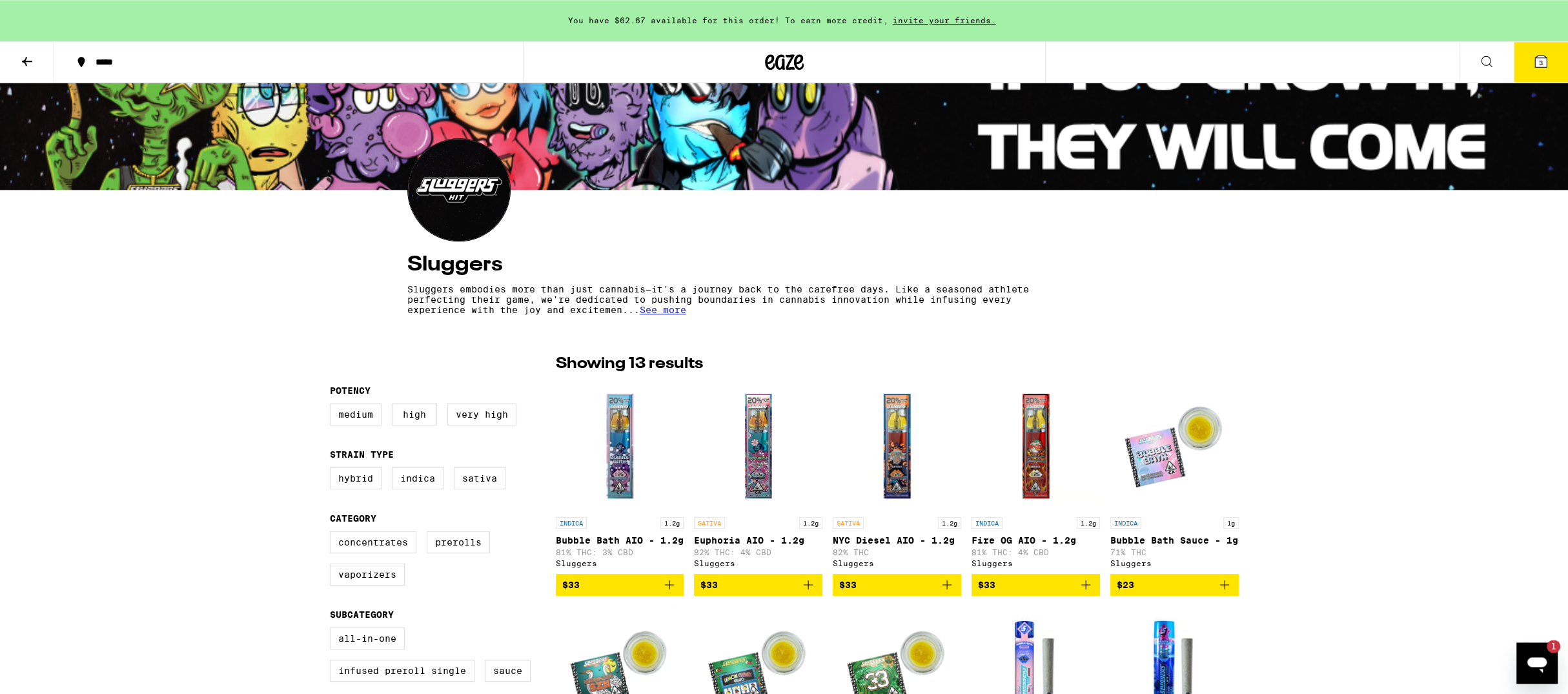
scroll to position [91, 0]
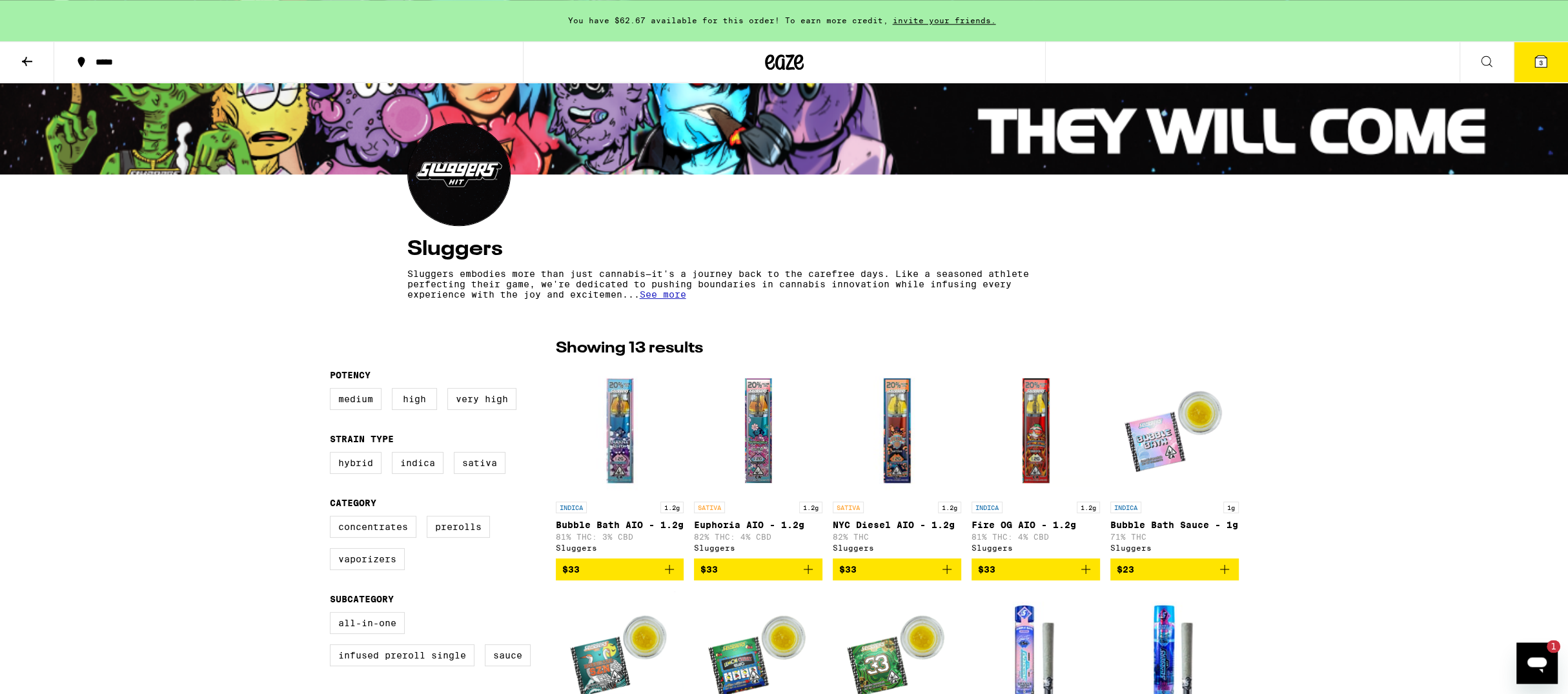
click at [954, 580] on button "$33" at bounding box center [897, 569] width 129 height 22
click at [1544, 56] on icon at bounding box center [1540, 60] width 12 height 12
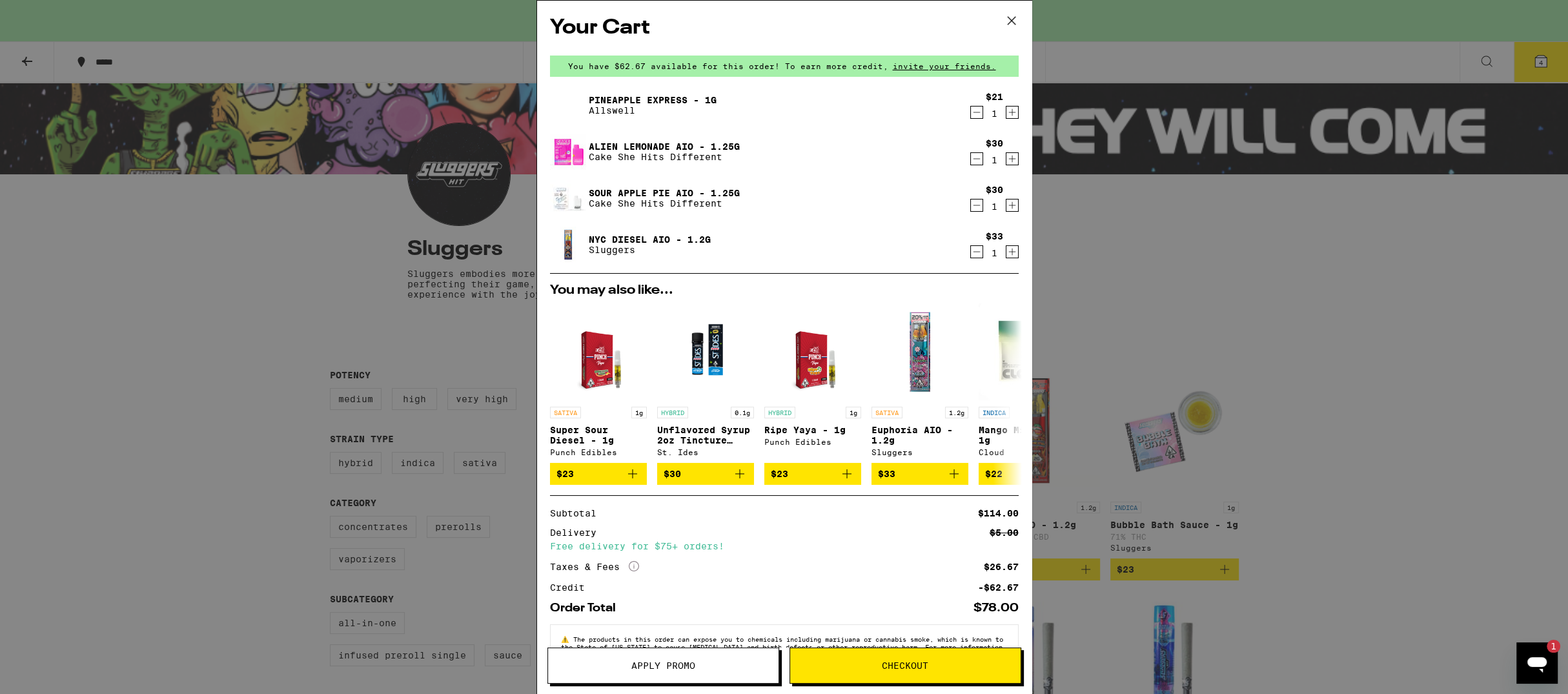
click at [979, 116] on icon "Decrement" at bounding box center [976, 112] width 12 height 15
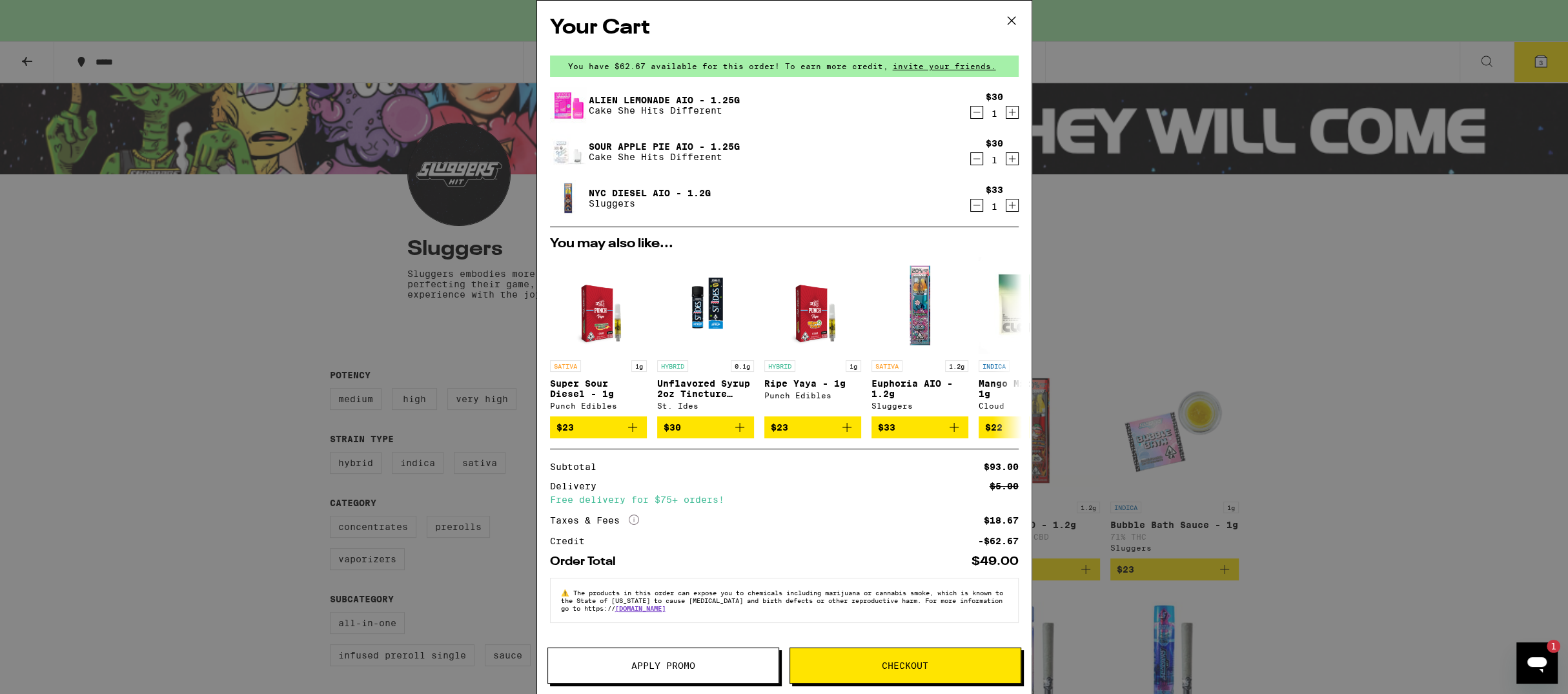
click at [700, 666] on span "Apply Promo" at bounding box center [663, 666] width 230 height 9
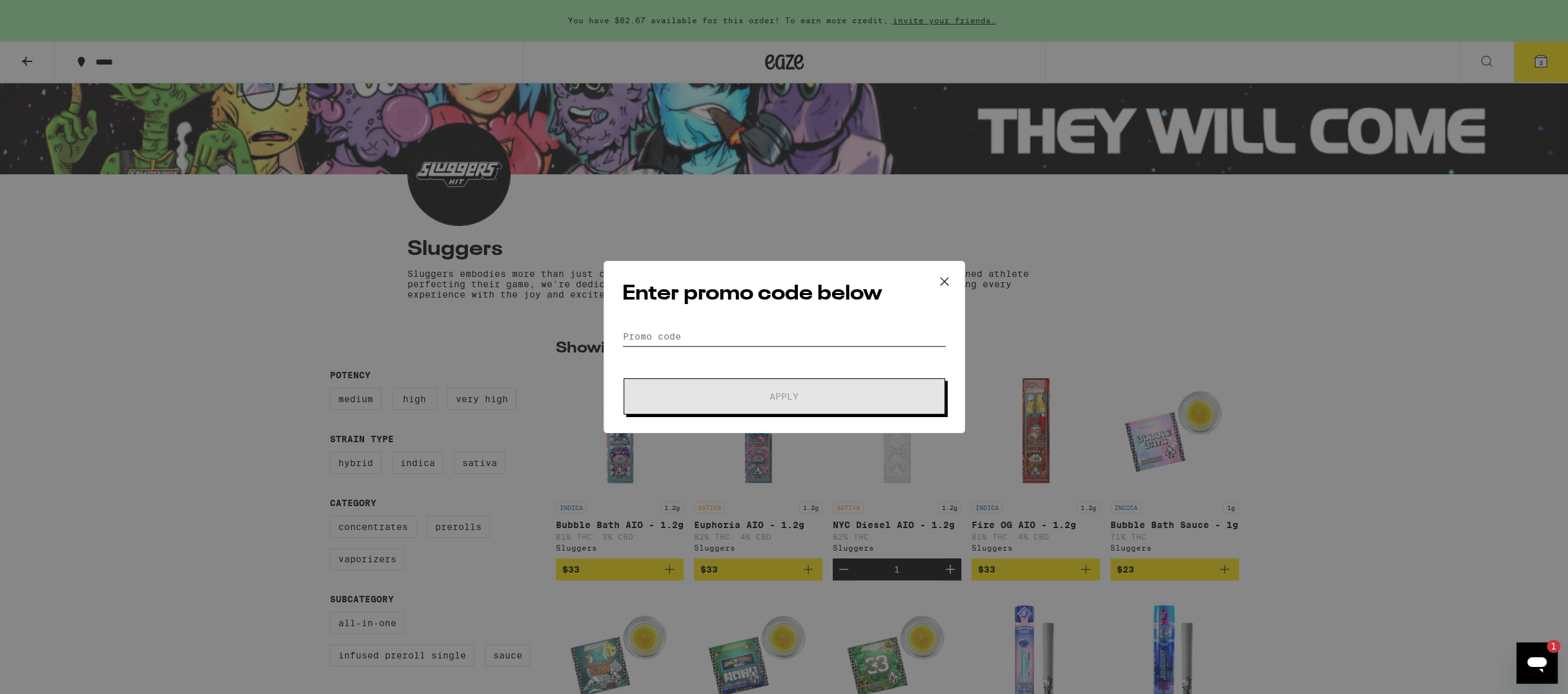
click at [683, 346] on input "Promo Code" at bounding box center [784, 337] width 324 height 20
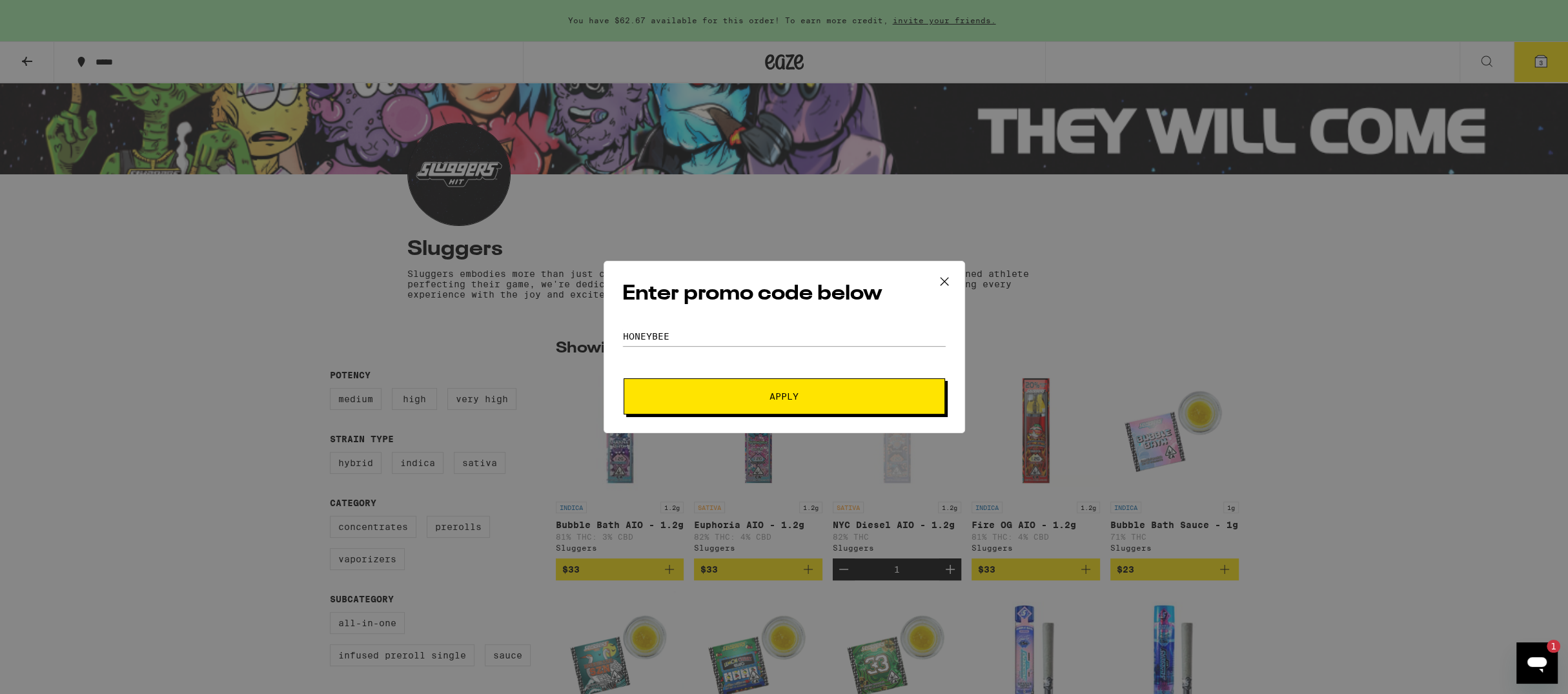
click at [715, 395] on span "Apply" at bounding box center [784, 396] width 232 height 9
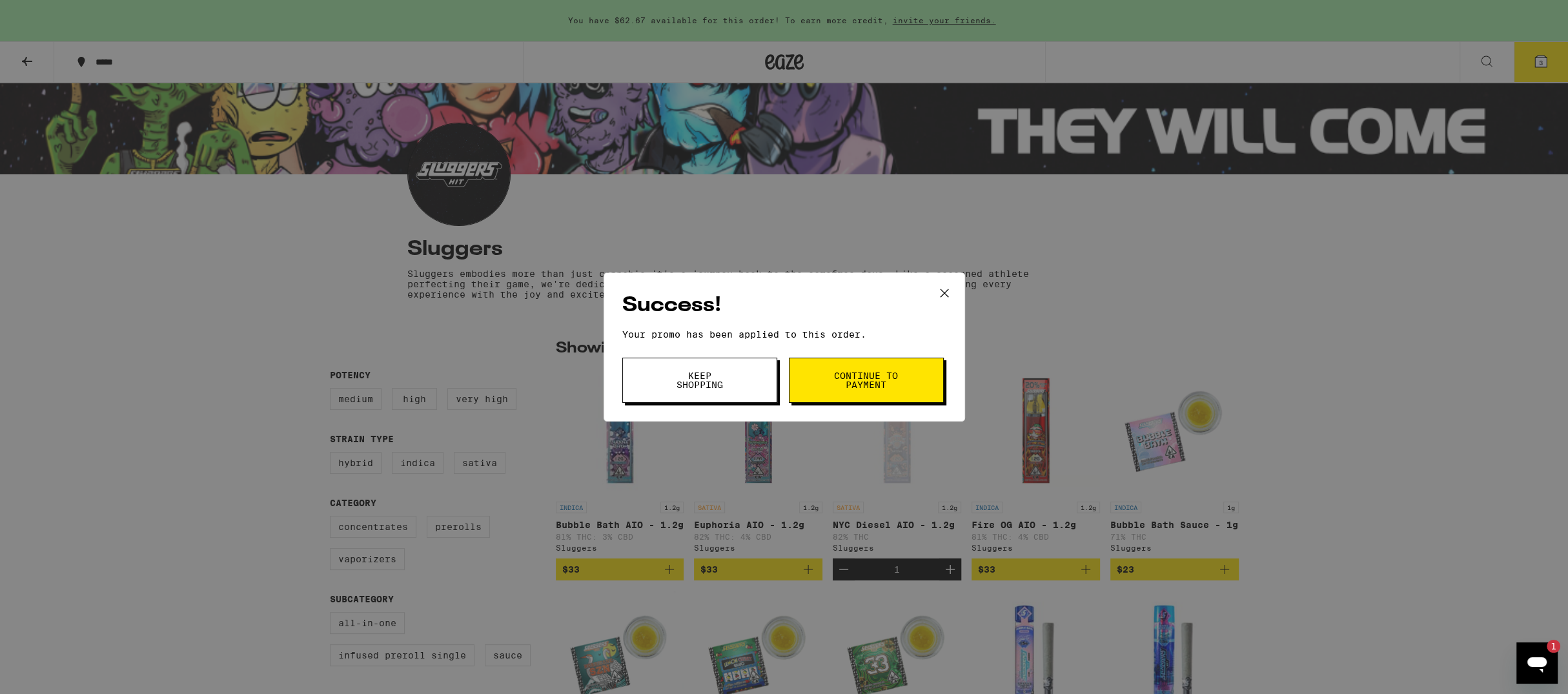
click at [746, 388] on button "Keep Shopping" at bounding box center [700, 379] width 155 height 45
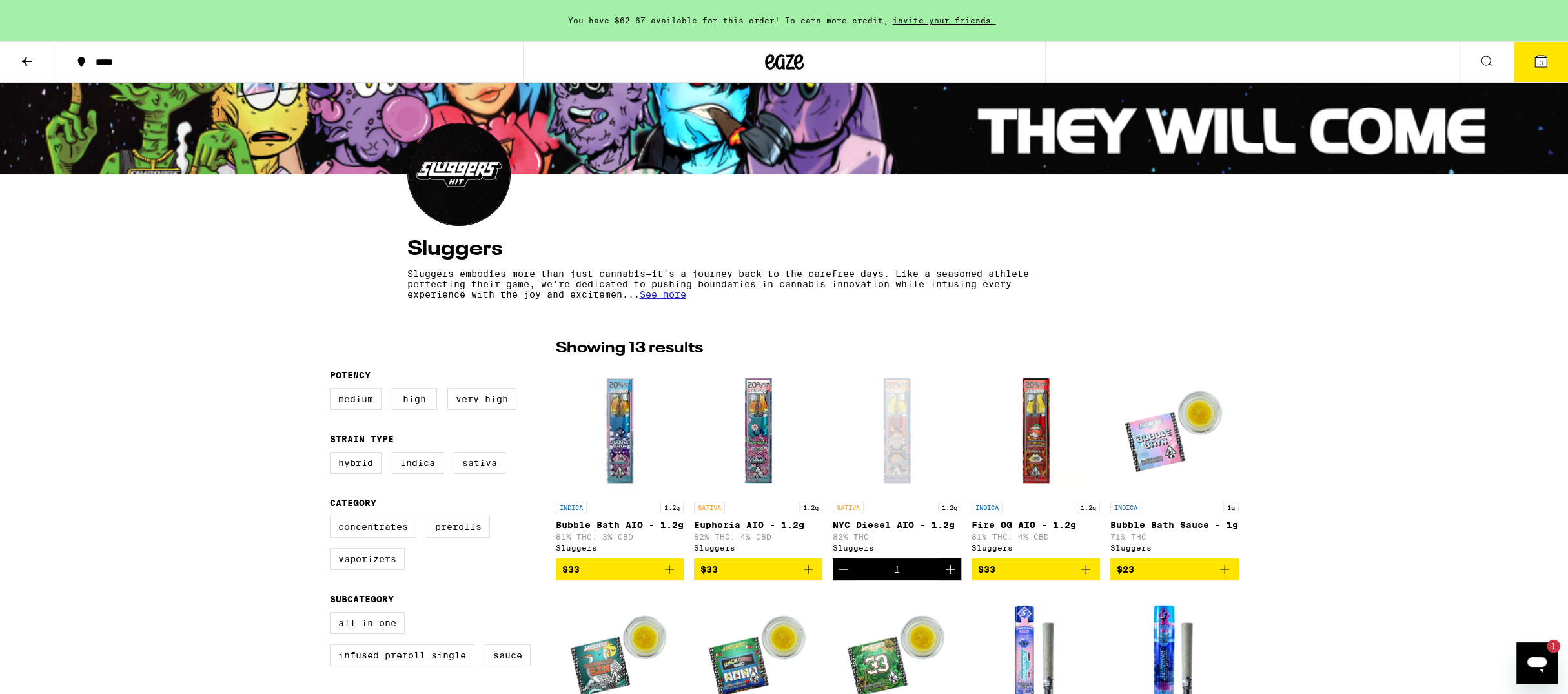
click at [1538, 62] on icon at bounding box center [1540, 60] width 12 height 12
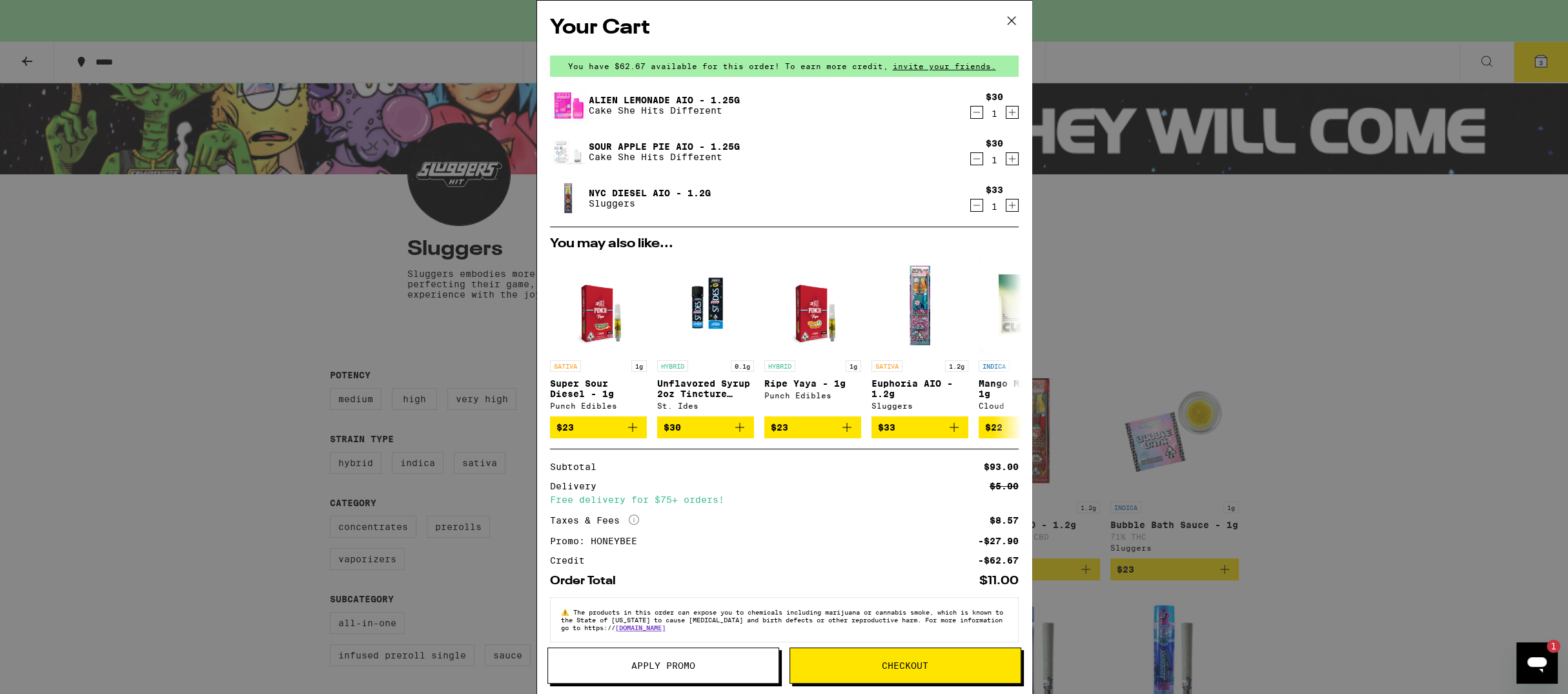
drag, startPoint x: 1197, startPoint y: 220, endPoint x: 1206, endPoint y: 220, distance: 9.0
click at [1197, 220] on div "Your Cart You have $62.67 available for this order! To earn more credit, invite…" at bounding box center [784, 347] width 1568 height 694
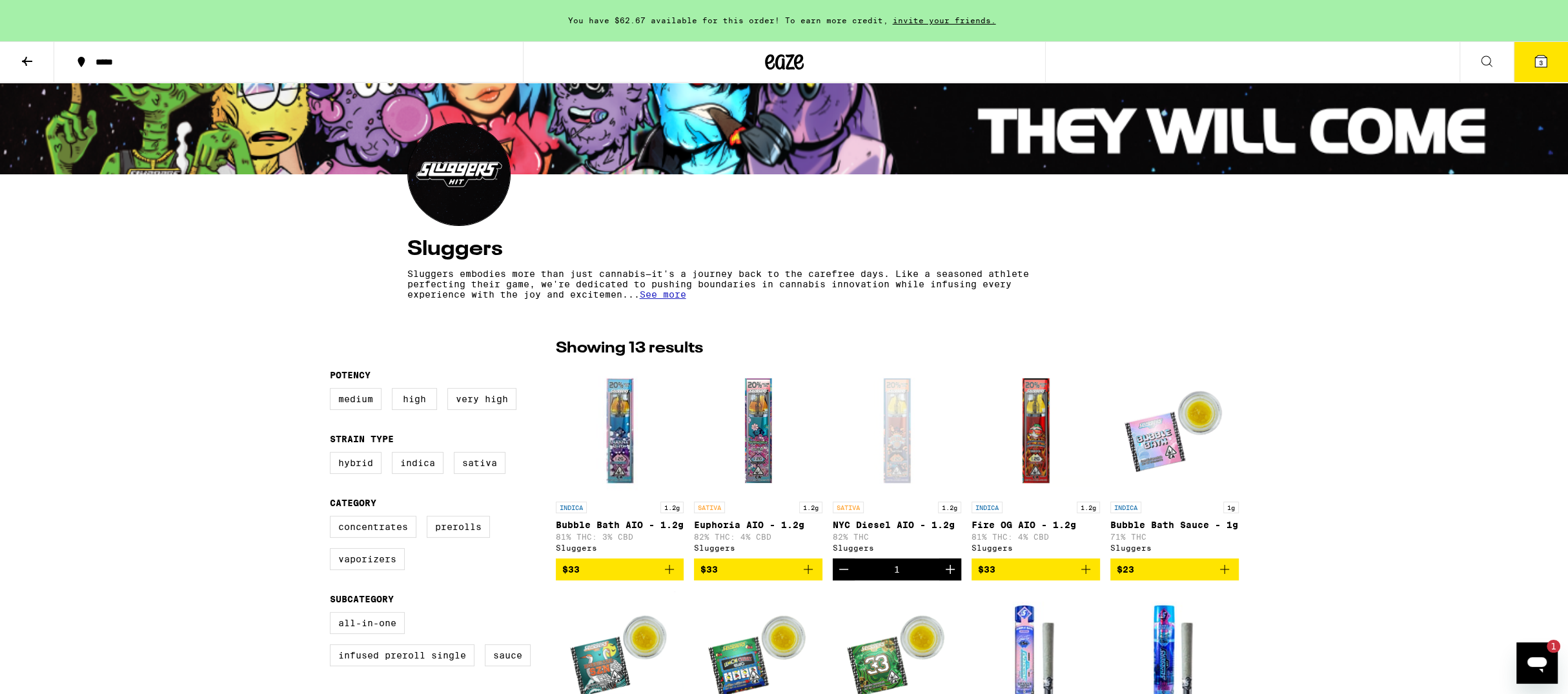
click at [787, 60] on icon at bounding box center [785, 62] width 39 height 23
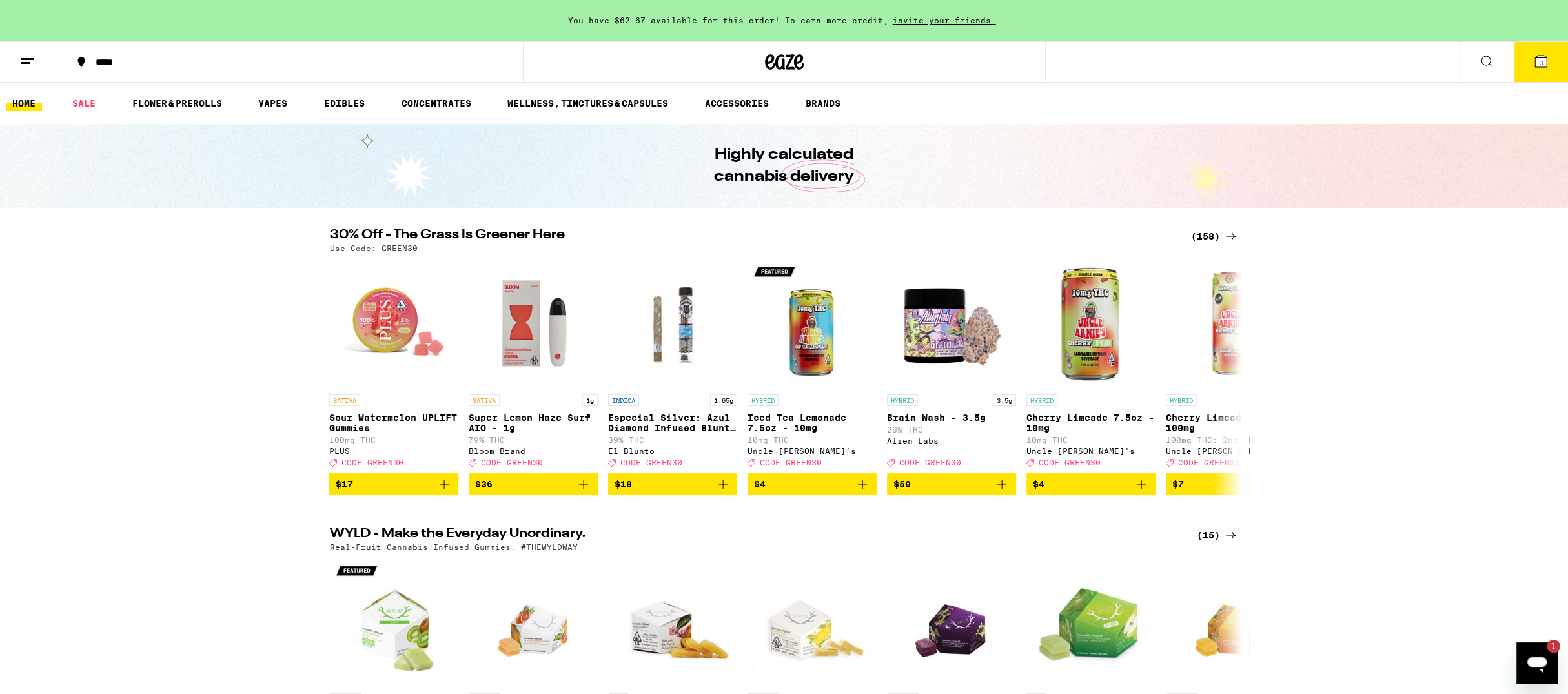
click at [1200, 239] on div "(158)" at bounding box center [1215, 235] width 48 height 15
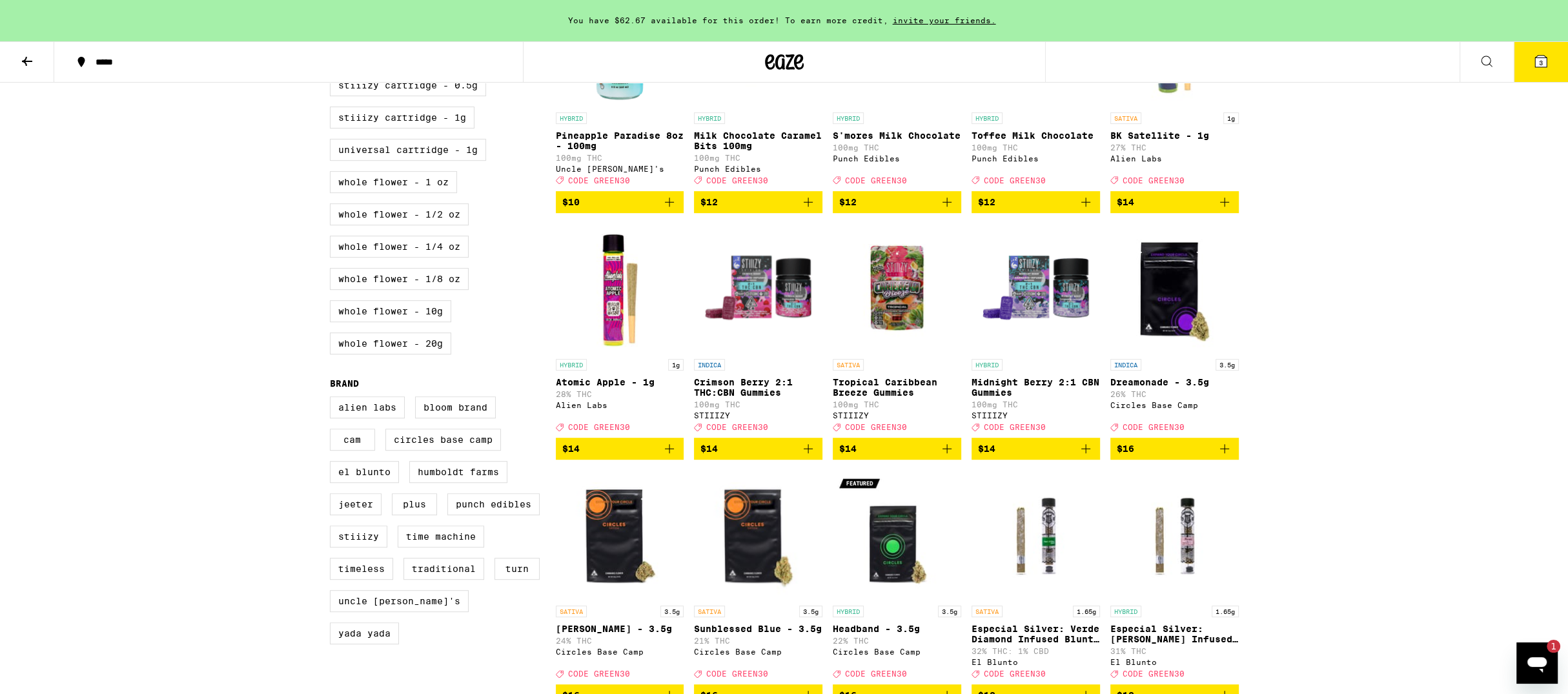
scroll to position [746, 0]
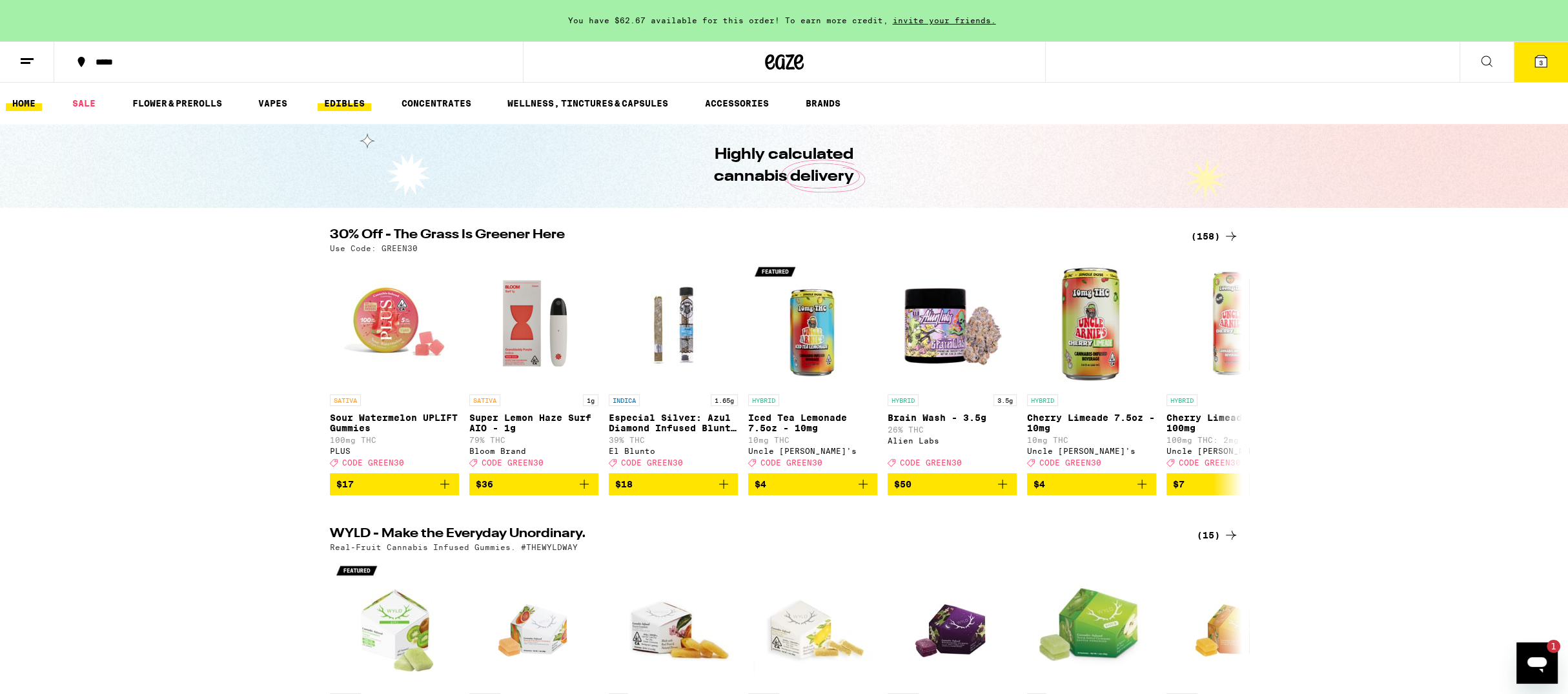
click at [362, 108] on link "EDIBLES" at bounding box center [344, 102] width 53 height 15
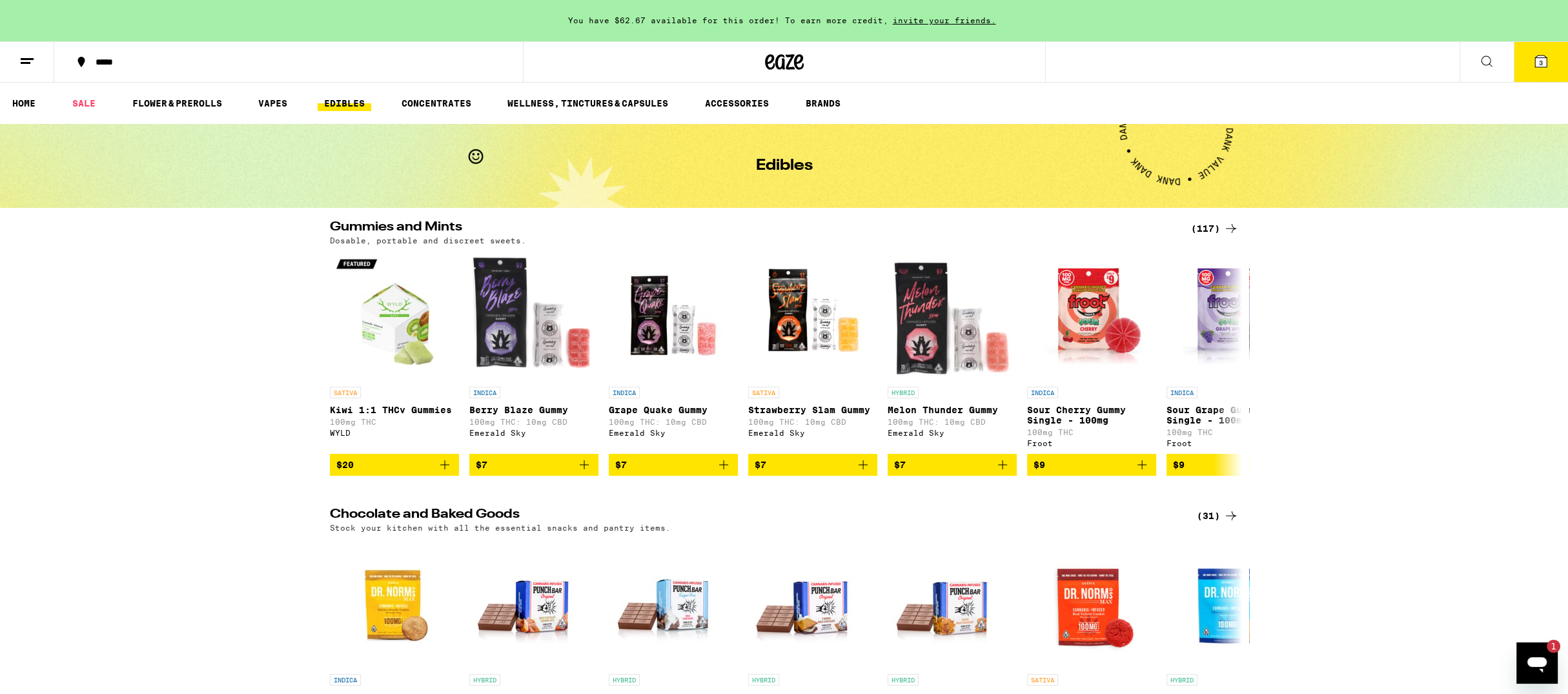
scroll to position [15, 0]
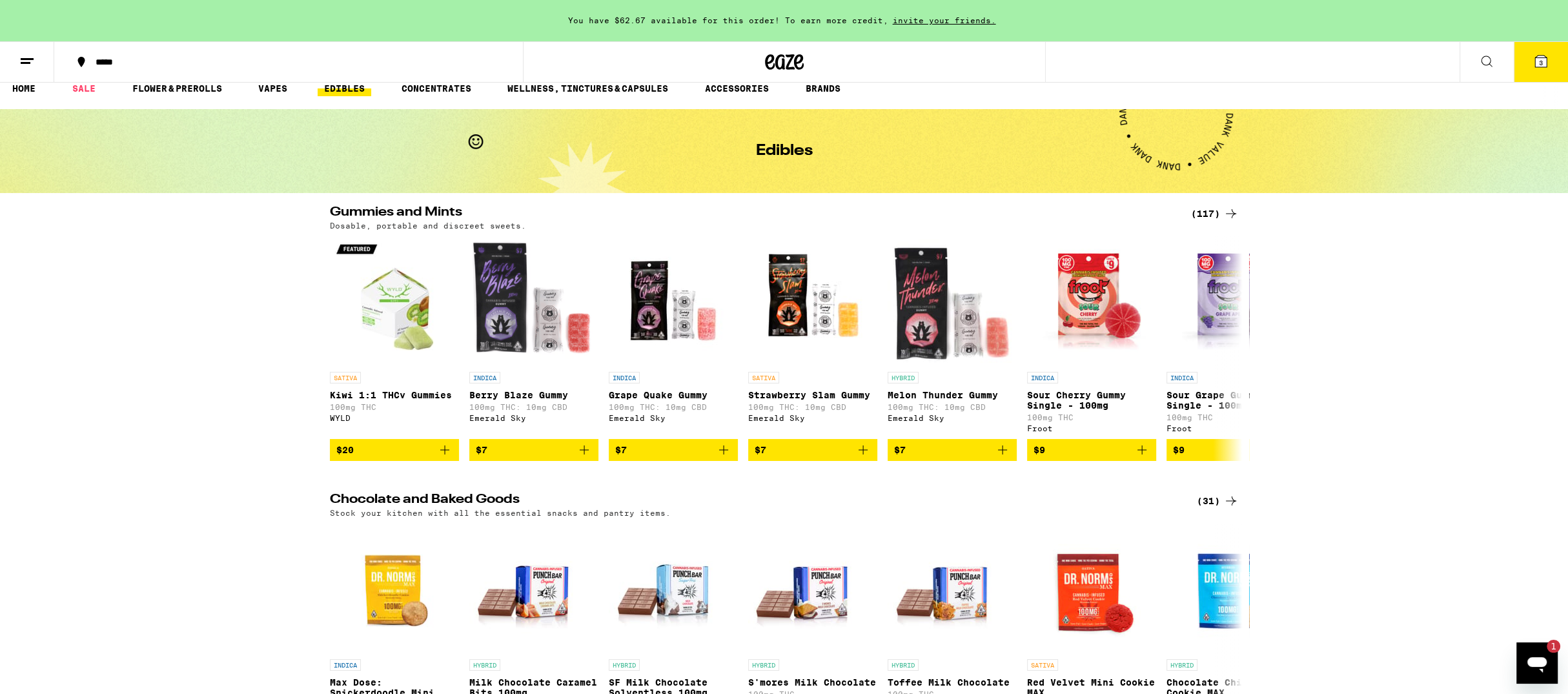
click at [1224, 215] on icon at bounding box center [1230, 213] width 15 height 15
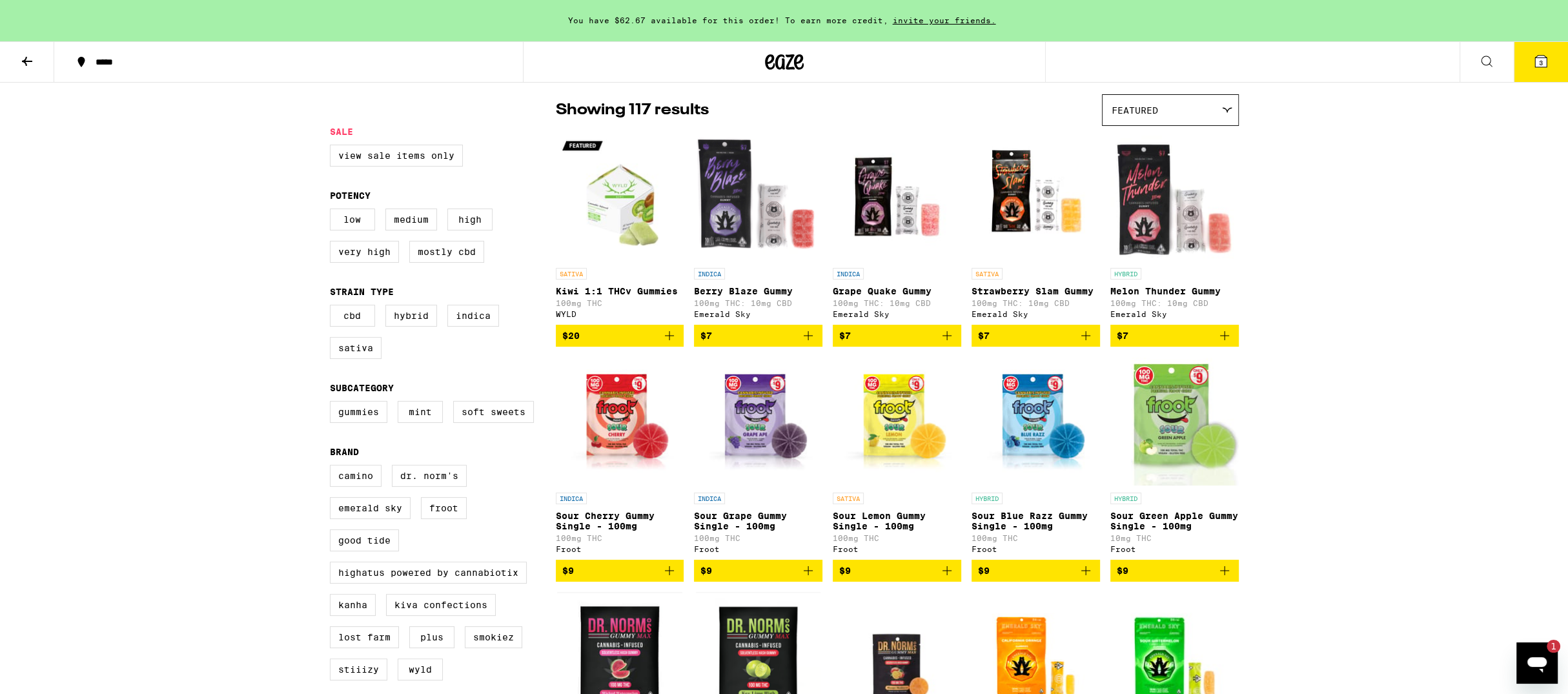
scroll to position [93, 0]
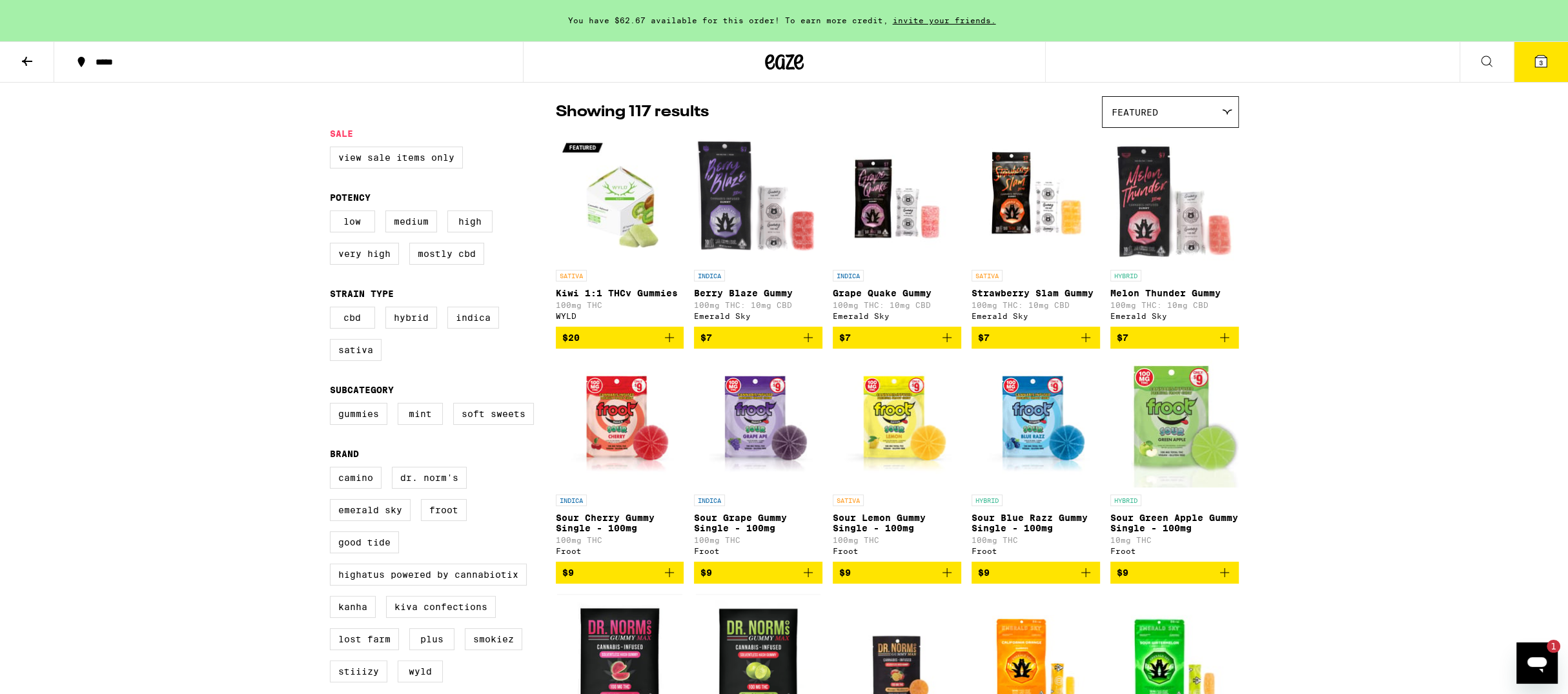
click at [1086, 343] on icon "Add to bag" at bounding box center [1085, 337] width 15 height 15
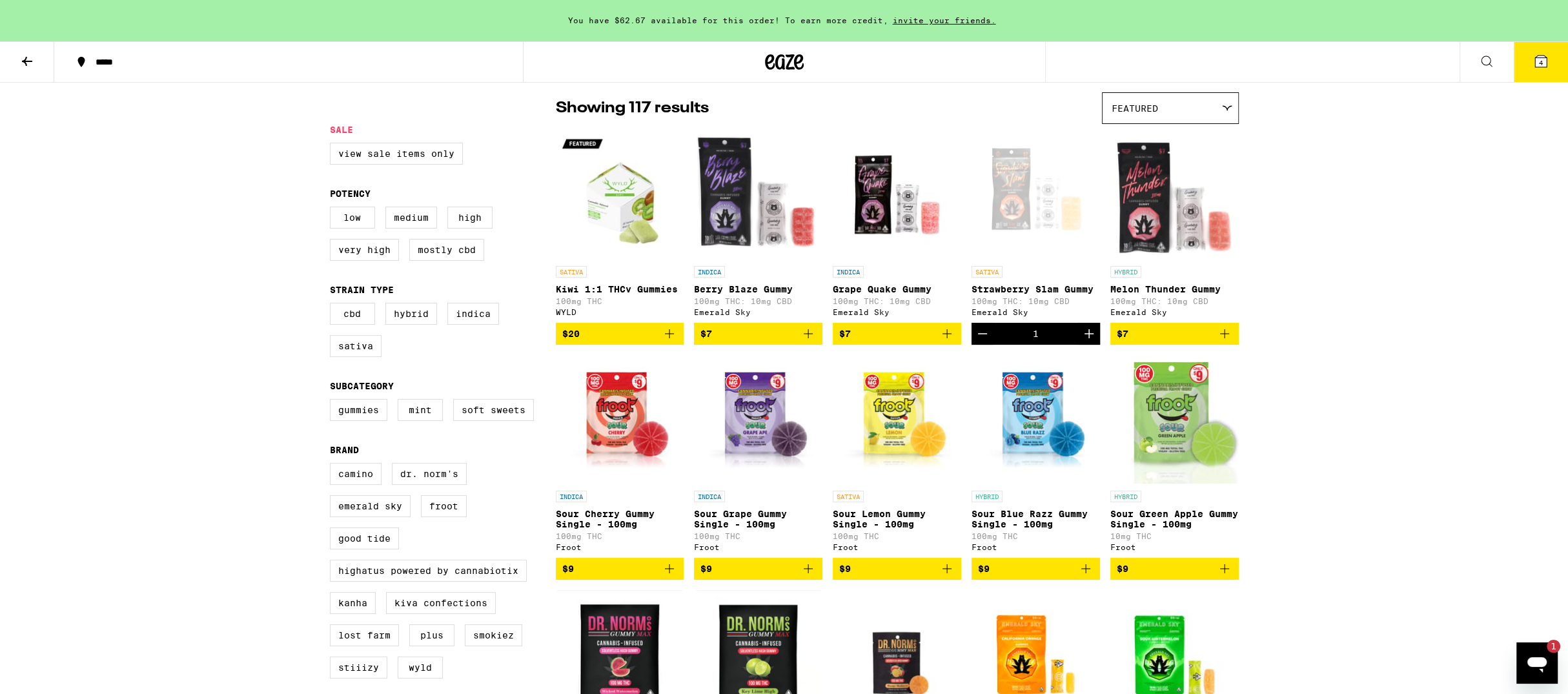
scroll to position [96, 0]
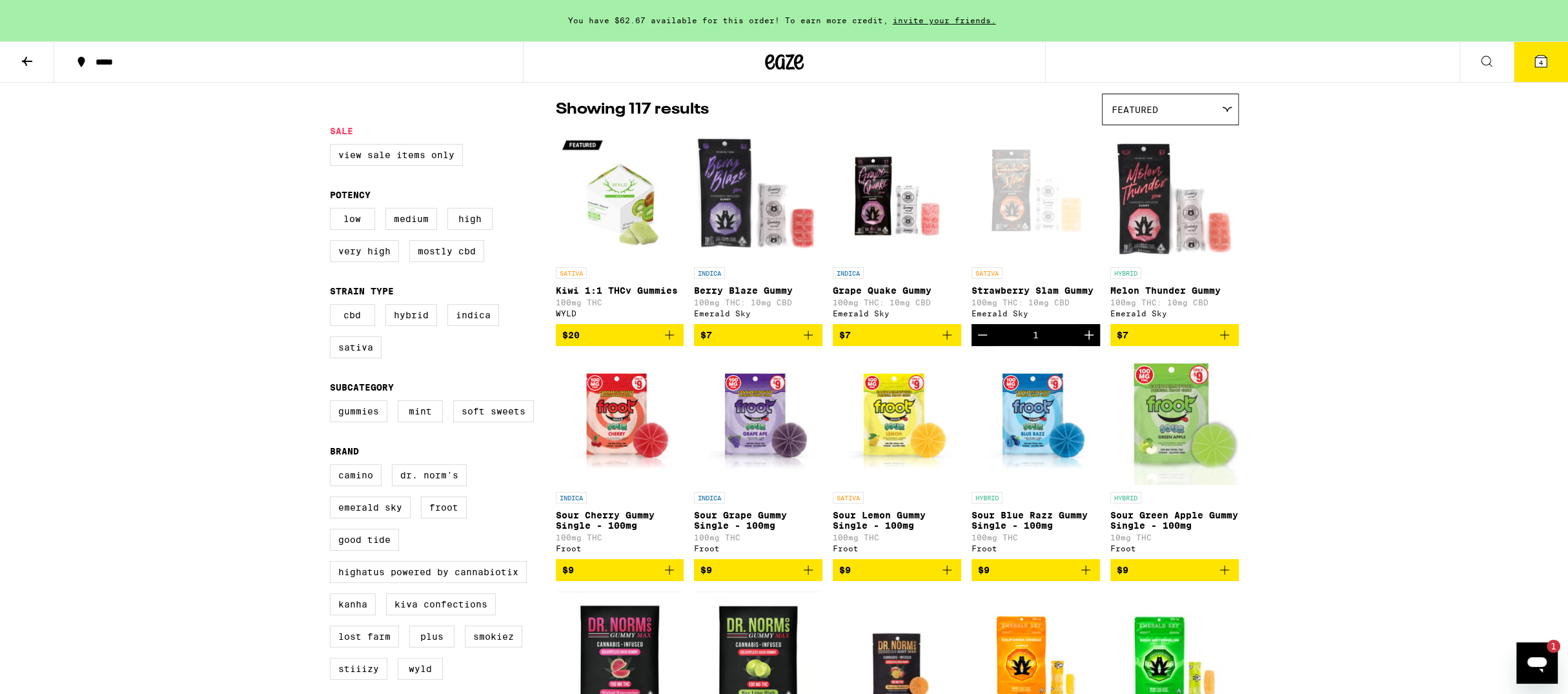
click at [1534, 68] on icon at bounding box center [1540, 60] width 15 height 15
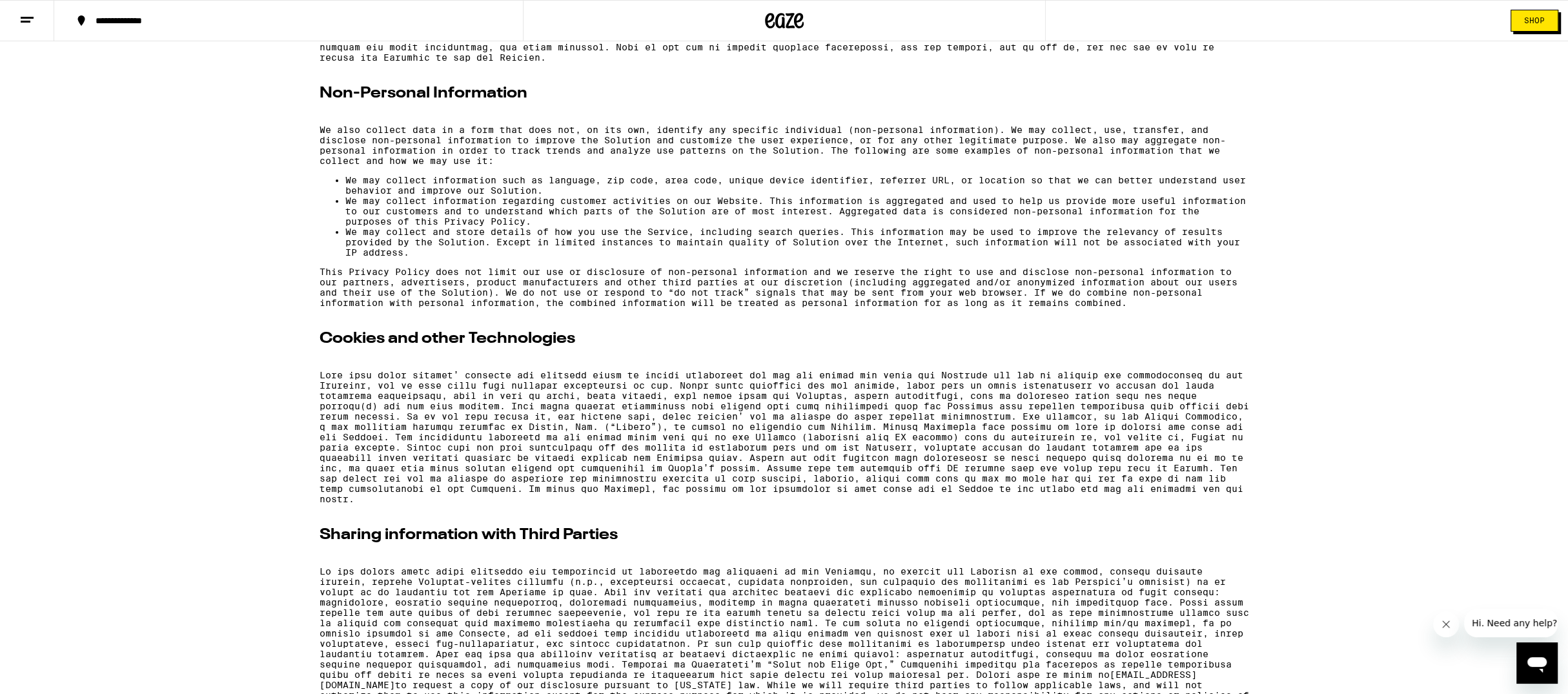
scroll to position [838, 0]
